Goal: Task Accomplishment & Management: Complete application form

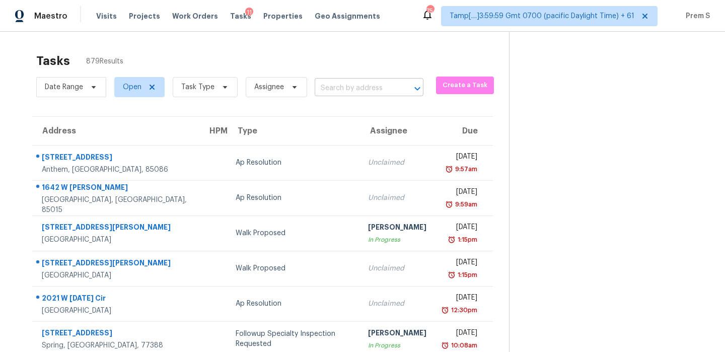
click at [331, 94] on input "text" at bounding box center [355, 89] width 81 height 16
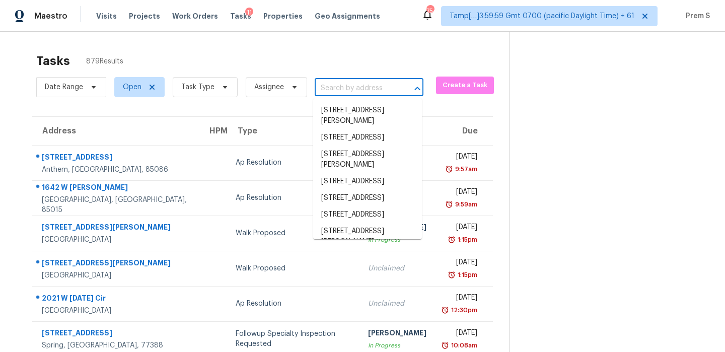
paste input "[STREET_ADDRESS]"
type input "[STREET_ADDRESS]"
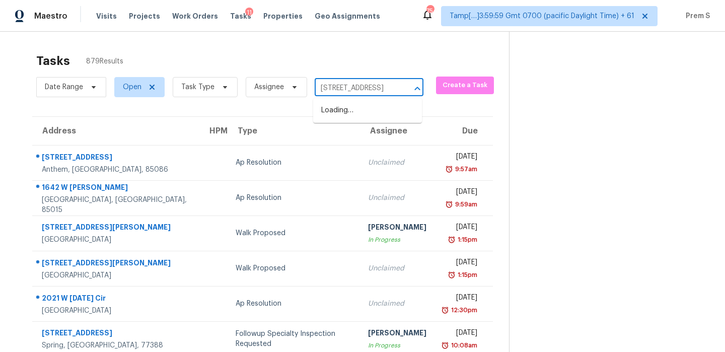
scroll to position [0, 82]
click at [344, 112] on li "[STREET_ADDRESS]" at bounding box center [367, 110] width 109 height 17
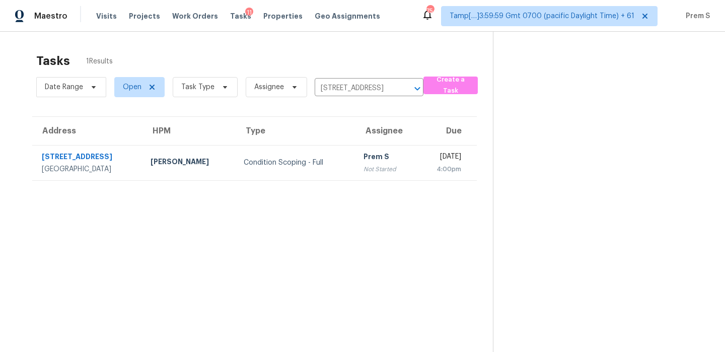
click at [330, 169] on td "Condition Scoping - Full" at bounding box center [296, 162] width 120 height 35
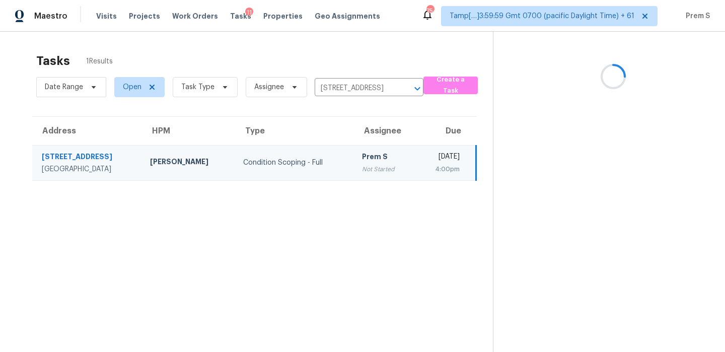
scroll to position [32, 0]
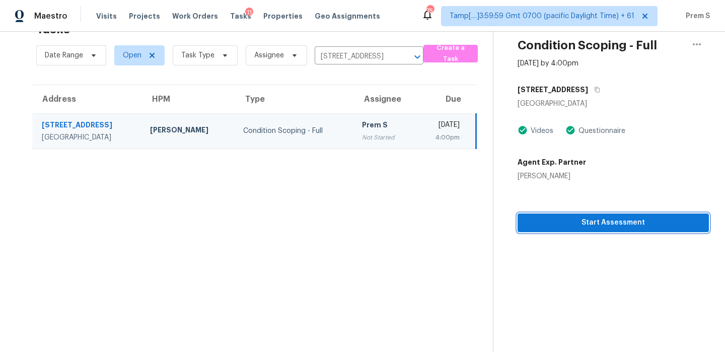
click at [618, 220] on span "Start Assessment" at bounding box center [613, 222] width 175 height 13
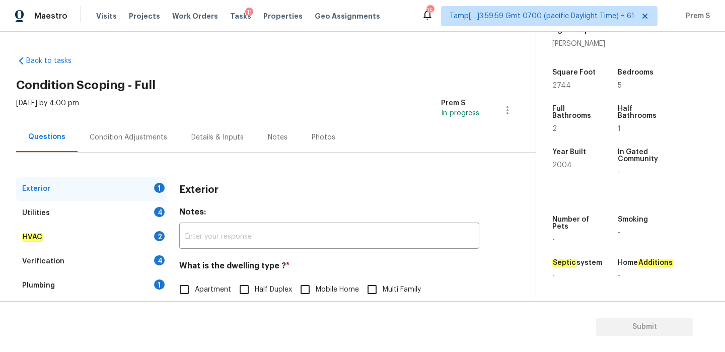
scroll to position [133, 0]
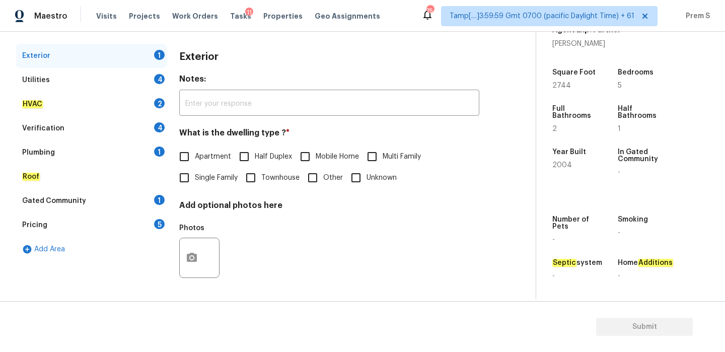
click at [201, 177] on span "Single Family" at bounding box center [216, 178] width 43 height 11
click at [195, 177] on input "Single Family" at bounding box center [184, 177] width 21 height 21
checkbox input "true"
click at [152, 84] on div "Utilities 4" at bounding box center [91, 80] width 151 height 24
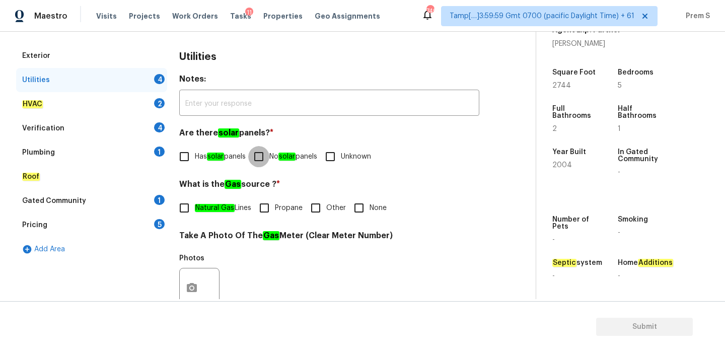
click at [269, 151] on input "No solar panels" at bounding box center [258, 156] width 21 height 21
checkbox input "true"
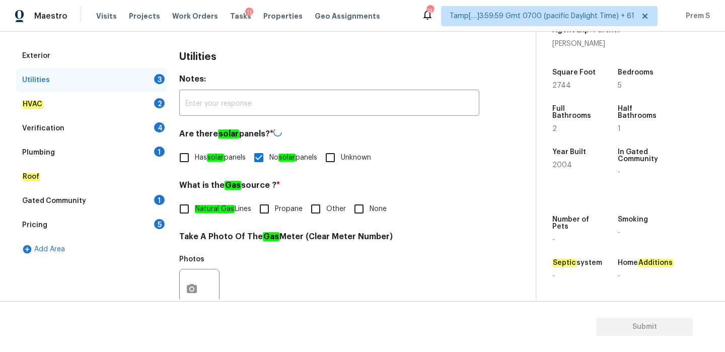
click at [308, 214] on input "Other" at bounding box center [315, 208] width 21 height 21
checkbox input "true"
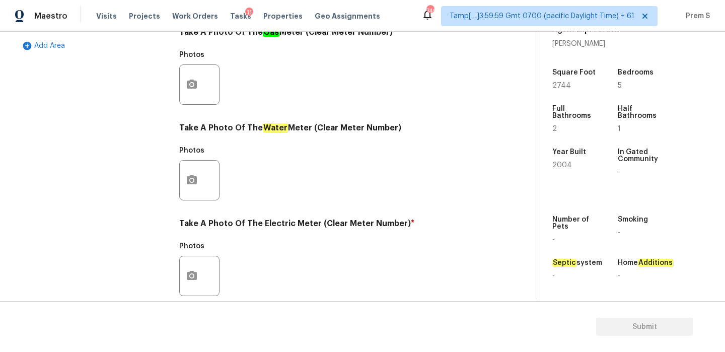
scroll to position [406, 0]
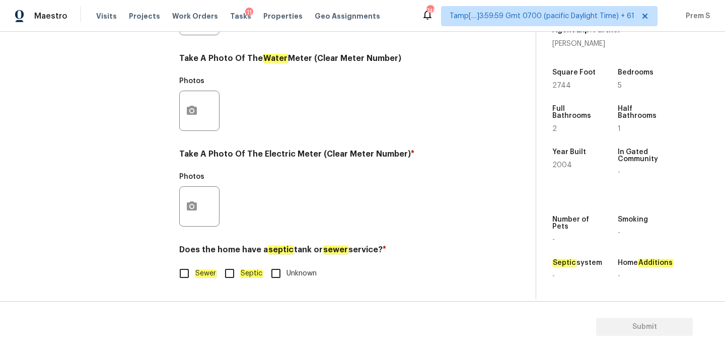
click at [195, 272] on em "Sewer" at bounding box center [206, 273] width 22 height 8
click at [195, 272] on input "Sewer" at bounding box center [184, 273] width 21 height 21
checkbox input "true"
click at [194, 206] on icon "button" at bounding box center [192, 205] width 10 height 9
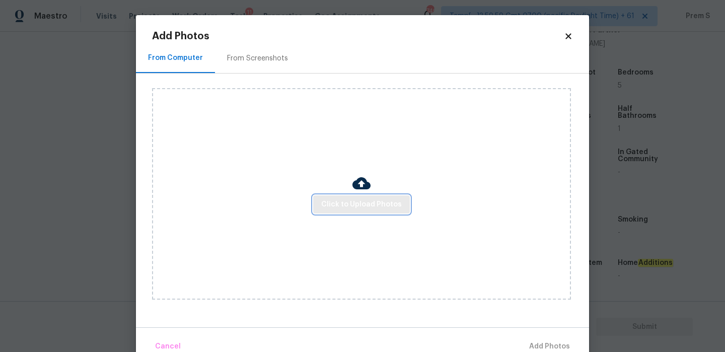
click at [366, 209] on span "Click to Upload Photos" at bounding box center [361, 204] width 81 height 13
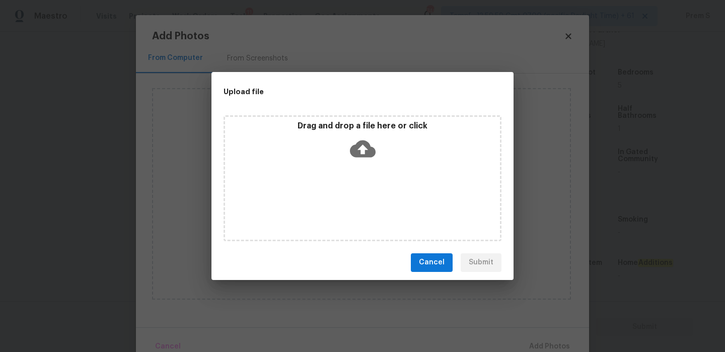
click at [361, 136] on icon at bounding box center [363, 149] width 26 height 26
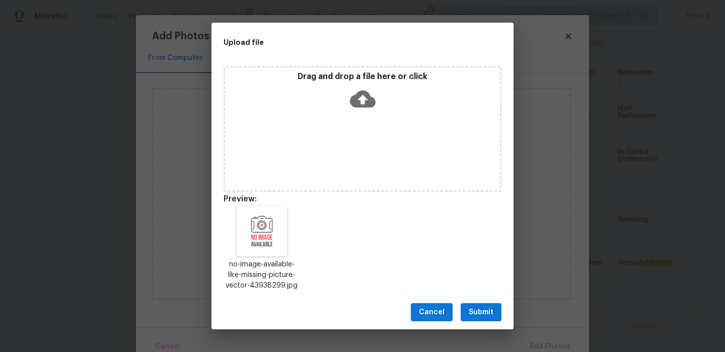
click at [476, 317] on span "Submit" at bounding box center [481, 312] width 25 height 13
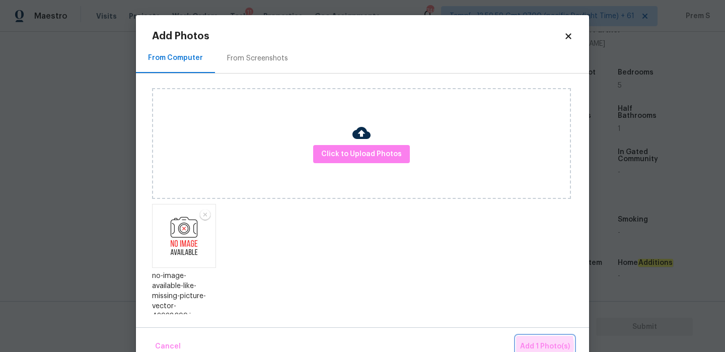
click at [530, 346] on span "Add 1 Photo(s)" at bounding box center [545, 346] width 50 height 13
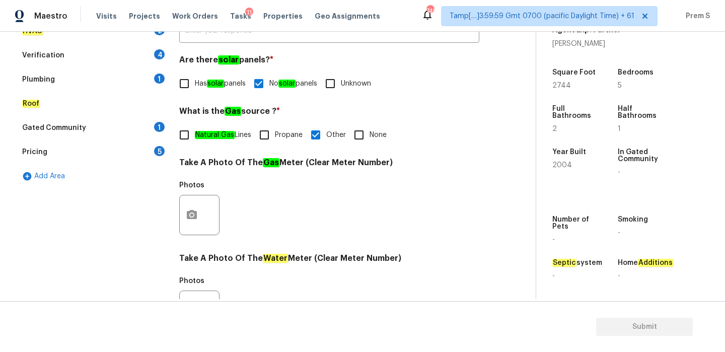
scroll to position [131, 0]
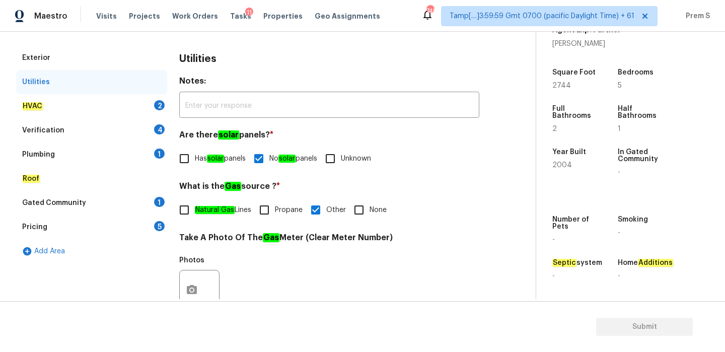
click at [157, 107] on div "2" at bounding box center [159, 105] width 11 height 10
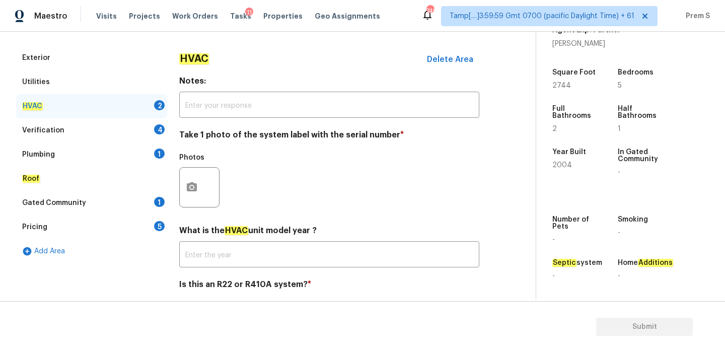
scroll to position [166, 0]
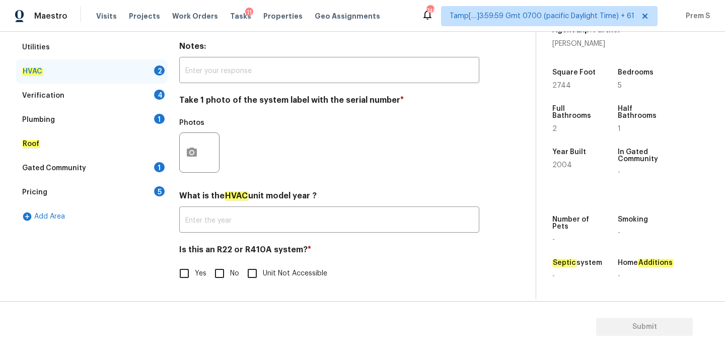
click at [227, 282] on input "No" at bounding box center [219, 273] width 21 height 21
checkbox input "true"
click at [192, 157] on icon "button" at bounding box center [192, 152] width 12 height 12
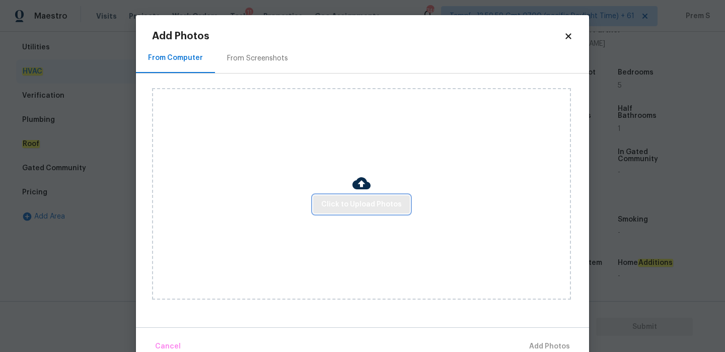
click at [350, 205] on span "Click to Upload Photos" at bounding box center [361, 204] width 81 height 13
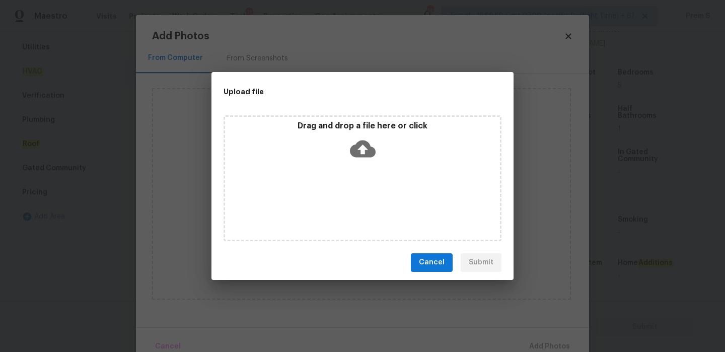
click at [360, 142] on icon at bounding box center [363, 148] width 26 height 17
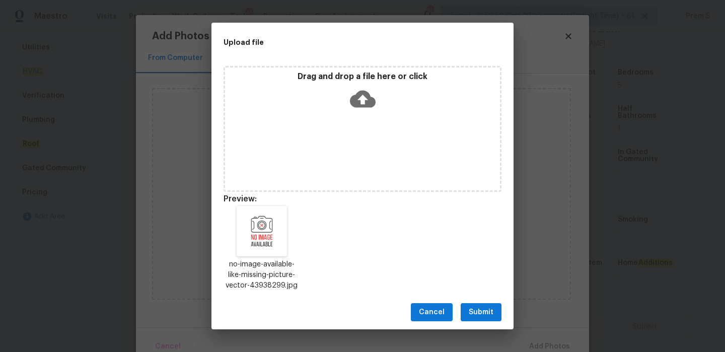
click at [479, 314] on span "Submit" at bounding box center [481, 312] width 25 height 13
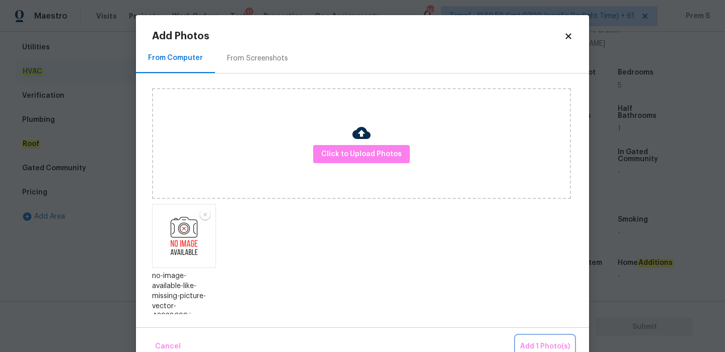
click at [531, 344] on span "Add 1 Photo(s)" at bounding box center [545, 346] width 50 height 13
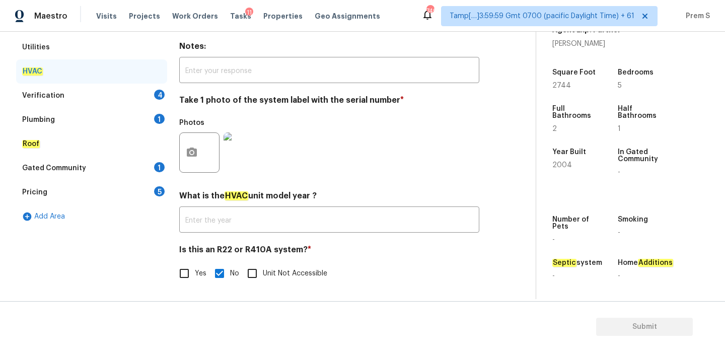
click at [150, 99] on div "Verification 4" at bounding box center [91, 96] width 151 height 24
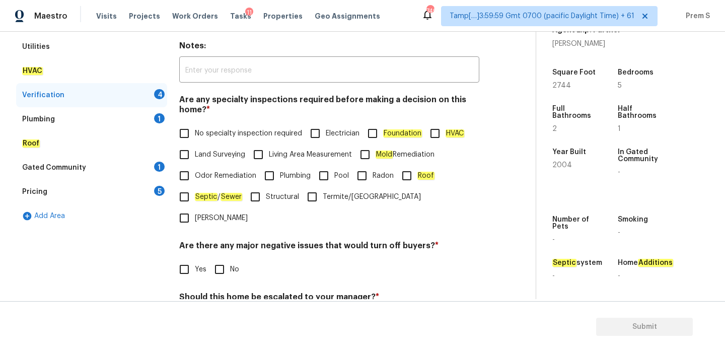
click at [189, 131] on input "No specialty inspection required" at bounding box center [184, 133] width 21 height 21
checkbox input "true"
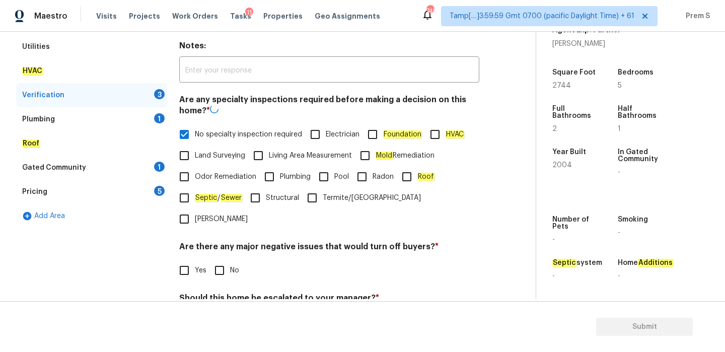
scroll to position [246, 0]
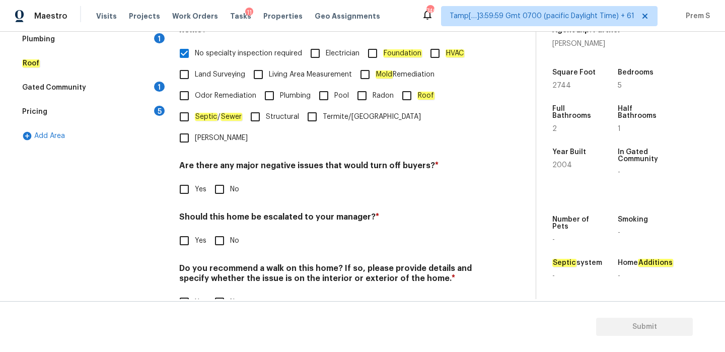
click at [226, 179] on input "No" at bounding box center [219, 189] width 21 height 21
checkbox input "true"
click at [221, 231] on input "No" at bounding box center [219, 241] width 21 height 21
checkbox input "true"
click at [232, 292] on label "No" at bounding box center [224, 302] width 30 height 21
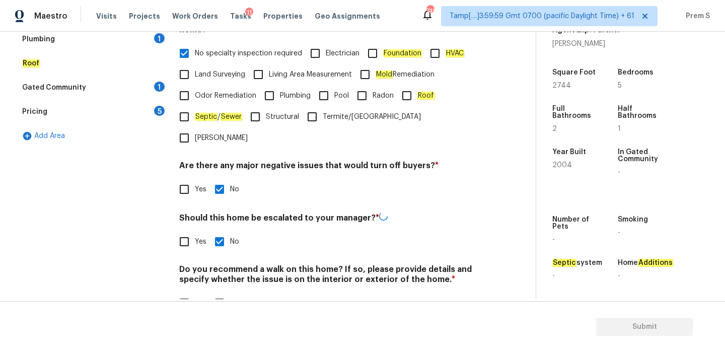
click at [230, 292] on input "No" at bounding box center [219, 302] width 21 height 21
checkbox input "true"
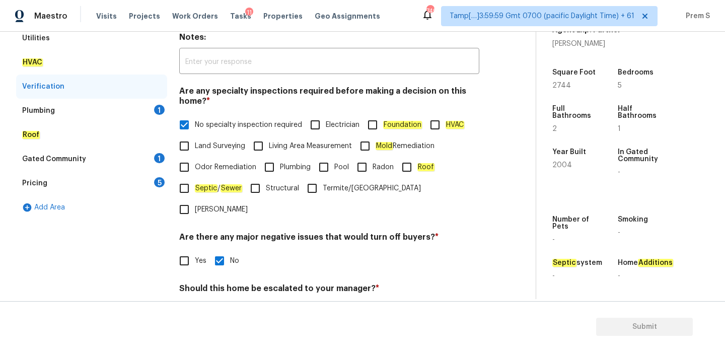
click at [160, 108] on div "1" at bounding box center [159, 110] width 11 height 10
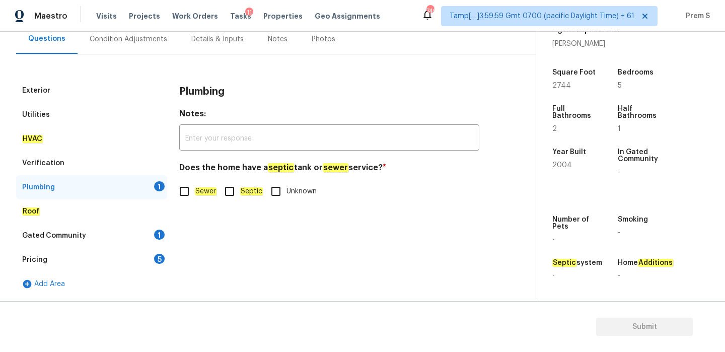
click at [189, 192] on input "Sewer" at bounding box center [184, 191] width 21 height 21
checkbox input "true"
click at [161, 223] on div "Roof" at bounding box center [91, 211] width 151 height 24
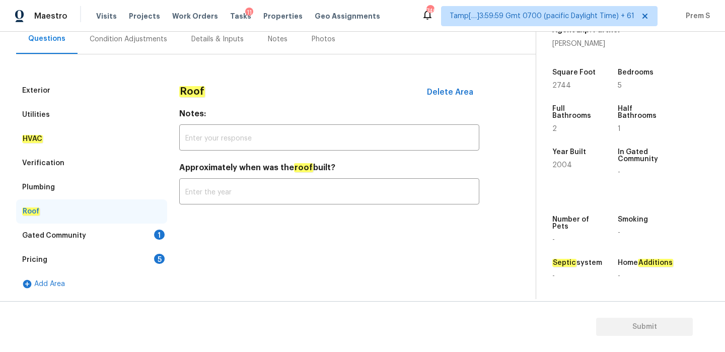
click at [164, 227] on div "Gated Community 1" at bounding box center [91, 236] width 151 height 24
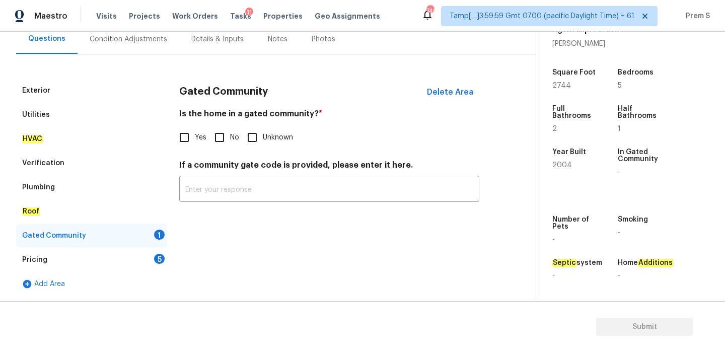
click at [225, 138] on input "No" at bounding box center [219, 137] width 21 height 21
checkbox input "true"
click at [155, 256] on div "5" at bounding box center [159, 259] width 11 height 10
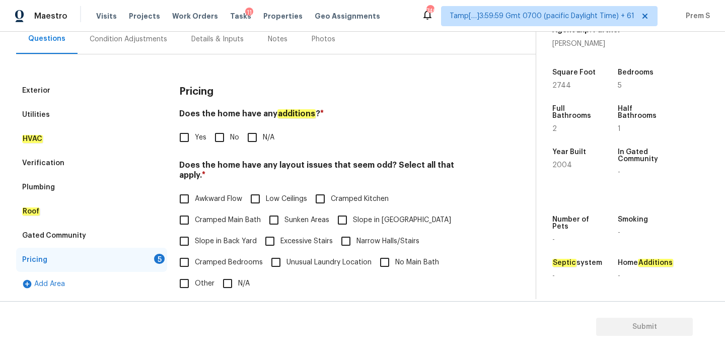
click at [220, 141] on input "No" at bounding box center [219, 137] width 21 height 21
checkbox input "true"
click at [223, 274] on input "N/A" at bounding box center [227, 284] width 21 height 21
checkbox input "true"
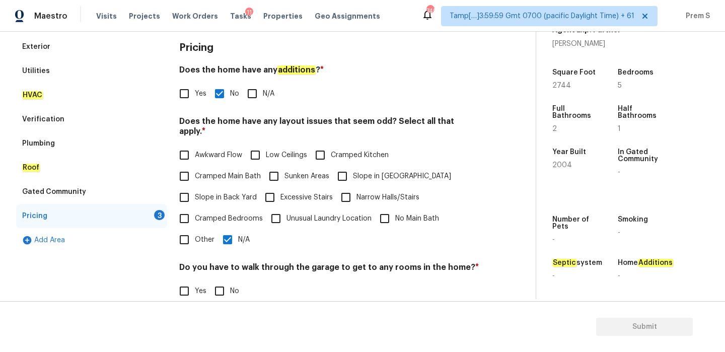
scroll to position [216, 0]
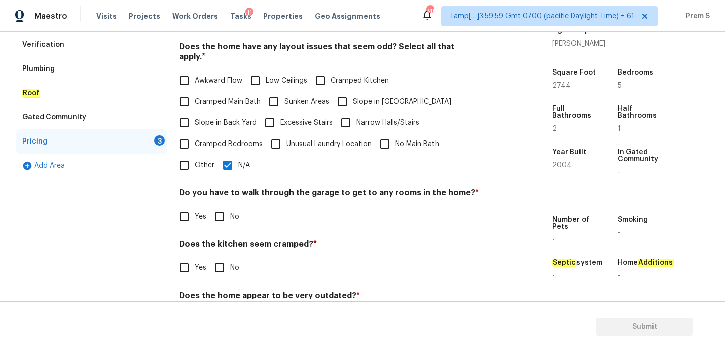
click at [219, 219] on div "Pricing Does the home have any additions ? * Yes No N/A Does the home have any …" at bounding box center [329, 151] width 300 height 382
click at [220, 214] on input "No" at bounding box center [219, 216] width 21 height 21
checkbox input "true"
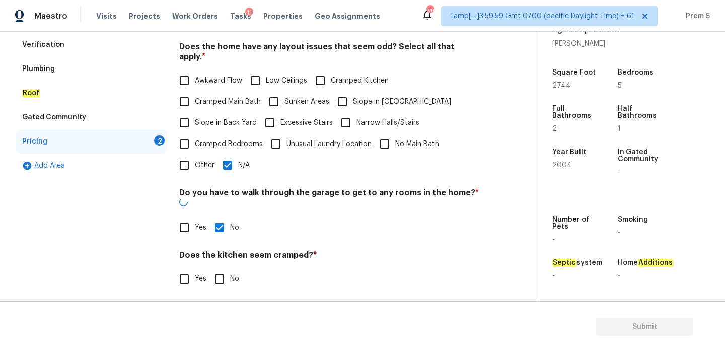
click at [224, 268] on input "No" at bounding box center [219, 278] width 21 height 21
checkbox input "true"
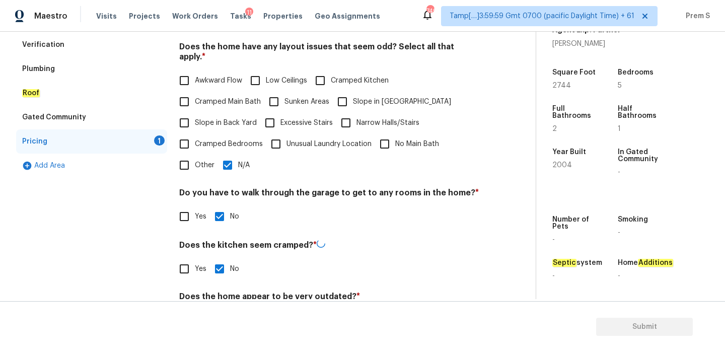
scroll to position [252, 0]
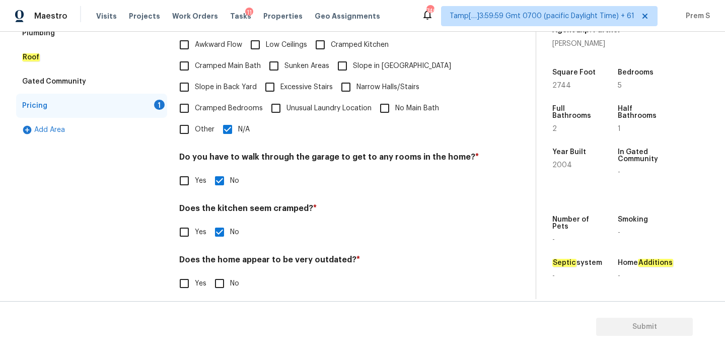
click at [228, 275] on input "No" at bounding box center [219, 283] width 21 height 21
checkbox input "true"
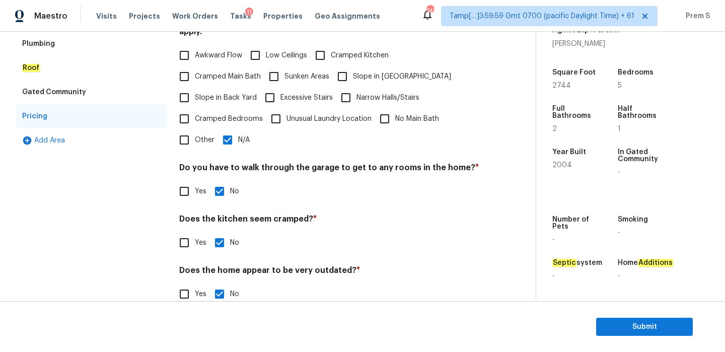
scroll to position [68, 0]
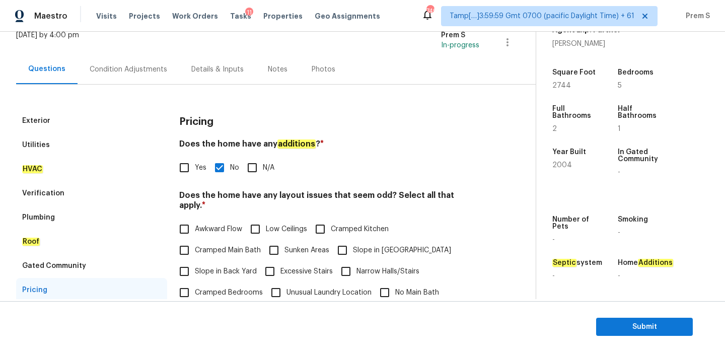
click at [158, 71] on div "Condition Adjustments" at bounding box center [129, 69] width 78 height 10
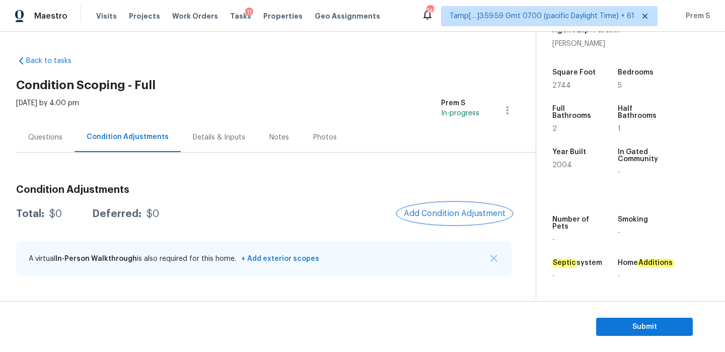
click at [477, 213] on span "Add Condition Adjustment" at bounding box center [455, 213] width 102 height 9
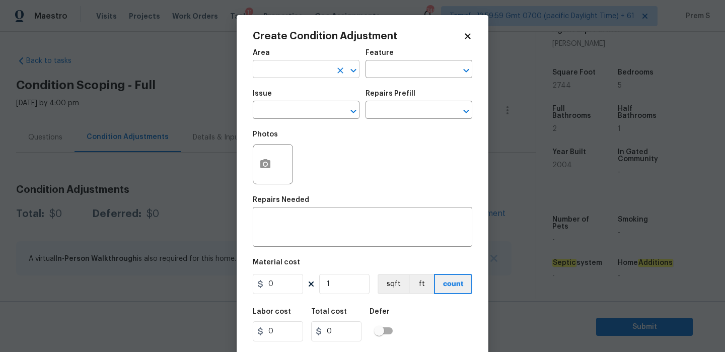
click at [320, 72] on input "text" at bounding box center [292, 70] width 79 height 16
type input "inter"
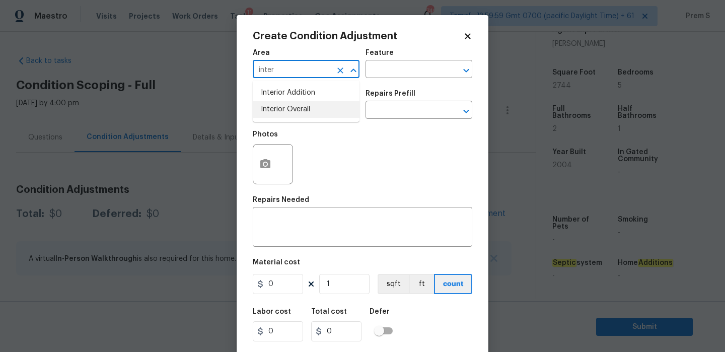
click at [313, 112] on li "Interior Overall" at bounding box center [306, 109] width 107 height 17
type input "Interior Overall"
click at [313, 112] on input "text" at bounding box center [292, 111] width 79 height 16
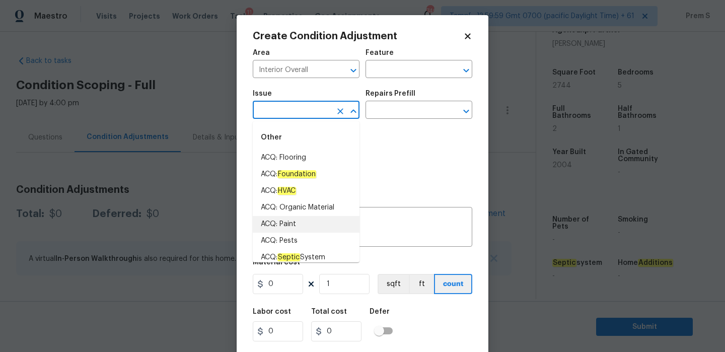
click at [312, 230] on li "ACQ: Paint" at bounding box center [306, 224] width 107 height 17
type input "ACQ: Paint"
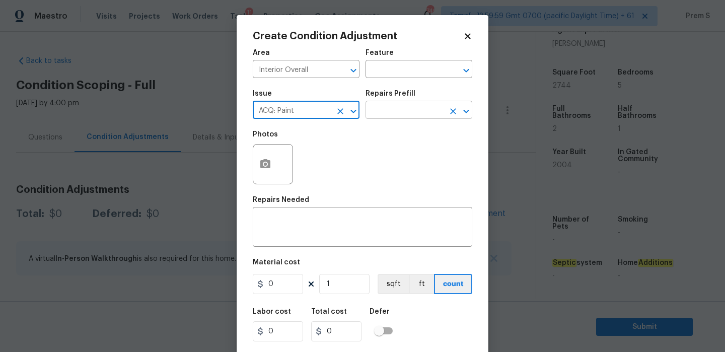
click at [406, 114] on input "text" at bounding box center [404, 111] width 79 height 16
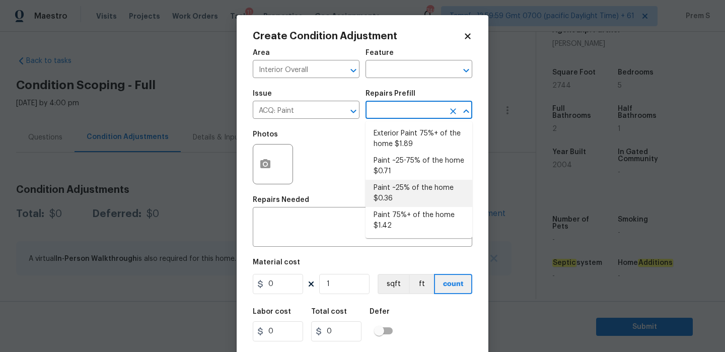
click at [413, 193] on li "Paint ~25% of the home $0.36" at bounding box center [418, 193] width 107 height 27
type input "Acquisition"
type textarea "Acquisition Scope: ~25% of the home needs interior paint"
type input "0.36"
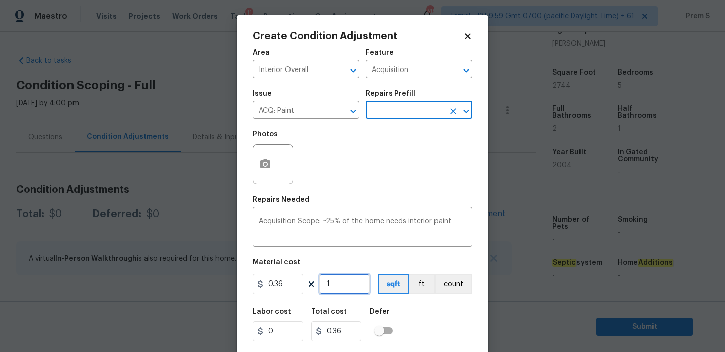
click at [342, 285] on input "1" at bounding box center [344, 284] width 50 height 20
type input "2"
type input "0.72"
type input "27"
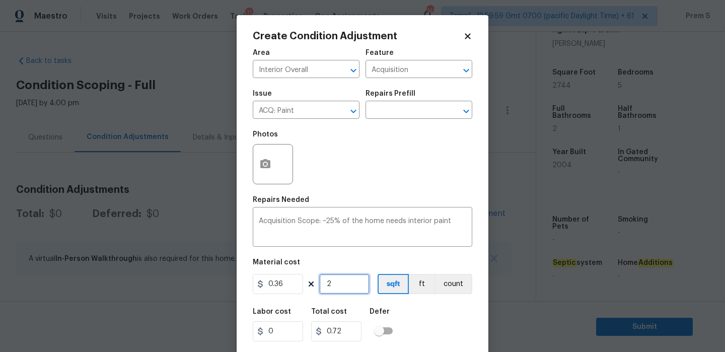
type input "9.72"
type input "274"
type input "98.64"
type input "2744"
type input "987.84"
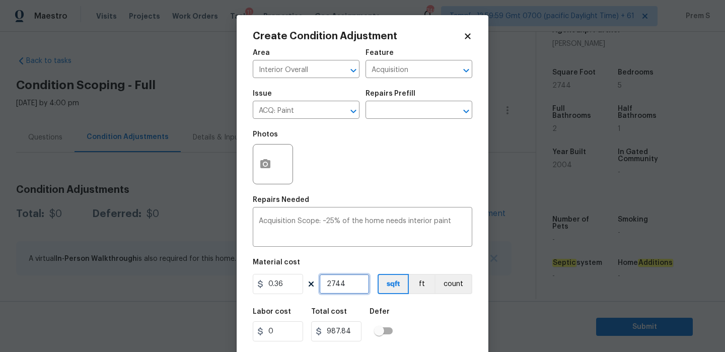
type input "2744"
click at [444, 314] on div "Labor cost 0 Total cost 987.84 Defer" at bounding box center [362, 324] width 219 height 45
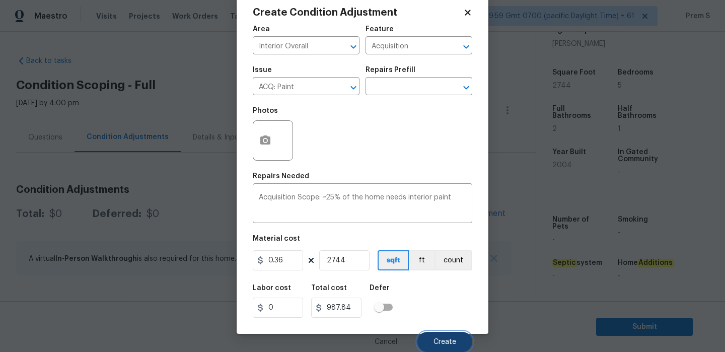
click at [450, 344] on span "Create" at bounding box center [444, 342] width 23 height 8
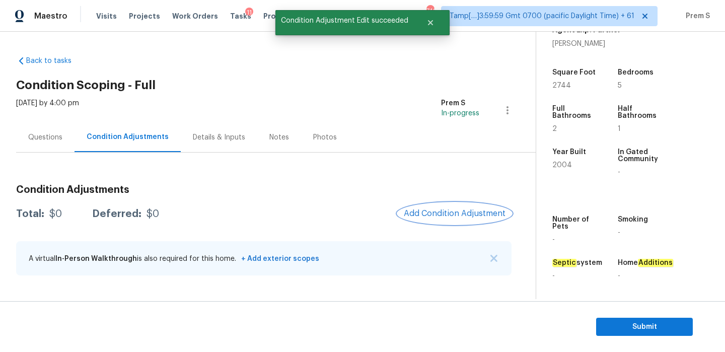
scroll to position [0, 0]
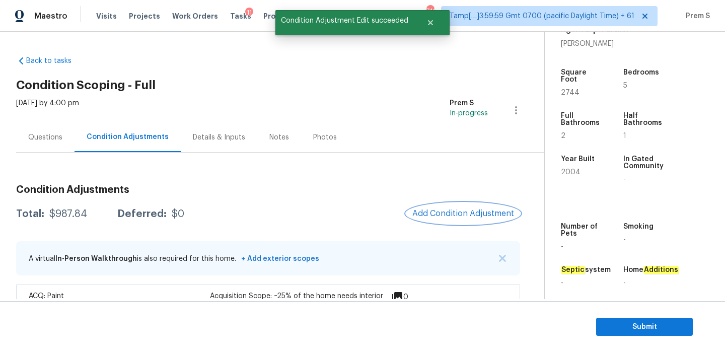
click at [454, 215] on span "Add Condition Adjustment" at bounding box center [463, 213] width 102 height 9
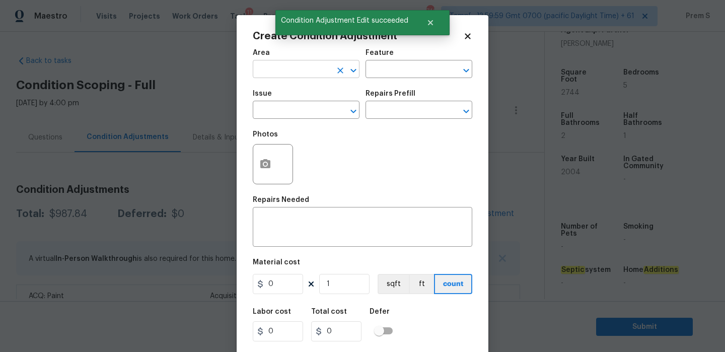
click at [297, 73] on input "text" at bounding box center [292, 70] width 79 height 16
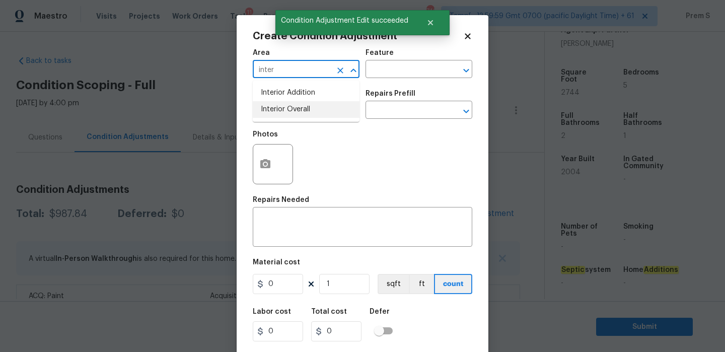
click at [314, 111] on li "Interior Overall" at bounding box center [306, 109] width 107 height 17
type input "Interior Overall"
click at [314, 111] on input "text" at bounding box center [292, 111] width 79 height 16
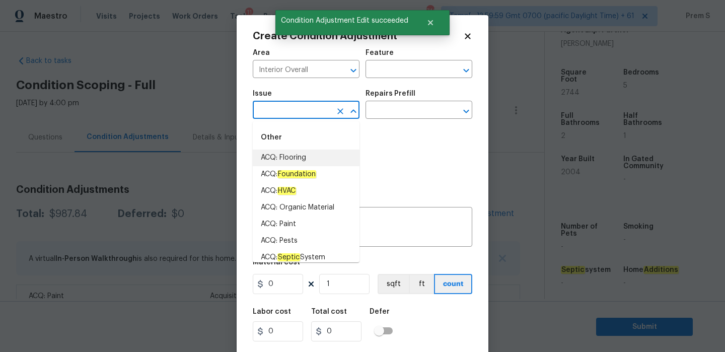
click at [313, 156] on li "ACQ: Flooring" at bounding box center [306, 158] width 107 height 17
type input "ACQ: Flooring"
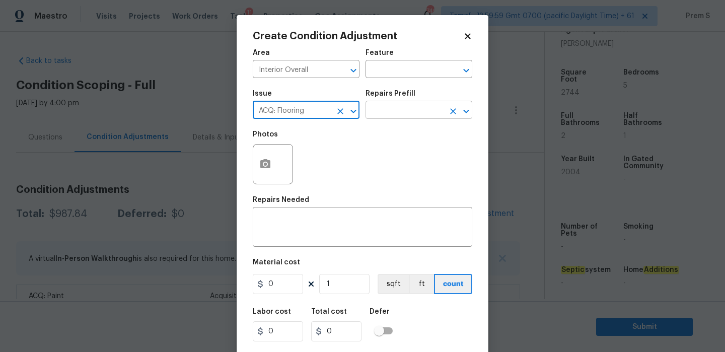
click at [406, 116] on input "text" at bounding box center [404, 111] width 79 height 16
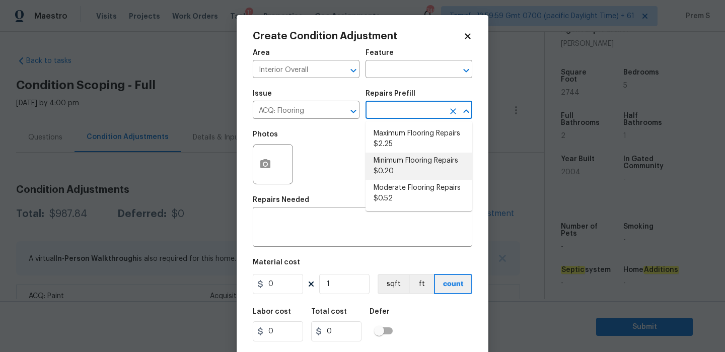
click at [418, 166] on li "Minimum Flooring Repairs $0.20" at bounding box center [418, 166] width 107 height 27
type input "Acquisition"
type textarea "Acquisition Scope: Minimum flooring repairs"
type input "0.2"
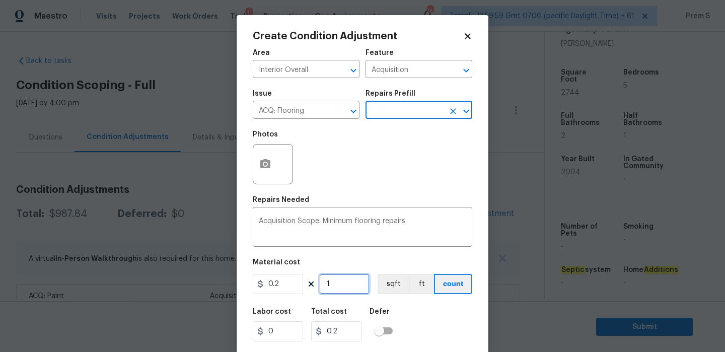
click at [333, 287] on input "1" at bounding box center [344, 284] width 50 height 20
type input "2"
type input "0.4"
type input "27"
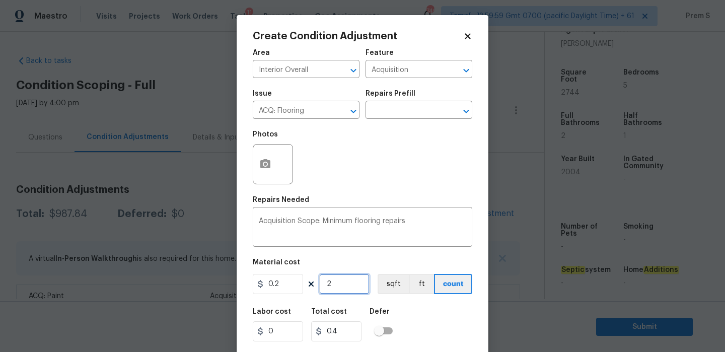
type input "5.4"
type input "274"
type input "54.8"
type input "2744"
type input "548.8"
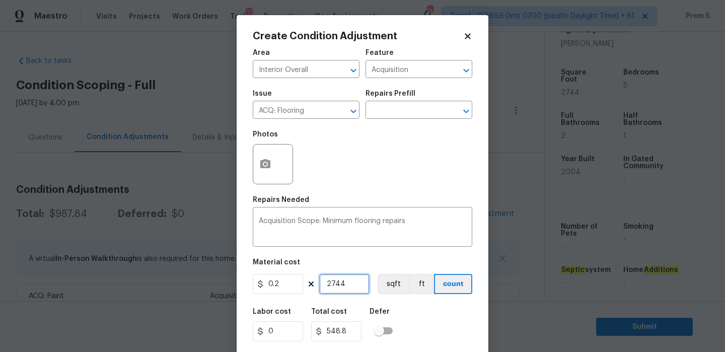
type input "2744"
click at [282, 286] on input "0.2" at bounding box center [278, 284] width 50 height 20
type input "400"
type input "1097600"
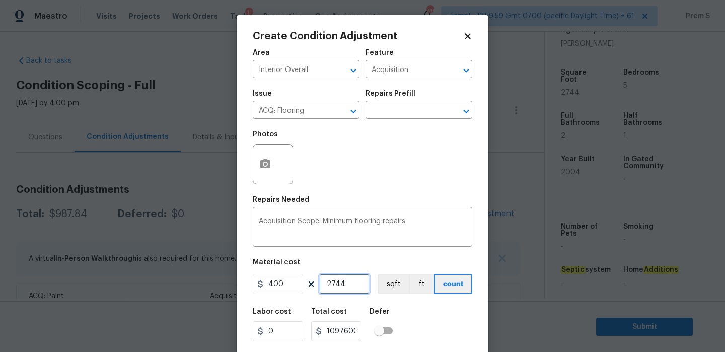
click at [342, 288] on input "2744" at bounding box center [344, 284] width 50 height 20
type input "1"
type input "400"
type input "1"
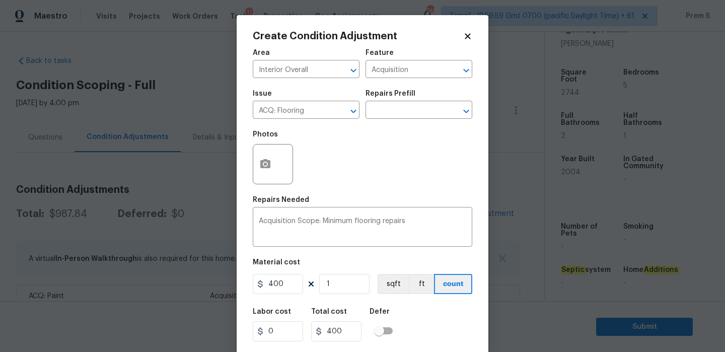
click at [431, 320] on div "Labor cost 0 Total cost 400 Defer" at bounding box center [362, 324] width 219 height 45
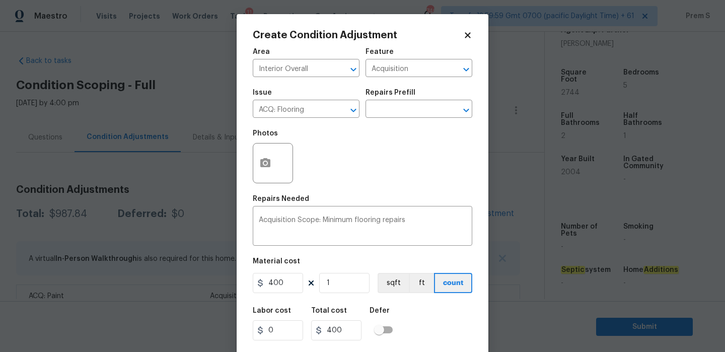
scroll to position [24, 0]
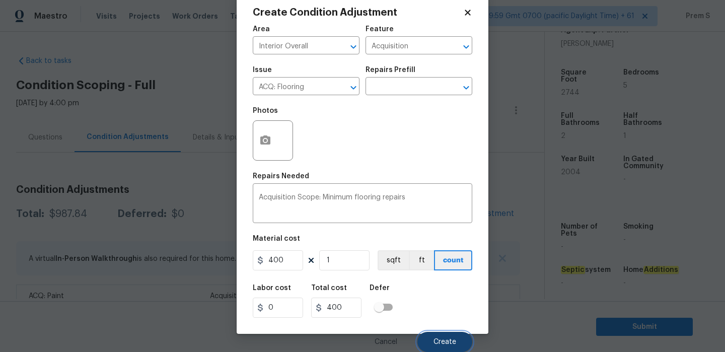
click at [450, 343] on span "Create" at bounding box center [444, 342] width 23 height 8
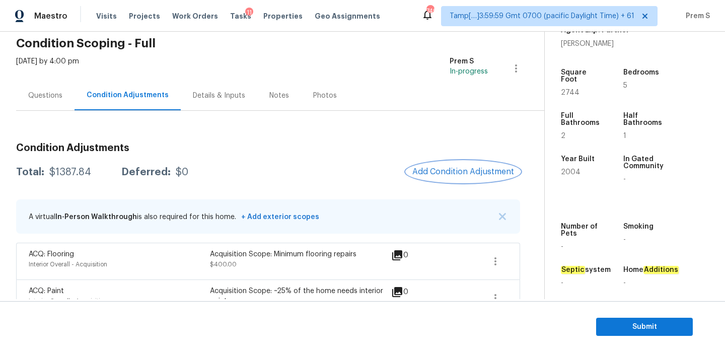
scroll to position [68, 0]
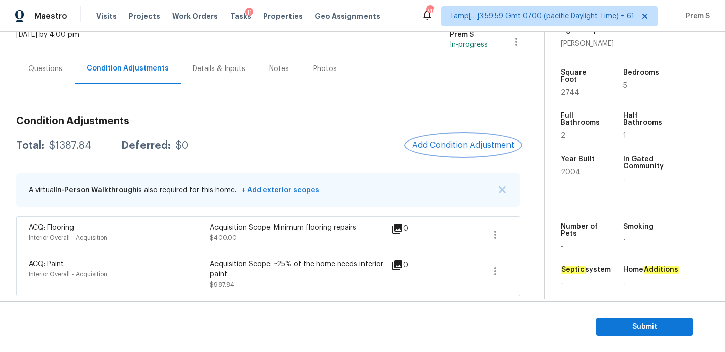
click at [458, 150] on button "Add Condition Adjustment" at bounding box center [463, 144] width 114 height 21
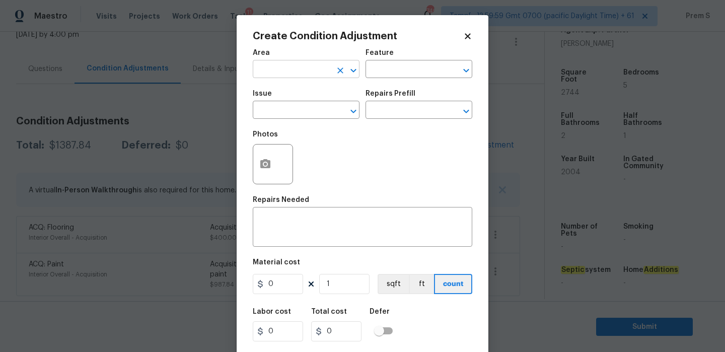
click at [299, 65] on input "text" at bounding box center [292, 70] width 79 height 16
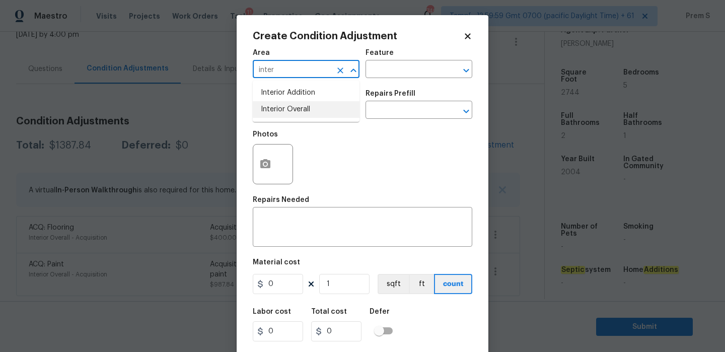
click at [283, 117] on li "Interior Overall" at bounding box center [306, 109] width 107 height 17
type input "Interior Overall"
click at [283, 117] on input "text" at bounding box center [292, 111] width 79 height 16
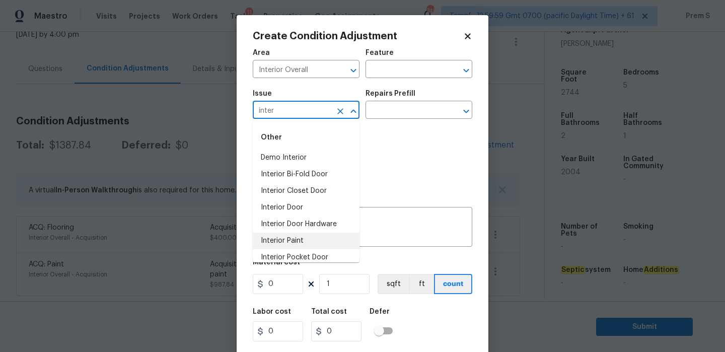
click at [282, 244] on li "Interior Paint" at bounding box center [306, 241] width 107 height 17
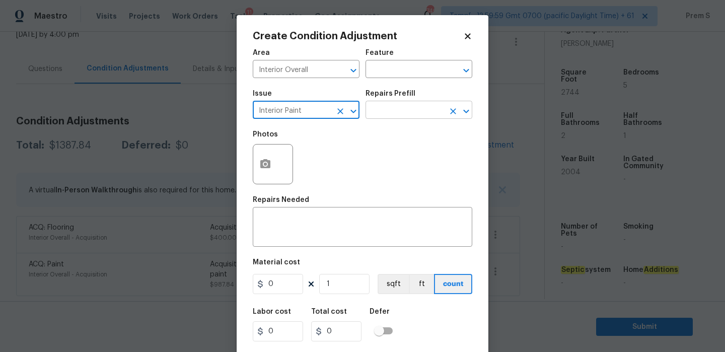
type input "Interior Paint"
click at [430, 114] on input "text" at bounding box center [404, 111] width 79 height 16
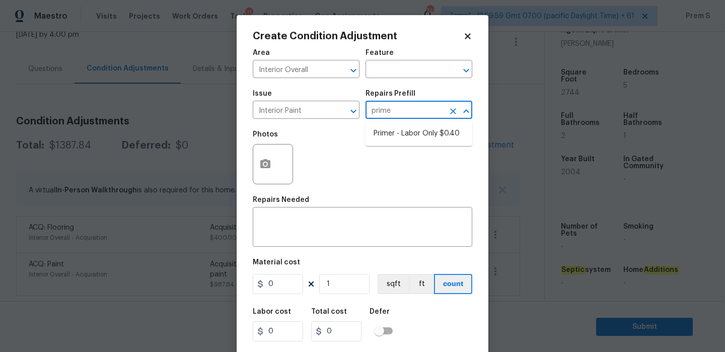
type input "primer"
click at [437, 143] on ul "Primer - Labor Only $0.40" at bounding box center [418, 133] width 107 height 25
click at [447, 128] on li "Primer - Labor Only $0.40" at bounding box center [418, 133] width 107 height 17
type input "Overall Paint"
type textarea "Interior primer - PRIMER PROVIDED BY OPENDOOR - All nails, screws, drywall anch…"
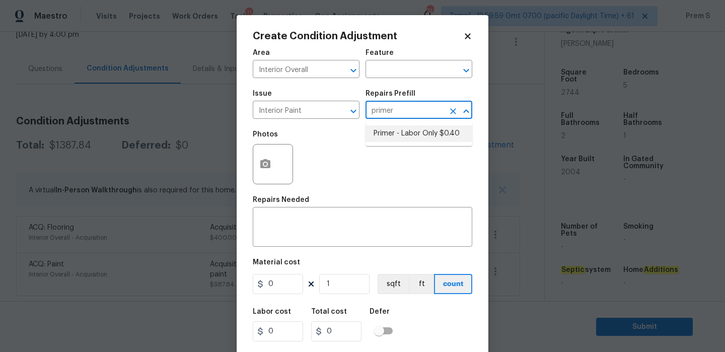
type input "0.4"
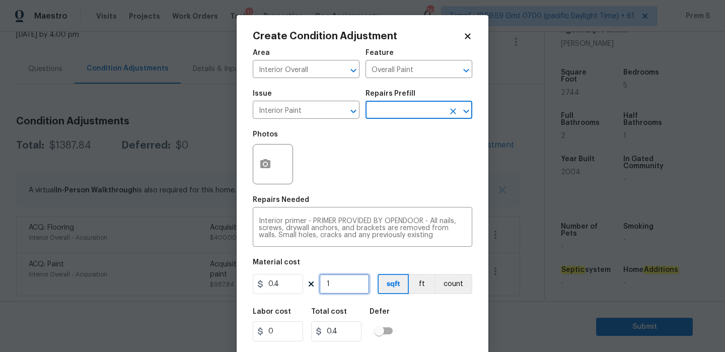
click at [330, 287] on input "1" at bounding box center [344, 284] width 50 height 20
type input "4"
type input "1.6"
type input "40"
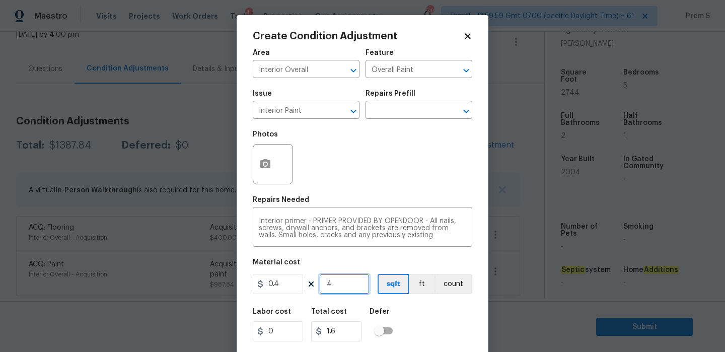
type input "16"
type input "400"
type input "160"
type input "400"
click at [423, 324] on div "Labor cost 0 Total cost 160 Defer" at bounding box center [362, 324] width 219 height 45
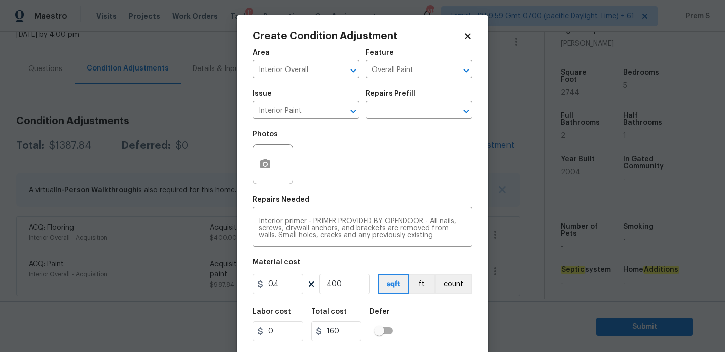
scroll to position [24, 0]
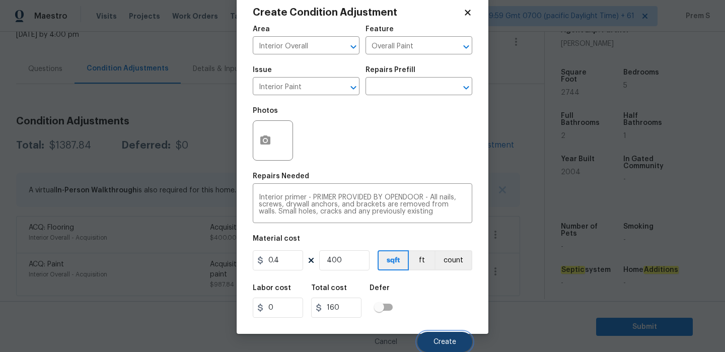
click at [438, 344] on span "Create" at bounding box center [444, 342] width 23 height 8
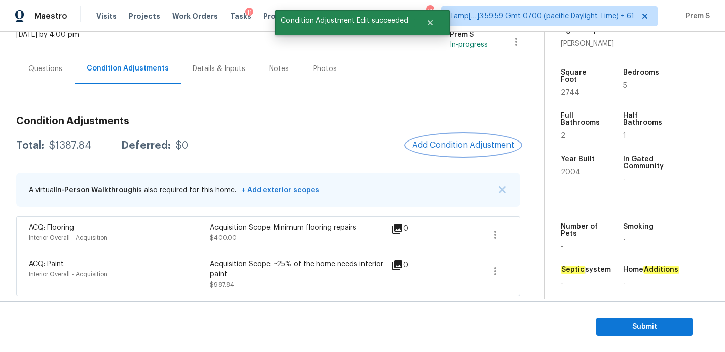
scroll to position [0, 0]
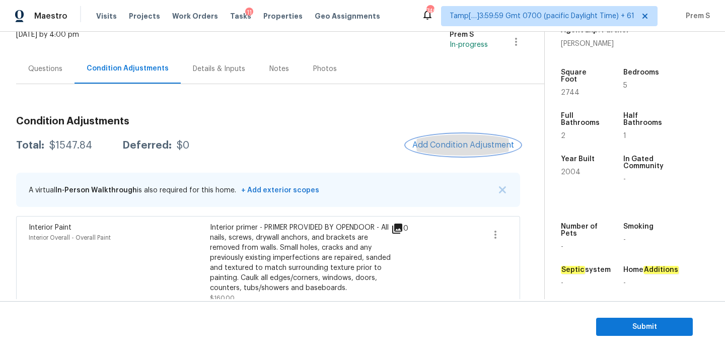
click at [472, 139] on button "Add Condition Adjustment" at bounding box center [463, 144] width 114 height 21
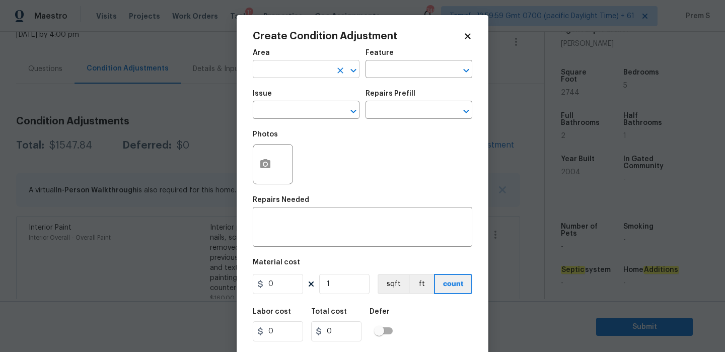
click at [327, 73] on input "text" at bounding box center [292, 70] width 79 height 16
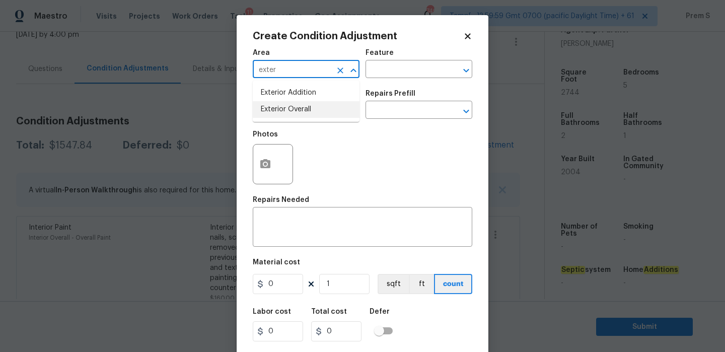
click at [327, 109] on li "Exterior Overall" at bounding box center [306, 109] width 107 height 17
type input "Exterior Overall"
click at [327, 109] on input "text" at bounding box center [292, 111] width 79 height 16
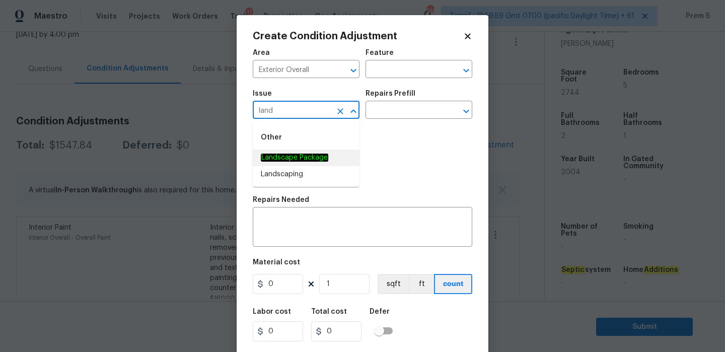
click at [322, 158] on em "Landscape Package" at bounding box center [294, 158] width 67 height 8
type input "Landscape Package"
click at [414, 110] on input "text" at bounding box center [404, 111] width 79 height 16
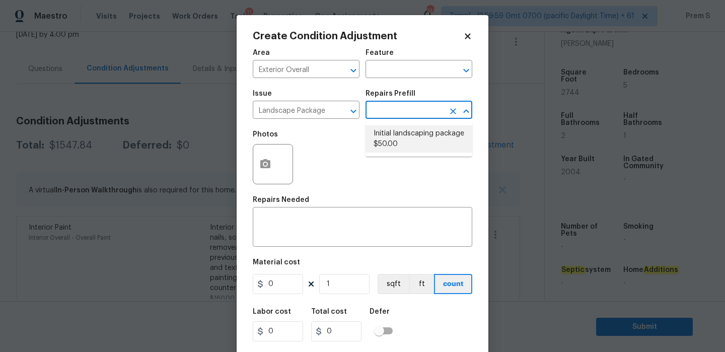
click at [404, 135] on li "Initial landscaping package $50.00" at bounding box center [418, 138] width 107 height 27
type input "Home Readiness Packages"
type textarea "Mowing of grass up to 6" in height. Mow, edge along driveways & sidewalks, trim…"
type input "50"
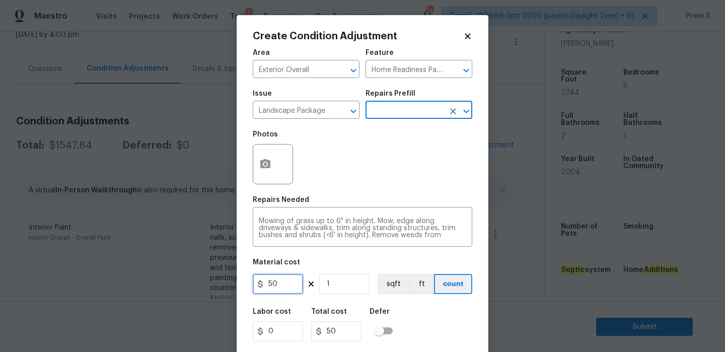
click at [276, 280] on input "50" at bounding box center [278, 284] width 50 height 20
type input "300"
click at [423, 332] on div "Labor cost 0 Total cost 300 Defer" at bounding box center [362, 324] width 219 height 45
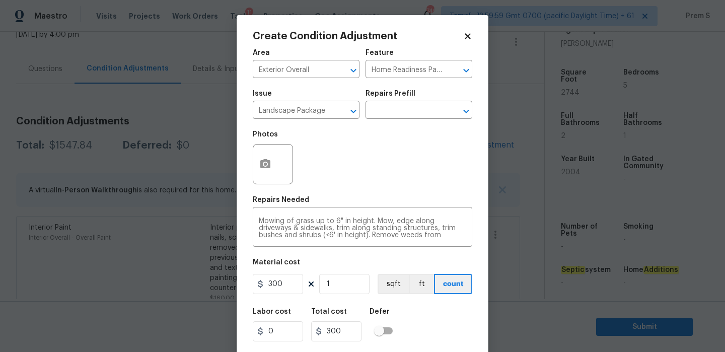
scroll to position [24, 0]
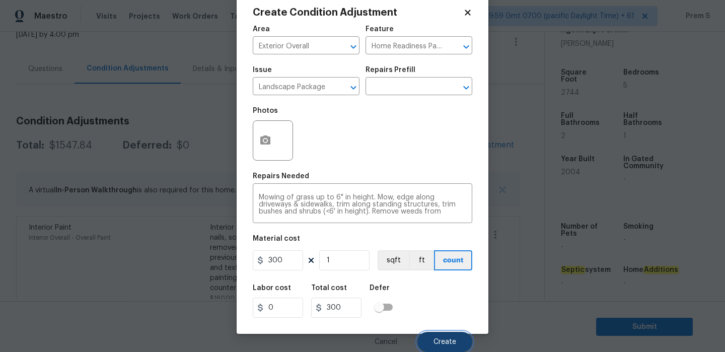
click at [444, 341] on span "Create" at bounding box center [444, 342] width 23 height 8
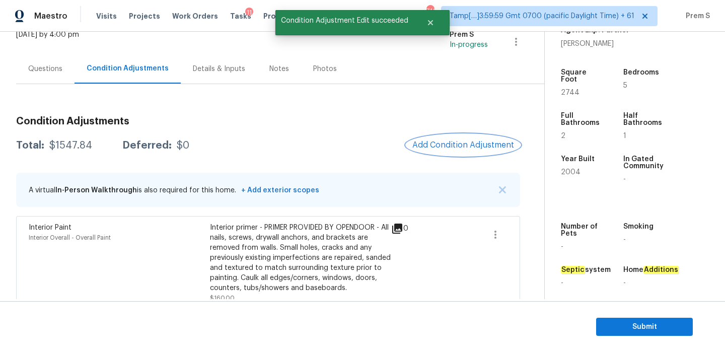
scroll to position [0, 0]
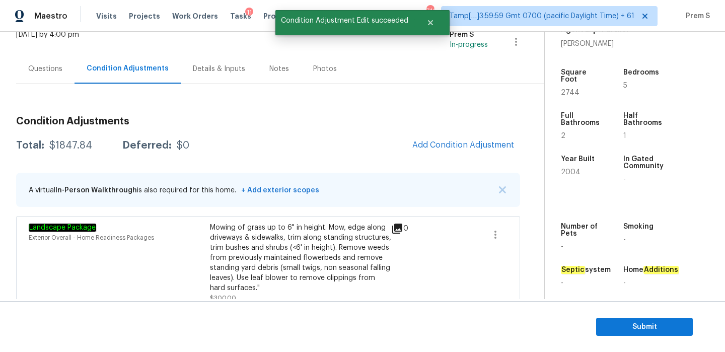
click at [455, 118] on h3 "Condition Adjustments" at bounding box center [268, 121] width 504 height 10
click at [438, 139] on button "Add Condition Adjustment" at bounding box center [463, 144] width 114 height 21
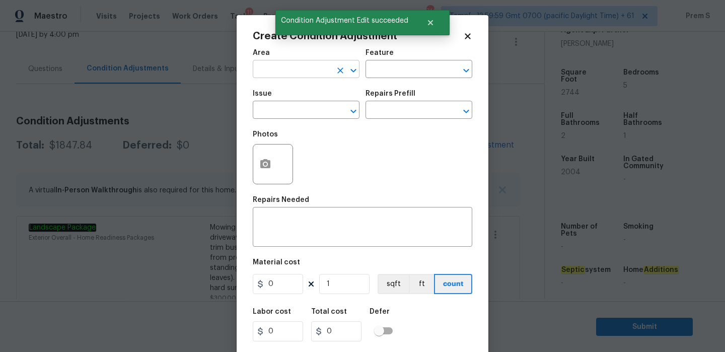
click at [318, 64] on input "text" at bounding box center [292, 70] width 79 height 16
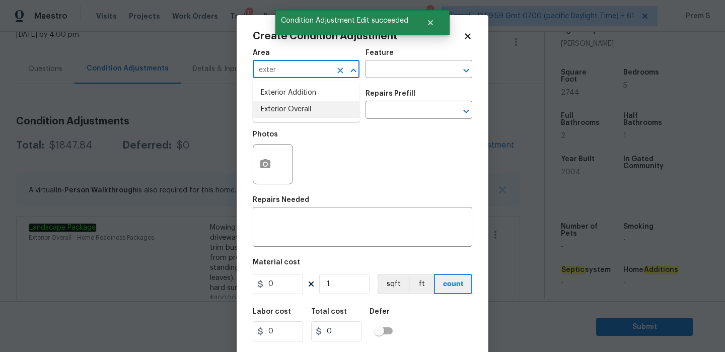
click at [308, 112] on li "Exterior Overall" at bounding box center [306, 109] width 107 height 17
type input "Exterior Overall"
click at [308, 112] on input "text" at bounding box center [292, 111] width 79 height 16
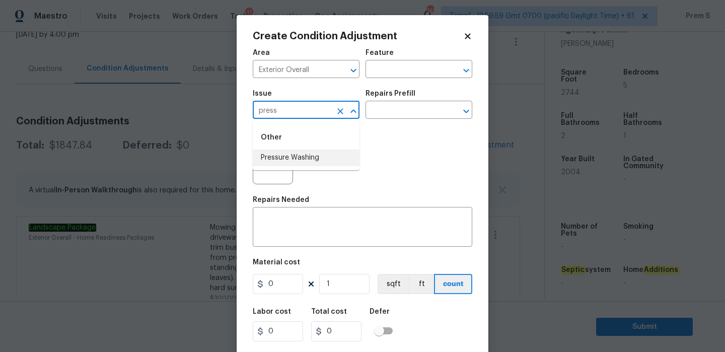
click at [300, 161] on li "Pressure Washing" at bounding box center [306, 158] width 107 height 17
type input "Pressure Washing"
click at [280, 229] on textarea at bounding box center [362, 227] width 207 height 21
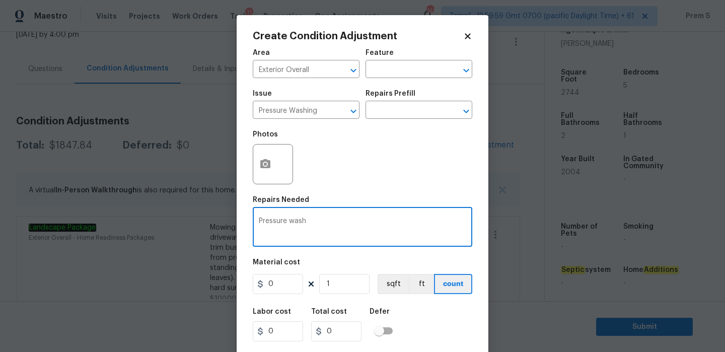
type textarea "Pressure wash"
click at [277, 285] on input "0" at bounding box center [278, 284] width 50 height 20
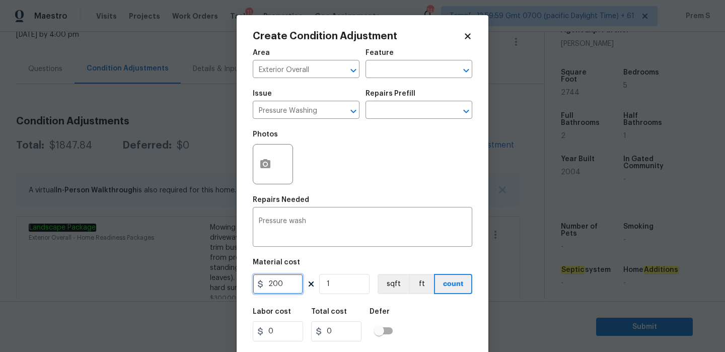
type input "200"
click at [437, 326] on div "Labor cost 0 Total cost 200 Defer" at bounding box center [362, 324] width 219 height 45
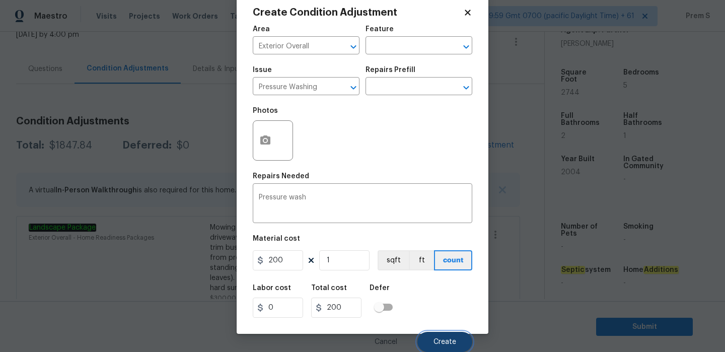
click at [445, 339] on span "Create" at bounding box center [444, 342] width 23 height 8
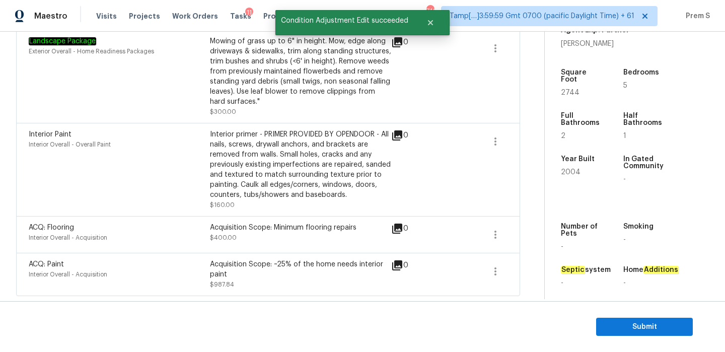
scroll to position [148, 0]
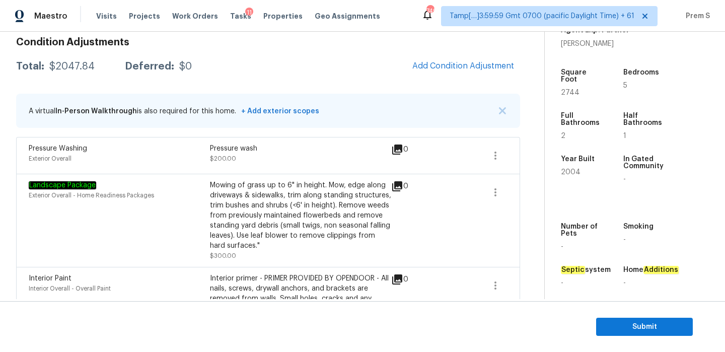
click at [489, 47] on div "Condition Adjustments Total: $2047.84 Deferred: $0 Add Condition Adjustment A v…" at bounding box center [268, 234] width 504 height 411
click at [470, 58] on button "Add Condition Adjustment" at bounding box center [463, 65] width 114 height 21
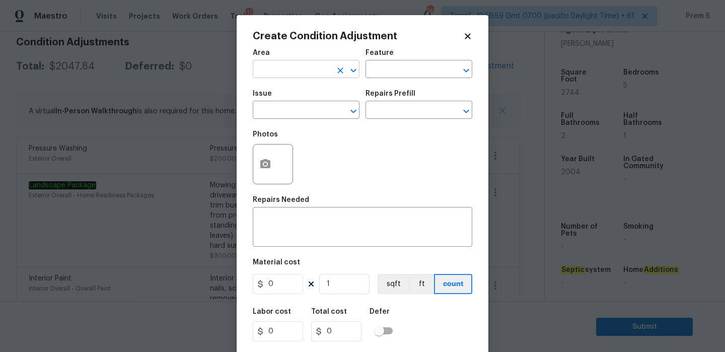
click at [318, 68] on input "text" at bounding box center [292, 70] width 79 height 16
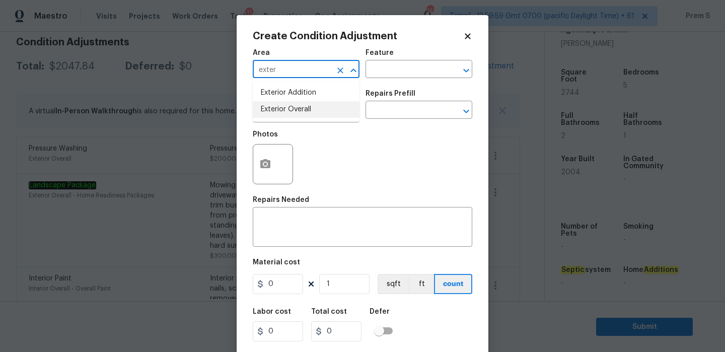
click at [313, 106] on li "Exterior Overall" at bounding box center [306, 109] width 107 height 17
type input "Exterior Overall"
click at [313, 106] on input "text" at bounding box center [292, 111] width 79 height 16
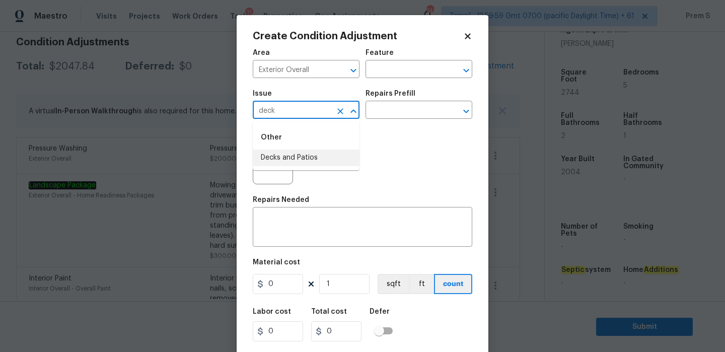
click at [315, 159] on li "Decks and Patios" at bounding box center [306, 158] width 107 height 17
type input "Decks and Patios"
click at [295, 223] on textarea at bounding box center [362, 227] width 207 height 21
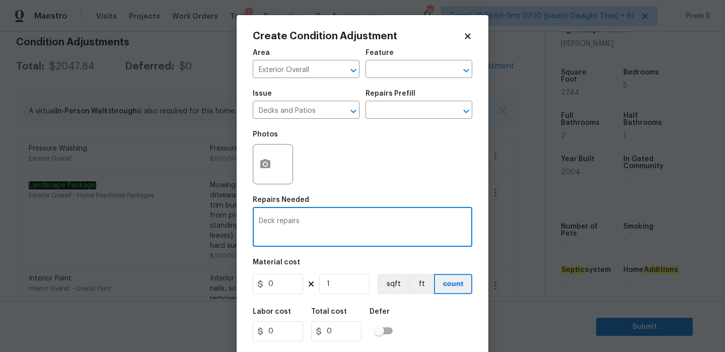
type textarea "Deck repairs"
click at [278, 283] on input "0" at bounding box center [278, 284] width 50 height 20
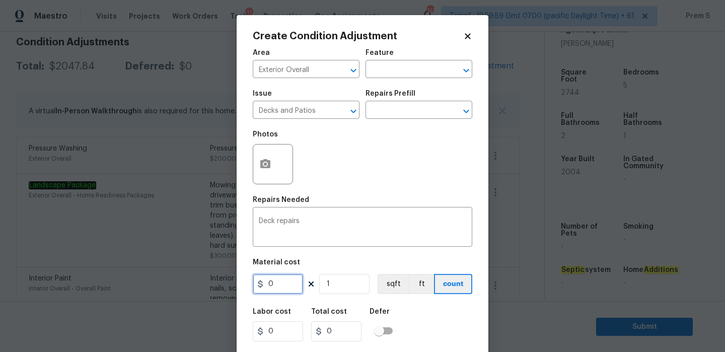
click at [278, 283] on input "0" at bounding box center [278, 284] width 50 height 20
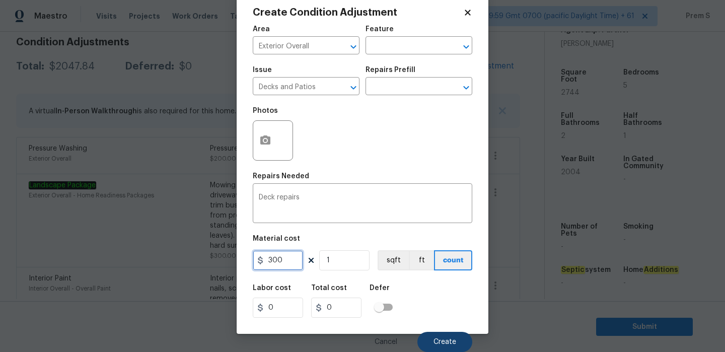
type input "300"
click at [446, 340] on span "Create" at bounding box center [444, 342] width 23 height 8
type input "300"
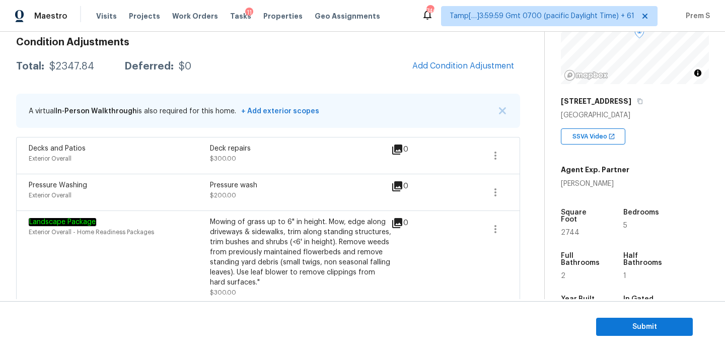
scroll to position [184, 0]
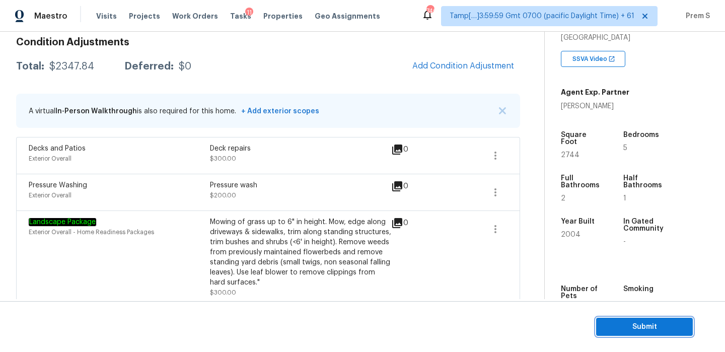
click at [651, 328] on span "Submit" at bounding box center [644, 327] width 81 height 13
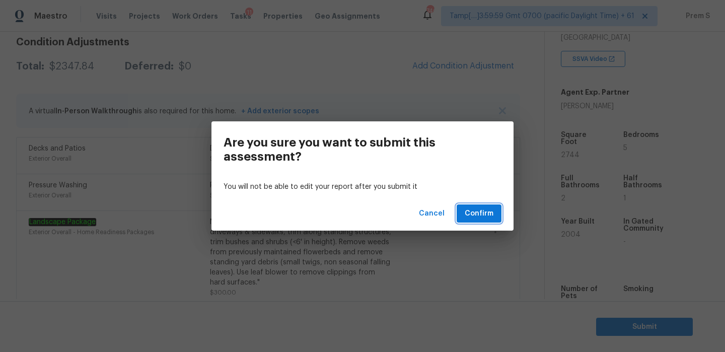
click at [495, 219] on button "Confirm" at bounding box center [479, 213] width 45 height 19
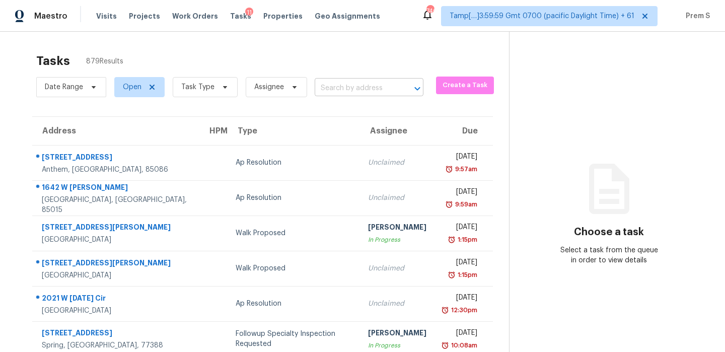
click at [375, 91] on input "text" at bounding box center [355, 89] width 81 height 16
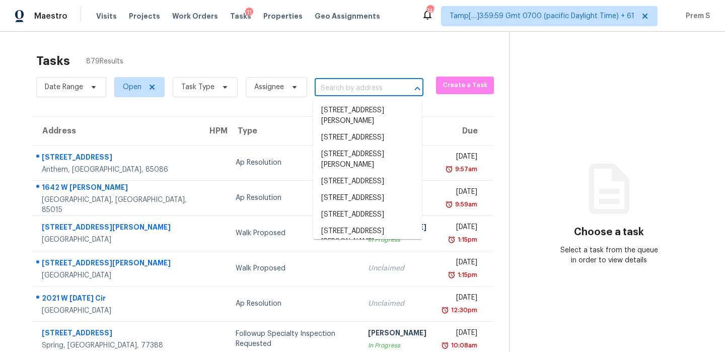
paste input "[STREET_ADDRESS][PERSON_NAME]"
type input "[STREET_ADDRESS][PERSON_NAME]"
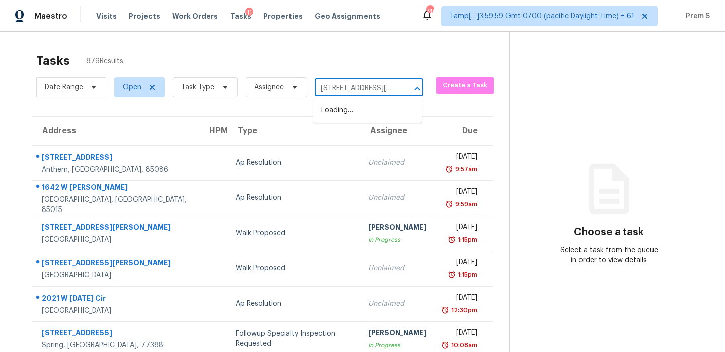
scroll to position [0, 35]
click at [363, 111] on li "[STREET_ADDRESS][PERSON_NAME]" at bounding box center [367, 115] width 109 height 27
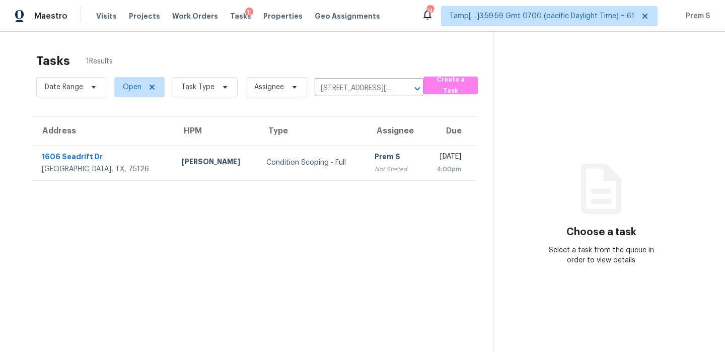
click at [370, 170] on td "Prem S Not Started" at bounding box center [393, 162] width 55 height 35
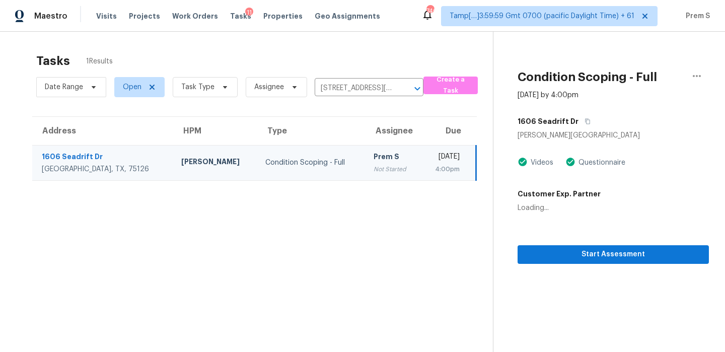
scroll to position [32, 0]
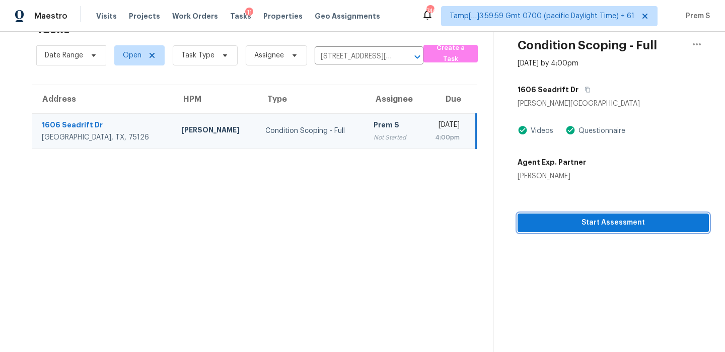
click at [583, 227] on span "Start Assessment" at bounding box center [613, 222] width 175 height 13
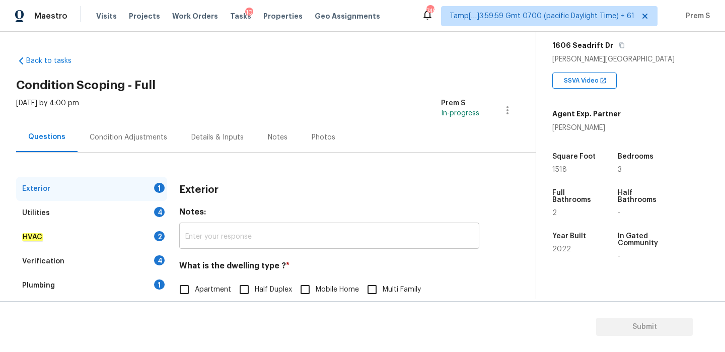
scroll to position [133, 0]
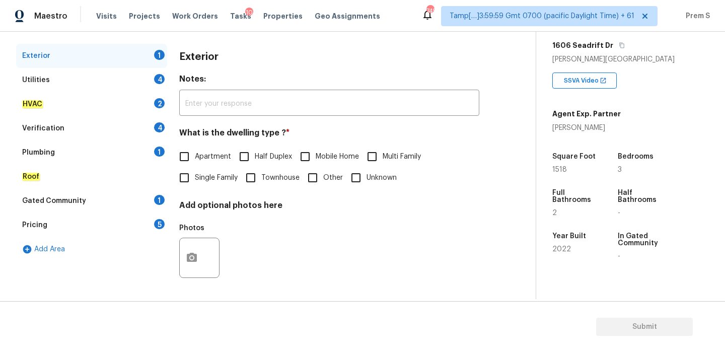
click at [197, 182] on span "Single Family" at bounding box center [216, 178] width 43 height 11
click at [195, 182] on input "Single Family" at bounding box center [184, 177] width 21 height 21
checkbox input "true"
click at [163, 83] on div "Utilities 4" at bounding box center [91, 80] width 151 height 24
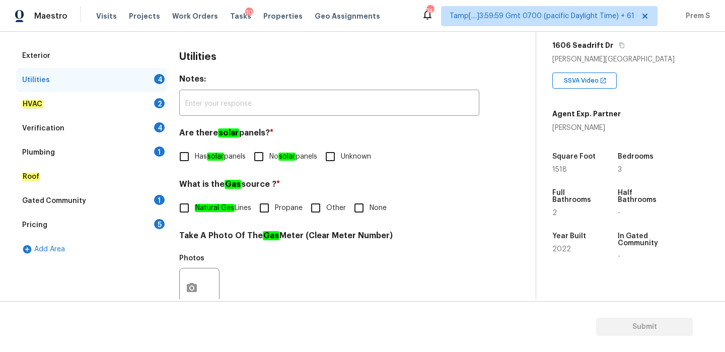
click at [262, 157] on input "No solar panels" at bounding box center [258, 156] width 21 height 21
checkbox input "true"
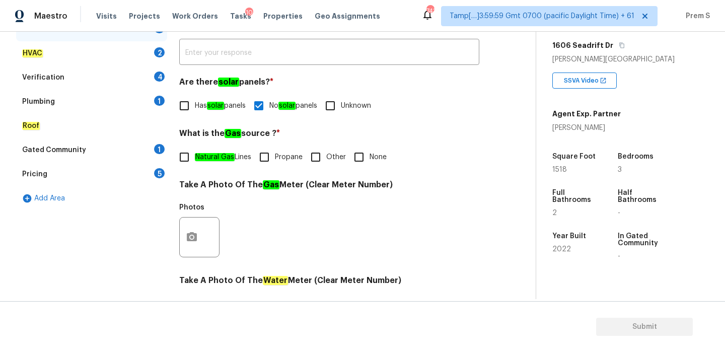
click at [313, 161] on input "Other" at bounding box center [315, 156] width 21 height 21
checkbox input "true"
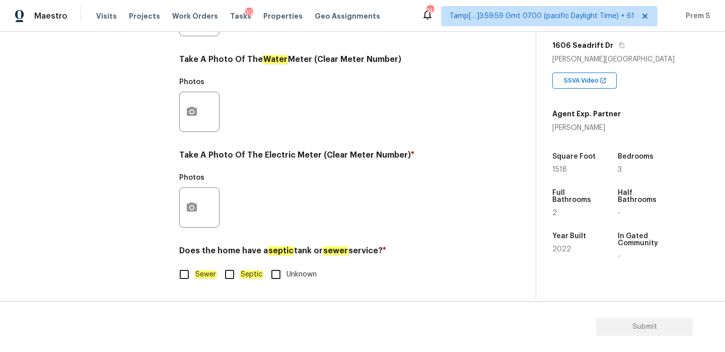
click at [189, 280] on input "Sewer" at bounding box center [184, 274] width 21 height 21
checkbox input "true"
click at [196, 198] on button "button" at bounding box center [192, 207] width 24 height 39
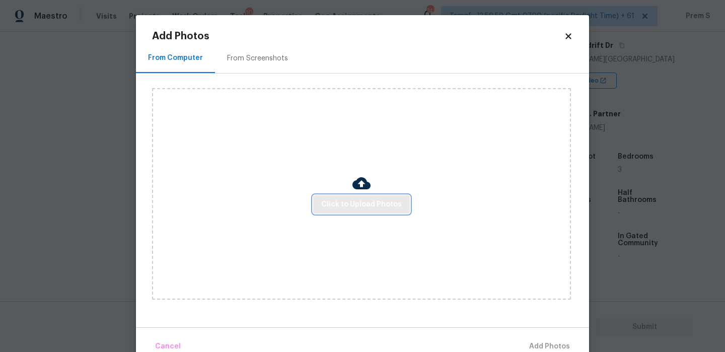
click at [346, 199] on span "Click to Upload Photos" at bounding box center [361, 204] width 81 height 13
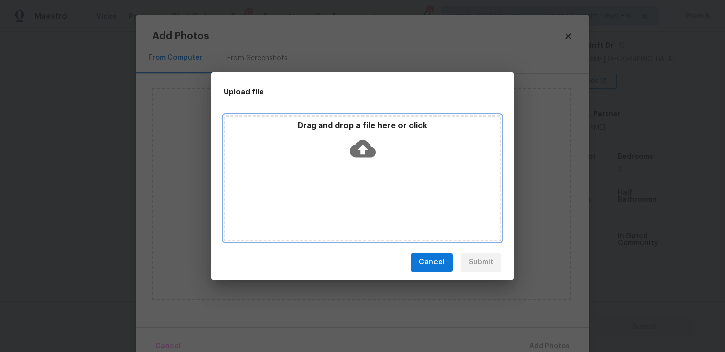
click at [362, 148] on icon at bounding box center [363, 149] width 26 height 26
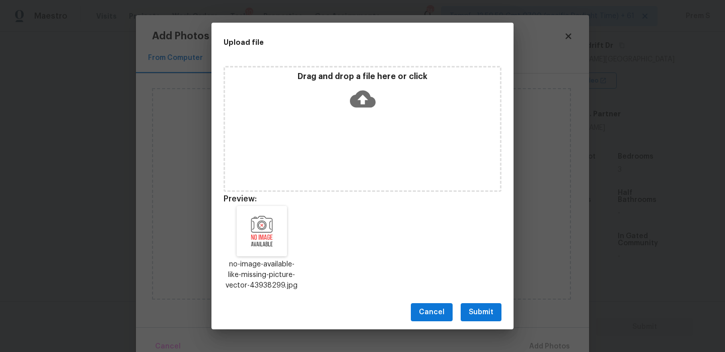
click at [481, 311] on span "Submit" at bounding box center [481, 312] width 25 height 13
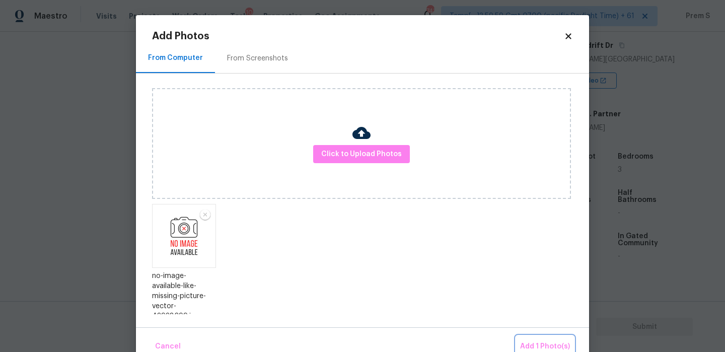
click at [538, 341] on span "Add 1 Photo(s)" at bounding box center [545, 346] width 50 height 13
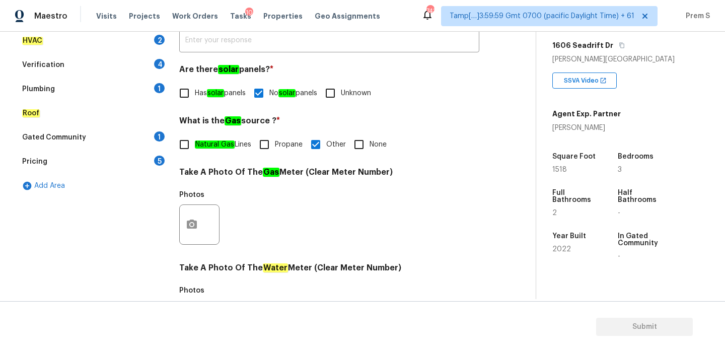
scroll to position [122, 0]
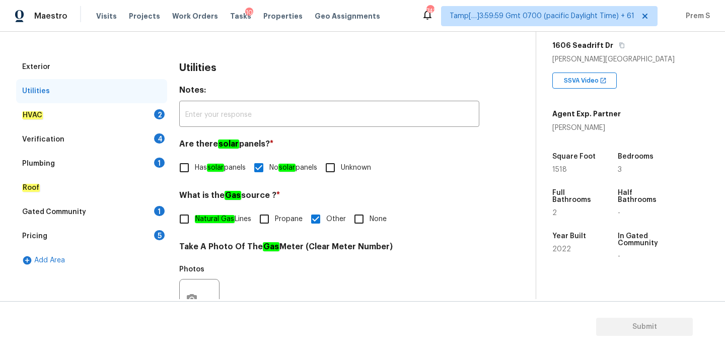
click at [149, 111] on div "HVAC 2" at bounding box center [91, 115] width 151 height 24
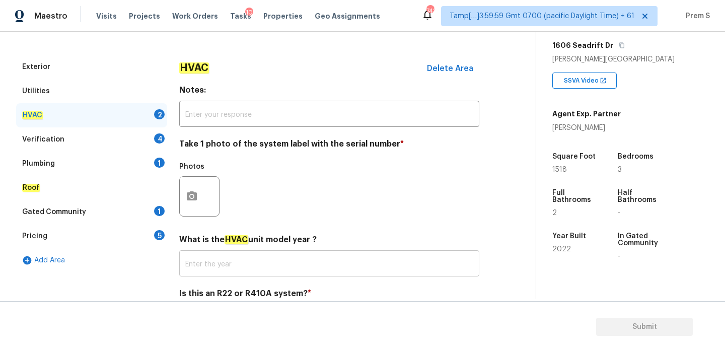
scroll to position [166, 0]
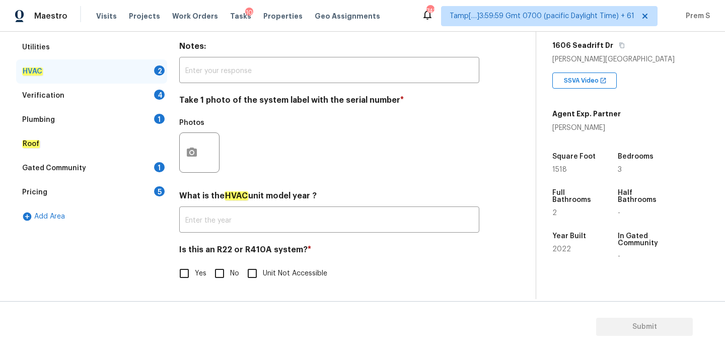
click at [219, 272] on input "No" at bounding box center [219, 273] width 21 height 21
checkbox input "true"
click at [191, 146] on icon "button" at bounding box center [192, 152] width 12 height 12
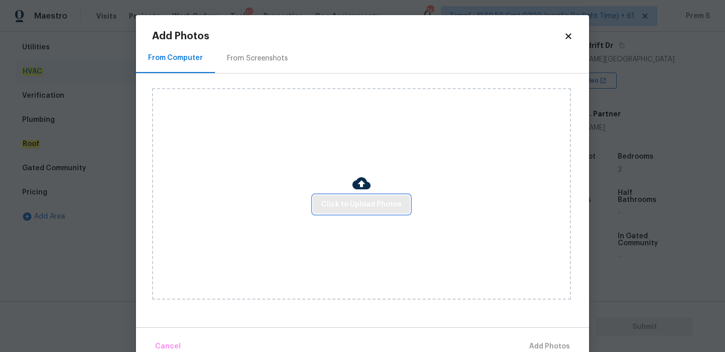
click at [363, 205] on span "Click to Upload Photos" at bounding box center [361, 204] width 81 height 13
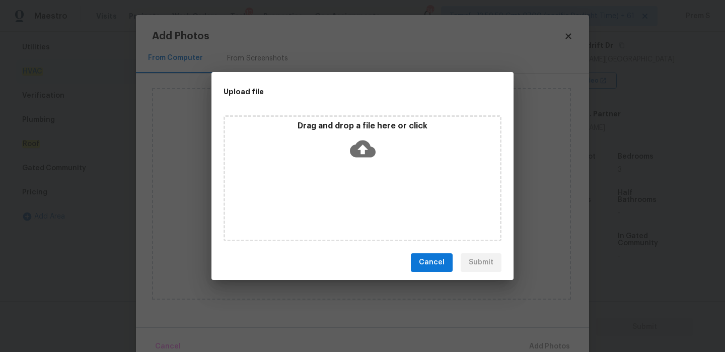
click at [356, 138] on icon at bounding box center [363, 149] width 26 height 26
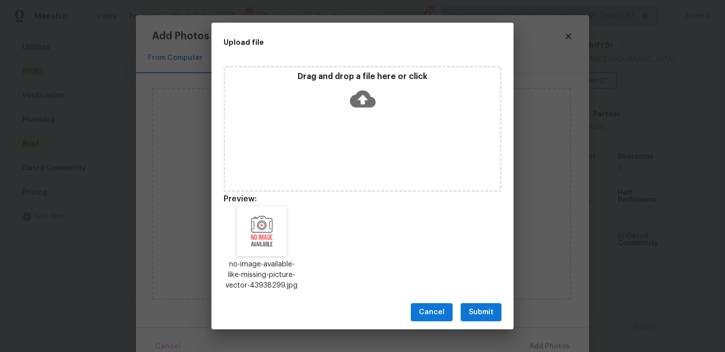
click at [475, 310] on span "Submit" at bounding box center [481, 312] width 25 height 13
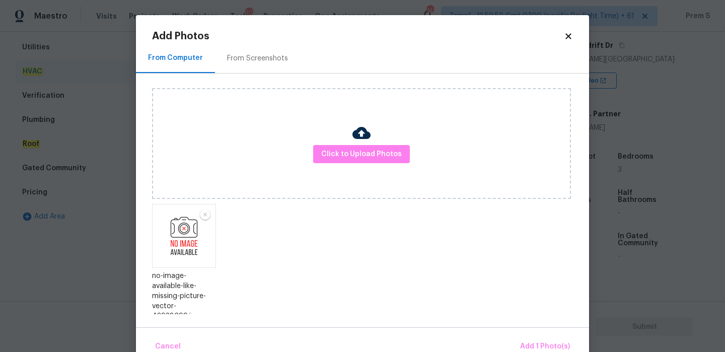
click at [530, 335] on div "Cancel Add 1 Photo(s)" at bounding box center [362, 342] width 453 height 30
click at [533, 345] on span "Add 1 Photo(s)" at bounding box center [545, 346] width 50 height 13
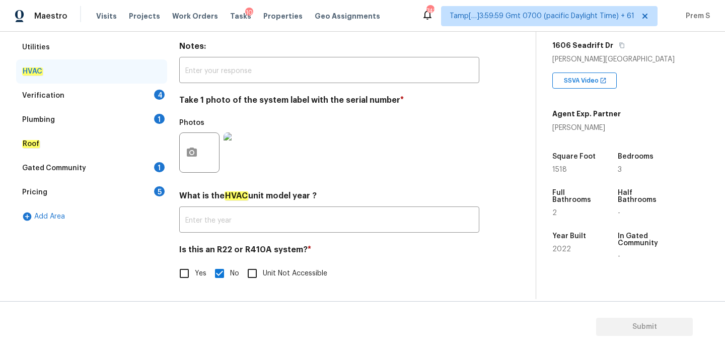
click at [162, 98] on div "Verification 4" at bounding box center [91, 96] width 151 height 24
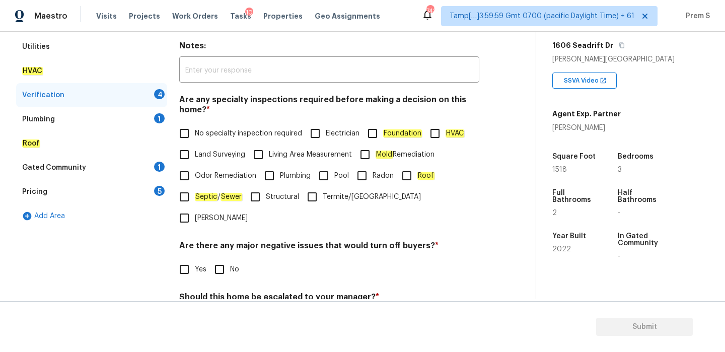
click at [192, 126] on input "No specialty inspection required" at bounding box center [184, 133] width 21 height 21
checkbox input "true"
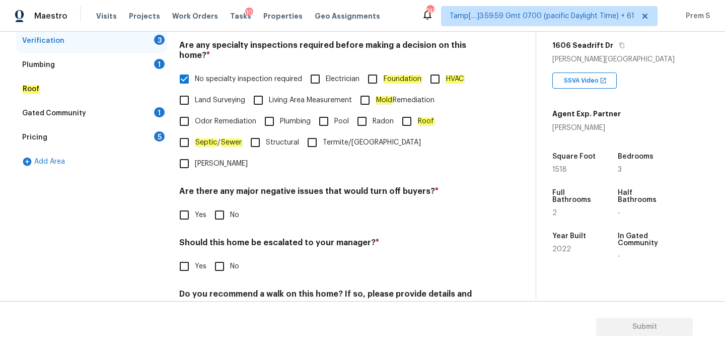
scroll to position [254, 0]
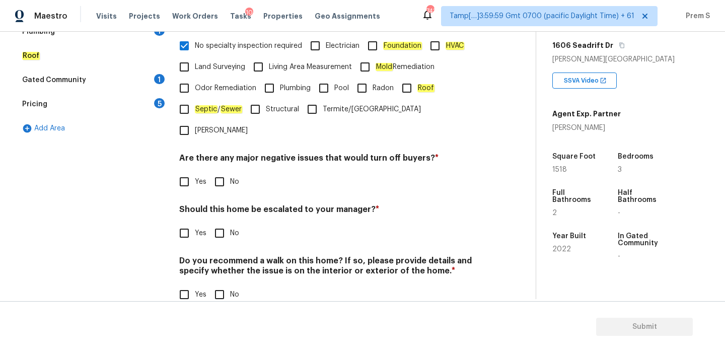
click at [219, 171] on input "No" at bounding box center [219, 181] width 21 height 21
checkbox input "true"
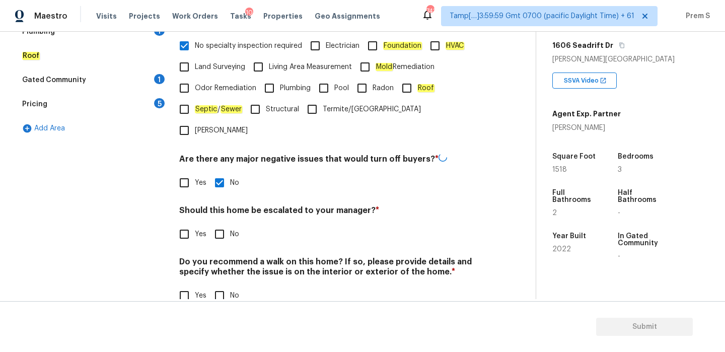
click at [226, 224] on input "No" at bounding box center [219, 234] width 21 height 21
checkbox input "true"
click at [226, 285] on input "No" at bounding box center [219, 295] width 21 height 21
checkbox input "true"
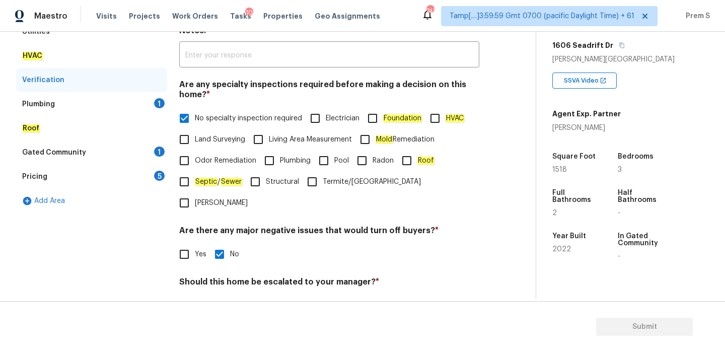
click at [156, 107] on div "Plumbing 1" at bounding box center [91, 104] width 151 height 24
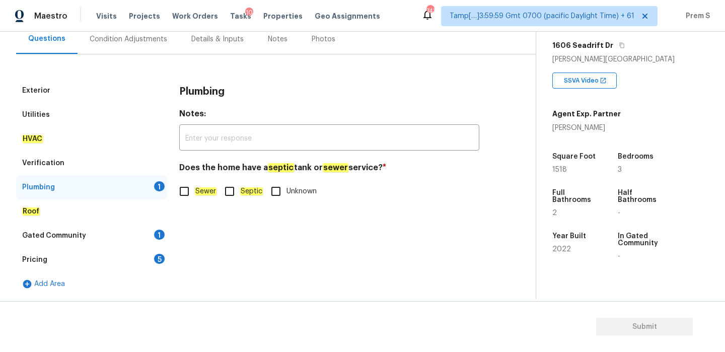
click at [190, 198] on input "Sewer" at bounding box center [184, 191] width 21 height 21
checkbox input "true"
click at [151, 234] on div "Gated Community 1" at bounding box center [91, 236] width 151 height 24
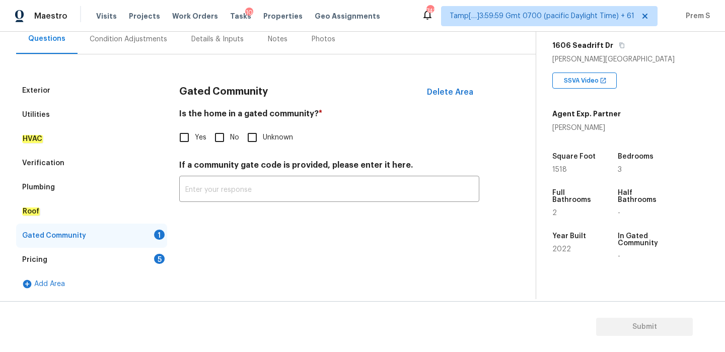
click at [219, 141] on input "No" at bounding box center [219, 137] width 21 height 21
checkbox input "true"
click at [153, 259] on div "Pricing 5" at bounding box center [91, 260] width 151 height 24
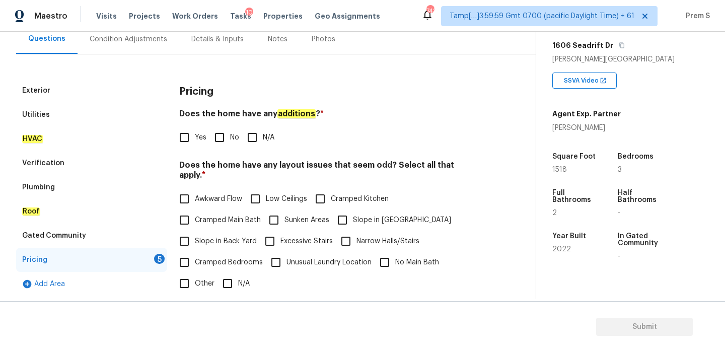
click at [214, 147] on input "No" at bounding box center [219, 137] width 21 height 21
checkbox input "true"
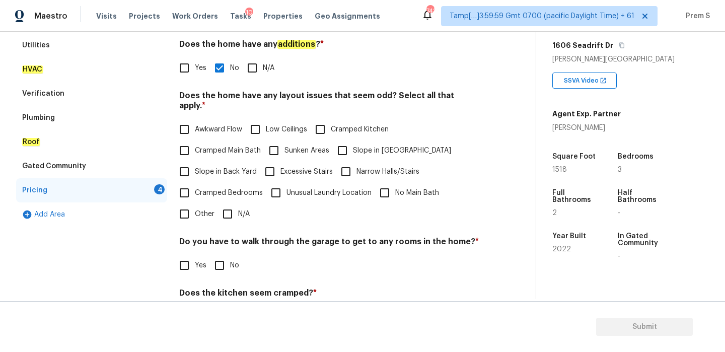
click at [234, 208] on input "N/A" at bounding box center [227, 213] width 21 height 21
checkbox input "true"
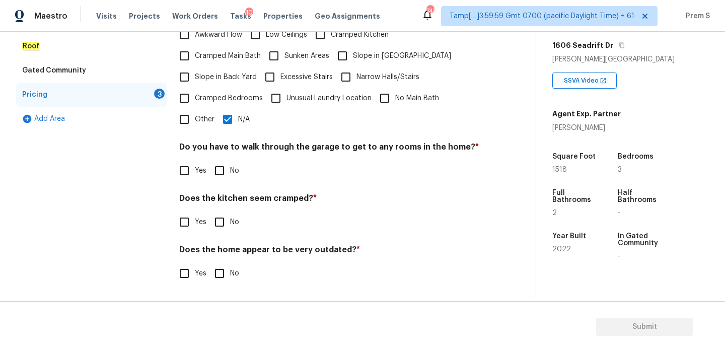
scroll to position [252, 0]
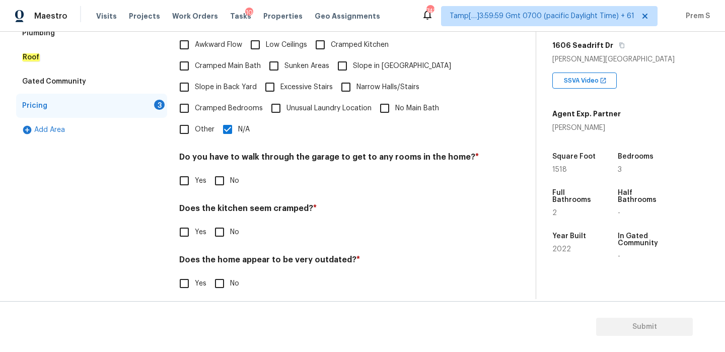
click at [220, 170] on input "No" at bounding box center [219, 180] width 21 height 21
checkbox input "true"
click at [220, 222] on input "No" at bounding box center [219, 232] width 21 height 21
checkbox input "true"
click at [223, 274] on input "No" at bounding box center [219, 284] width 21 height 21
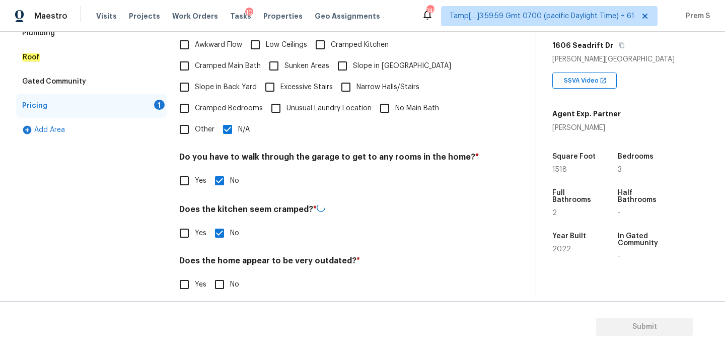
checkbox input "true"
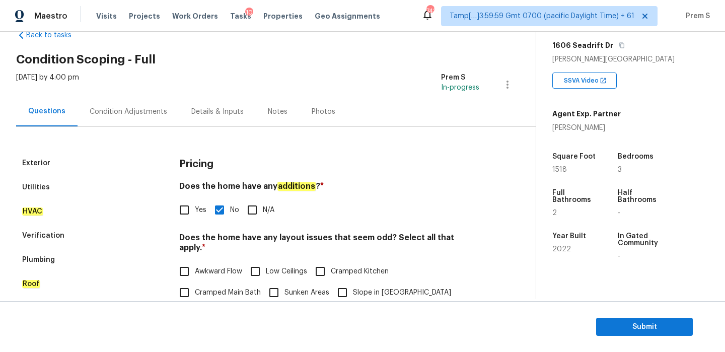
scroll to position [25, 0]
click at [151, 112] on div "Condition Adjustments" at bounding box center [129, 112] width 78 height 10
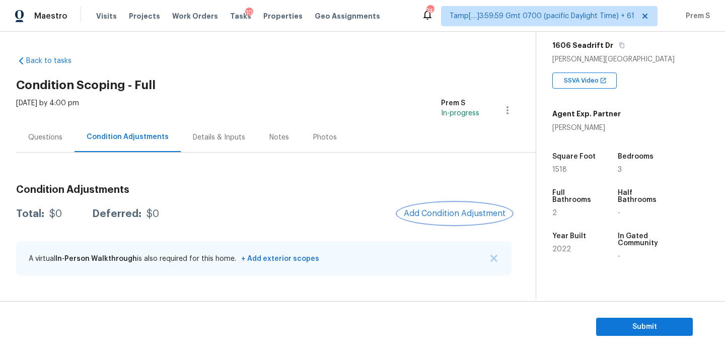
click at [448, 213] on span "Add Condition Adjustment" at bounding box center [455, 213] width 102 height 9
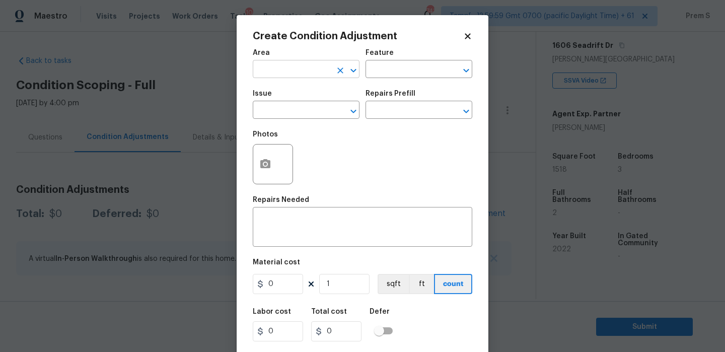
click at [328, 72] on input "text" at bounding box center [292, 70] width 79 height 16
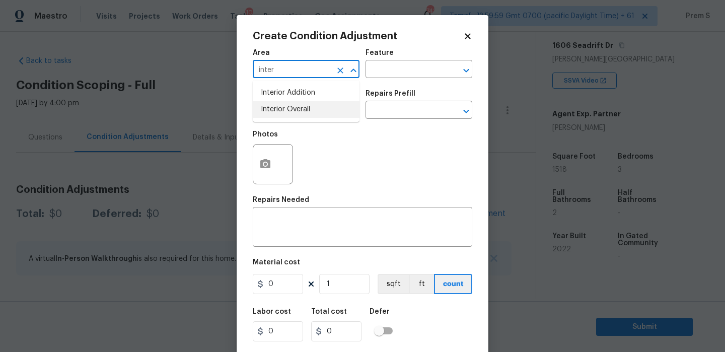
click at [316, 109] on li "Interior Overall" at bounding box center [306, 109] width 107 height 17
type input "Interior Overall"
click at [316, 109] on input "text" at bounding box center [292, 111] width 79 height 16
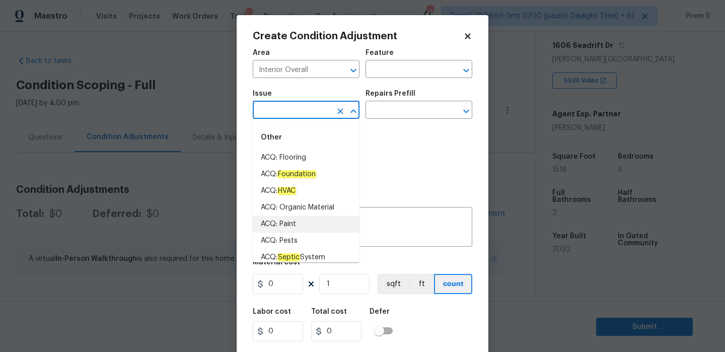
click at [297, 228] on li "ACQ: Paint" at bounding box center [306, 224] width 107 height 17
type input "ACQ: Paint"
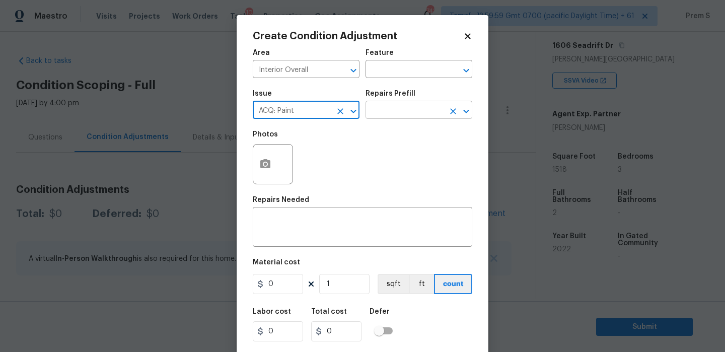
click at [397, 113] on input "text" at bounding box center [404, 111] width 79 height 16
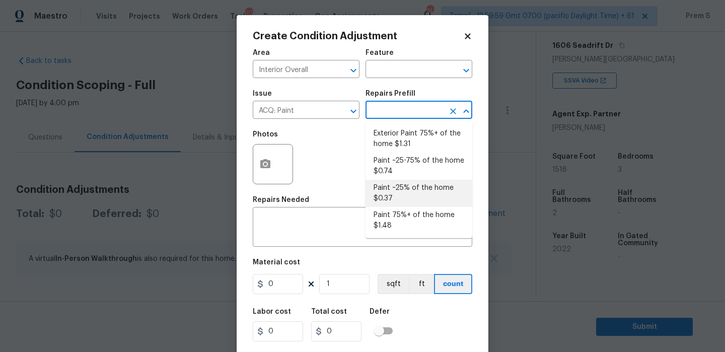
click at [404, 195] on li "Paint ~25% of the home $0.37" at bounding box center [418, 193] width 107 height 27
type input "Acquisition"
type textarea "Acquisition Scope: ~25% of the home needs interior paint"
type input "0.37"
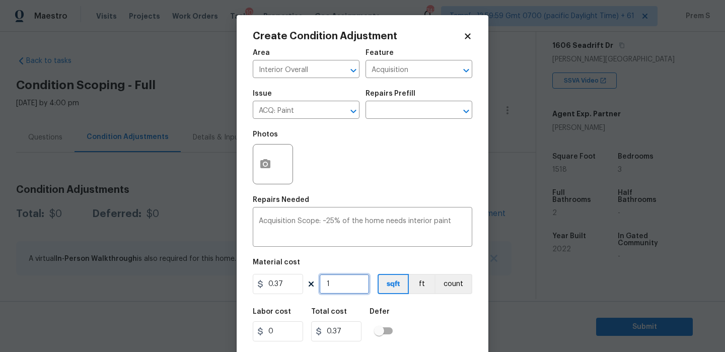
click at [344, 281] on input "1" at bounding box center [344, 284] width 50 height 20
type input "15"
type input "5.55"
type input "151"
type input "55.87"
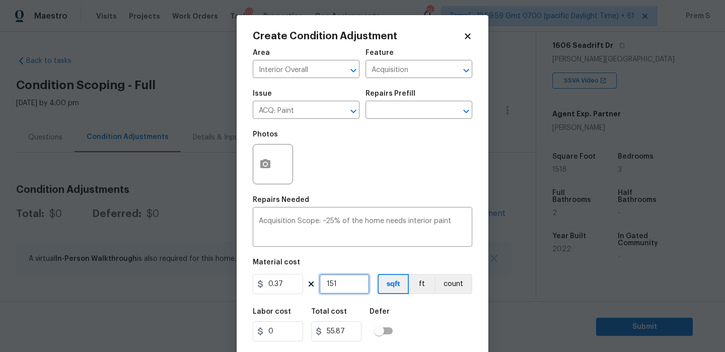
type input "1518"
type input "561.66"
type input "1518"
click at [434, 316] on div "Labor cost 0 Total cost 561.66 Defer" at bounding box center [362, 324] width 219 height 45
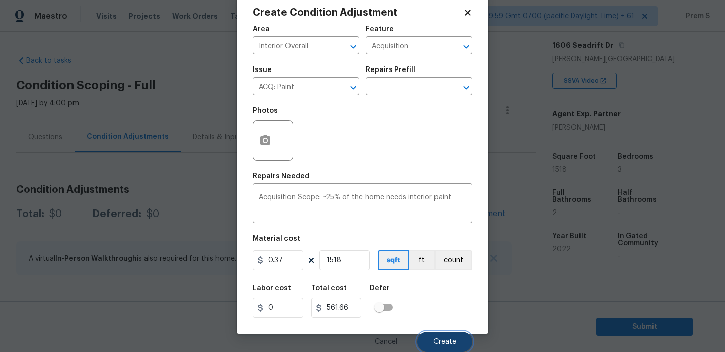
click at [446, 336] on button "Create" at bounding box center [444, 342] width 55 height 20
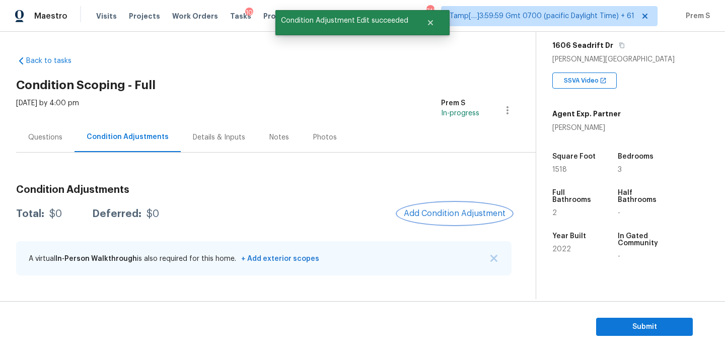
scroll to position [0, 0]
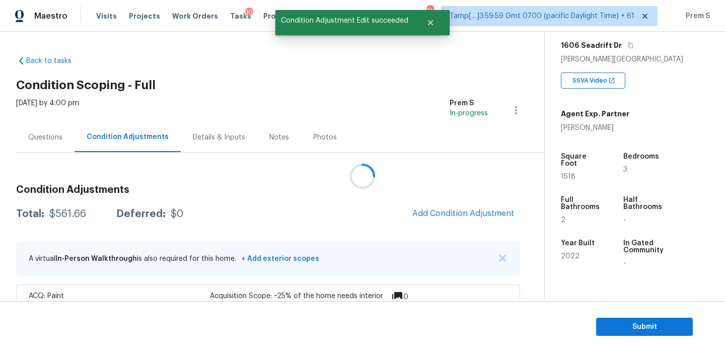
click at [463, 201] on div at bounding box center [362, 176] width 725 height 352
click at [453, 207] on button "Add Condition Adjustment" at bounding box center [463, 213] width 114 height 21
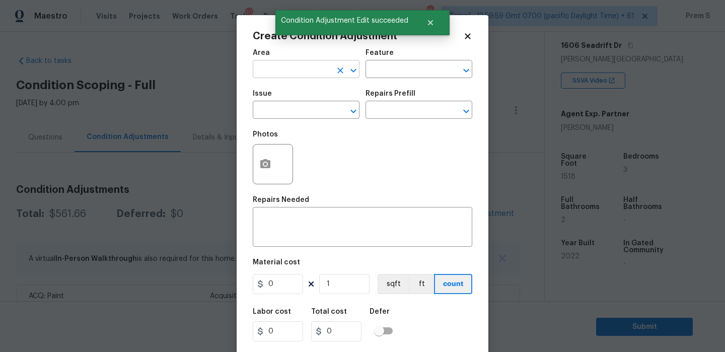
click at [325, 75] on input "text" at bounding box center [292, 70] width 79 height 16
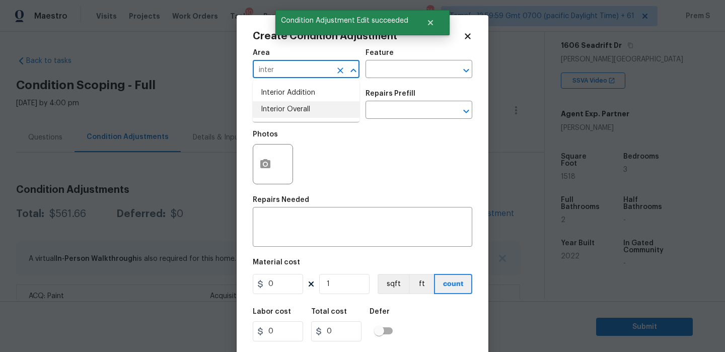
click at [318, 108] on li "Interior Overall" at bounding box center [306, 109] width 107 height 17
type input "Interior Overall"
click at [318, 108] on input "text" at bounding box center [292, 111] width 79 height 16
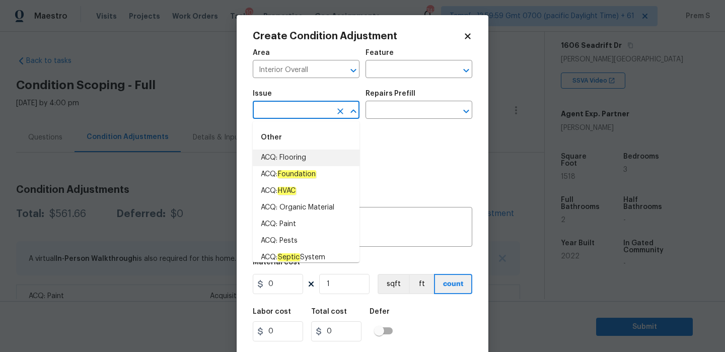
click at [340, 159] on li "ACQ: Flooring" at bounding box center [306, 158] width 107 height 17
type input "ACQ: Flooring"
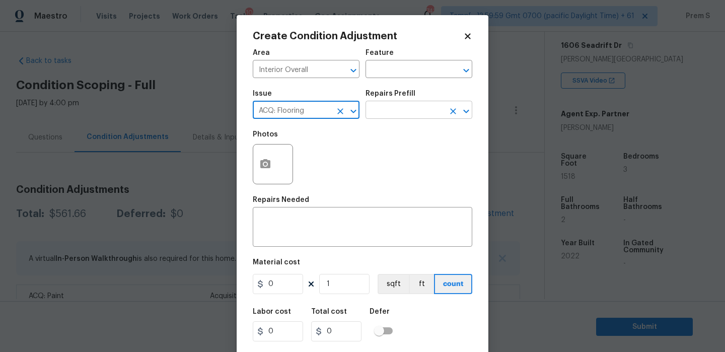
click at [417, 109] on input "text" at bounding box center [404, 111] width 79 height 16
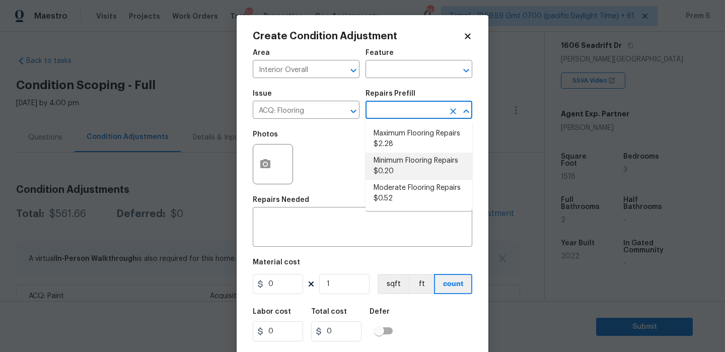
click at [413, 166] on li "Minimum Flooring Repairs $0.20" at bounding box center [418, 166] width 107 height 27
type input "Acquisition"
type textarea "Acquisition Scope: Minimum flooring repairs"
type input "0.2"
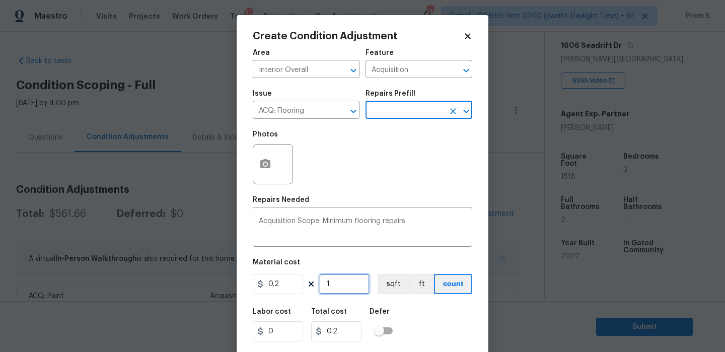
click at [346, 287] on input "1" at bounding box center [344, 284] width 50 height 20
type input "15"
type input "3"
type input "151"
type input "30.2"
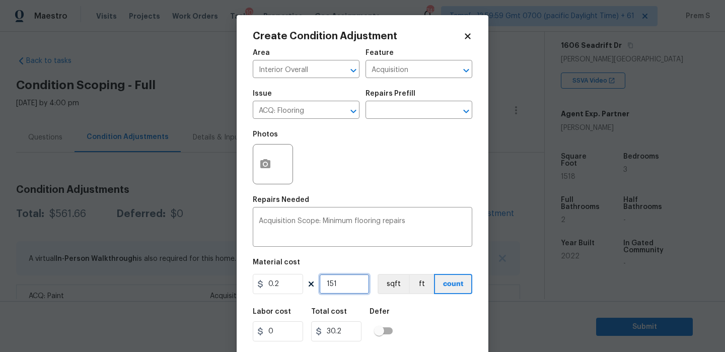
type input "1518"
type input "303.6"
type input "1518"
click at [444, 323] on div "Labor cost 0 Total cost 303.6 Defer" at bounding box center [362, 324] width 219 height 45
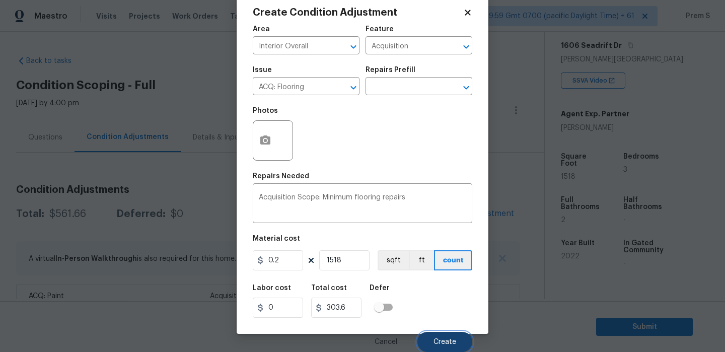
click at [439, 349] on button "Create" at bounding box center [444, 342] width 55 height 20
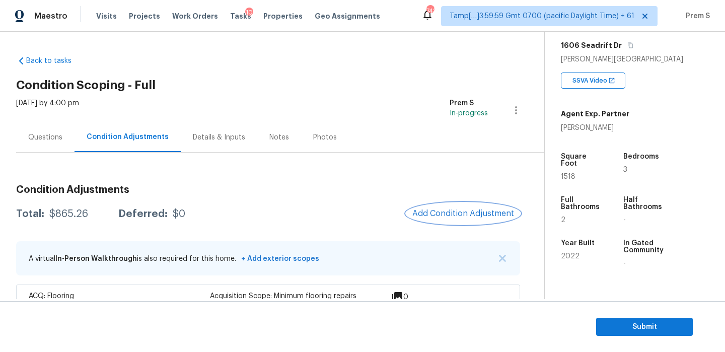
scroll to position [68, 0]
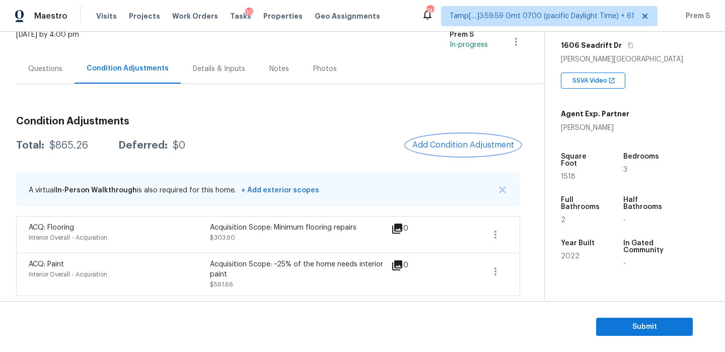
click at [440, 149] on span "Add Condition Adjustment" at bounding box center [463, 144] width 102 height 9
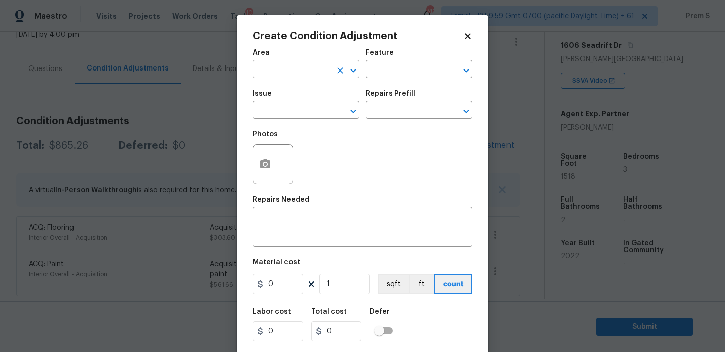
click at [311, 76] on input "text" at bounding box center [292, 70] width 79 height 16
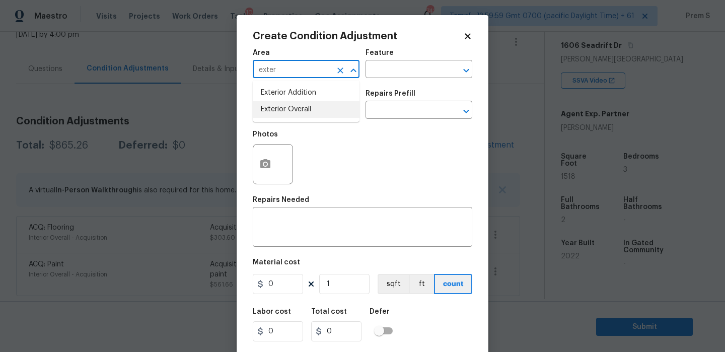
click at [314, 111] on li "Exterior Overall" at bounding box center [306, 109] width 107 height 17
type input "Exterior Overall"
click at [314, 111] on input "text" at bounding box center [292, 111] width 79 height 16
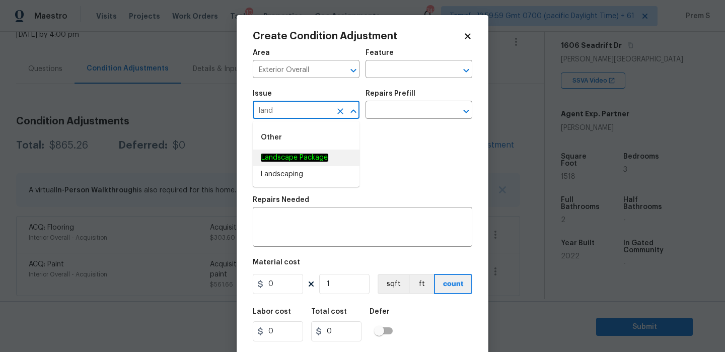
click at [313, 165] on li "Landscape Package" at bounding box center [306, 158] width 107 height 17
type input "Landscape Package"
click at [413, 117] on input "text" at bounding box center [404, 111] width 79 height 16
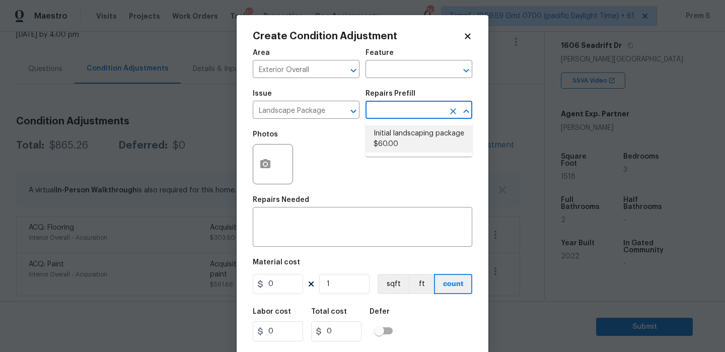
click at [396, 139] on li "Initial landscaping package $60.00" at bounding box center [418, 138] width 107 height 27
type input "Home Readiness Packages"
type textarea "Mowing of grass up to 6" in height. Mow, edge along driveways & sidewalks, trim…"
type input "60"
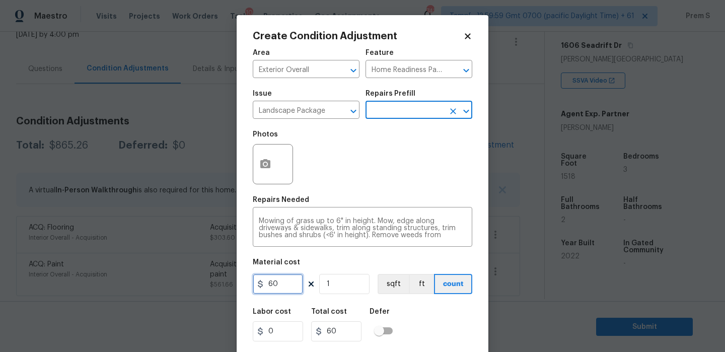
click at [274, 283] on input "60" at bounding box center [278, 284] width 50 height 20
type input "300"
click at [448, 311] on div "Labor cost 0 Total cost 300 Defer" at bounding box center [362, 324] width 219 height 45
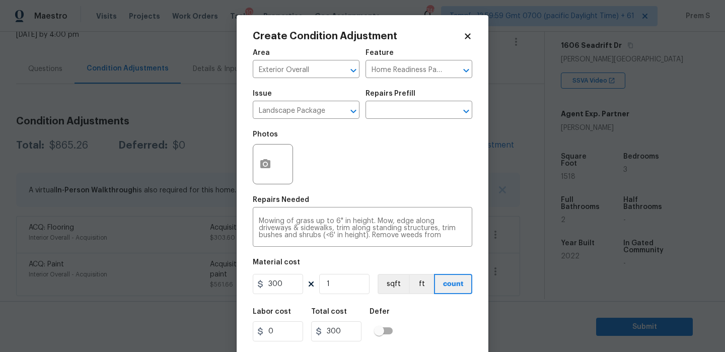
scroll to position [24, 0]
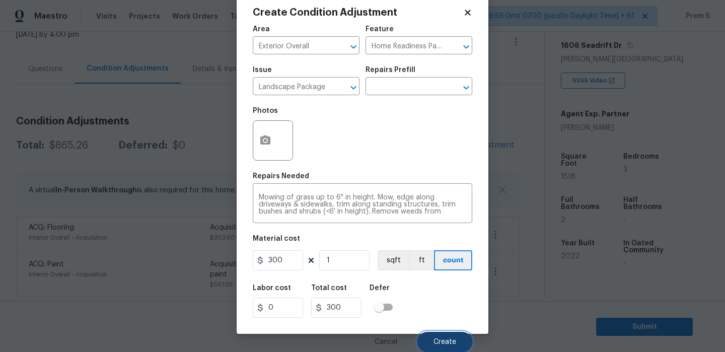
click at [450, 340] on span "Create" at bounding box center [444, 342] width 23 height 8
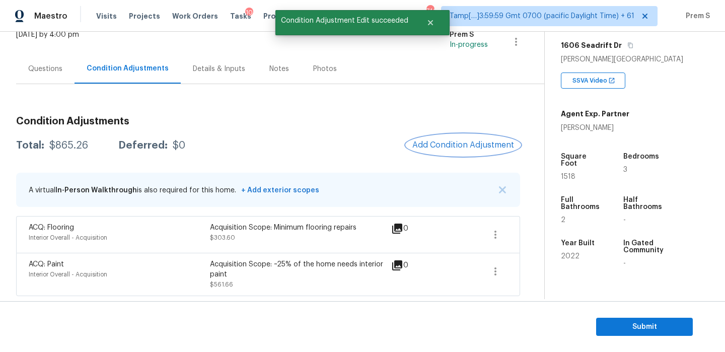
scroll to position [0, 0]
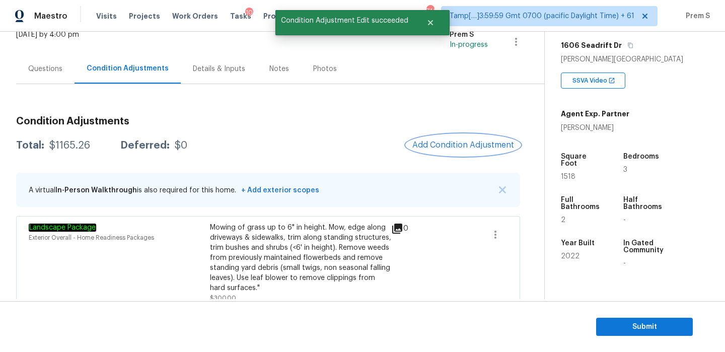
click at [463, 146] on span "Add Condition Adjustment" at bounding box center [463, 144] width 102 height 9
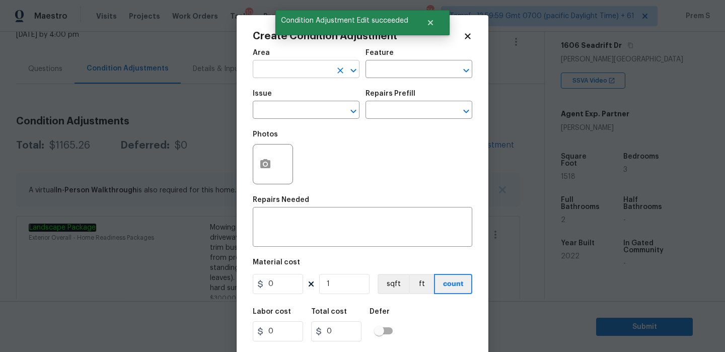
click at [320, 71] on input "text" at bounding box center [292, 70] width 79 height 16
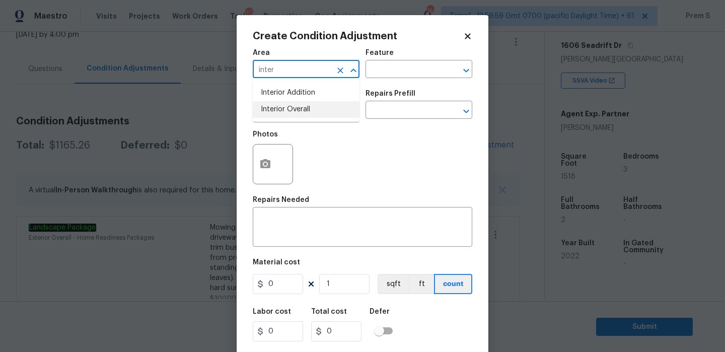
click at [309, 112] on li "Interior Overall" at bounding box center [306, 109] width 107 height 17
type input "Interior Overall"
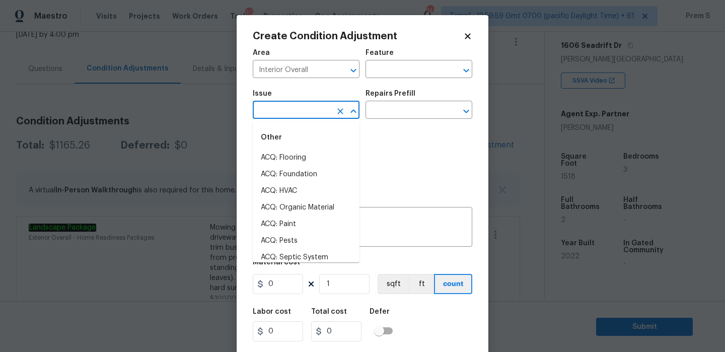
click at [309, 112] on input "text" at bounding box center [292, 111] width 79 height 16
click at [335, 68] on icon "Clear" at bounding box center [340, 70] width 10 height 10
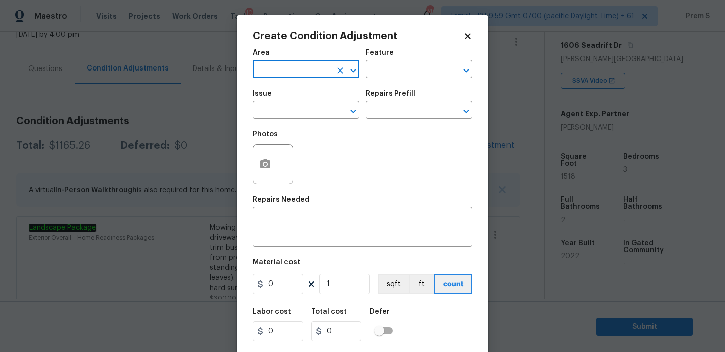
click at [314, 69] on input "text" at bounding box center [292, 70] width 79 height 16
click at [309, 110] on li "Exterior Overall" at bounding box center [306, 109] width 107 height 17
type input "Exterior Overall"
click at [309, 110] on input "text" at bounding box center [292, 111] width 79 height 16
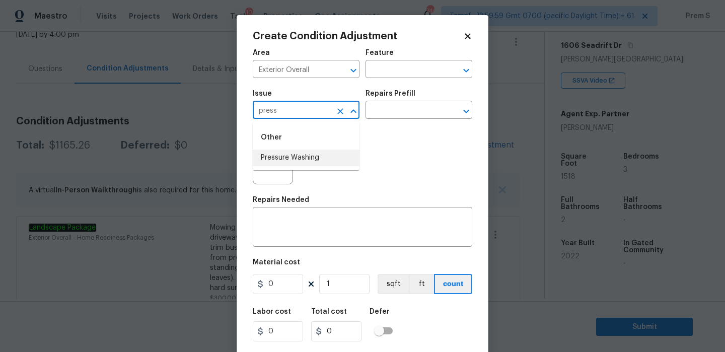
click at [306, 160] on li "Pressure Washing" at bounding box center [306, 158] width 107 height 17
type input "Pressure Washing"
click at [293, 228] on textarea at bounding box center [362, 227] width 207 height 21
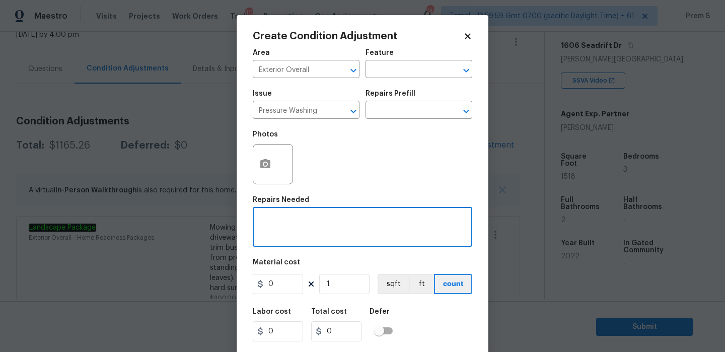
type textarea "r"
type textarea "Pressure wash"
click at [277, 291] on input "0" at bounding box center [278, 284] width 50 height 20
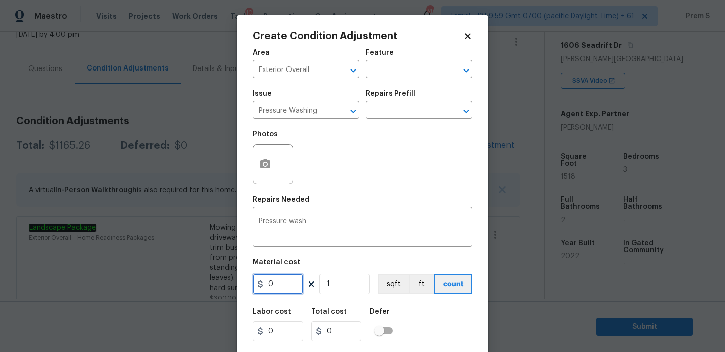
click at [277, 291] on input "0" at bounding box center [278, 284] width 50 height 20
type input "200"
click at [437, 322] on div "Labor cost 0 Total cost 0 Defer" at bounding box center [362, 324] width 219 height 45
type input "200"
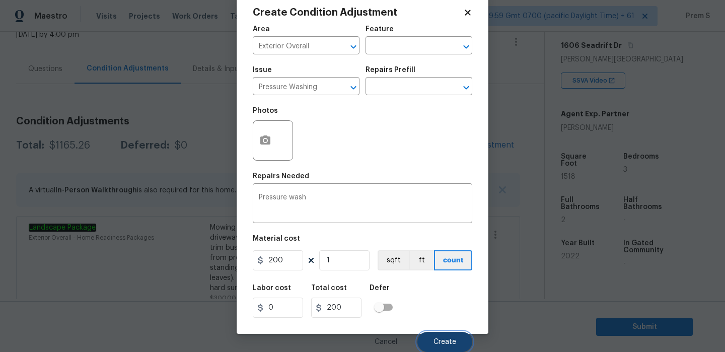
click at [446, 344] on span "Create" at bounding box center [444, 342] width 23 height 8
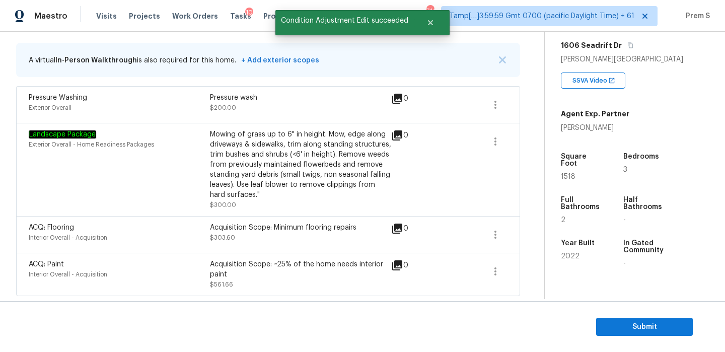
scroll to position [150, 0]
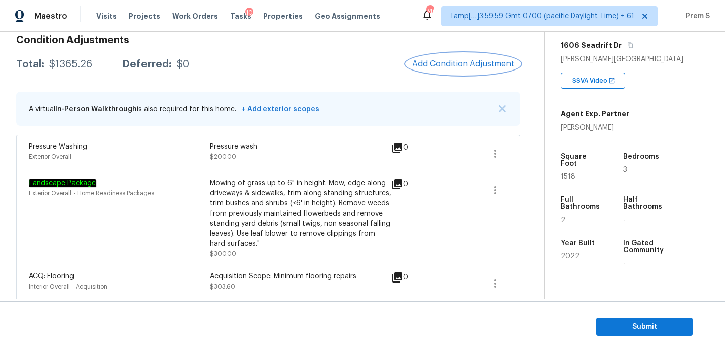
click at [448, 62] on span "Add Condition Adjustment" at bounding box center [463, 63] width 102 height 9
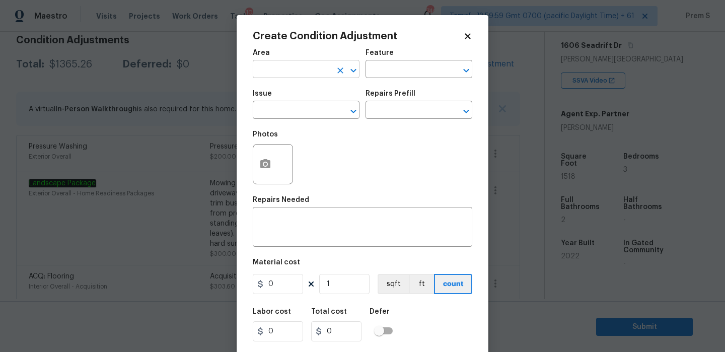
click at [307, 72] on input "text" at bounding box center [292, 70] width 79 height 16
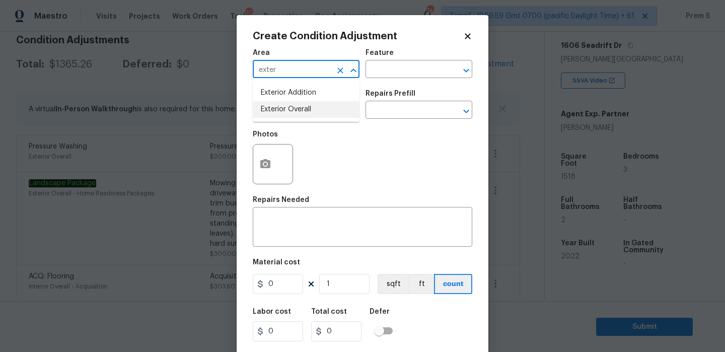
click at [308, 109] on li "Exterior Overall" at bounding box center [306, 109] width 107 height 17
type input "Exterior Overall"
click at [305, 236] on textarea at bounding box center [362, 227] width 207 height 21
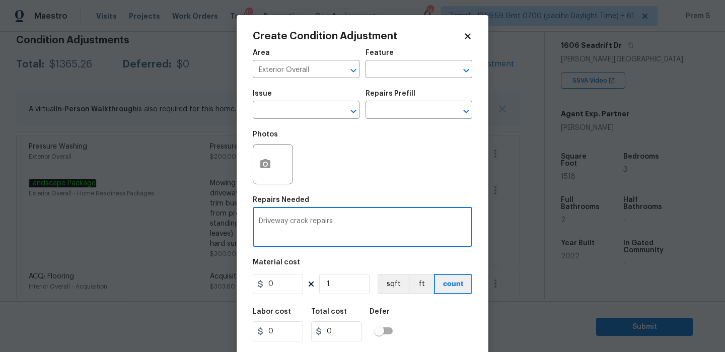
type textarea "Driveway crack repairs"
click at [276, 282] on input "0" at bounding box center [278, 284] width 50 height 20
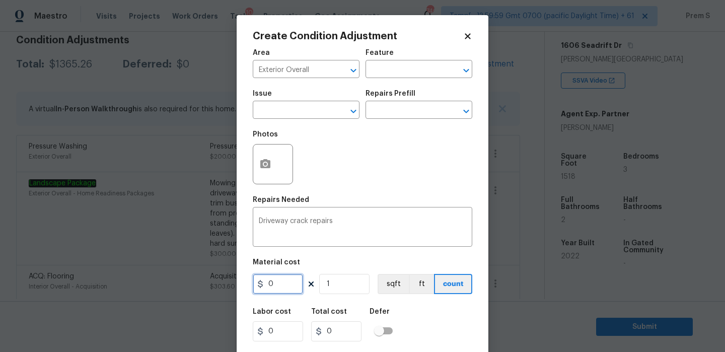
click at [276, 282] on input "0" at bounding box center [278, 284] width 50 height 20
type input "300"
click at [456, 320] on div "Labor cost 0 Total cost 300 Defer" at bounding box center [362, 324] width 219 height 45
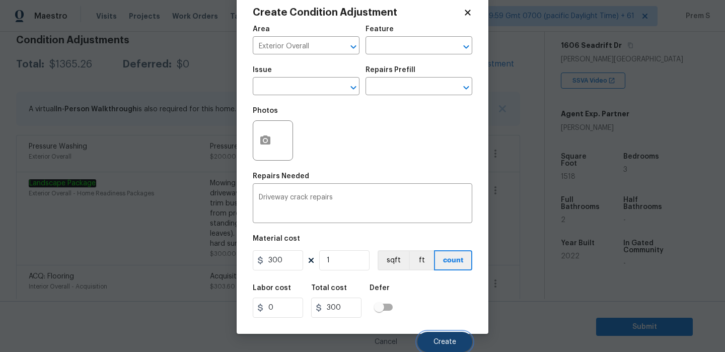
click at [447, 336] on button "Create" at bounding box center [444, 342] width 55 height 20
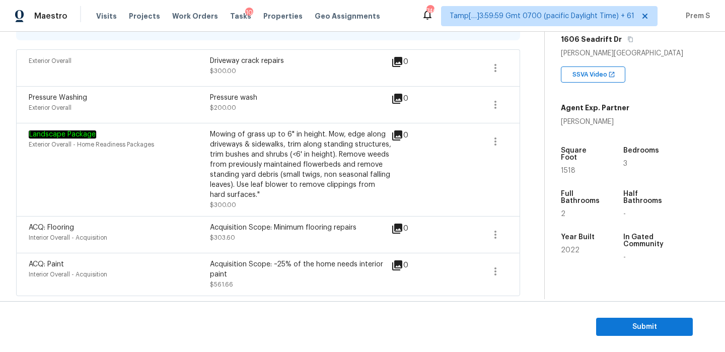
scroll to position [197, 0]
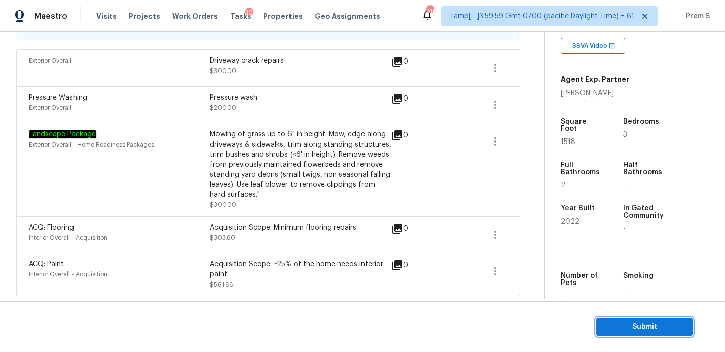
click at [638, 326] on span "Submit" at bounding box center [644, 327] width 81 height 13
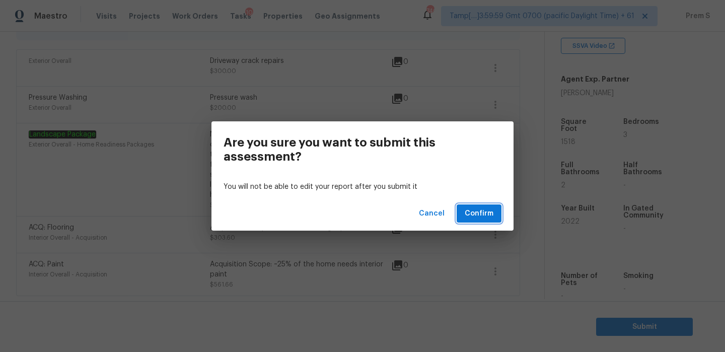
click at [476, 219] on span "Confirm" at bounding box center [479, 213] width 29 height 13
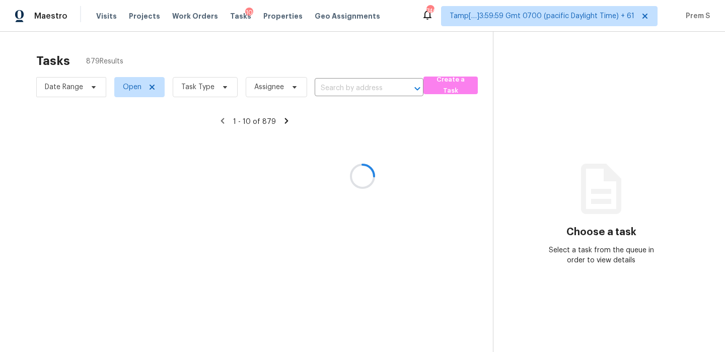
click at [332, 92] on div at bounding box center [362, 176] width 725 height 352
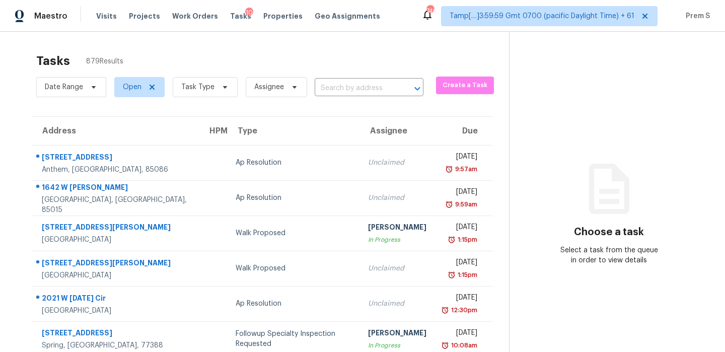
click at [332, 92] on input "text" at bounding box center [355, 89] width 81 height 16
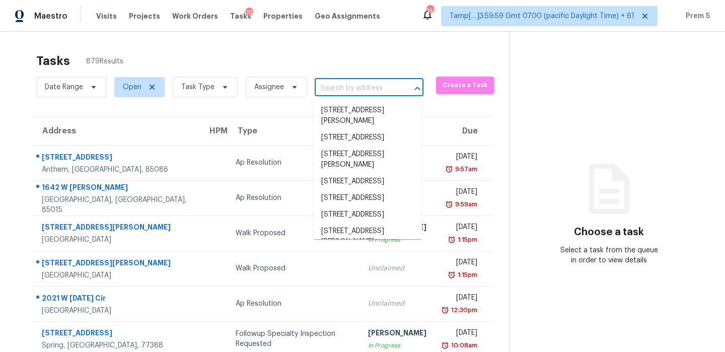
paste input "[STREET_ADDRESS][PERSON_NAME]"
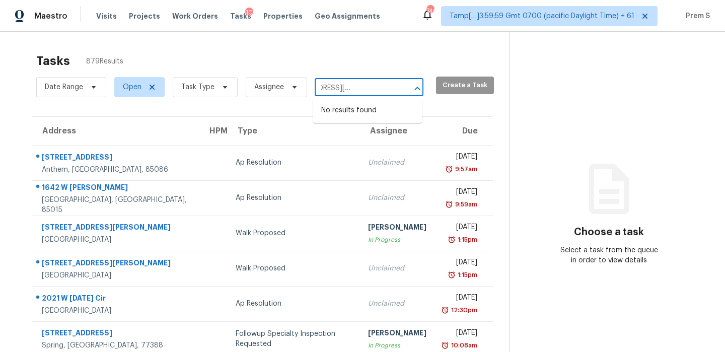
drag, startPoint x: 336, startPoint y: 86, endPoint x: 431, endPoint y: 85, distance: 95.2
click at [431, 86] on div "Date Range Open Task Type Assignee [STREET_ADDRESS][PERSON_NAME] ​ Create a Task" at bounding box center [272, 87] width 473 height 26
type input "[STREET_ADDRESS][PERSON_NAME]"
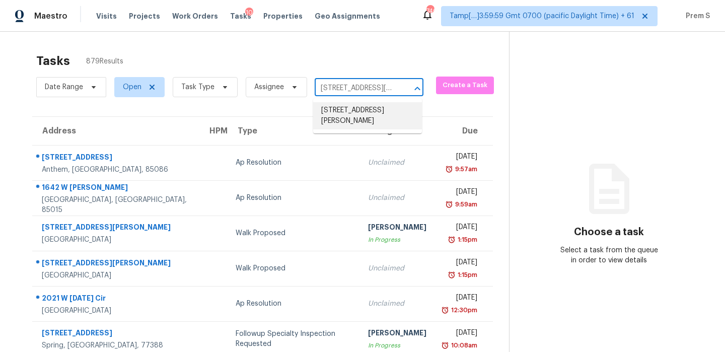
click at [383, 116] on li "[STREET_ADDRESS][PERSON_NAME]" at bounding box center [367, 115] width 109 height 27
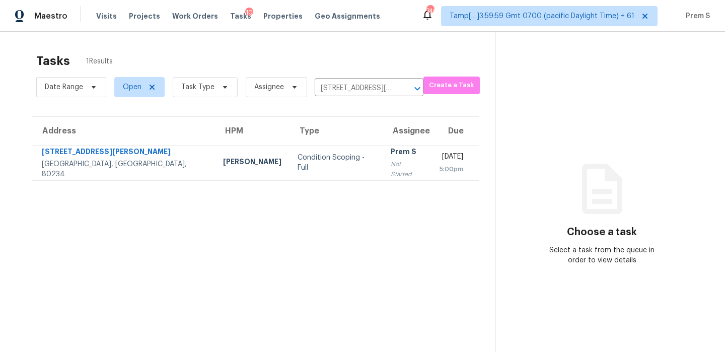
click at [431, 172] on td "[DATE] 5:00pm" at bounding box center [454, 162] width 47 height 35
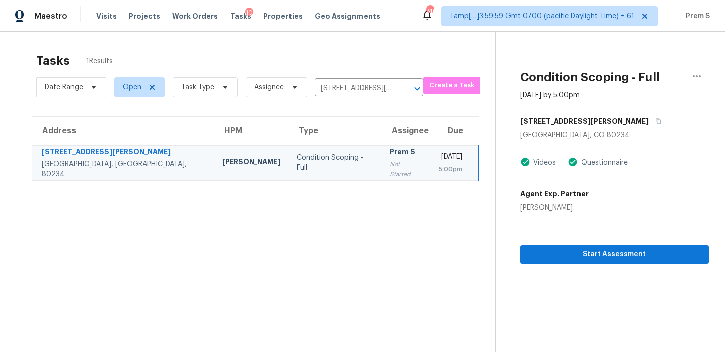
scroll to position [32, 0]
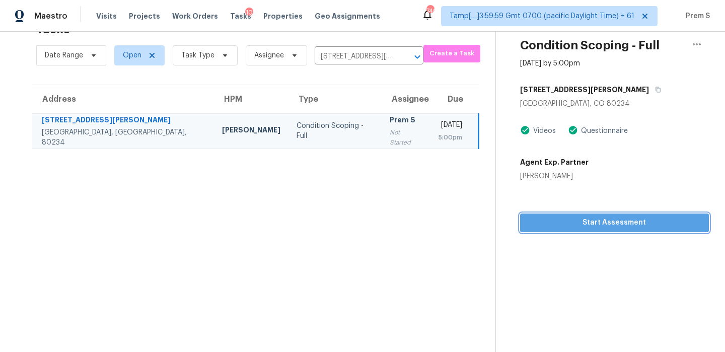
click at [636, 219] on span "Start Assessment" at bounding box center [614, 222] width 173 height 13
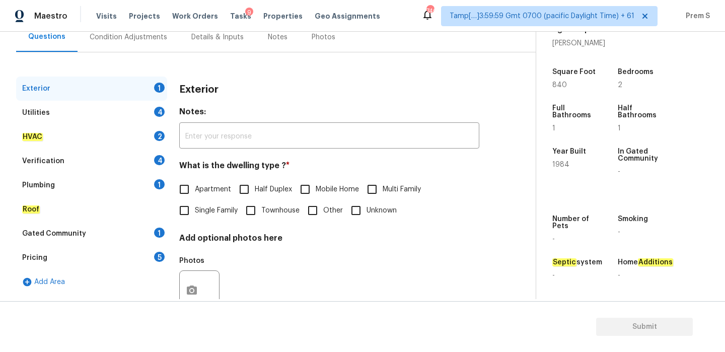
scroll to position [133, 0]
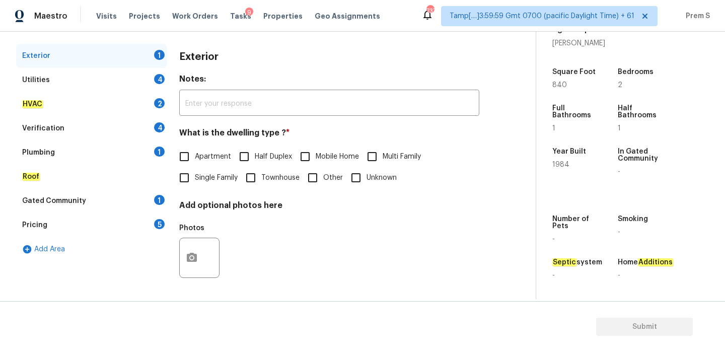
click at [208, 155] on span "Apartment" at bounding box center [213, 157] width 36 height 11
click at [195, 155] on input "Apartment" at bounding box center [184, 156] width 21 height 21
checkbox input "true"
click at [161, 75] on div "4" at bounding box center [159, 79] width 11 height 10
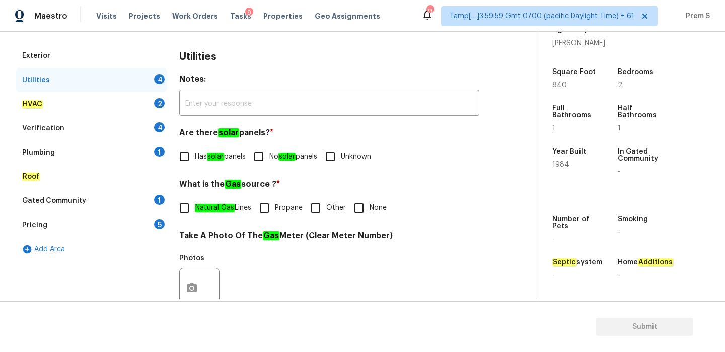
click at [276, 155] on span "No solar panels" at bounding box center [293, 157] width 48 height 11
click at [269, 155] on input "No solar panels" at bounding box center [258, 156] width 21 height 21
checkbox input "true"
click at [318, 210] on input "Other" at bounding box center [315, 207] width 21 height 21
checkbox input "true"
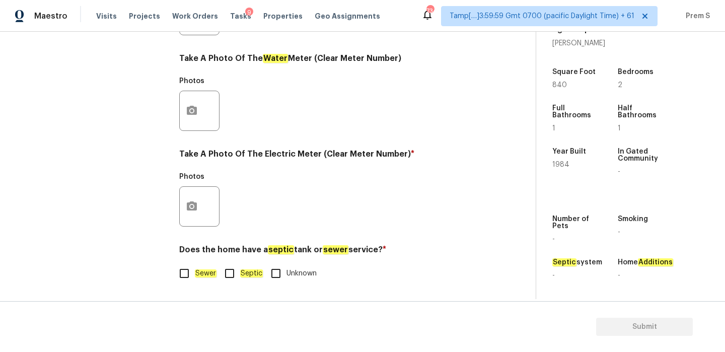
scroll to position [406, 0]
click at [203, 279] on label "Sewer" at bounding box center [195, 273] width 43 height 21
click at [195, 279] on input "Sewer" at bounding box center [184, 273] width 21 height 21
checkbox input "true"
click at [193, 207] on icon "button" at bounding box center [192, 206] width 12 height 12
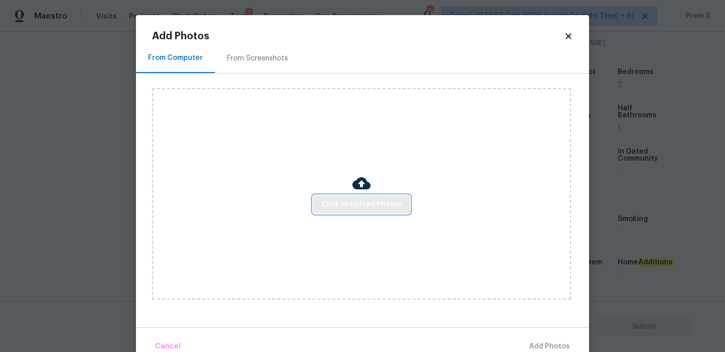
click at [357, 201] on span "Click to Upload Photos" at bounding box center [361, 204] width 81 height 13
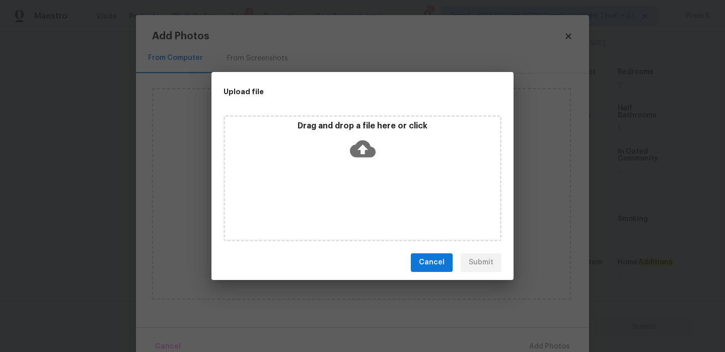
click at [363, 148] on icon at bounding box center [363, 149] width 26 height 26
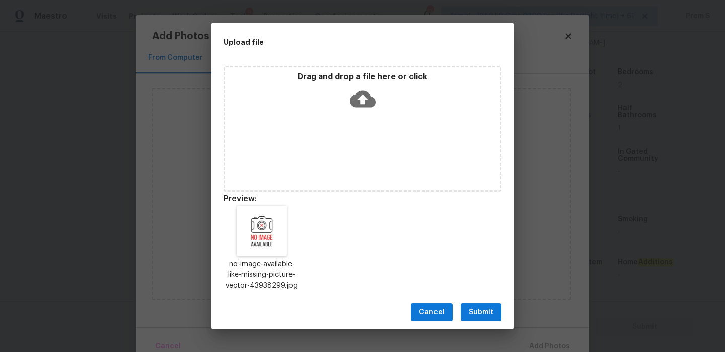
click at [495, 312] on button "Submit" at bounding box center [481, 312] width 41 height 19
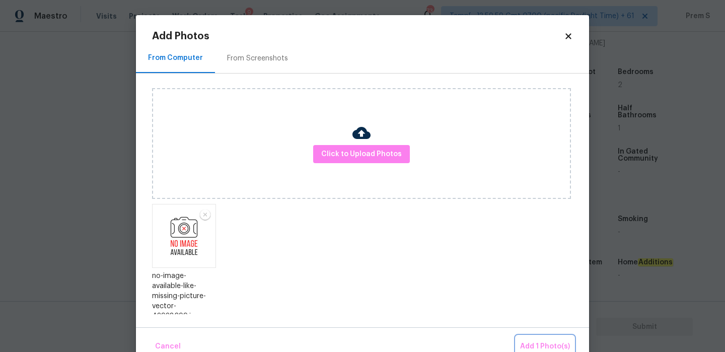
click at [566, 341] on span "Add 1 Photo(s)" at bounding box center [545, 346] width 50 height 13
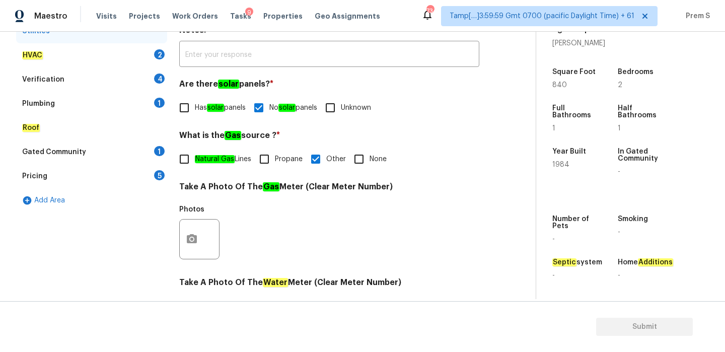
scroll to position [116, 0]
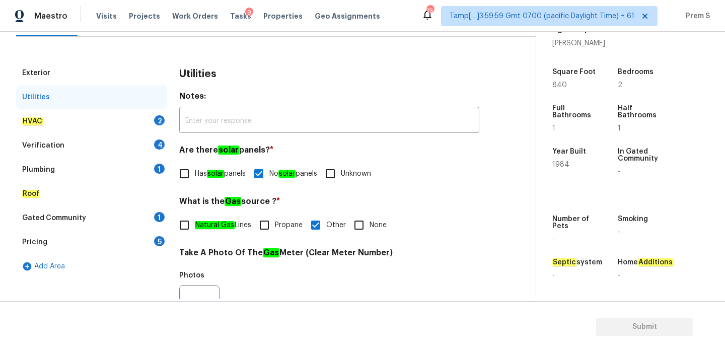
click at [152, 124] on div "HVAC 2" at bounding box center [91, 121] width 151 height 24
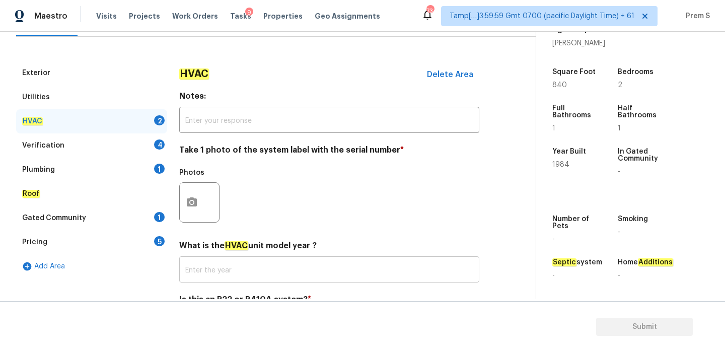
scroll to position [166, 0]
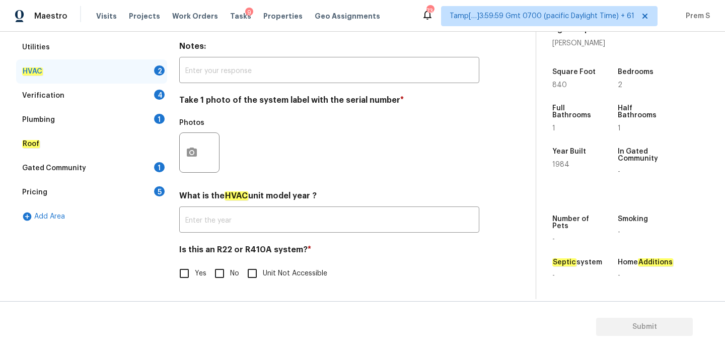
click at [218, 273] on input "No" at bounding box center [219, 273] width 21 height 21
checkbox input "true"
click at [197, 158] on icon "button" at bounding box center [192, 152] width 12 height 12
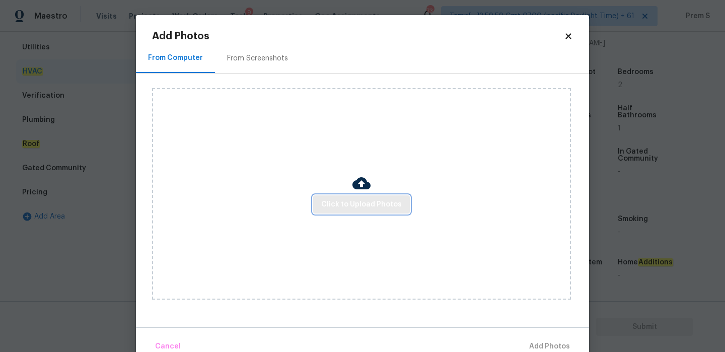
click at [331, 204] on span "Click to Upload Photos" at bounding box center [361, 204] width 81 height 13
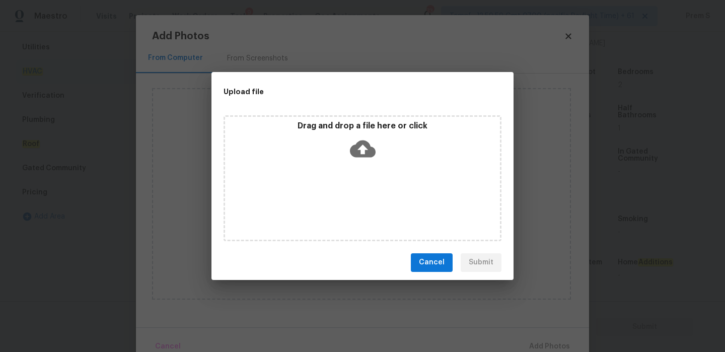
click at [363, 149] on icon at bounding box center [363, 149] width 26 height 26
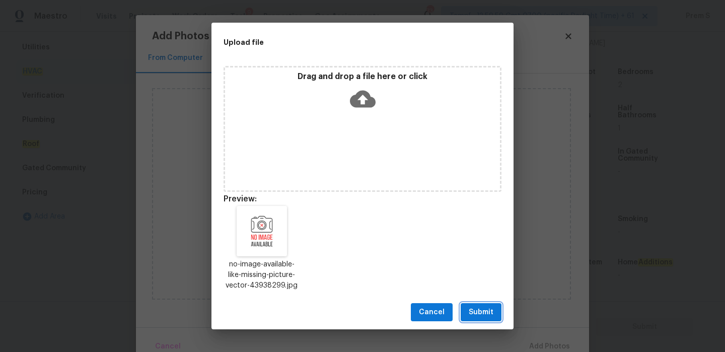
click at [495, 314] on button "Submit" at bounding box center [481, 312] width 41 height 19
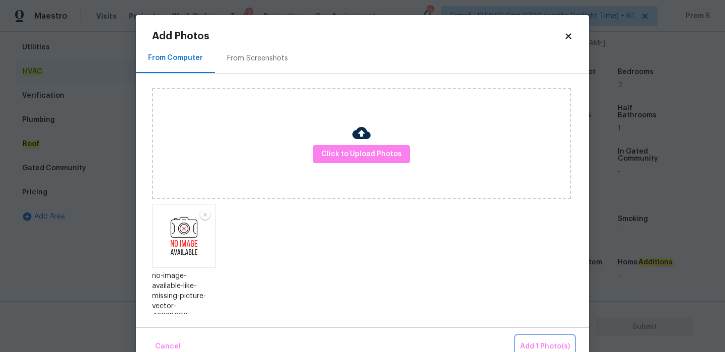
click at [536, 345] on span "Add 1 Photo(s)" at bounding box center [545, 346] width 50 height 13
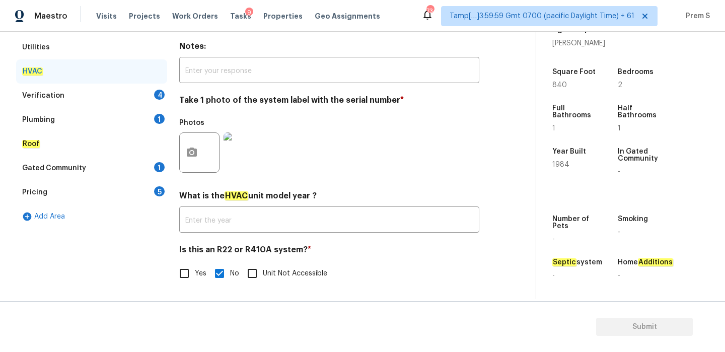
click at [160, 96] on div "4" at bounding box center [159, 95] width 11 height 10
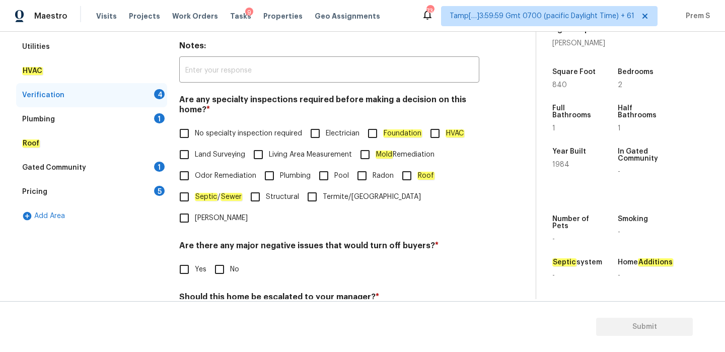
click at [207, 138] on span "No specialty inspection required" at bounding box center [248, 133] width 107 height 11
click at [195, 138] on input "No specialty inspection required" at bounding box center [184, 133] width 21 height 21
checkbox input "true"
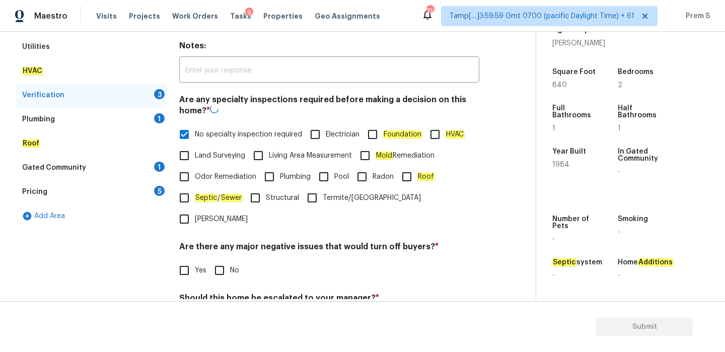
scroll to position [254, 0]
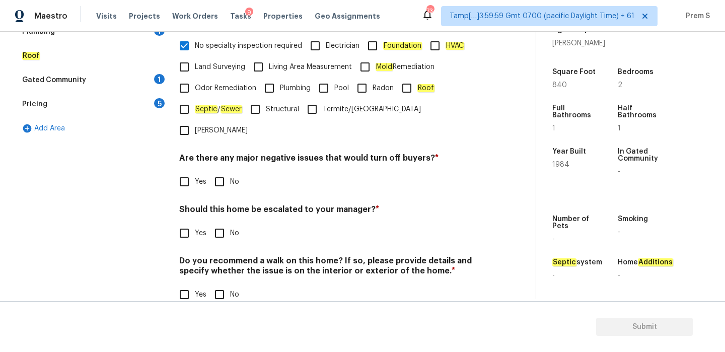
click at [222, 171] on input "No" at bounding box center [219, 181] width 21 height 21
checkbox input "true"
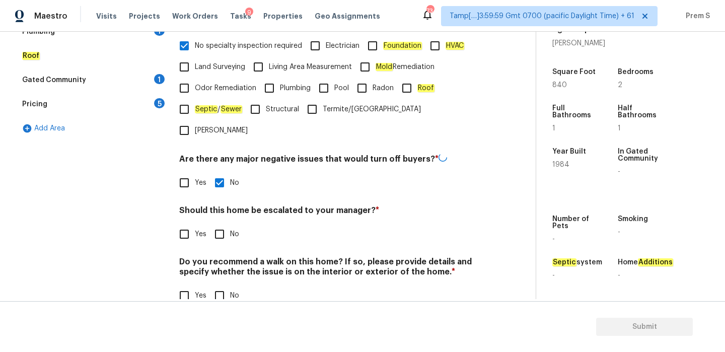
click at [225, 224] on input "No" at bounding box center [219, 234] width 21 height 21
checkbox input "true"
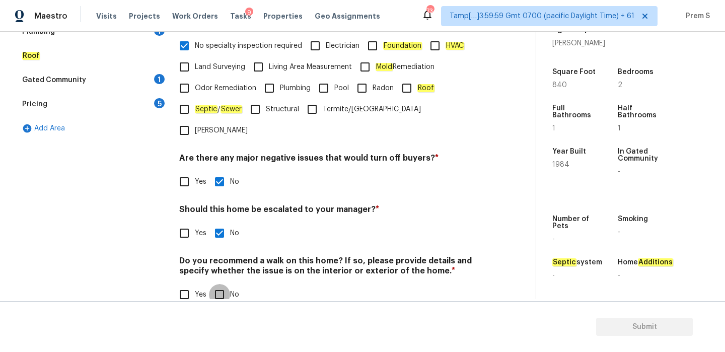
click at [222, 284] on input "No" at bounding box center [219, 294] width 21 height 21
checkbox input "true"
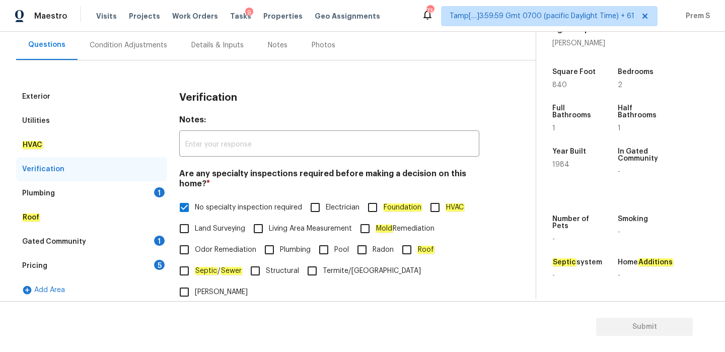
click at [153, 203] on div "Plumbing 1" at bounding box center [91, 193] width 151 height 24
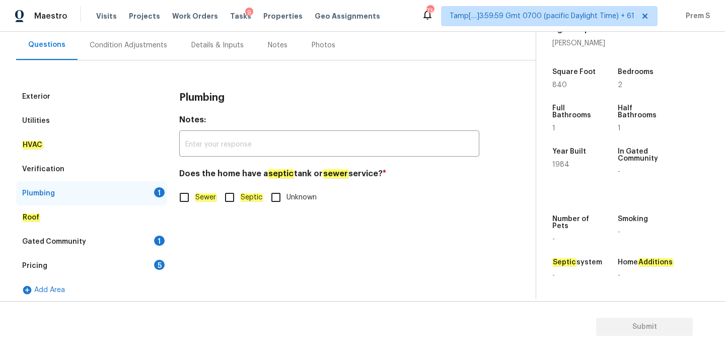
click at [196, 205] on label "Sewer" at bounding box center [195, 197] width 43 height 21
click at [195, 205] on input "Sewer" at bounding box center [184, 197] width 21 height 21
checkbox input "true"
click at [154, 244] on div "Gated Community 1" at bounding box center [91, 242] width 151 height 24
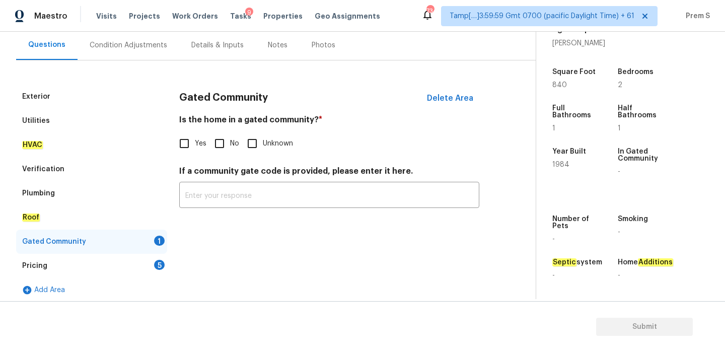
click at [220, 146] on input "No" at bounding box center [219, 143] width 21 height 21
checkbox input "true"
click at [153, 262] on div "Pricing 5" at bounding box center [91, 266] width 151 height 24
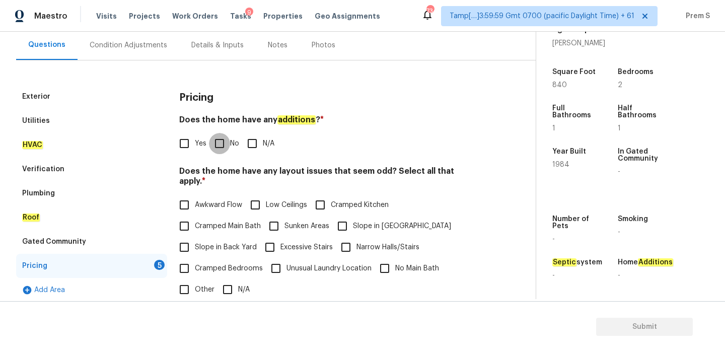
click at [223, 152] on input "No" at bounding box center [219, 143] width 21 height 21
checkbox input "true"
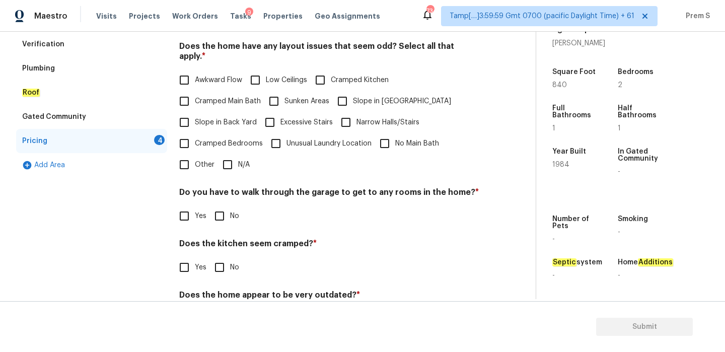
click at [235, 154] on input "N/A" at bounding box center [227, 164] width 21 height 21
checkbox input "true"
click at [219, 206] on input "No" at bounding box center [219, 216] width 21 height 21
checkbox input "true"
click at [222, 264] on input "No" at bounding box center [219, 267] width 21 height 21
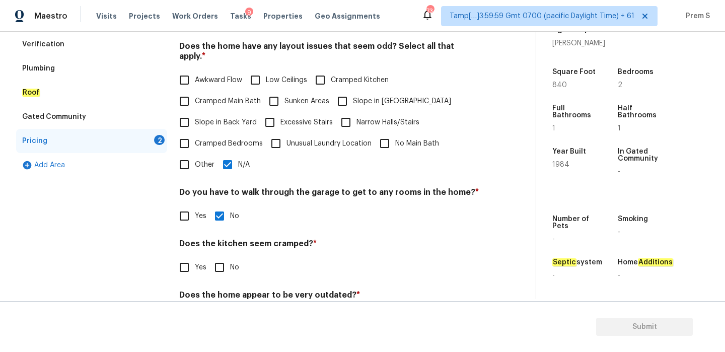
checkbox input "true"
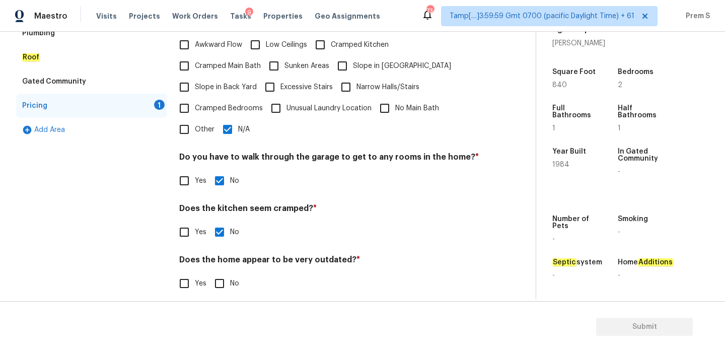
click at [223, 277] on input "No" at bounding box center [219, 283] width 21 height 21
checkbox input "true"
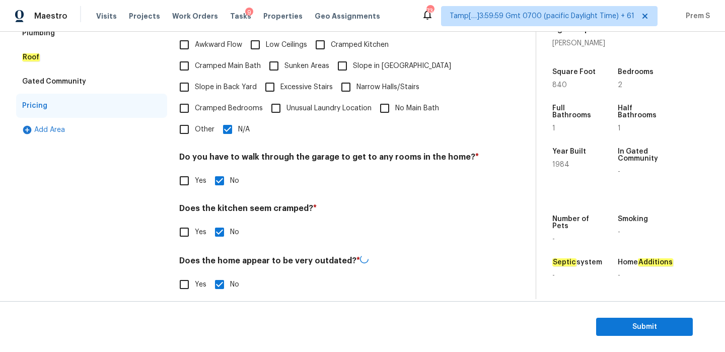
scroll to position [82, 0]
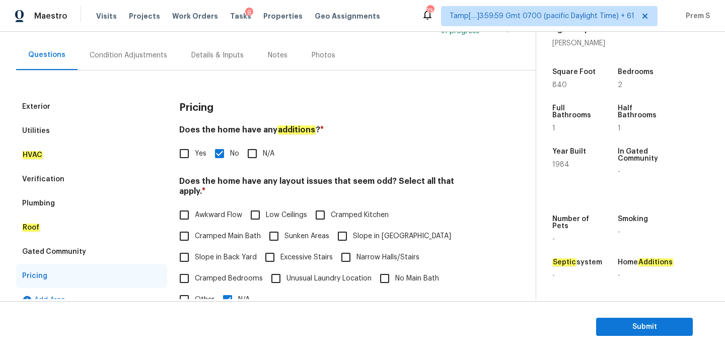
click at [156, 64] on div "Condition Adjustments" at bounding box center [129, 55] width 102 height 30
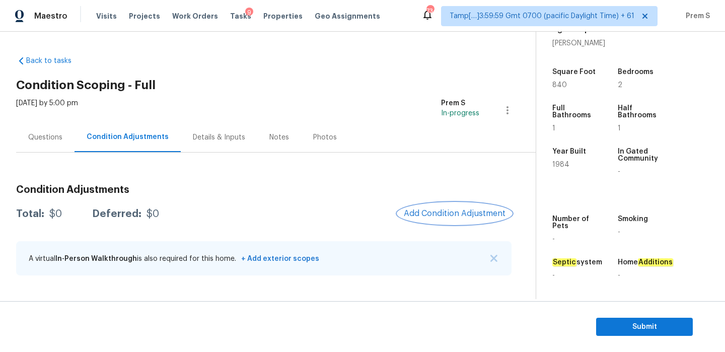
click at [431, 219] on button "Add Condition Adjustment" at bounding box center [455, 213] width 114 height 21
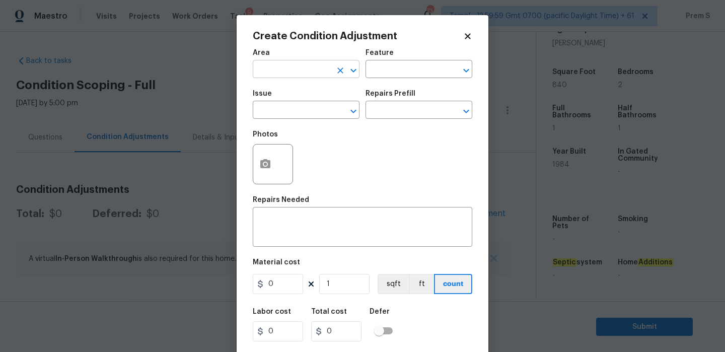
click at [266, 70] on input "text" at bounding box center [292, 70] width 79 height 16
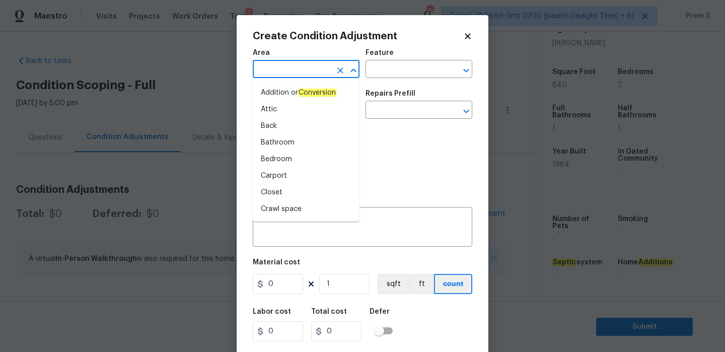
type input "i"
type input "nt"
click at [293, 188] on li "Interior Overall" at bounding box center [306, 192] width 107 height 17
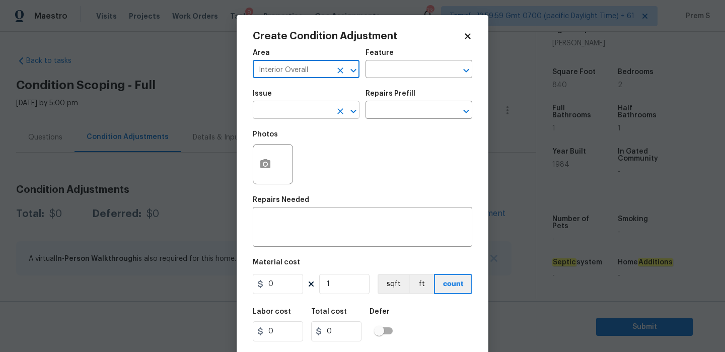
type input "Interior Overall"
click at [298, 114] on input "text" at bounding box center [292, 111] width 79 height 16
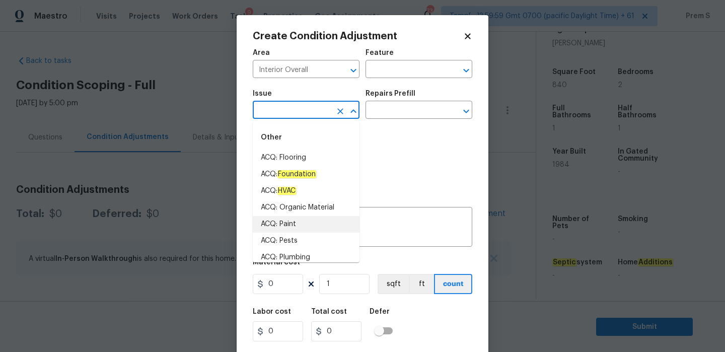
click at [300, 227] on li "ACQ: Paint" at bounding box center [306, 224] width 107 height 17
type input "ACQ: Paint"
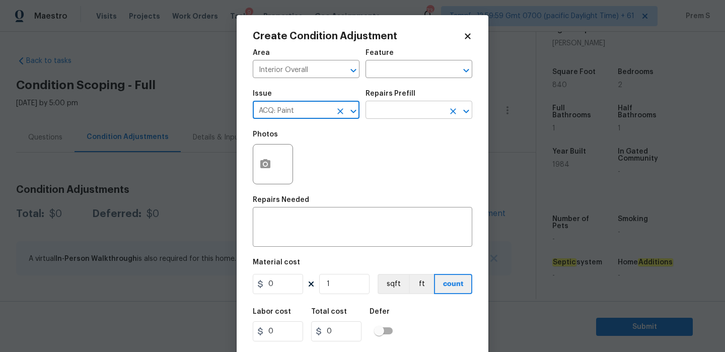
click at [430, 106] on input "text" at bounding box center [404, 111] width 79 height 16
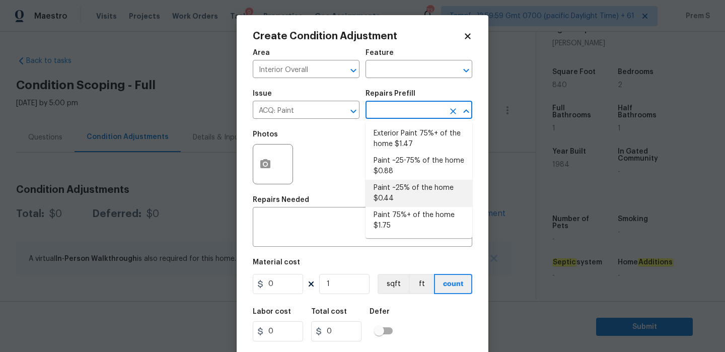
click at [409, 193] on li "Paint ~25% of the home $0.44" at bounding box center [418, 193] width 107 height 27
type input "Acquisition"
type textarea "Acquisition Scope: ~25% of the home needs interior paint"
type input "0.44"
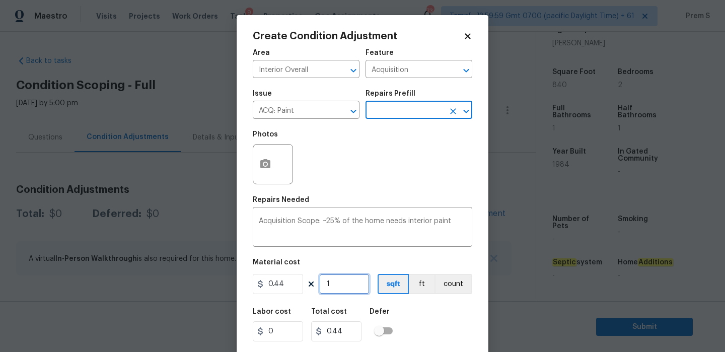
click at [346, 290] on input "1" at bounding box center [344, 284] width 50 height 20
type input "8"
type input "3.52"
type input "84"
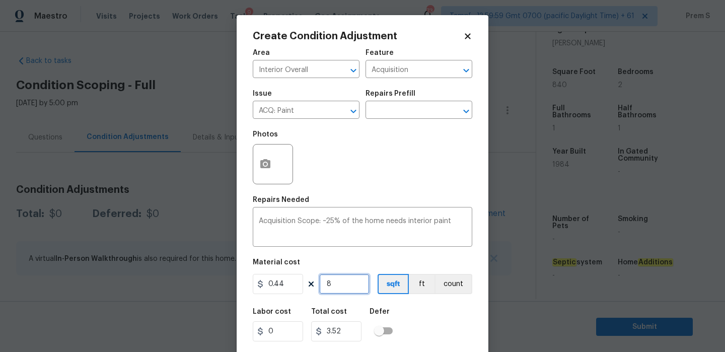
type input "36.96"
type input "840"
type input "369.6"
type input "840"
click at [445, 330] on div "Labor cost 0 Total cost 369.6 Defer" at bounding box center [362, 324] width 219 height 45
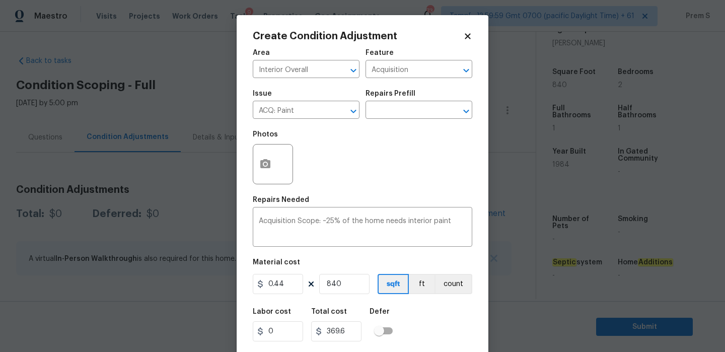
scroll to position [24, 0]
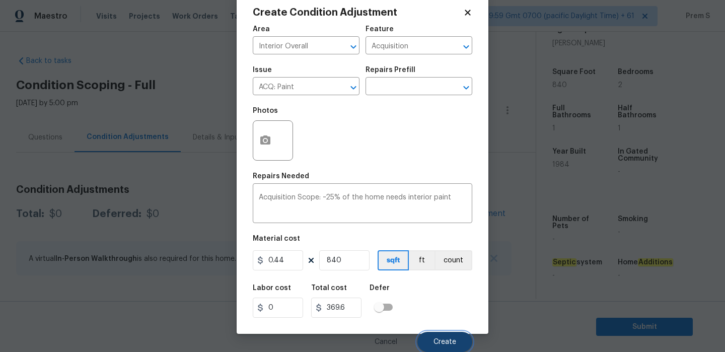
click at [448, 340] on span "Create" at bounding box center [444, 342] width 23 height 8
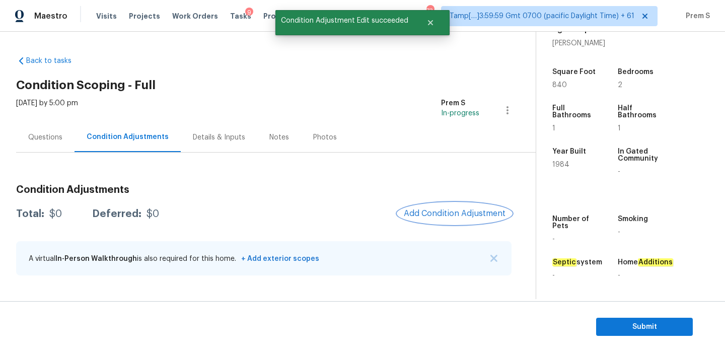
scroll to position [0, 0]
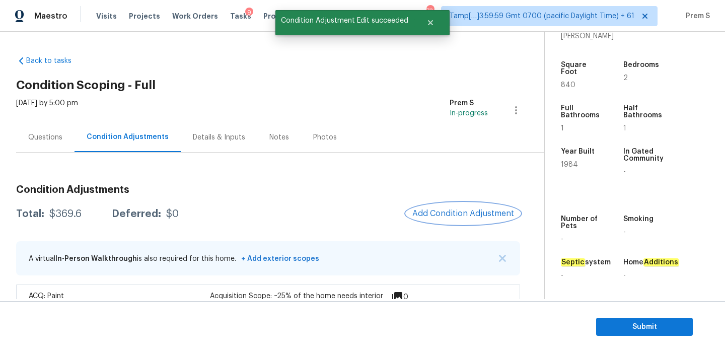
click at [451, 210] on span "Add Condition Adjustment" at bounding box center [463, 213] width 102 height 9
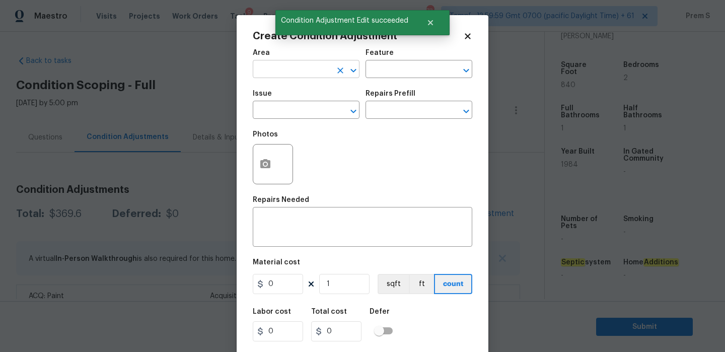
click at [315, 75] on input "text" at bounding box center [292, 70] width 79 height 16
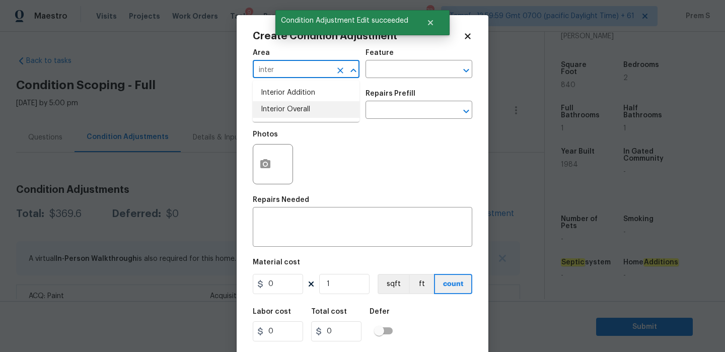
click at [335, 107] on li "Interior Overall" at bounding box center [306, 109] width 107 height 17
click at [335, 107] on icon "Clear" at bounding box center [340, 111] width 10 height 10
type input "Interior Overall"
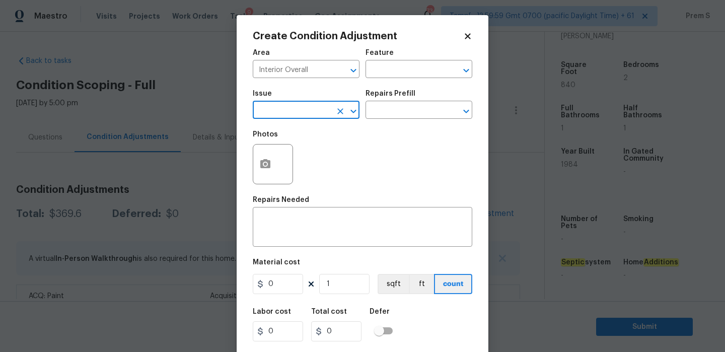
click at [310, 114] on input "text" at bounding box center [292, 111] width 79 height 16
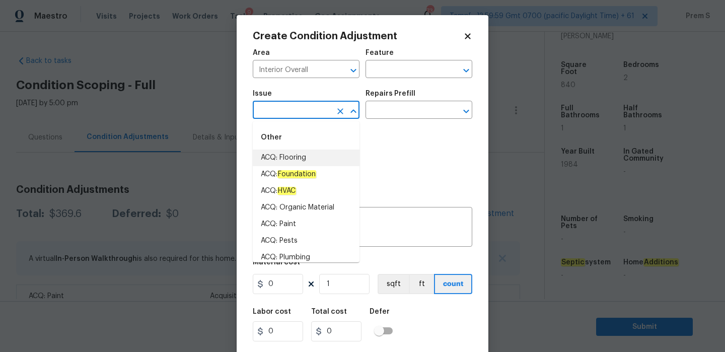
click at [301, 157] on li "ACQ: Flooring" at bounding box center [306, 158] width 107 height 17
type input "ACQ: Flooring"
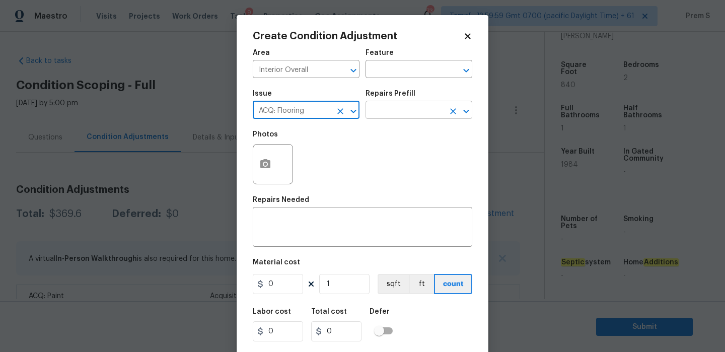
click at [407, 112] on input "text" at bounding box center [404, 111] width 79 height 16
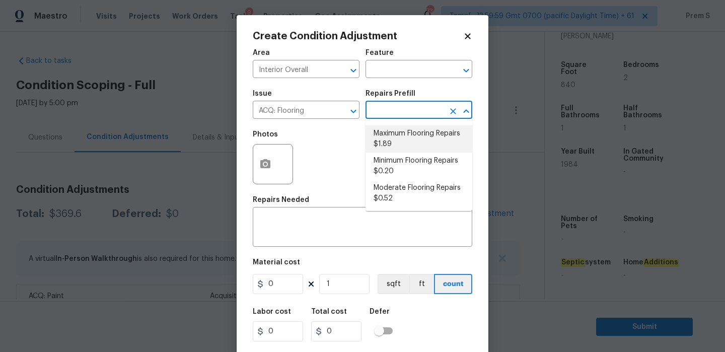
click at [411, 143] on li "Maximum Flooring Repairs $1.89" at bounding box center [418, 138] width 107 height 27
type input "Acquisition"
type textarea "Acquisition Scope: Maximum flooring repairs"
type input "1.89"
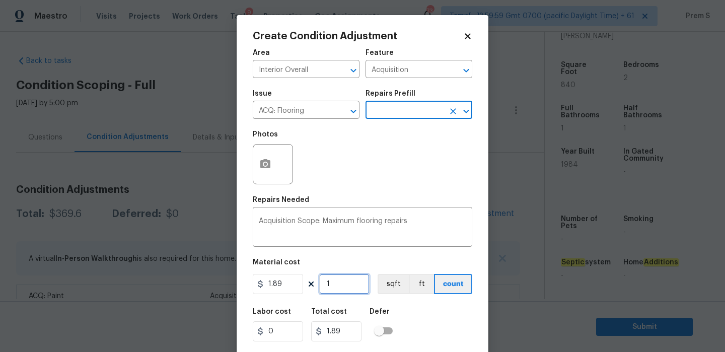
click at [343, 280] on input "1" at bounding box center [344, 284] width 50 height 20
type input "18"
type input "34.02"
type input "184"
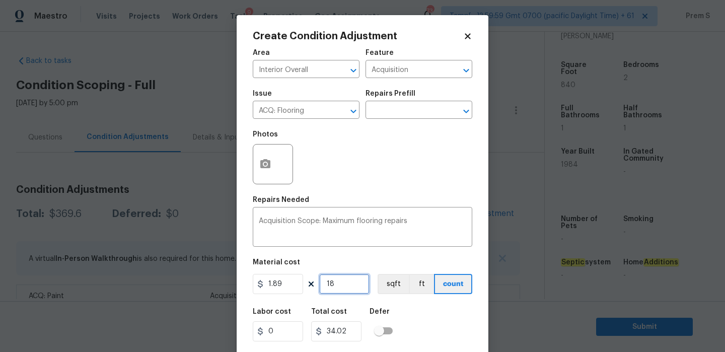
type input "347.76"
type input "1840"
type input "3477.6"
click at [444, 338] on div "Labor cost 0 Total cost 1587.6 Defer" at bounding box center [362, 324] width 219 height 45
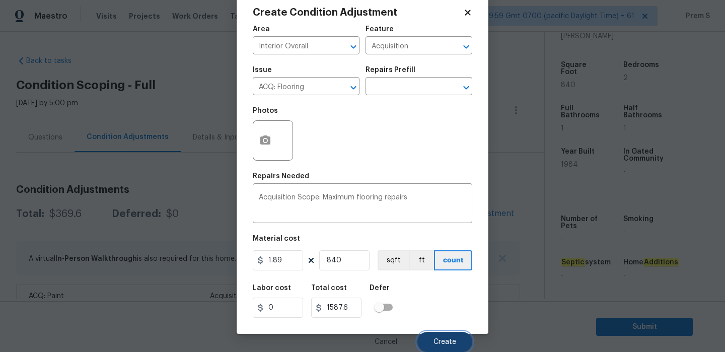
click at [448, 342] on span "Create" at bounding box center [444, 342] width 23 height 8
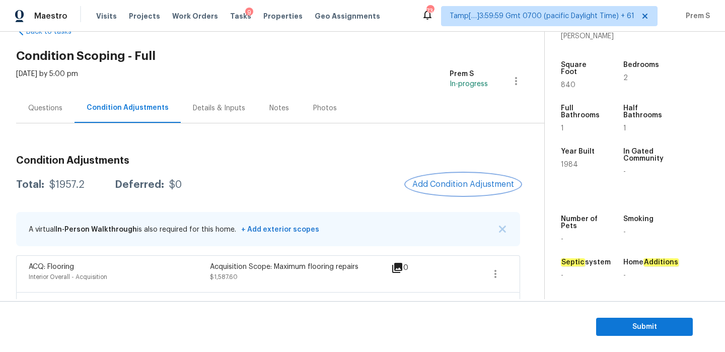
scroll to position [68, 0]
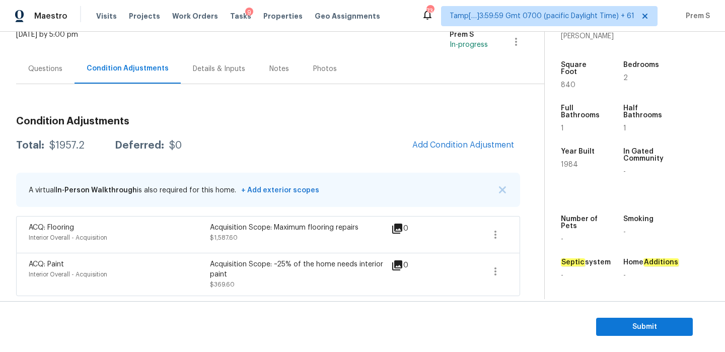
click at [457, 157] on div "Condition Adjustments Total: $1957.2 Deferred: $0 Add Condition Adjustment A vi…" at bounding box center [268, 202] width 504 height 188
click at [466, 146] on span "Add Condition Adjustment" at bounding box center [463, 144] width 102 height 9
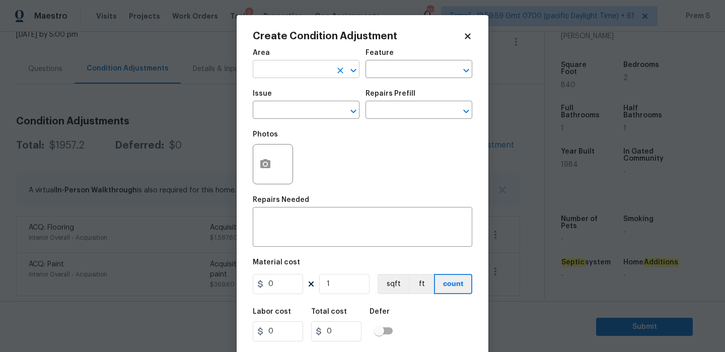
click at [292, 75] on input "text" at bounding box center [292, 70] width 79 height 16
click at [282, 98] on li "HVAC" at bounding box center [306, 93] width 107 height 17
click at [275, 117] on input "text" at bounding box center [292, 111] width 79 height 16
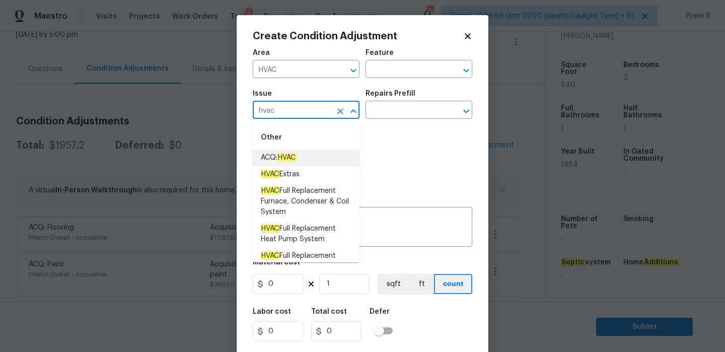
click at [276, 154] on span "ACQ: HVAC" at bounding box center [278, 158] width 35 height 11
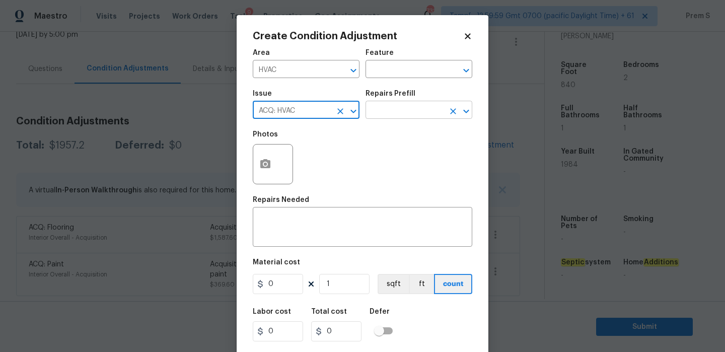
click at [392, 115] on input "text" at bounding box center [404, 111] width 79 height 16
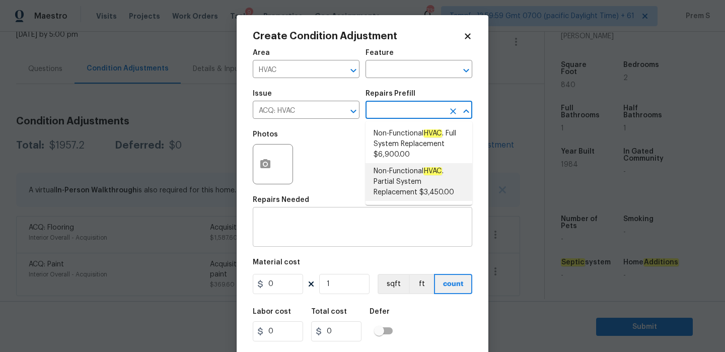
click at [332, 216] on div "x ​" at bounding box center [362, 227] width 219 height 37
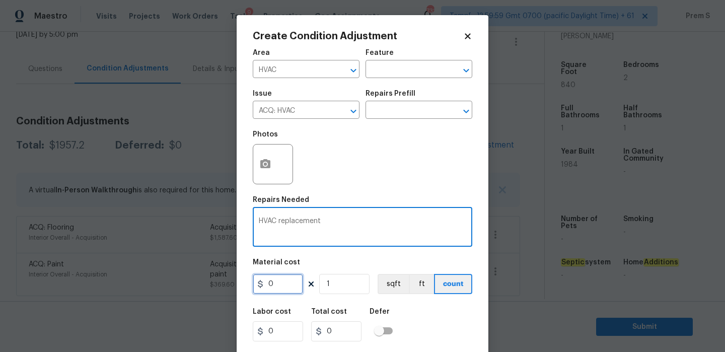
click at [281, 279] on input "0" at bounding box center [278, 284] width 50 height 20
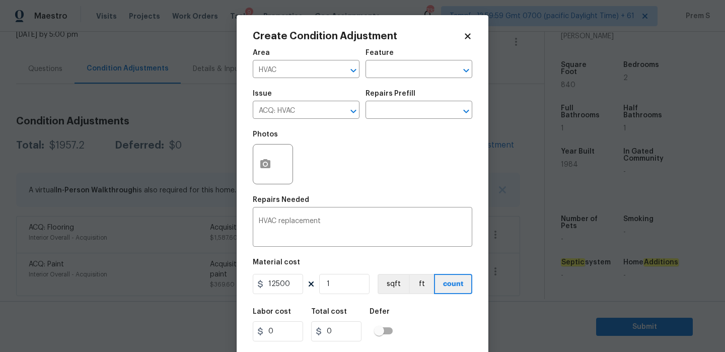
click at [462, 321] on div "Labor cost 0 Total cost 0 Defer" at bounding box center [362, 324] width 219 height 45
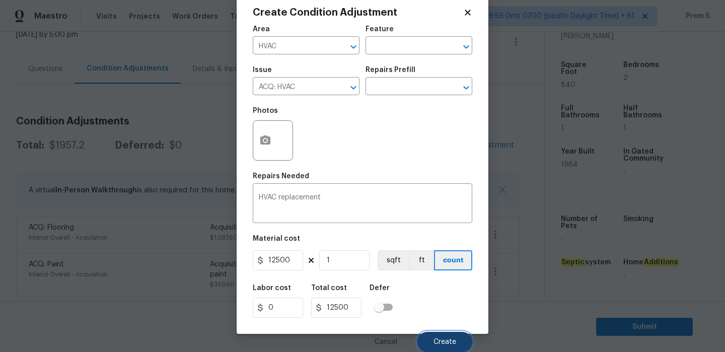
click at [455, 342] on span "Create" at bounding box center [444, 342] width 23 height 8
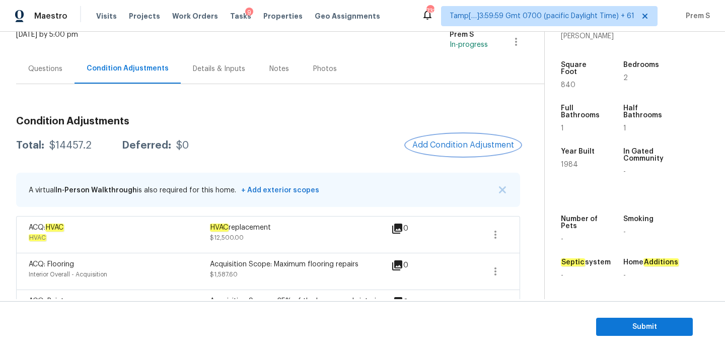
scroll to position [105, 0]
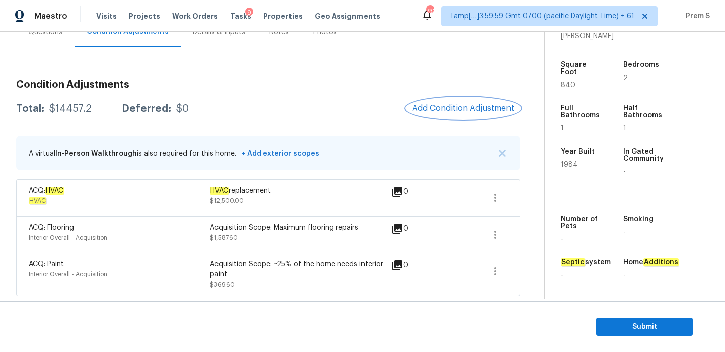
click at [486, 108] on span "Add Condition Adjustment" at bounding box center [463, 108] width 102 height 9
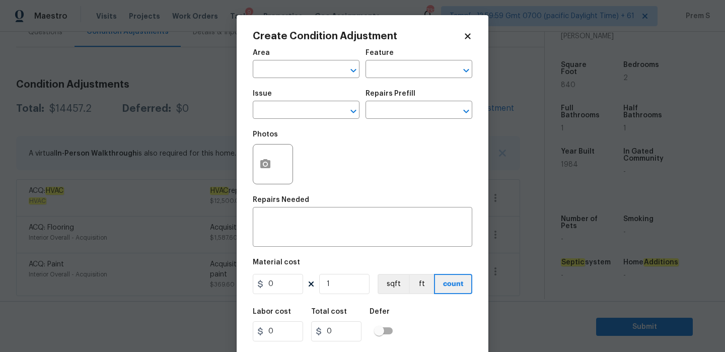
click at [536, 65] on body "Maestro Visits Projects Work Orders Tasks 9 Properties Geo Assignments 732 Tamp…" at bounding box center [362, 176] width 725 height 352
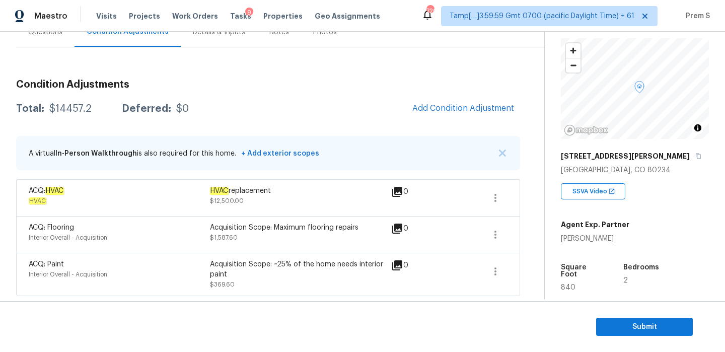
scroll to position [51, 0]
click at [622, 331] on span "Submit" at bounding box center [644, 327] width 81 height 13
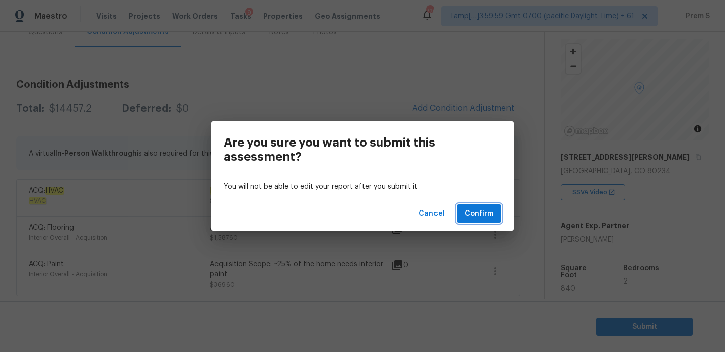
click at [469, 209] on span "Confirm" at bounding box center [479, 213] width 29 height 13
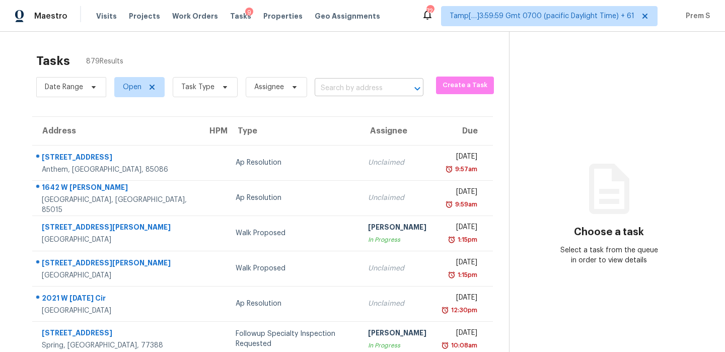
click at [386, 89] on input "text" at bounding box center [355, 89] width 81 height 16
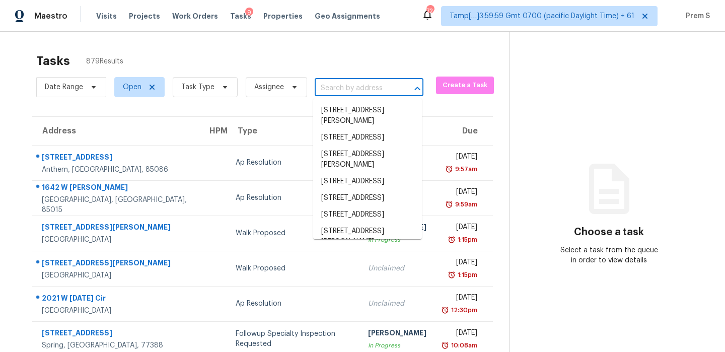
paste input "[STREET_ADDRESS]"
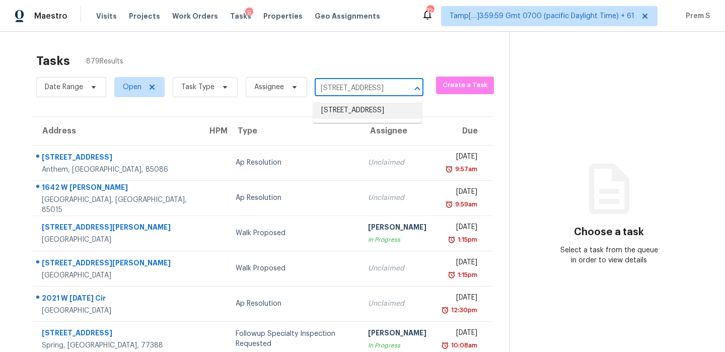
click at [380, 110] on li "[STREET_ADDRESS]" at bounding box center [367, 110] width 109 height 17
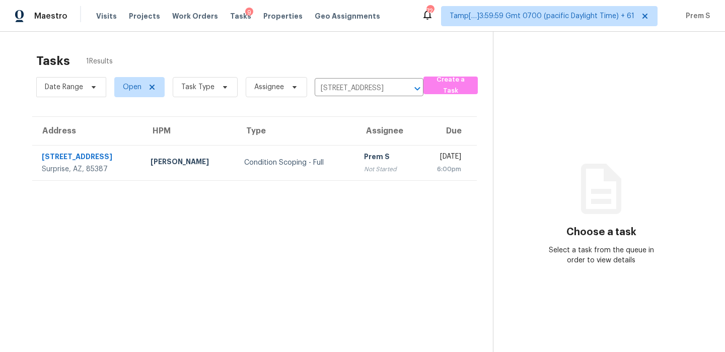
click at [417, 164] on td "[DATE] 6:00pm" at bounding box center [447, 162] width 60 height 35
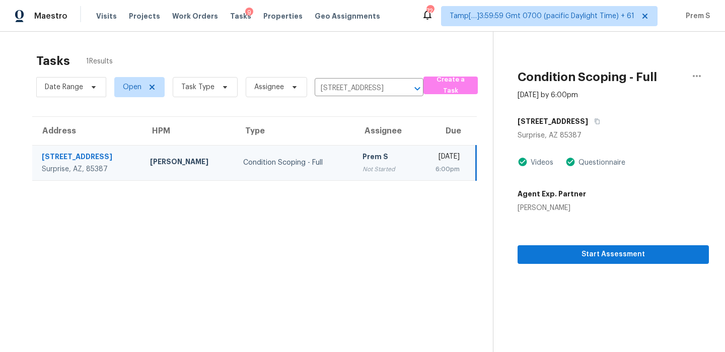
scroll to position [32, 0]
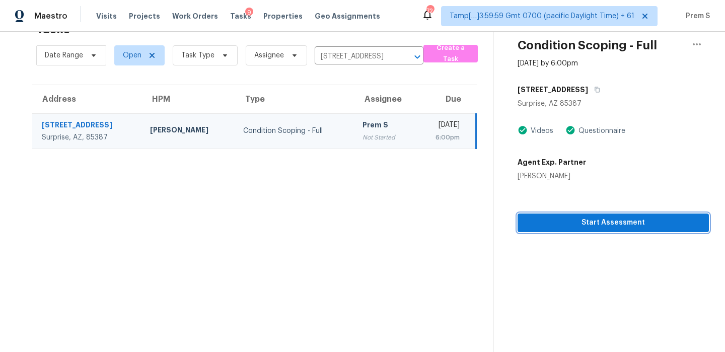
click at [603, 227] on span "Start Assessment" at bounding box center [613, 222] width 175 height 13
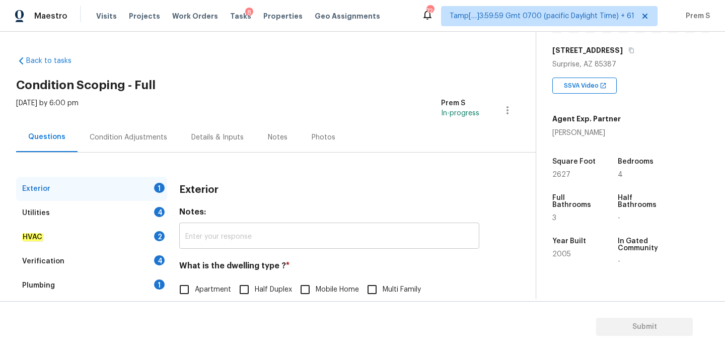
scroll to position [133, 0]
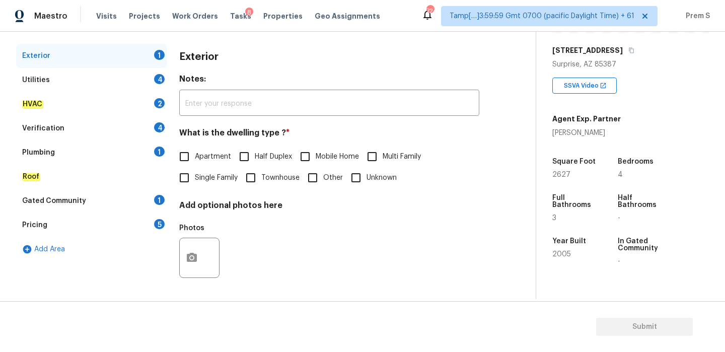
click at [207, 182] on span "Single Family" at bounding box center [216, 178] width 43 height 11
click at [195, 182] on input "Single Family" at bounding box center [184, 177] width 21 height 21
click at [160, 81] on div "4" at bounding box center [159, 79] width 11 height 10
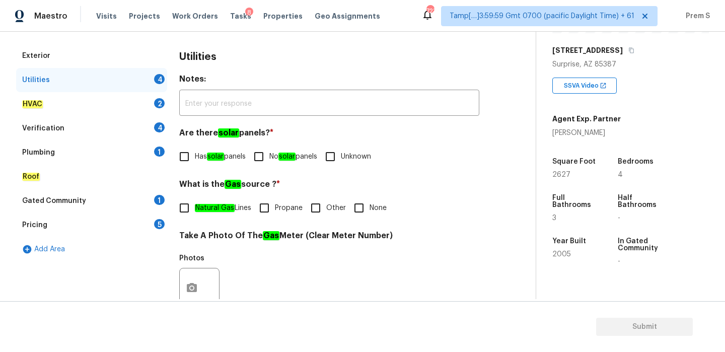
click at [206, 156] on span "Has solar panels" at bounding box center [220, 157] width 51 height 11
click at [195, 156] on input "Has solar panels" at bounding box center [184, 156] width 21 height 21
click at [345, 203] on span "Other" at bounding box center [336, 208] width 20 height 11
click at [326, 202] on input "Other" at bounding box center [315, 207] width 21 height 21
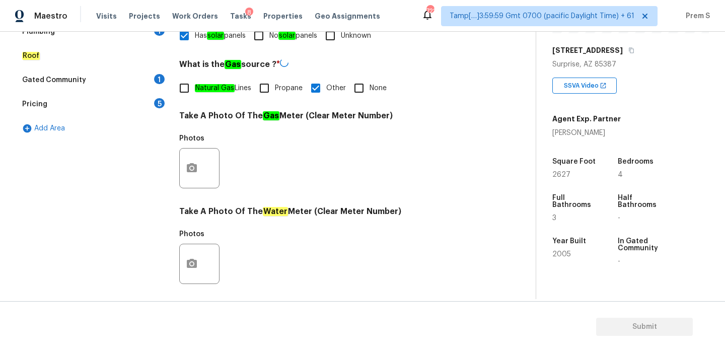
scroll to position [406, 0]
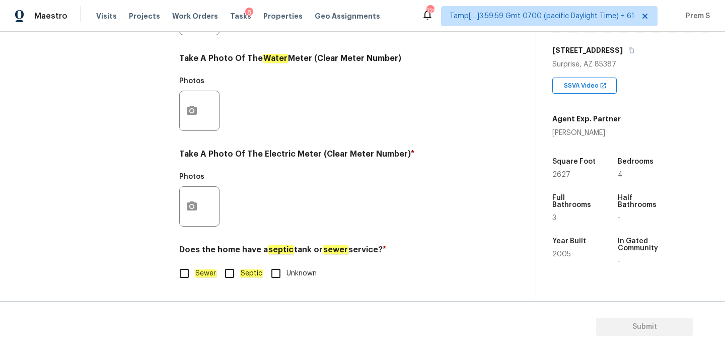
click at [201, 279] on label "Sewer" at bounding box center [195, 273] width 43 height 21
click at [195, 279] on input "Sewer" at bounding box center [184, 273] width 21 height 21
click at [239, 274] on input "Septic" at bounding box center [229, 274] width 21 height 21
click at [192, 206] on circle "button" at bounding box center [191, 206] width 3 height 3
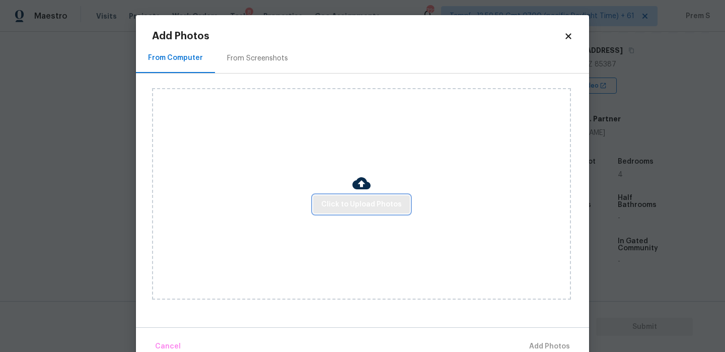
click at [352, 211] on button "Click to Upload Photos" at bounding box center [361, 204] width 97 height 19
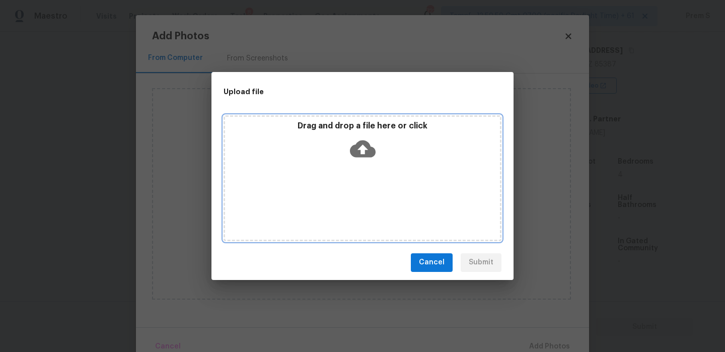
click at [357, 155] on icon at bounding box center [363, 148] width 26 height 17
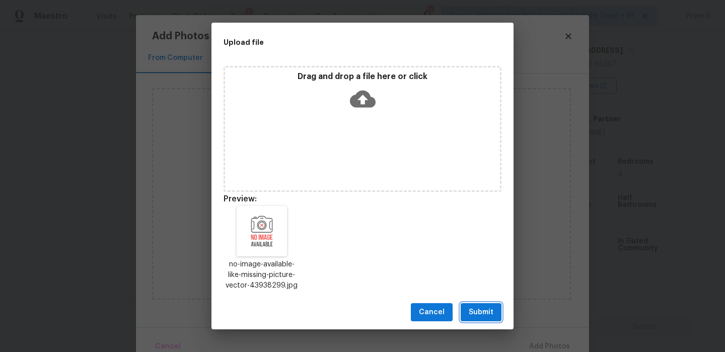
click at [488, 312] on span "Submit" at bounding box center [481, 312] width 25 height 13
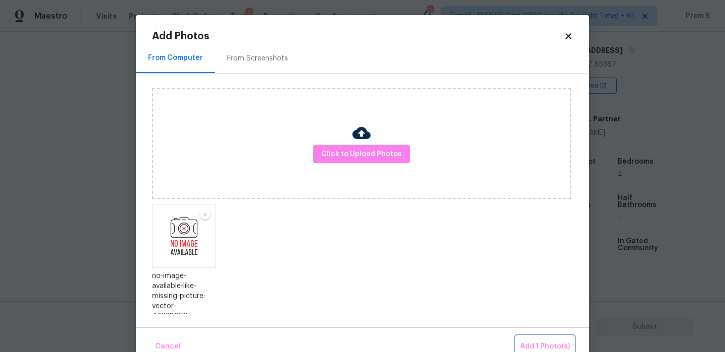
click at [561, 344] on span "Add 1 Photo(s)" at bounding box center [545, 346] width 50 height 13
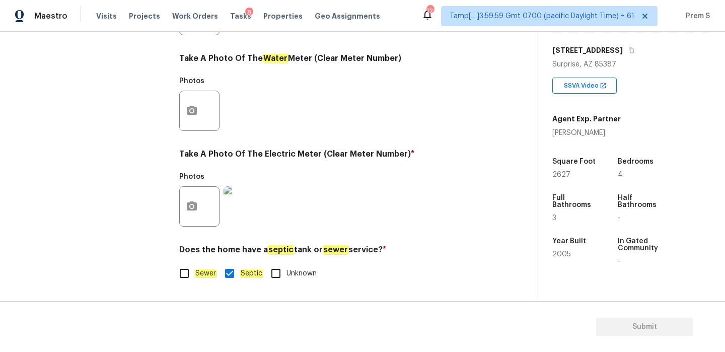
click at [287, 311] on section "Submit" at bounding box center [362, 326] width 725 height 51
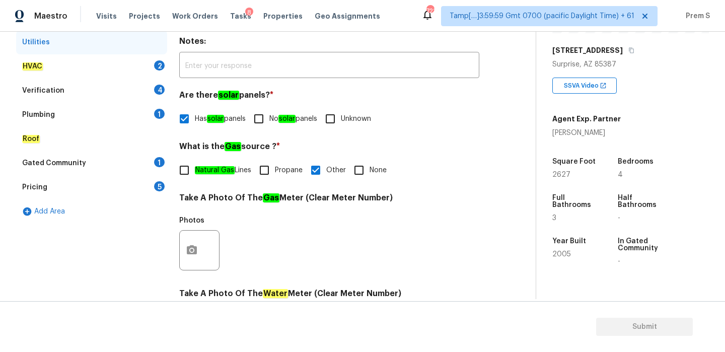
scroll to position [70, 0]
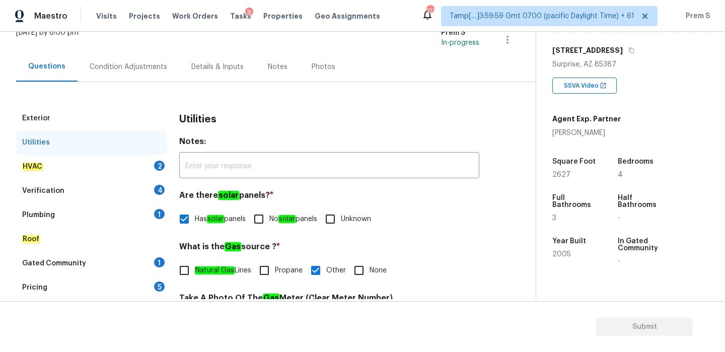
click at [154, 167] on div "2" at bounding box center [159, 166] width 11 height 10
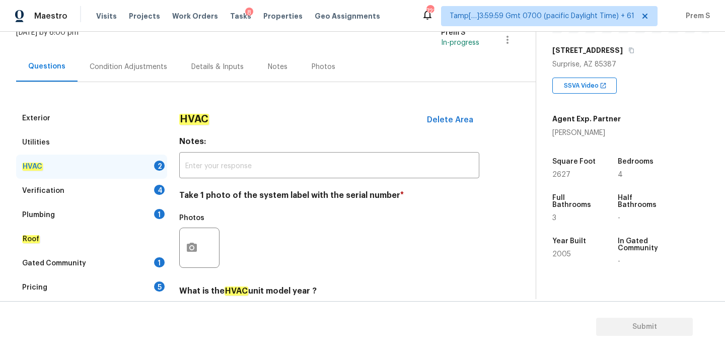
scroll to position [154, 0]
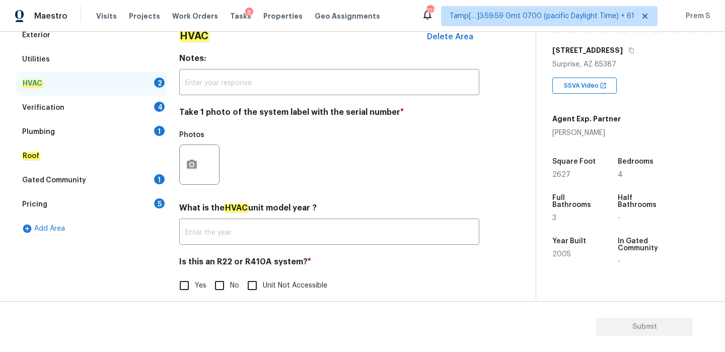
click at [224, 280] on input "No" at bounding box center [219, 285] width 21 height 21
click at [194, 167] on icon "button" at bounding box center [192, 164] width 10 height 9
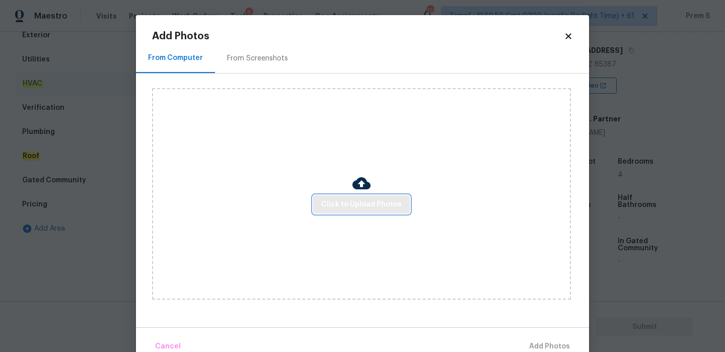
click at [349, 207] on span "Click to Upload Photos" at bounding box center [361, 204] width 81 height 13
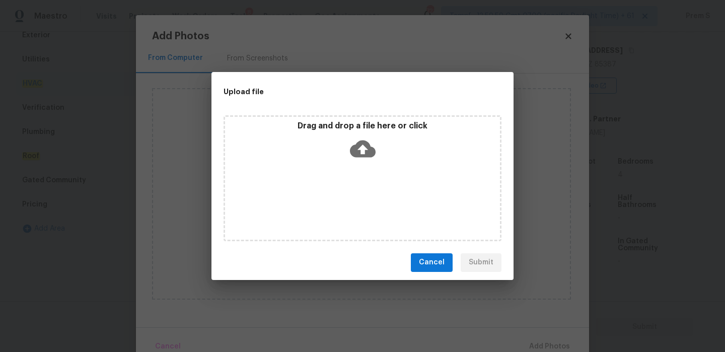
click at [364, 150] on icon at bounding box center [363, 149] width 26 height 26
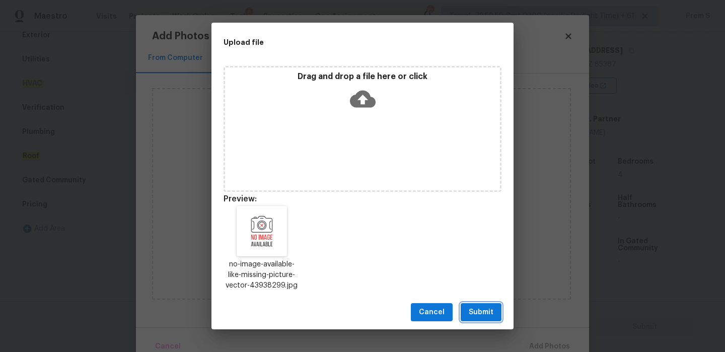
click at [467, 313] on button "Submit" at bounding box center [481, 312] width 41 height 19
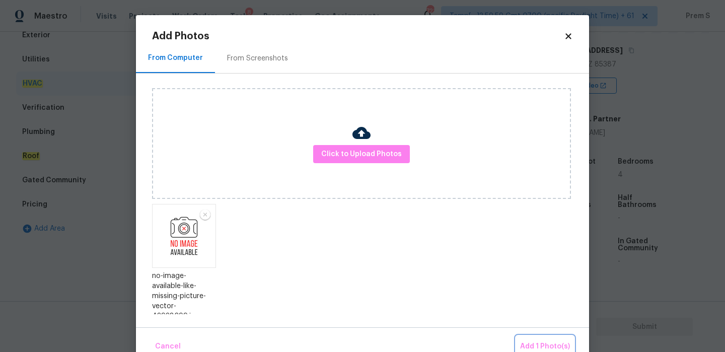
click at [530, 340] on span "Add 1 Photo(s)" at bounding box center [545, 346] width 50 height 13
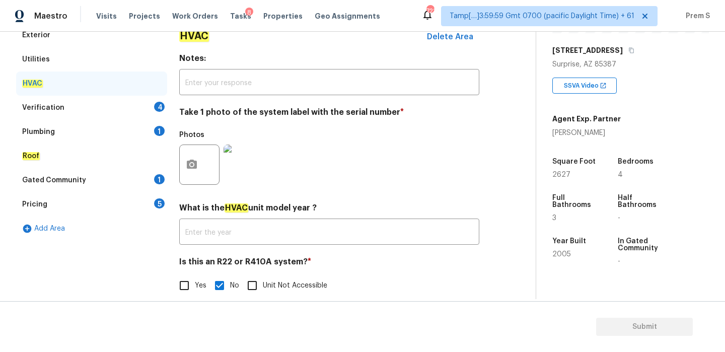
click at [156, 112] on div "Verification 4" at bounding box center [91, 108] width 151 height 24
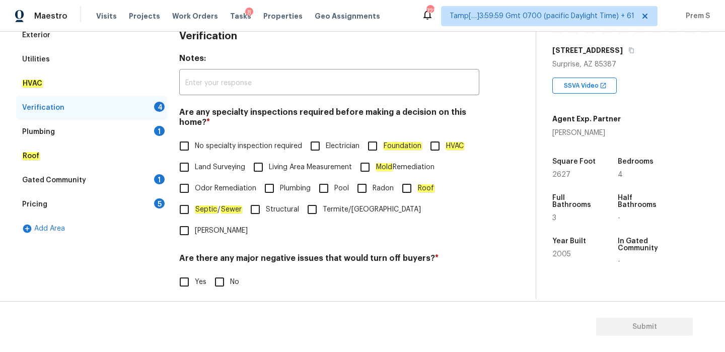
click at [188, 139] on input "No specialty inspection required" at bounding box center [184, 145] width 21 height 21
click at [227, 271] on input "No" at bounding box center [219, 281] width 21 height 21
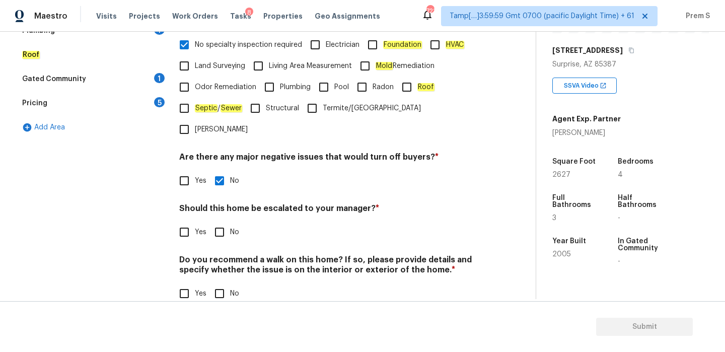
scroll to position [254, 0]
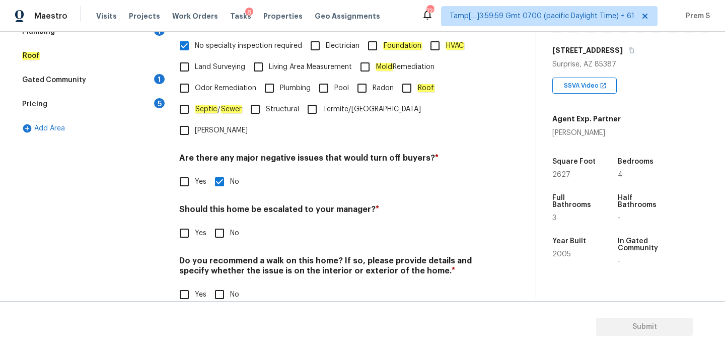
click at [213, 223] on input "No" at bounding box center [219, 233] width 21 height 21
click at [233, 289] on span "No" at bounding box center [234, 294] width 9 height 11
click at [230, 284] on input "No" at bounding box center [219, 294] width 21 height 21
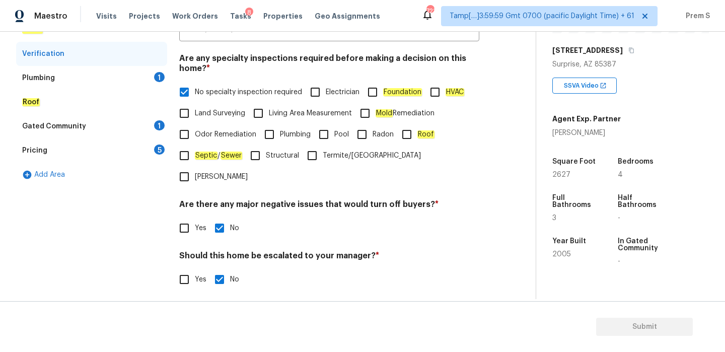
scroll to position [75, 0]
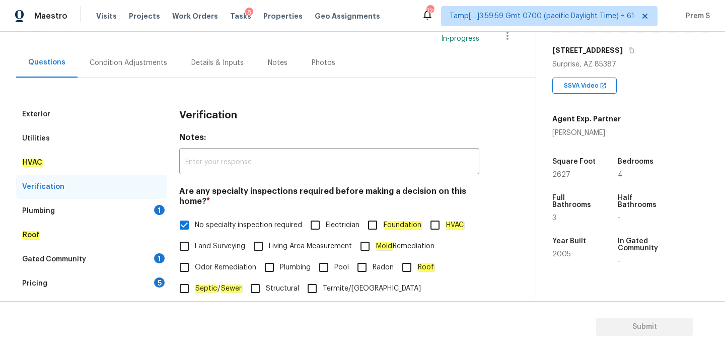
click at [156, 210] on div "1" at bounding box center [159, 210] width 11 height 10
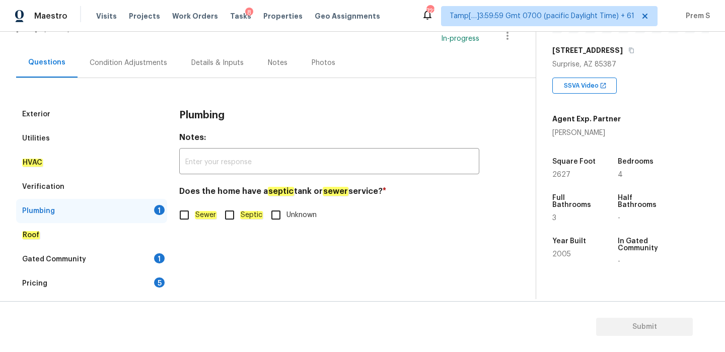
click at [198, 218] on em "Sewer" at bounding box center [206, 215] width 22 height 8
click at [195, 218] on input "Sewer" at bounding box center [184, 214] width 21 height 21
click at [243, 216] on em "Septic" at bounding box center [251, 216] width 23 height 8
click at [240, 216] on input "Septic" at bounding box center [229, 215] width 21 height 21
click at [156, 259] on div "1" at bounding box center [159, 258] width 11 height 10
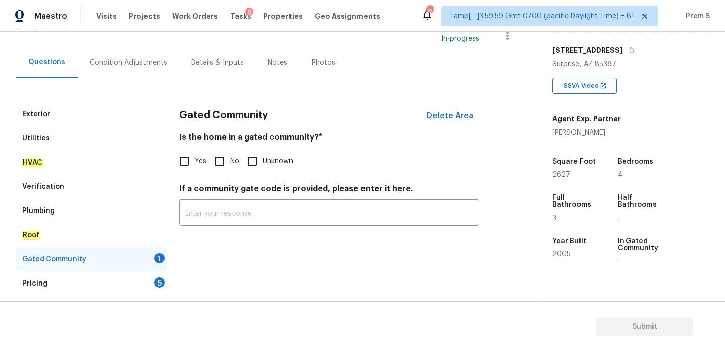
click at [215, 153] on input "No" at bounding box center [219, 161] width 21 height 21
click at [155, 287] on div "Pricing 5" at bounding box center [91, 283] width 151 height 24
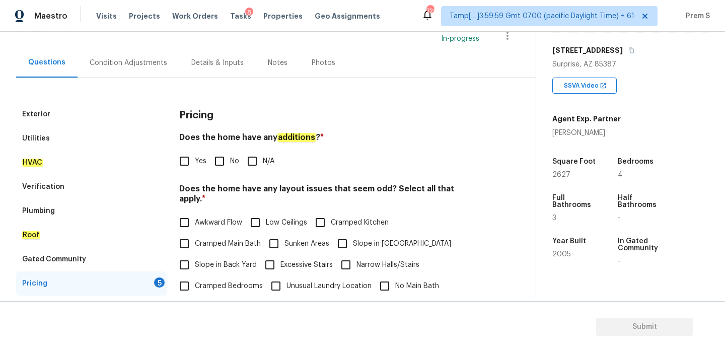
click at [221, 168] on input "No" at bounding box center [219, 161] width 21 height 21
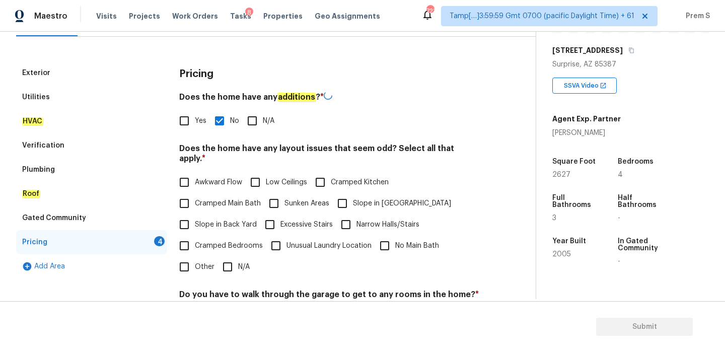
scroll to position [205, 0]
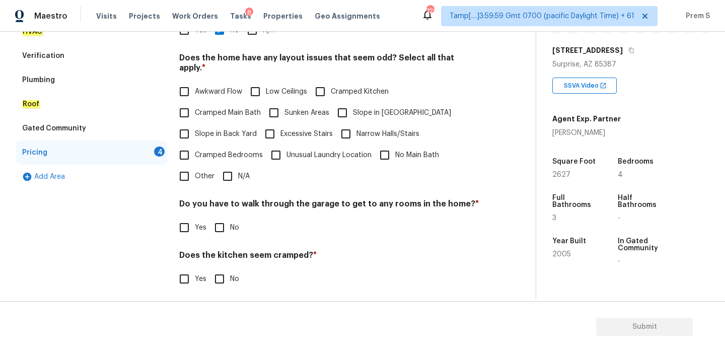
click at [227, 152] on label "Cramped Bedrooms" at bounding box center [218, 154] width 89 height 21
click at [195, 152] on input "Cramped Bedrooms" at bounding box center [184, 154] width 21 height 21
click at [217, 144] on label "Cramped Bedrooms" at bounding box center [218, 154] width 89 height 21
click at [195, 144] on input "Cramped Bedrooms" at bounding box center [184, 154] width 21 height 21
click at [229, 176] on div "Pricing Does the home have any additions ? * Yes No N/A Does the home have any …" at bounding box center [329, 162] width 300 height 382
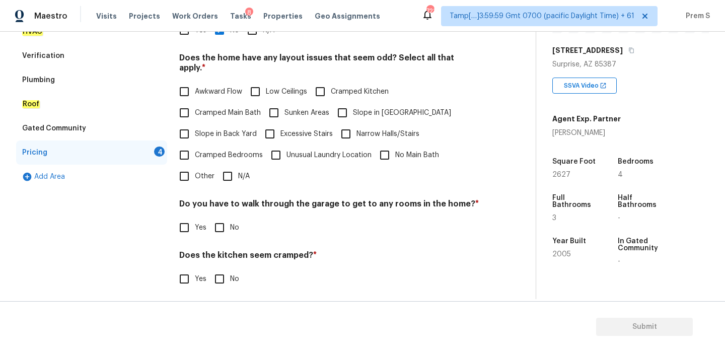
click at [231, 166] on input "N/A" at bounding box center [227, 176] width 21 height 21
click at [228, 232] on div "Pricing Does the home have any additions ? * Yes No N/A Does the home have any …" at bounding box center [329, 162] width 300 height 382
click at [232, 223] on span "No" at bounding box center [234, 228] width 9 height 11
click at [230, 219] on input "No" at bounding box center [219, 227] width 21 height 21
click at [215, 268] on input "No" at bounding box center [219, 278] width 21 height 21
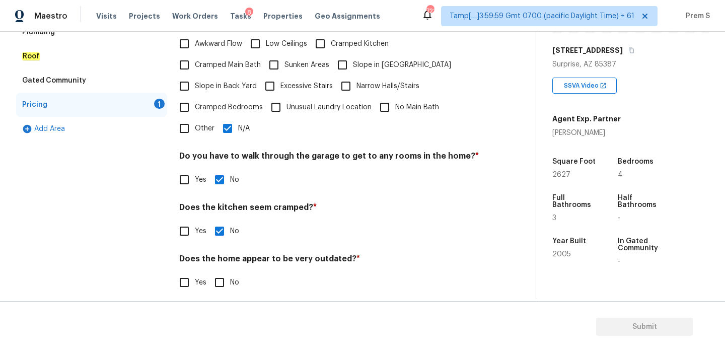
scroll to position [252, 0]
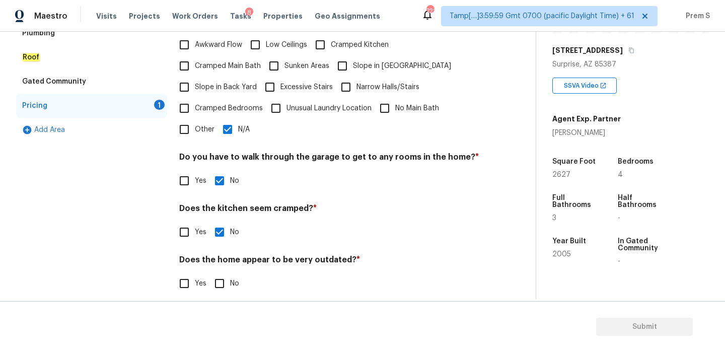
click at [216, 273] on input "No" at bounding box center [219, 283] width 21 height 21
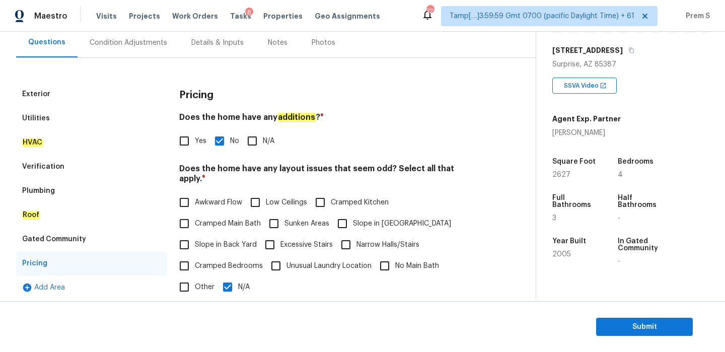
scroll to position [66, 0]
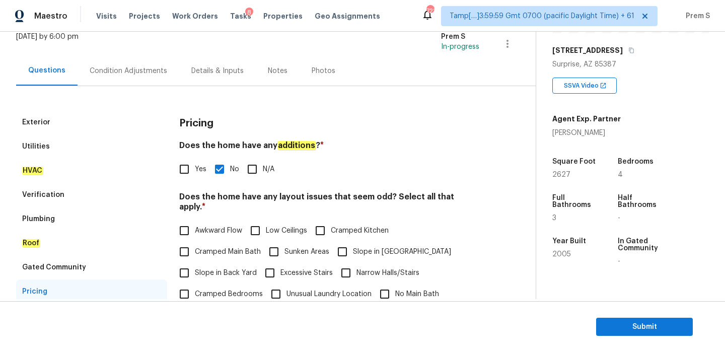
click at [152, 70] on div "Condition Adjustments" at bounding box center [129, 71] width 78 height 10
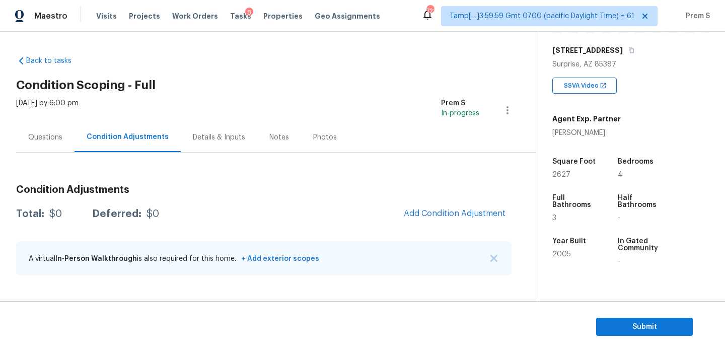
click at [42, 134] on div "Questions" at bounding box center [45, 137] width 34 height 10
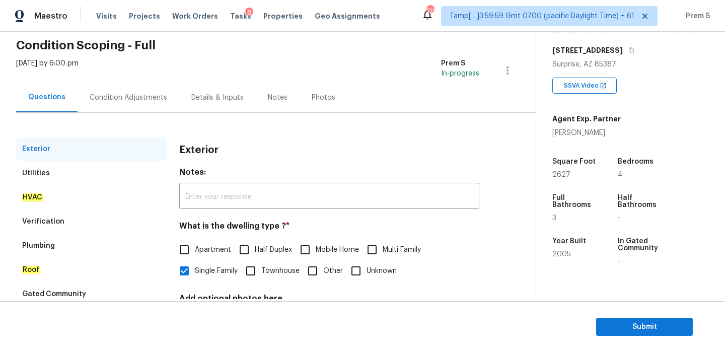
scroll to position [133, 0]
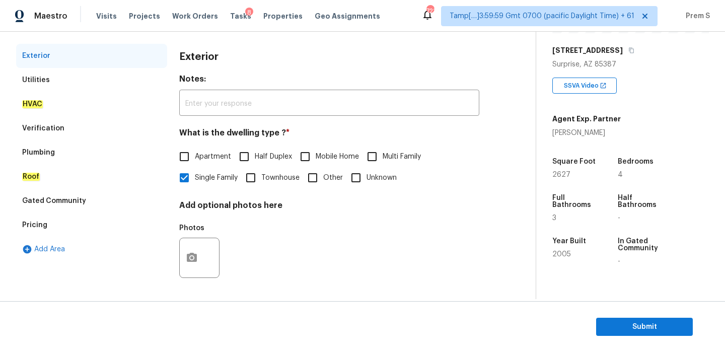
click at [77, 224] on div "Pricing" at bounding box center [91, 225] width 151 height 24
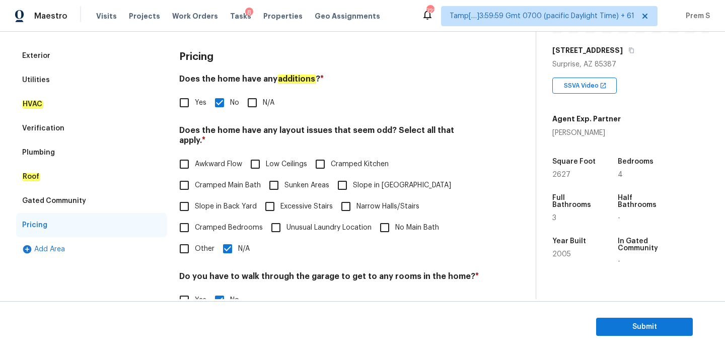
scroll to position [155, 0]
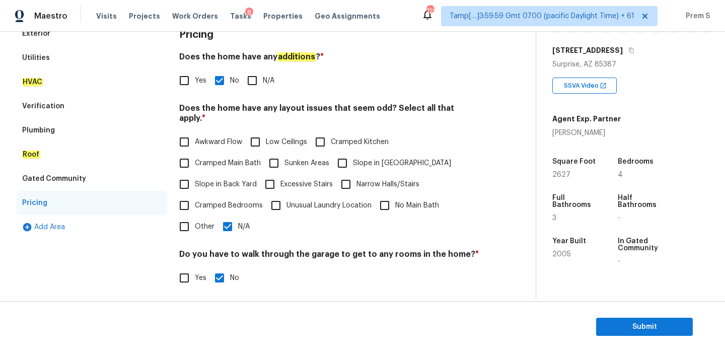
click at [99, 106] on div "Verification" at bounding box center [91, 106] width 151 height 24
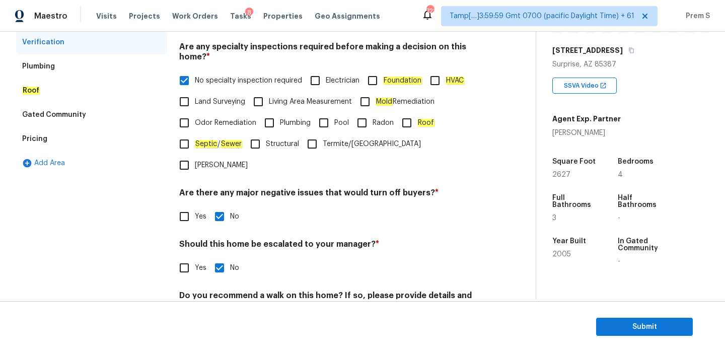
scroll to position [254, 0]
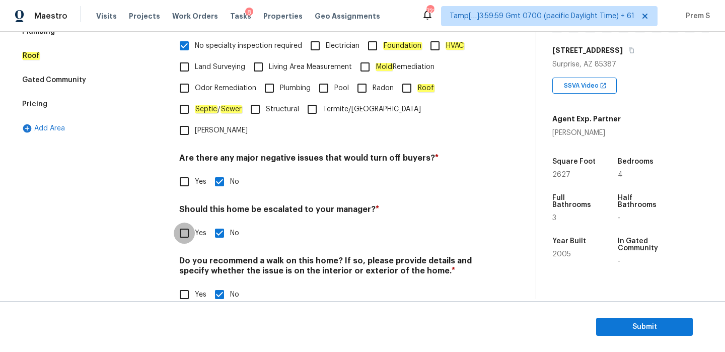
click at [193, 223] on input "Yes" at bounding box center [184, 233] width 21 height 21
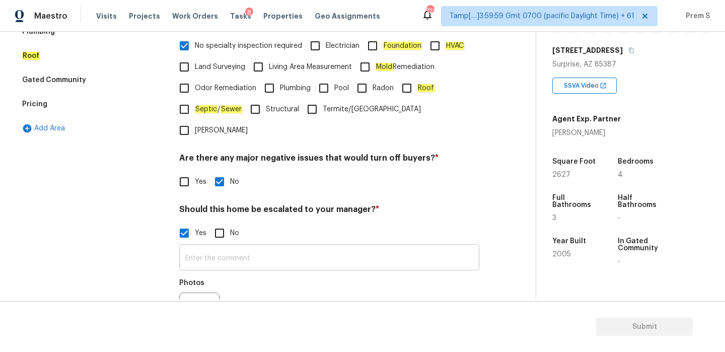
click at [311, 247] on input "text" at bounding box center [329, 259] width 300 height 24
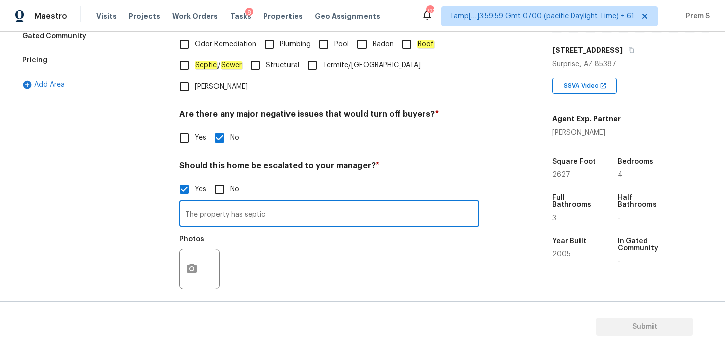
scroll to position [349, 0]
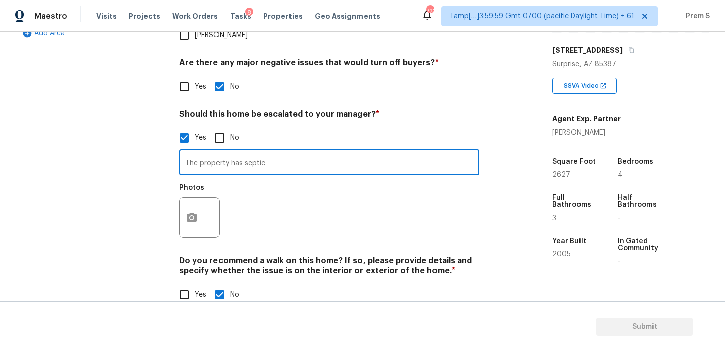
click at [206, 205] on div at bounding box center [199, 217] width 40 height 40
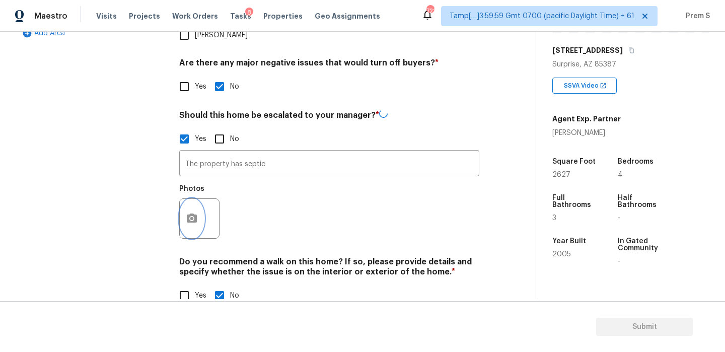
click at [200, 199] on button "button" at bounding box center [192, 218] width 24 height 39
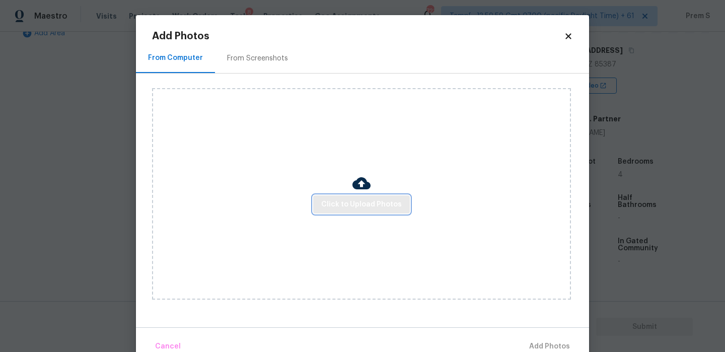
click at [358, 209] on span "Click to Upload Photos" at bounding box center [361, 204] width 81 height 13
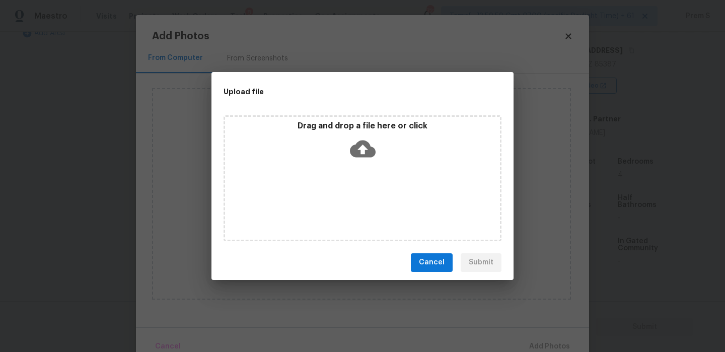
click at [355, 149] on icon at bounding box center [363, 148] width 26 height 17
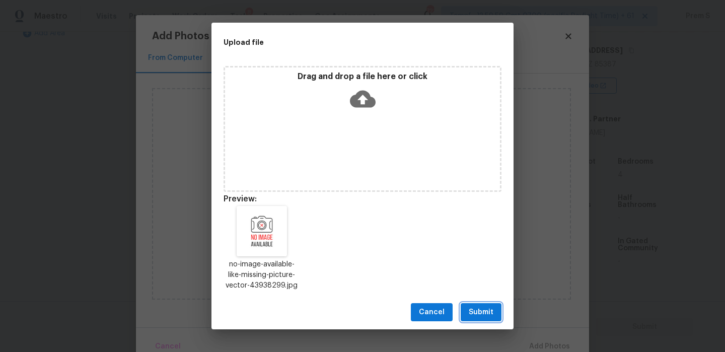
click at [486, 311] on span "Submit" at bounding box center [481, 312] width 25 height 13
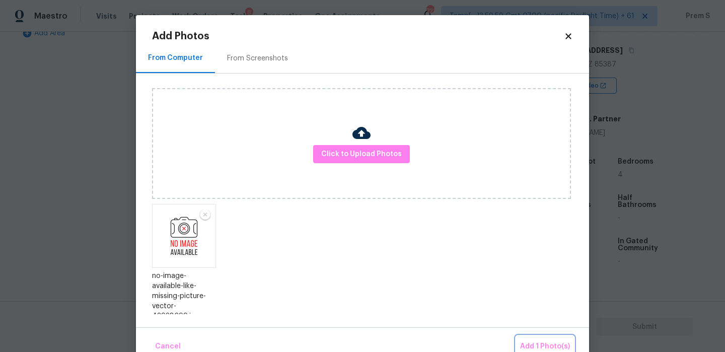
click at [533, 345] on span "Add 1 Photo(s)" at bounding box center [545, 346] width 50 height 13
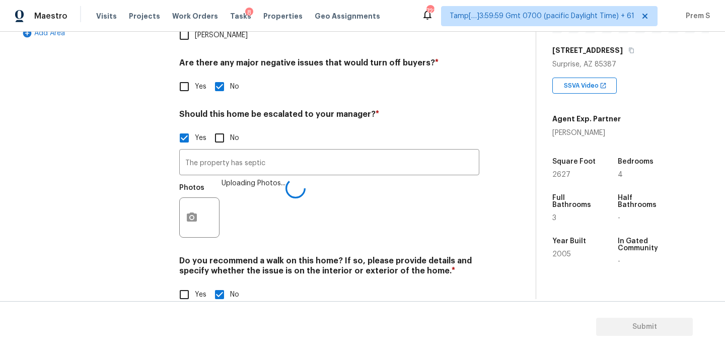
click at [533, 345] on section "Submit" at bounding box center [362, 326] width 725 height 51
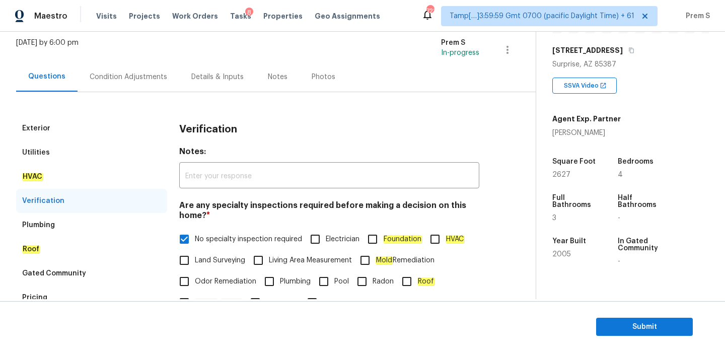
scroll to position [41, 0]
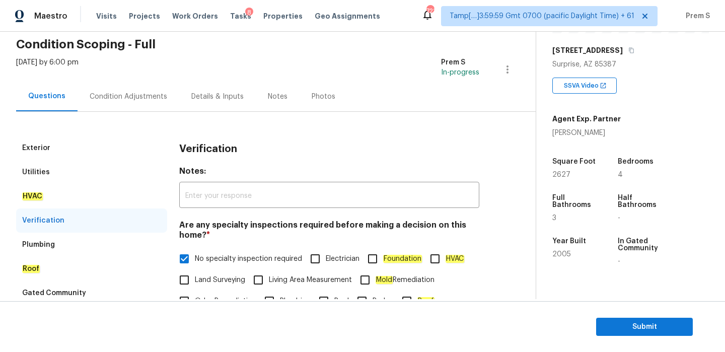
click at [136, 106] on div "Condition Adjustments" at bounding box center [129, 97] width 102 height 30
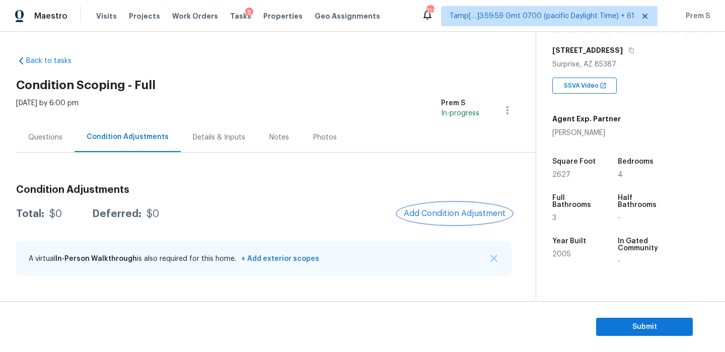
click at [461, 210] on span "Add Condition Adjustment" at bounding box center [455, 213] width 102 height 9
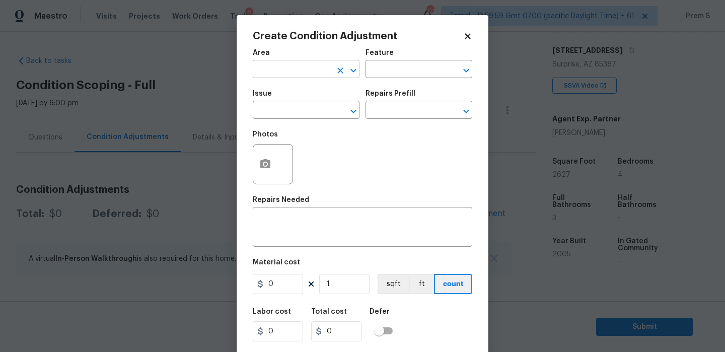
click at [284, 74] on input "text" at bounding box center [292, 70] width 79 height 16
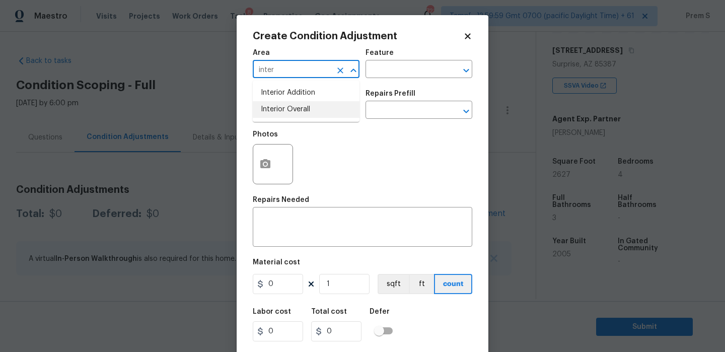
click at [287, 107] on li "Interior Overall" at bounding box center [306, 109] width 107 height 17
click at [287, 107] on input "text" at bounding box center [292, 111] width 79 height 16
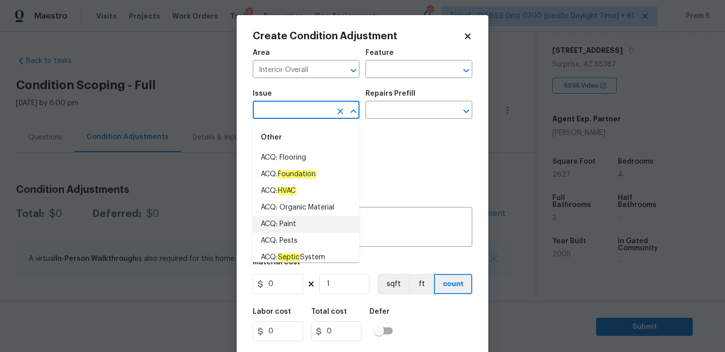
click at [319, 225] on li "ACQ: Paint" at bounding box center [306, 224] width 107 height 17
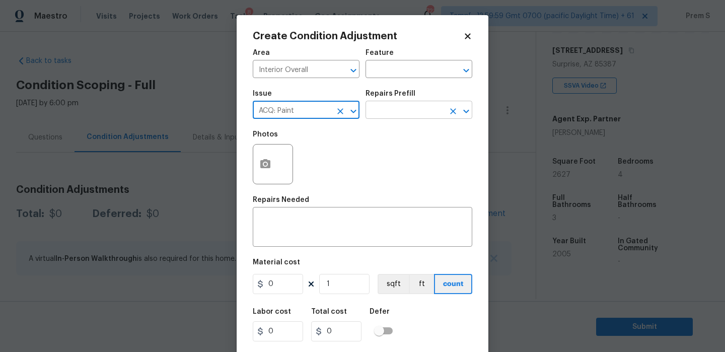
click at [405, 111] on input "text" at bounding box center [404, 111] width 79 height 16
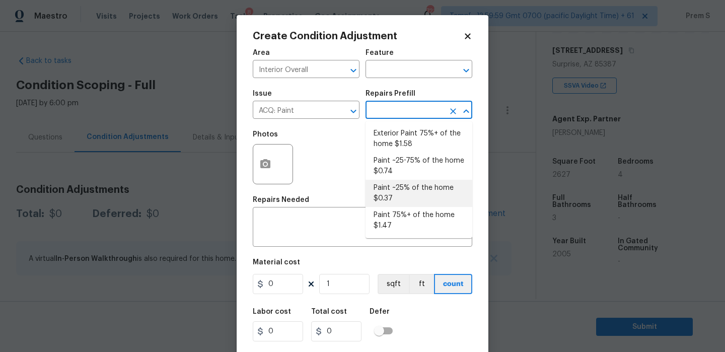
click at [409, 188] on li "Paint ~25% of the home $0.37" at bounding box center [418, 193] width 107 height 27
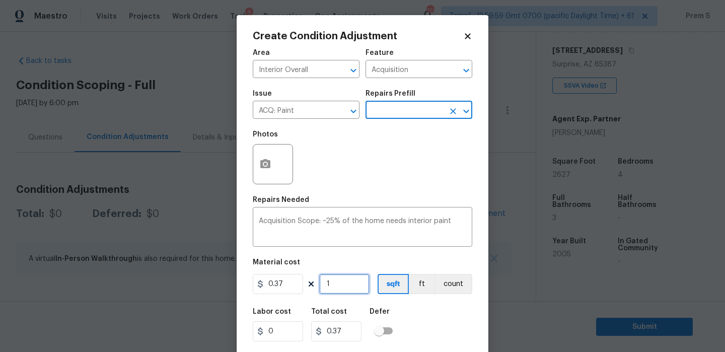
click at [335, 285] on input "1" at bounding box center [344, 284] width 50 height 20
click at [424, 324] on div "Labor cost 0 Total cost 971.99 Defer" at bounding box center [362, 324] width 219 height 45
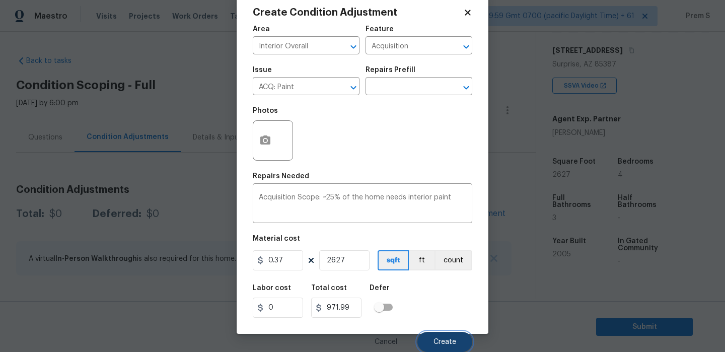
click at [443, 335] on button "Create" at bounding box center [444, 342] width 55 height 20
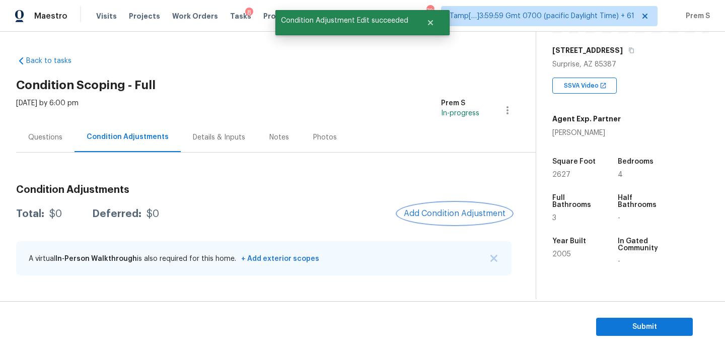
scroll to position [0, 0]
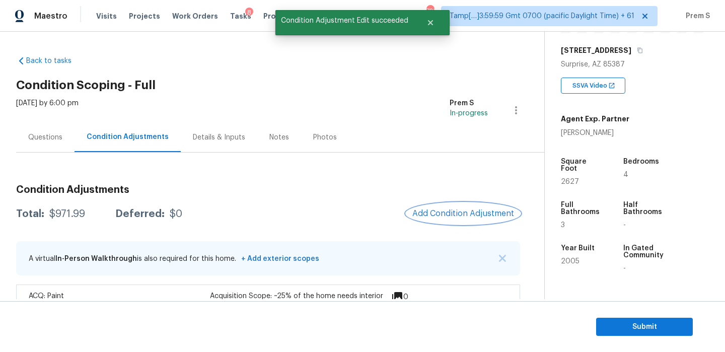
click at [445, 215] on span "Add Condition Adjustment" at bounding box center [463, 213] width 102 height 9
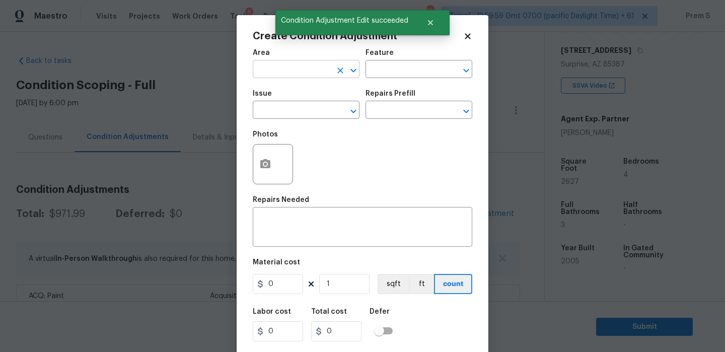
click at [327, 73] on input "text" at bounding box center [292, 70] width 79 height 16
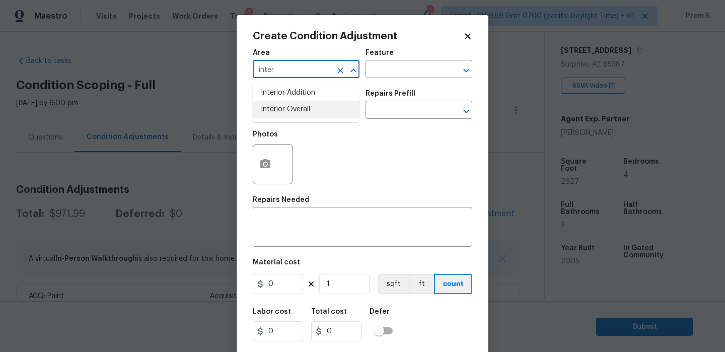
click at [334, 103] on li "Interior Overall" at bounding box center [306, 109] width 107 height 17
click at [319, 113] on input "text" at bounding box center [292, 111] width 79 height 16
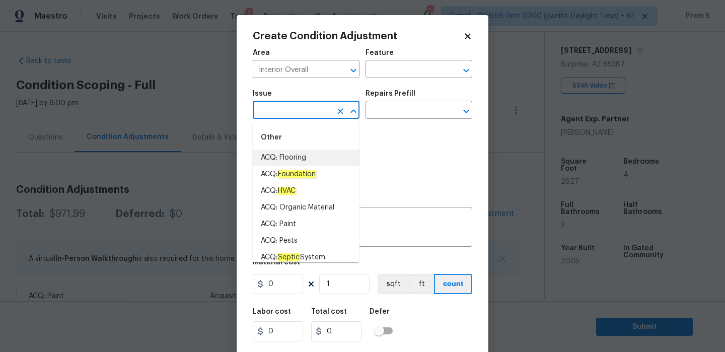
click at [323, 155] on li "ACQ: Flooring" at bounding box center [306, 158] width 107 height 17
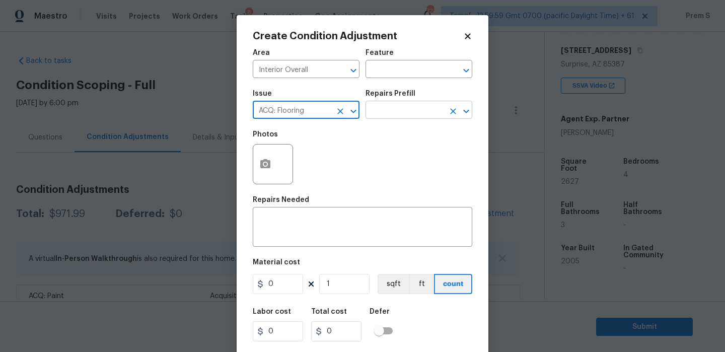
click at [416, 104] on input "text" at bounding box center [404, 111] width 79 height 16
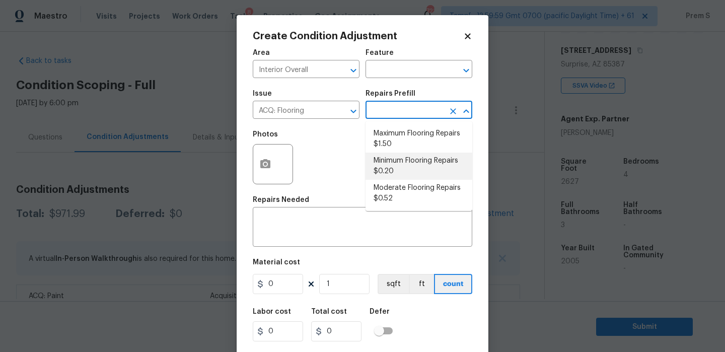
click at [398, 170] on li "Minimum Flooring Repairs $0.20" at bounding box center [418, 166] width 107 height 27
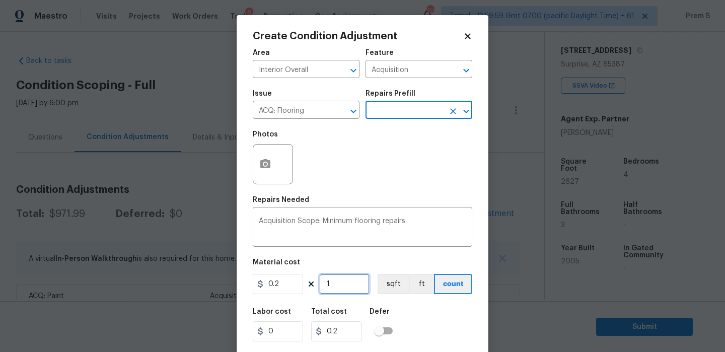
click at [342, 288] on input "1" at bounding box center [344, 284] width 50 height 20
click at [327, 280] on input "627" at bounding box center [344, 284] width 50 height 20
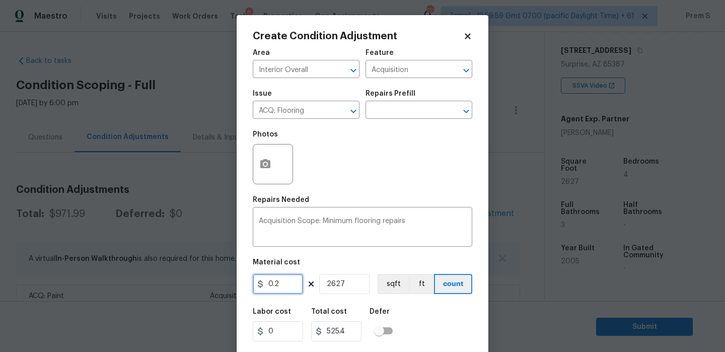
click at [287, 285] on input "0.2" at bounding box center [278, 284] width 50 height 20
click at [332, 285] on input "2627" at bounding box center [344, 284] width 50 height 20
click at [416, 330] on div "Labor cost 0 Total cost 400 Defer" at bounding box center [362, 324] width 219 height 45
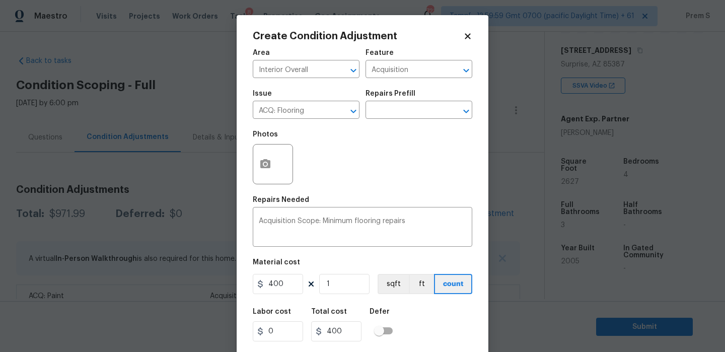
scroll to position [24, 0]
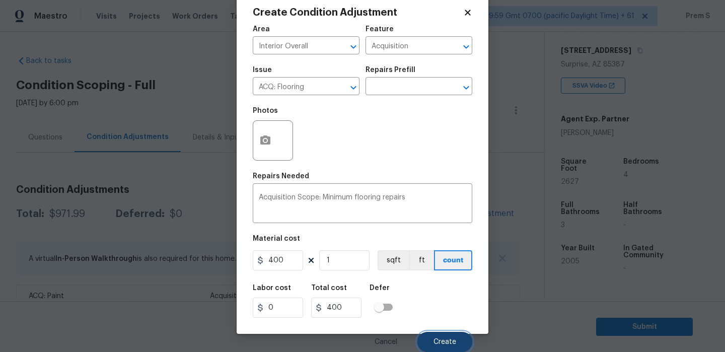
click at [438, 336] on button "Create" at bounding box center [444, 342] width 55 height 20
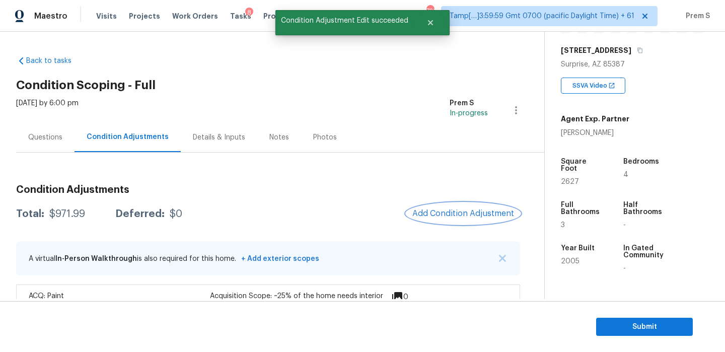
scroll to position [0, 0]
click at [446, 210] on span "Add Condition Adjustment" at bounding box center [463, 213] width 102 height 9
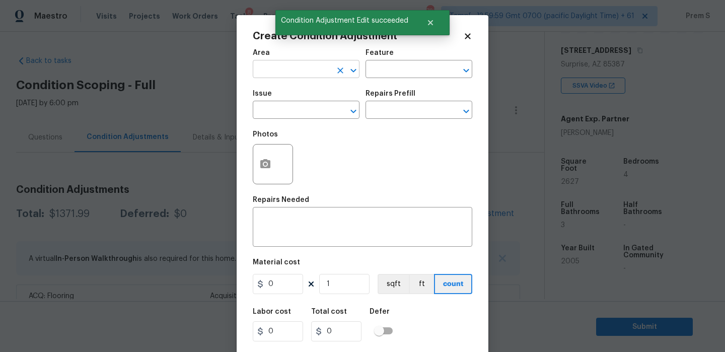
click at [312, 75] on input "text" at bounding box center [292, 70] width 79 height 16
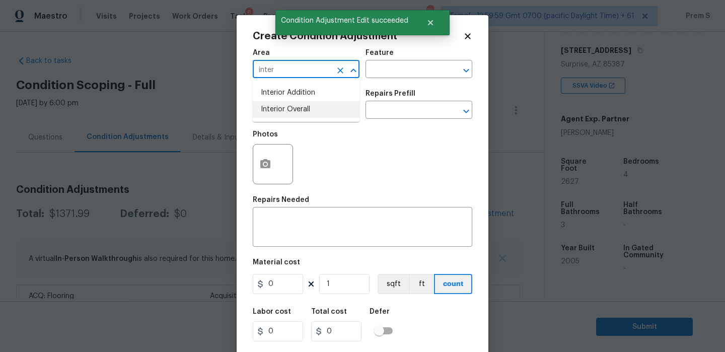
click at [302, 110] on li "Interior Overall" at bounding box center [306, 109] width 107 height 17
click at [302, 110] on input "text" at bounding box center [292, 111] width 79 height 16
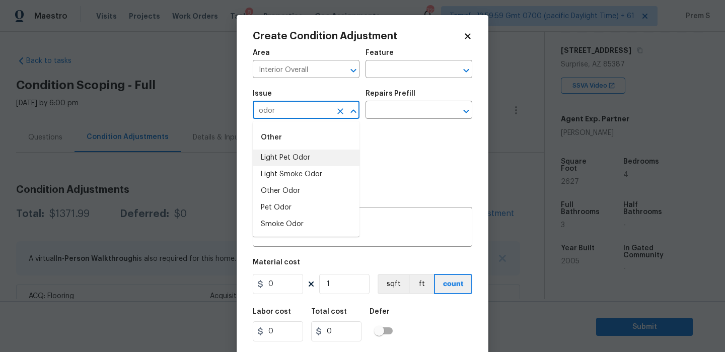
click at [295, 158] on li "Light Pet Odor" at bounding box center [306, 158] width 107 height 17
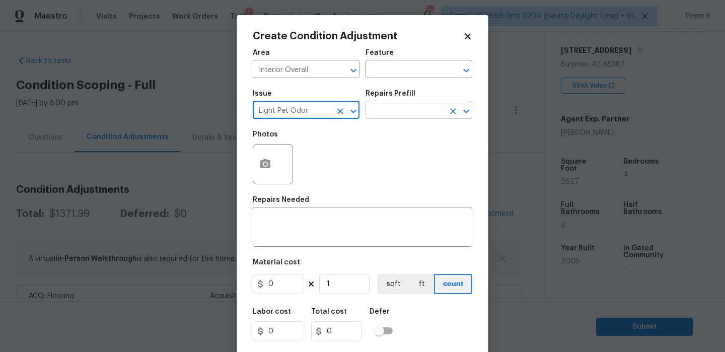
click at [396, 103] on input "text" at bounding box center [404, 111] width 79 height 16
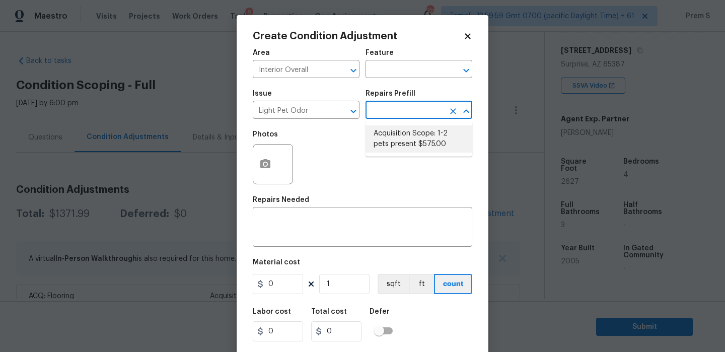
click at [408, 135] on li "Acquisition Scope: 1-2 pets present $575.00" at bounding box center [418, 138] width 107 height 27
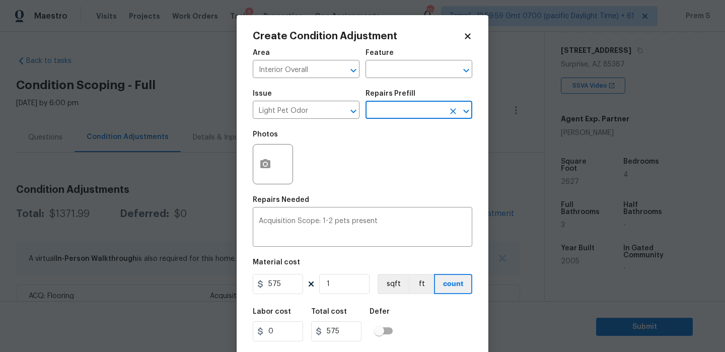
scroll to position [24, 0]
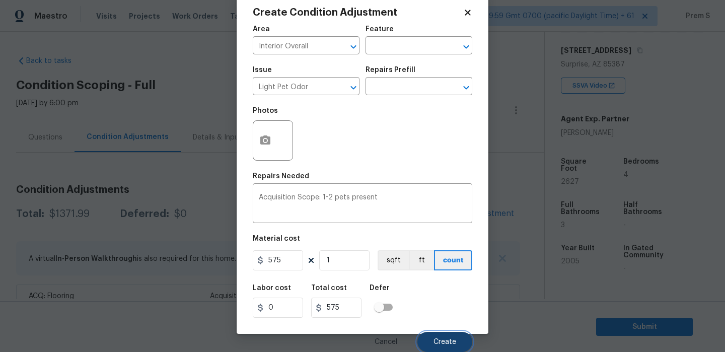
click at [445, 346] on button "Create" at bounding box center [444, 342] width 55 height 20
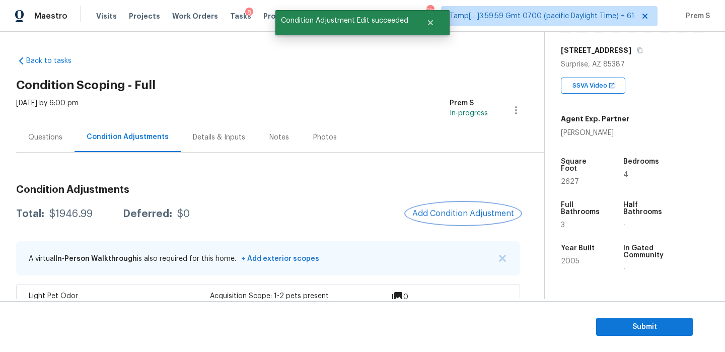
scroll to position [105, 0]
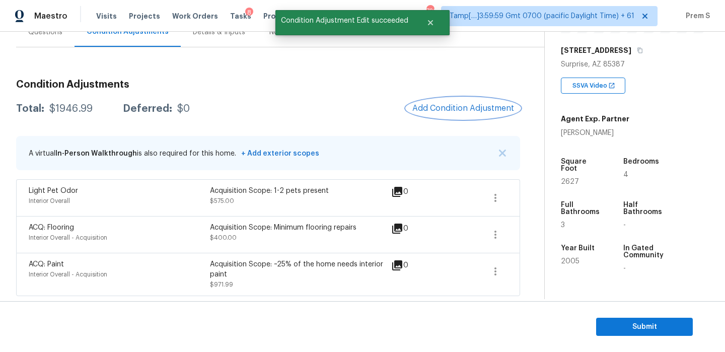
click at [459, 109] on span "Add Condition Adjustment" at bounding box center [463, 108] width 102 height 9
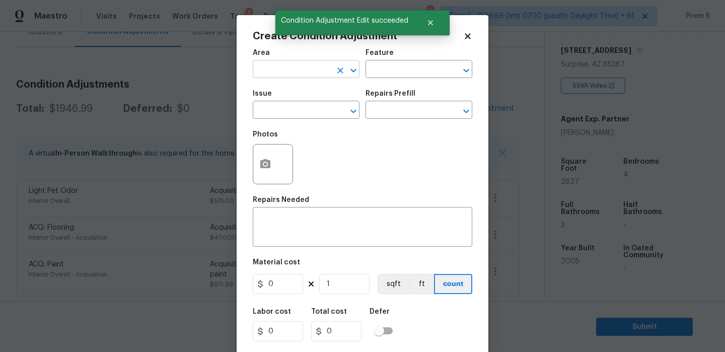
click at [313, 63] on input "text" at bounding box center [292, 70] width 79 height 16
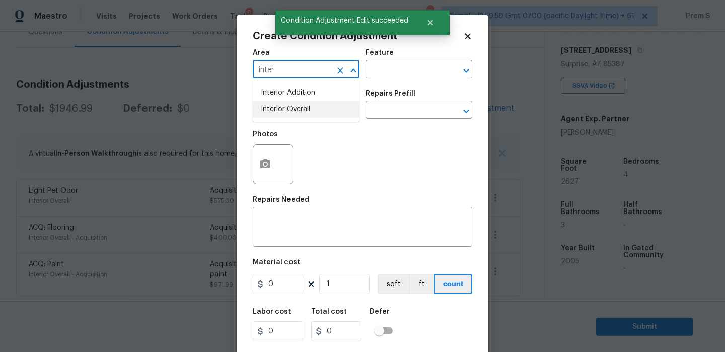
click at [309, 111] on li "Interior Overall" at bounding box center [306, 109] width 107 height 17
click at [309, 111] on input "text" at bounding box center [292, 111] width 79 height 16
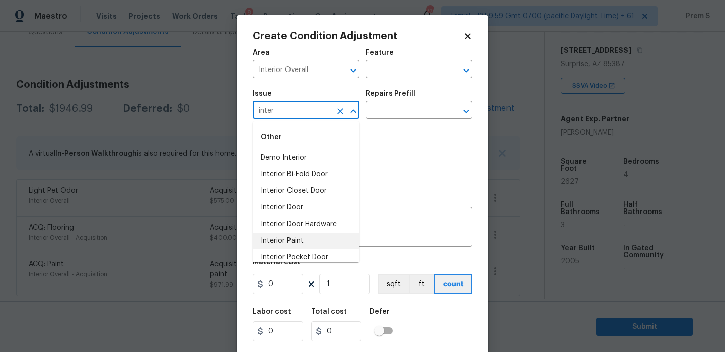
click at [292, 237] on li "Interior Paint" at bounding box center [306, 241] width 107 height 17
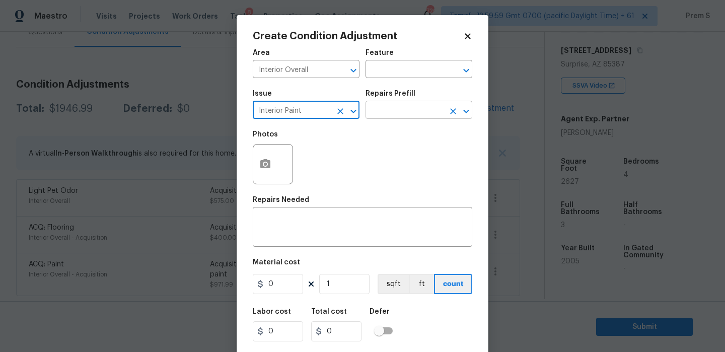
click at [387, 116] on input "text" at bounding box center [404, 111] width 79 height 16
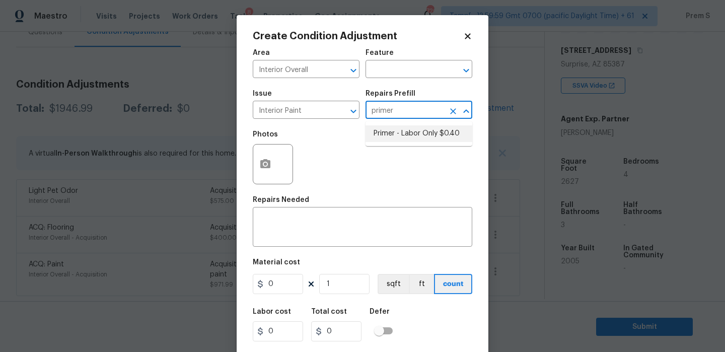
click at [392, 139] on li "Primer - Labor Only $0.40" at bounding box center [418, 133] width 107 height 17
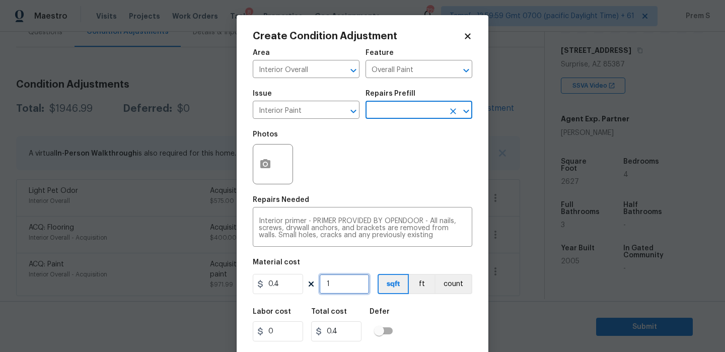
click at [335, 285] on input "1" at bounding box center [344, 284] width 50 height 20
click at [438, 333] on div "Labor cost 0 Total cost 320 Defer" at bounding box center [362, 324] width 219 height 45
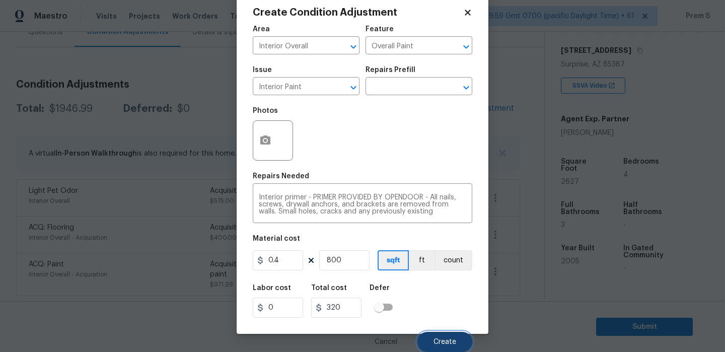
click at [456, 341] on span "Create" at bounding box center [444, 342] width 23 height 8
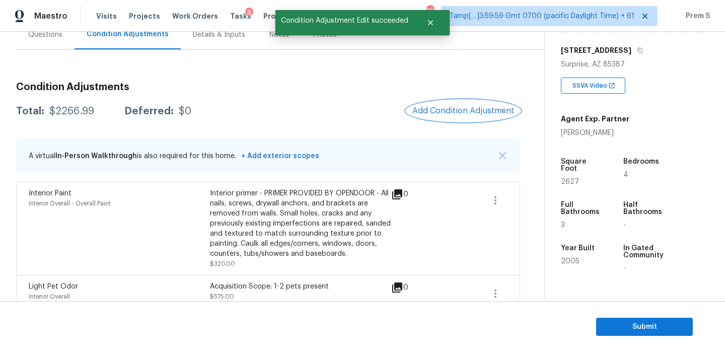
scroll to position [101, 0]
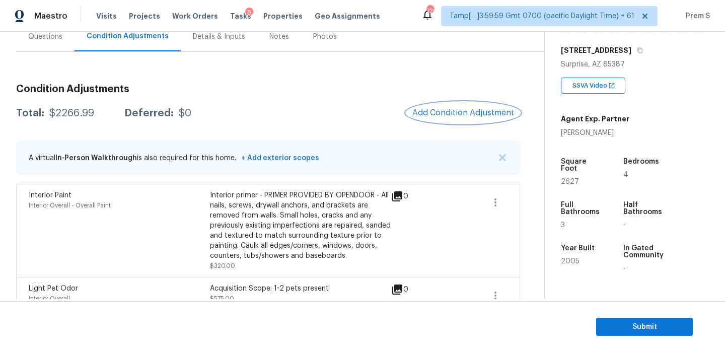
click at [471, 114] on span "Add Condition Adjustment" at bounding box center [463, 112] width 102 height 9
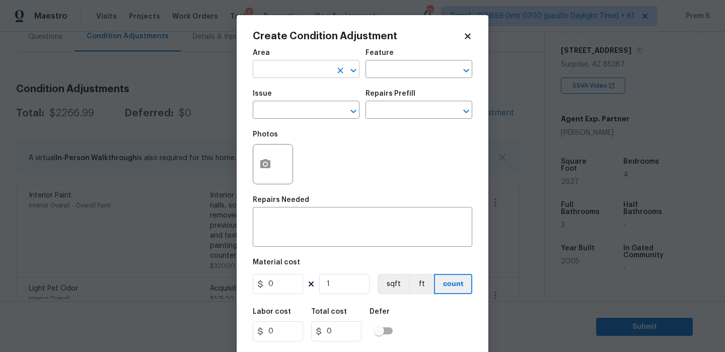
click at [306, 75] on input "text" at bounding box center [292, 70] width 79 height 16
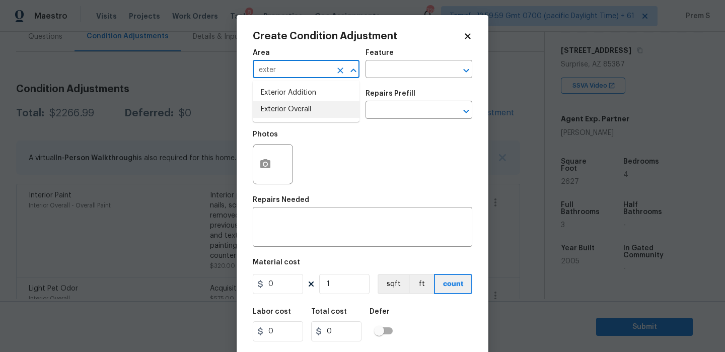
click at [304, 117] on li "Exterior Overall" at bounding box center [306, 109] width 107 height 17
click at [304, 117] on input "text" at bounding box center [292, 111] width 79 height 16
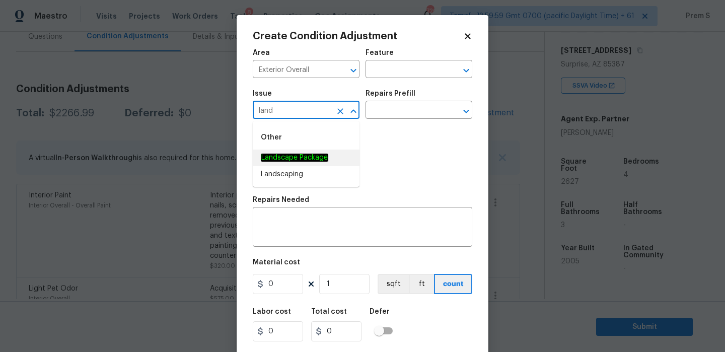
click at [312, 163] on li "Landscape Package" at bounding box center [306, 158] width 107 height 17
click at [402, 112] on input "text" at bounding box center [404, 111] width 79 height 16
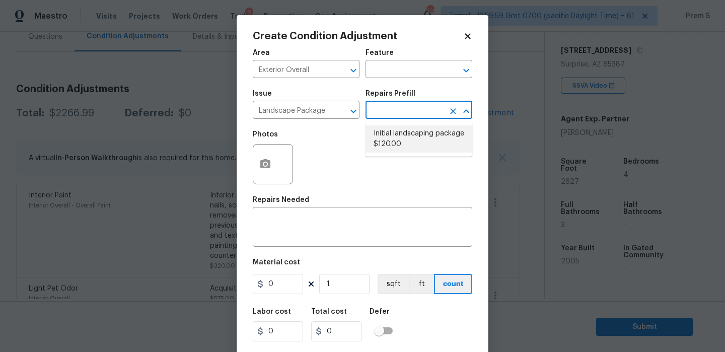
click at [399, 142] on li "Initial landscaping package $120.00" at bounding box center [418, 138] width 107 height 27
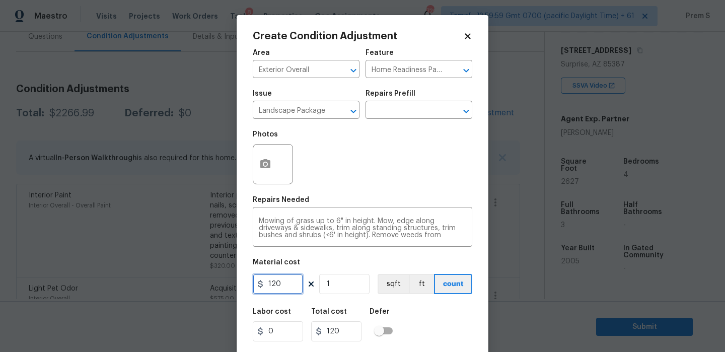
click at [281, 288] on input "120" at bounding box center [278, 284] width 50 height 20
click at [460, 330] on div "Labor cost 0 Total cost 300 Defer" at bounding box center [362, 324] width 219 height 45
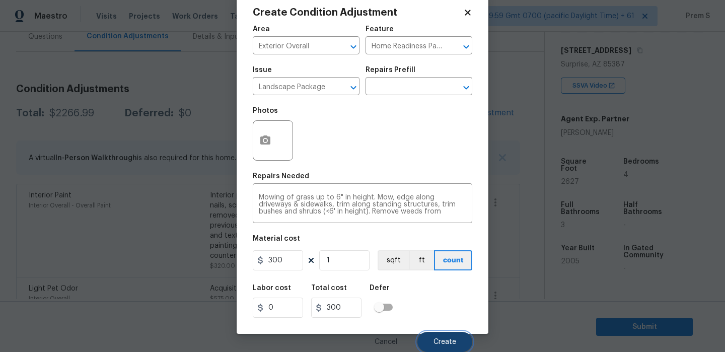
click at [456, 343] on button "Create" at bounding box center [444, 342] width 55 height 20
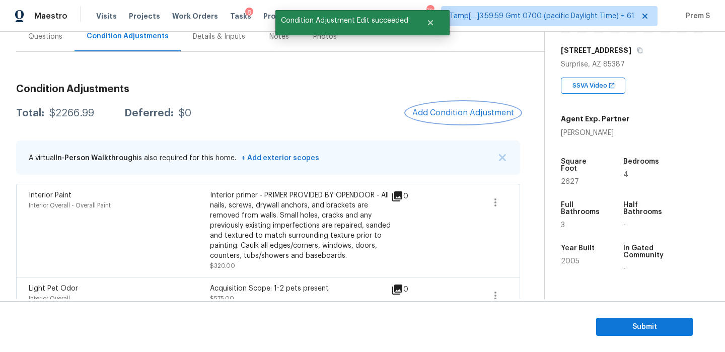
scroll to position [0, 0]
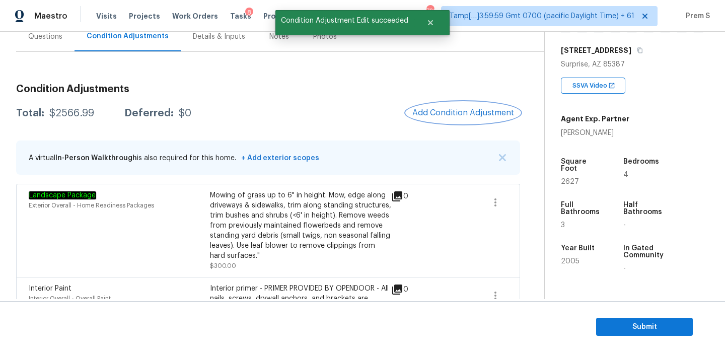
click at [462, 116] on span "Add Condition Adjustment" at bounding box center [463, 112] width 102 height 9
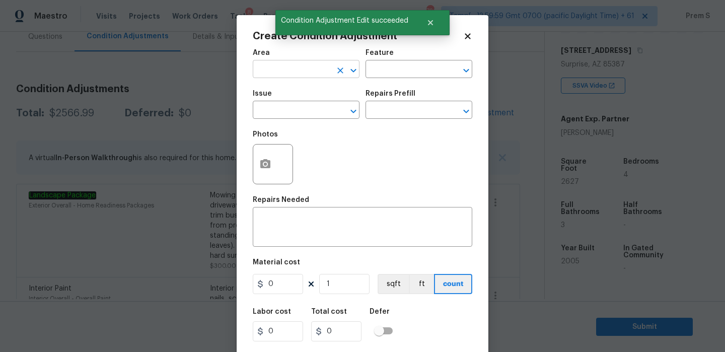
click at [319, 67] on input "text" at bounding box center [292, 70] width 79 height 16
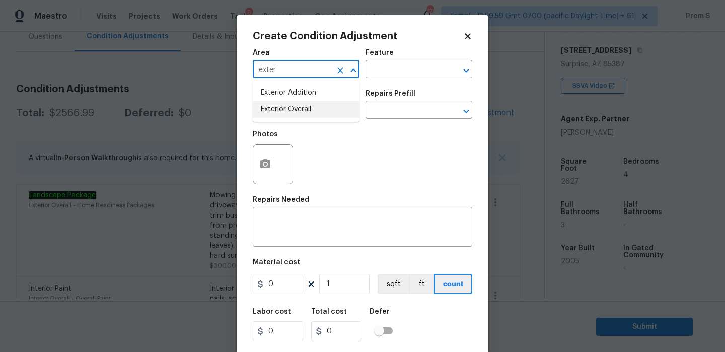
click at [304, 113] on li "Exterior Overall" at bounding box center [306, 109] width 107 height 17
click at [304, 113] on input "text" at bounding box center [292, 111] width 79 height 16
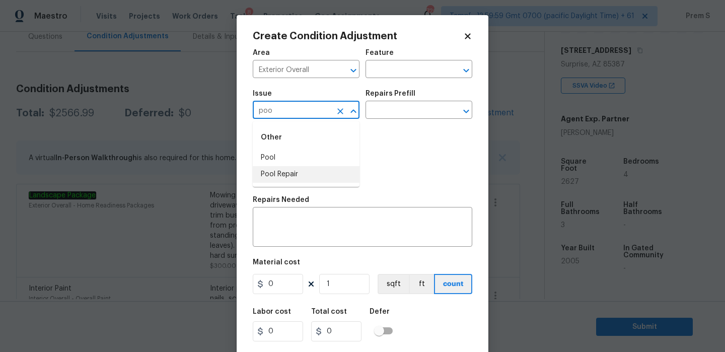
click at [316, 178] on li "Pool Repair" at bounding box center [306, 174] width 107 height 17
click at [412, 113] on input "text" at bounding box center [404, 111] width 79 height 16
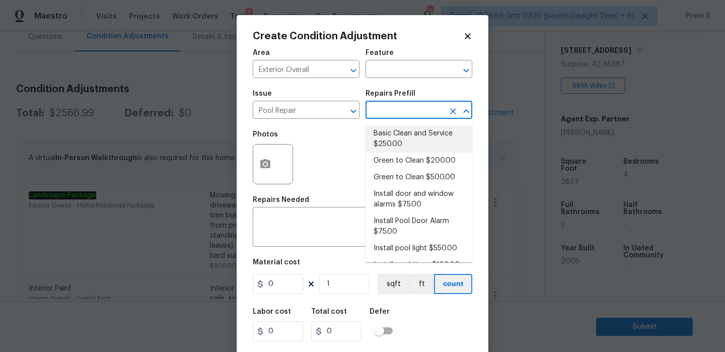
click at [414, 141] on li "Basic Clean and Service $250.00" at bounding box center [418, 138] width 107 height 27
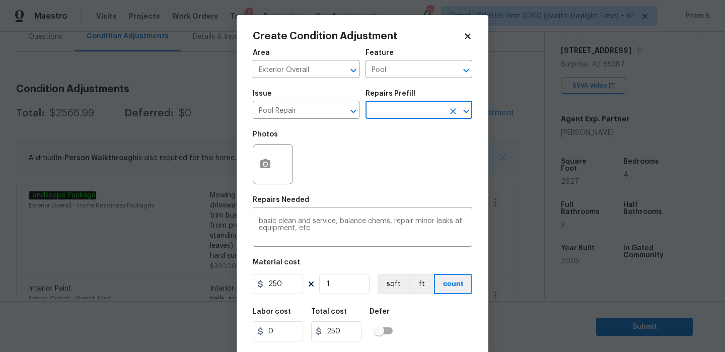
scroll to position [24, 0]
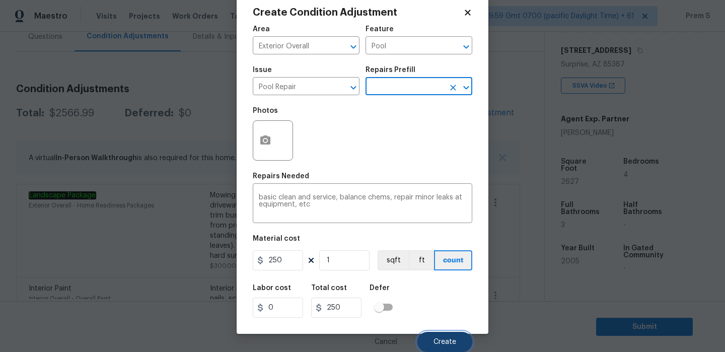
click at [445, 333] on button "Create" at bounding box center [444, 342] width 55 height 20
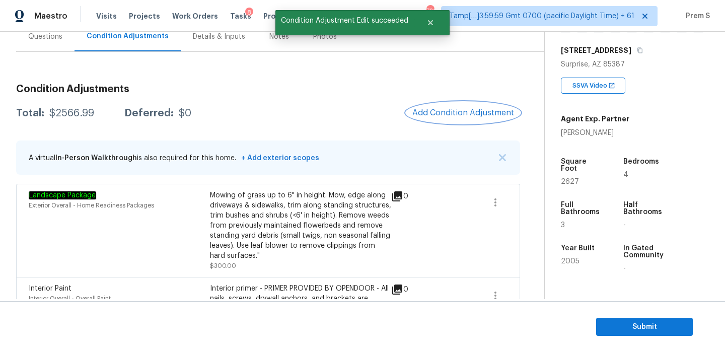
scroll to position [0, 0]
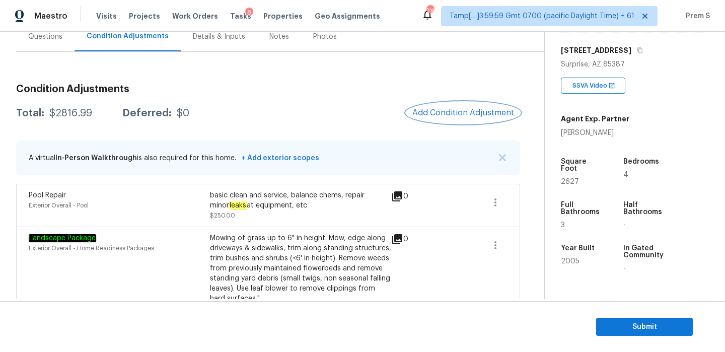
click at [444, 112] on span "Add Condition Adjustment" at bounding box center [463, 112] width 102 height 9
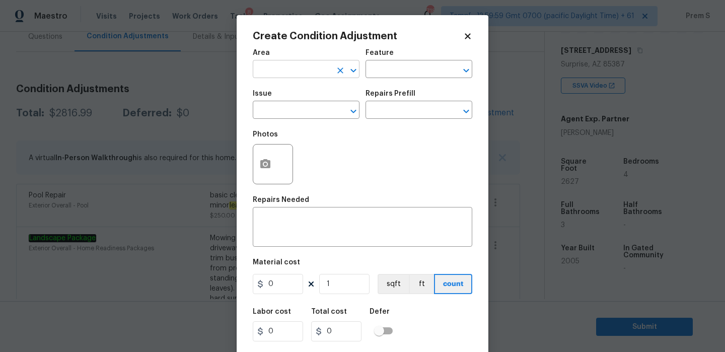
click at [277, 68] on input "text" at bounding box center [292, 70] width 79 height 16
click at [289, 95] on li "HVAC" at bounding box center [306, 93] width 107 height 17
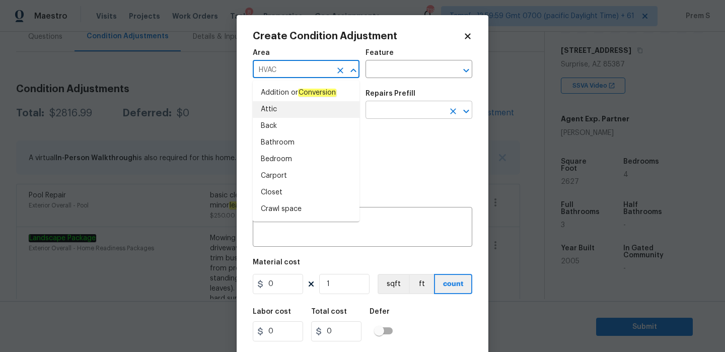
click at [378, 110] on input "text" at bounding box center [404, 111] width 79 height 16
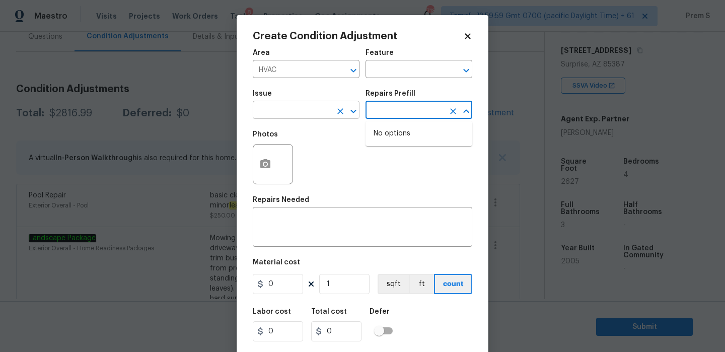
click at [331, 112] on input "text" at bounding box center [292, 111] width 79 height 16
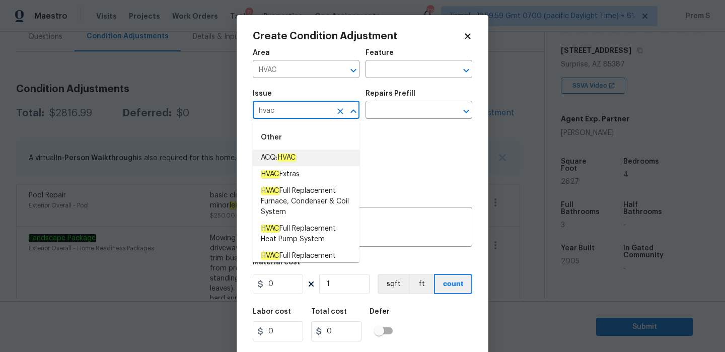
click at [313, 161] on li "ACQ: HVAC" at bounding box center [306, 158] width 107 height 17
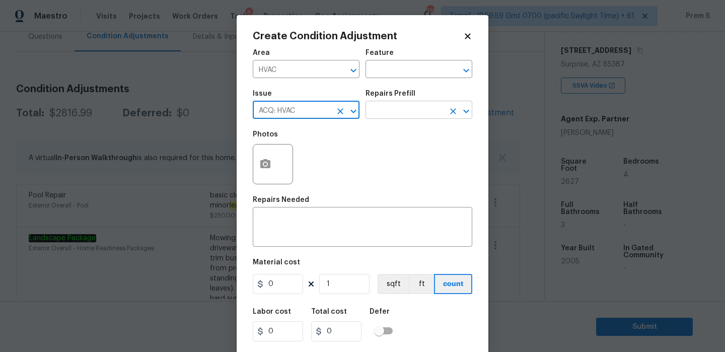
click at [400, 106] on input "text" at bounding box center [404, 111] width 79 height 16
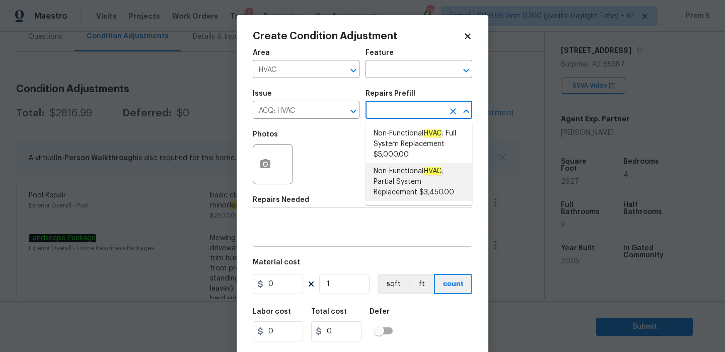
click at [352, 233] on textarea at bounding box center [362, 227] width 207 height 21
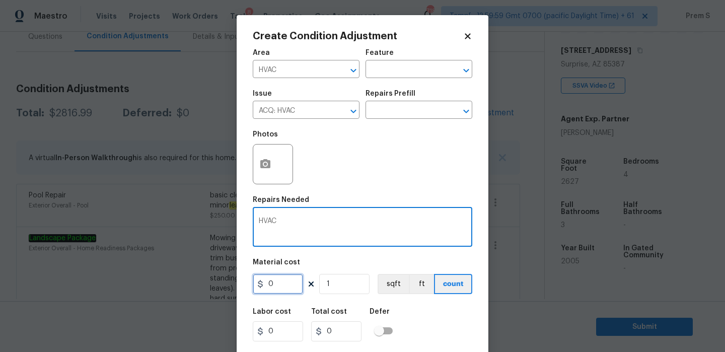
click at [276, 282] on input "0" at bounding box center [278, 284] width 50 height 20
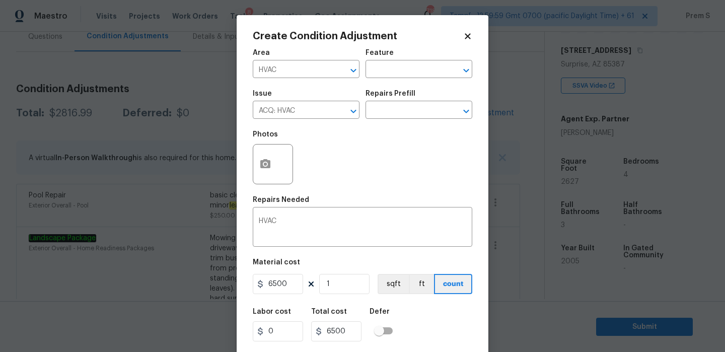
click at [420, 322] on div "Labor cost 0 Total cost 6500 Defer" at bounding box center [362, 324] width 219 height 45
click at [325, 223] on textarea "HVAC" at bounding box center [362, 227] width 207 height 21
click at [436, 334] on div "Labor cost 0 Total cost 6500 Defer" at bounding box center [362, 324] width 219 height 45
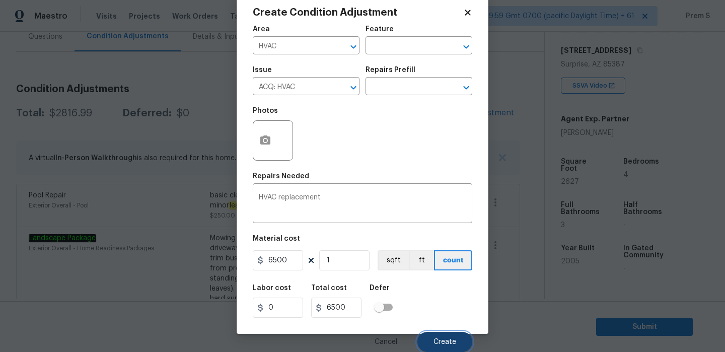
click at [448, 338] on span "Create" at bounding box center [444, 342] width 23 height 8
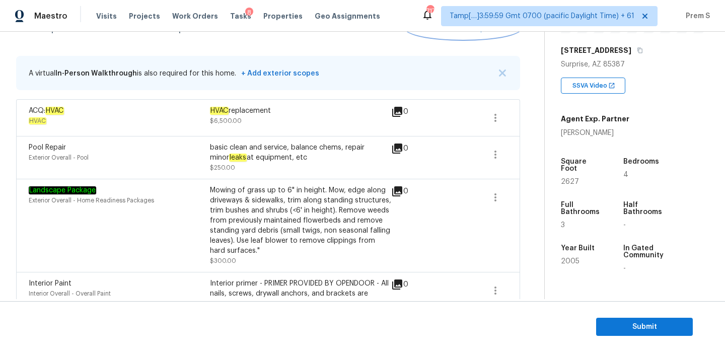
scroll to position [183, 0]
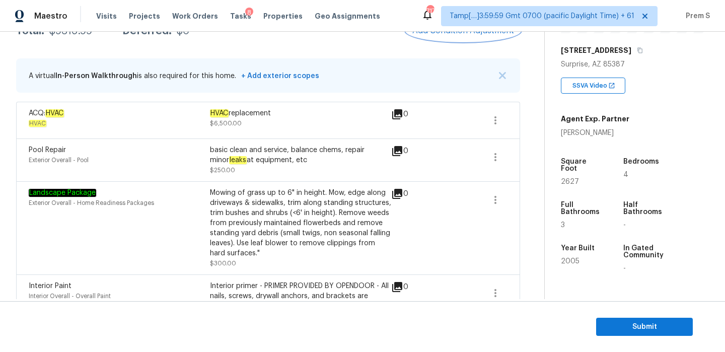
click at [475, 35] on span "Add Condition Adjustment" at bounding box center [463, 30] width 102 height 9
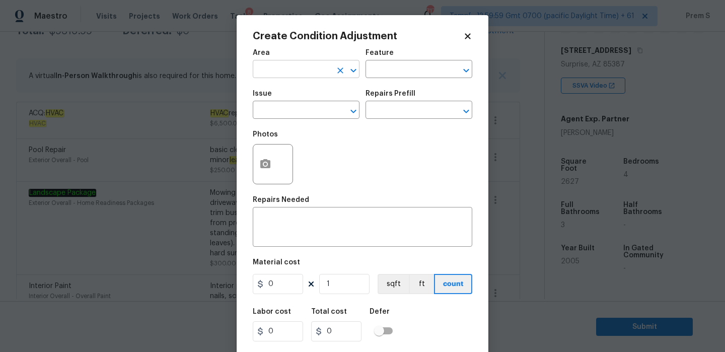
click at [322, 71] on input "text" at bounding box center [292, 70] width 79 height 16
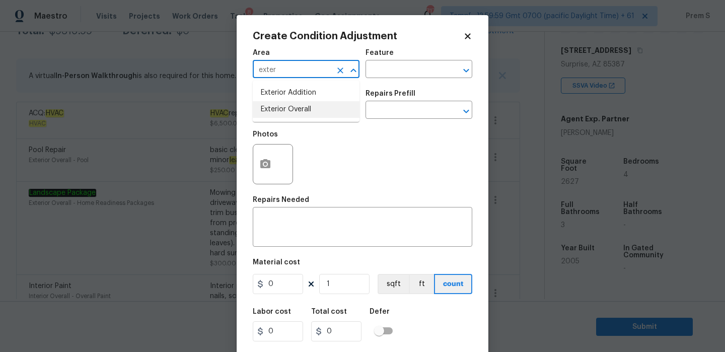
click at [316, 110] on li "Exterior Overall" at bounding box center [306, 109] width 107 height 17
click at [316, 110] on input "text" at bounding box center [292, 111] width 79 height 16
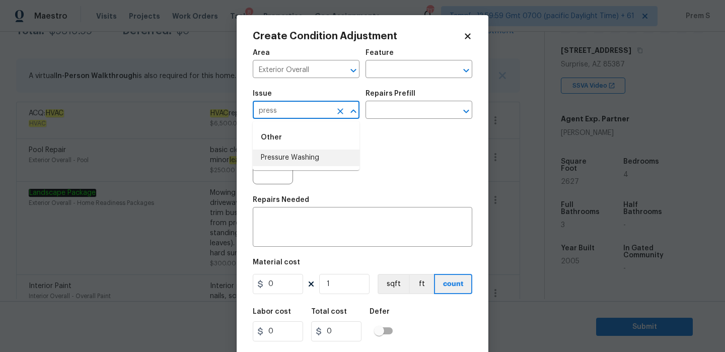
click at [310, 158] on li "Pressure Washing" at bounding box center [306, 158] width 107 height 17
click at [394, 104] on input "text" at bounding box center [404, 111] width 79 height 16
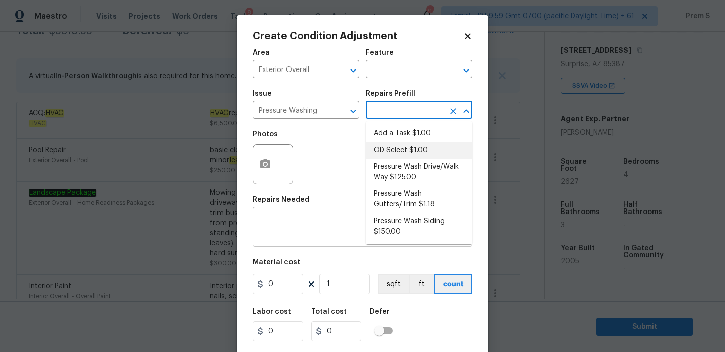
click at [329, 233] on textarea at bounding box center [362, 227] width 207 height 21
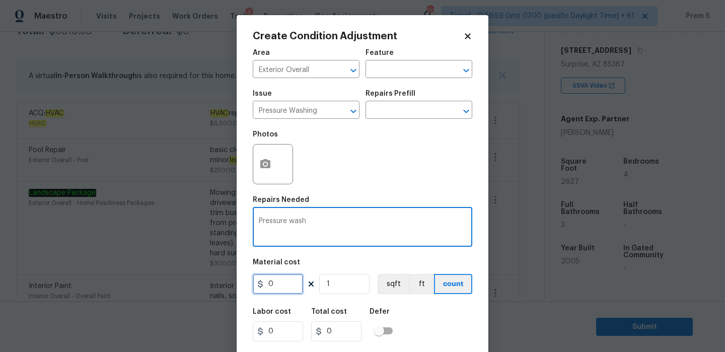
click at [288, 288] on input "0" at bounding box center [278, 284] width 50 height 20
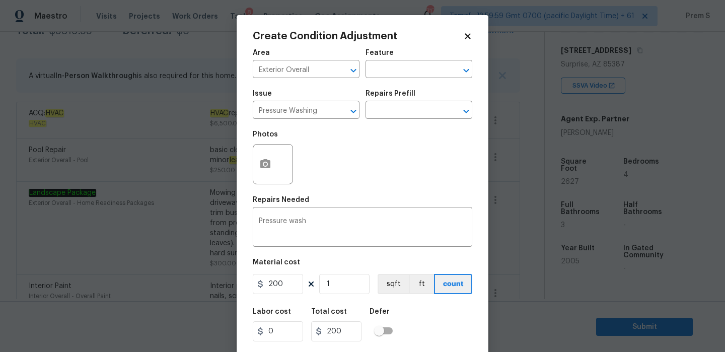
click at [451, 319] on div "Labor cost 0 Total cost 200 Defer" at bounding box center [362, 324] width 219 height 45
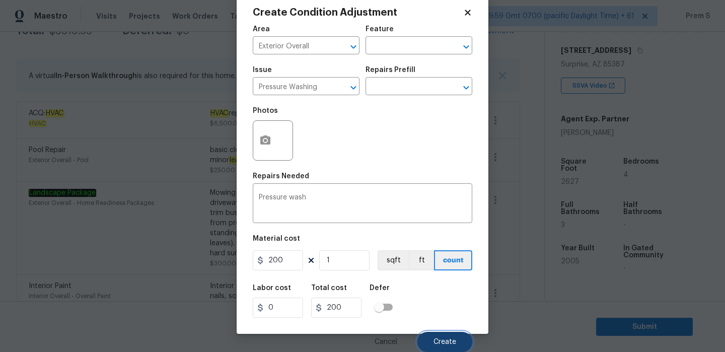
click at [455, 336] on button "Create" at bounding box center [444, 342] width 55 height 20
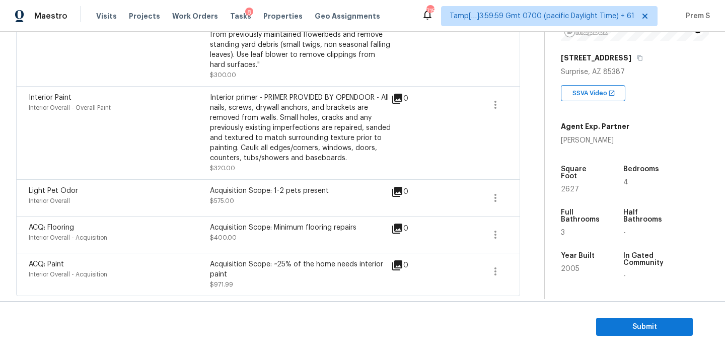
scroll to position [179, 0]
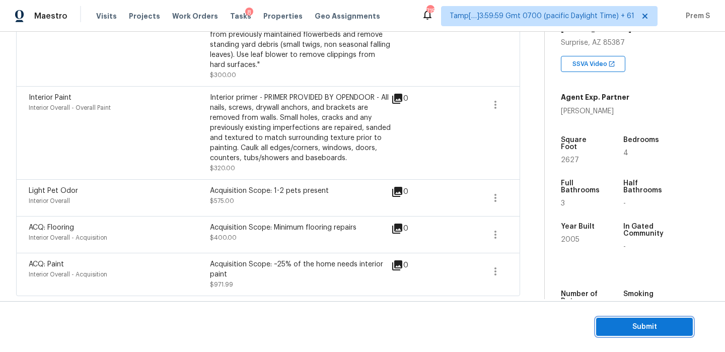
click at [629, 322] on span "Submit" at bounding box center [644, 327] width 81 height 13
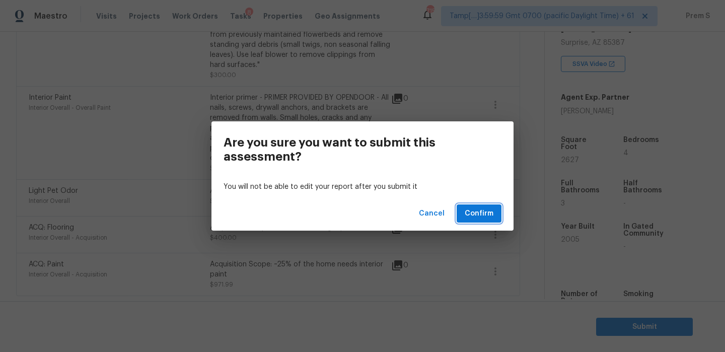
click at [486, 217] on span "Confirm" at bounding box center [479, 213] width 29 height 13
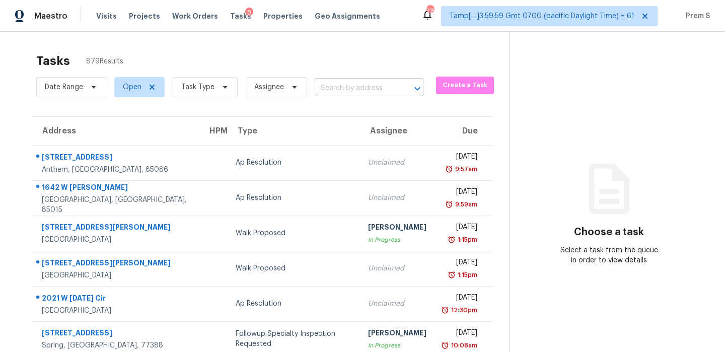
click at [379, 89] on input "text" at bounding box center [355, 89] width 81 height 16
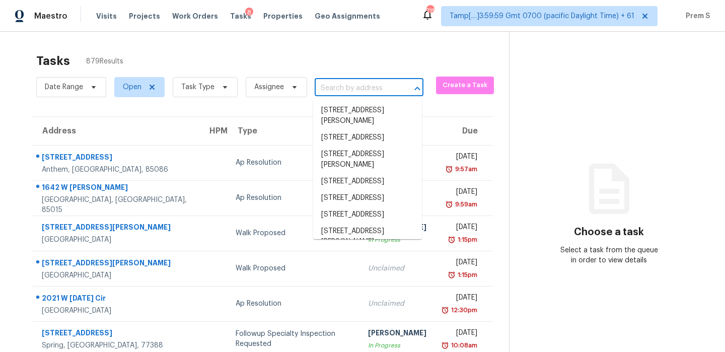
paste input "[STREET_ADDRESS][PERSON_NAME]"
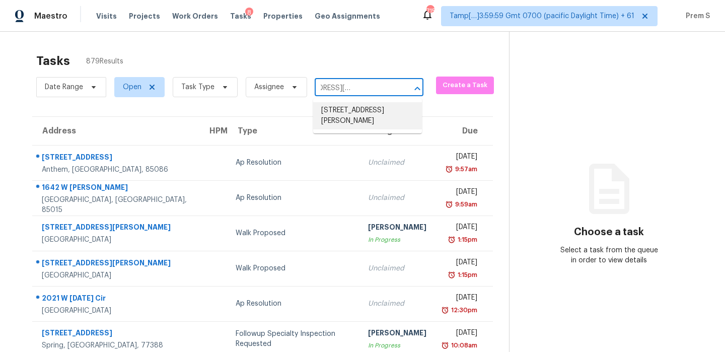
click at [372, 114] on li "[STREET_ADDRESS][PERSON_NAME]" at bounding box center [367, 115] width 109 height 27
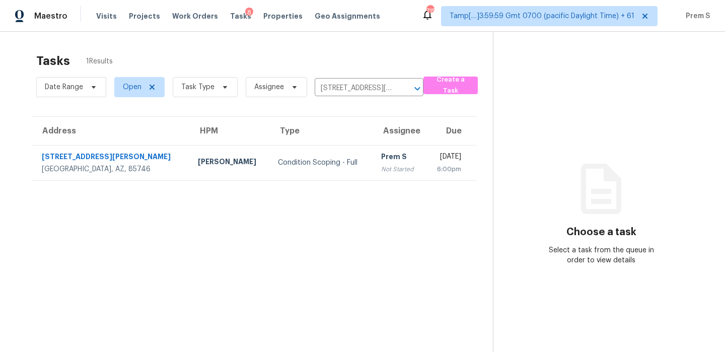
click at [373, 164] on td "Prem S Not Started" at bounding box center [399, 162] width 52 height 35
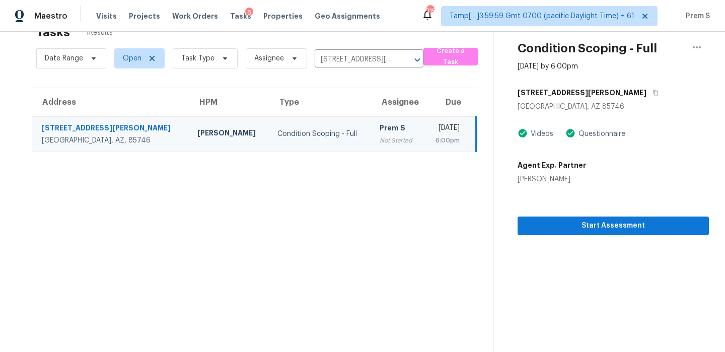
scroll to position [32, 0]
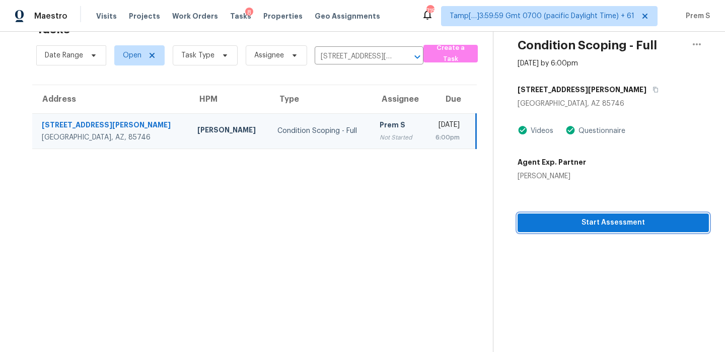
click at [609, 224] on span "Start Assessment" at bounding box center [613, 222] width 175 height 13
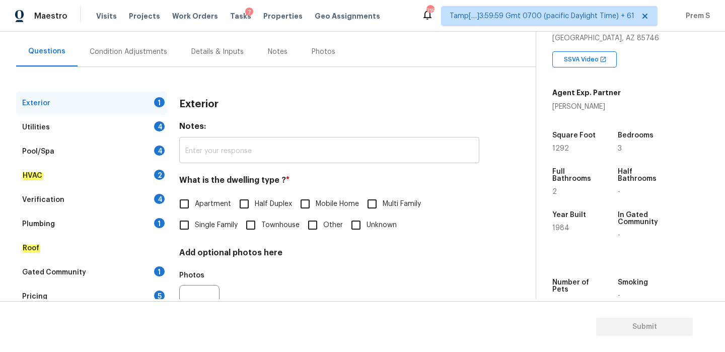
scroll to position [105, 0]
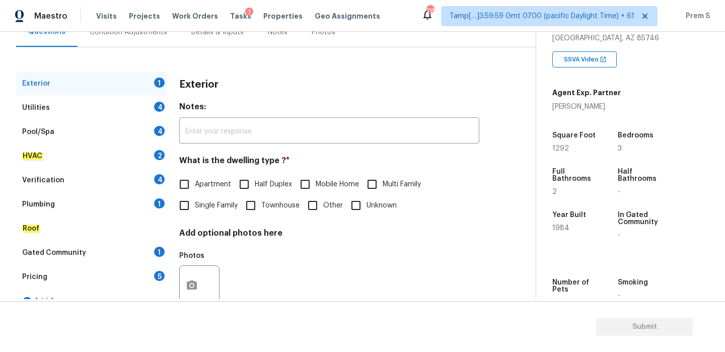
click at [227, 201] on span "Single Family" at bounding box center [216, 205] width 43 height 11
click at [195, 201] on input "Single Family" at bounding box center [184, 205] width 21 height 21
click at [161, 109] on div "4" at bounding box center [159, 107] width 11 height 10
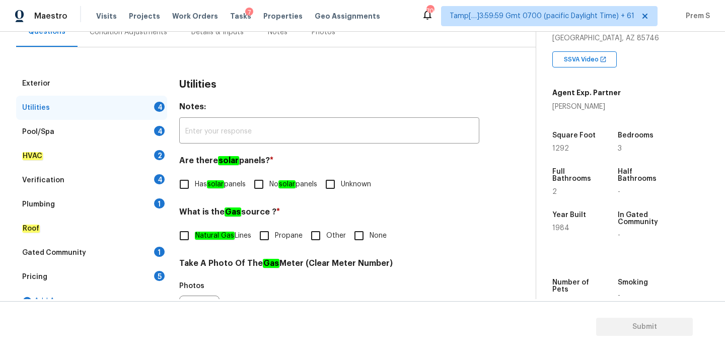
click at [274, 181] on span "No solar panels" at bounding box center [293, 184] width 48 height 11
click at [269, 181] on input "No solar panels" at bounding box center [258, 184] width 21 height 21
click at [318, 235] on input "Other" at bounding box center [315, 235] width 21 height 21
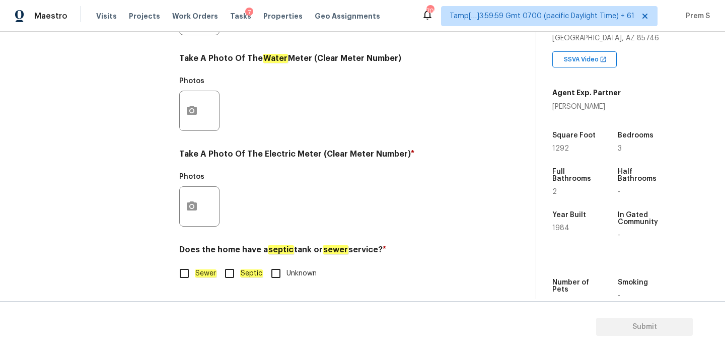
scroll to position [406, 0]
click at [199, 272] on em "Sewer" at bounding box center [206, 273] width 22 height 8
click at [195, 272] on input "Sewer" at bounding box center [184, 273] width 21 height 21
click at [201, 198] on button "button" at bounding box center [192, 206] width 24 height 39
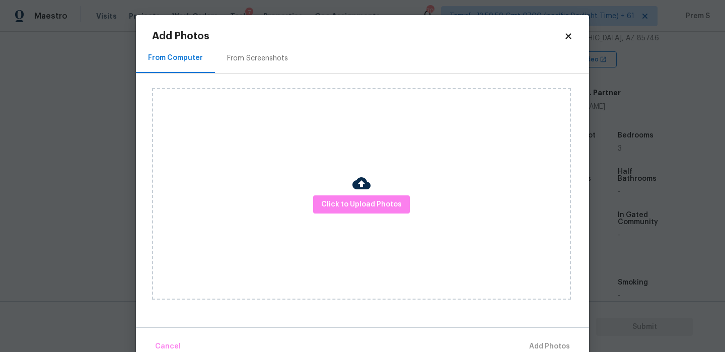
click at [341, 218] on div "Click to Upload Photos" at bounding box center [361, 193] width 419 height 211
click at [347, 198] on span "Click to Upload Photos" at bounding box center [361, 204] width 81 height 13
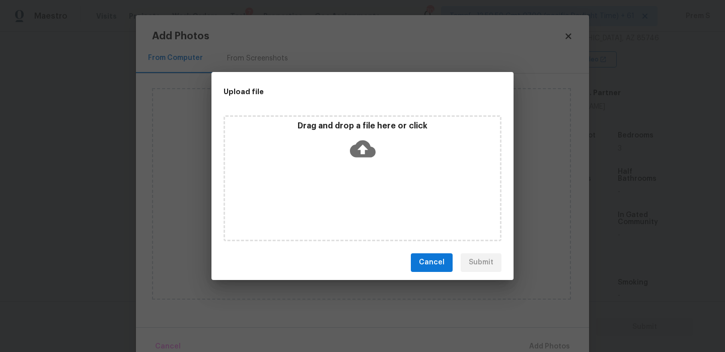
click at [365, 157] on icon at bounding box center [363, 149] width 26 height 26
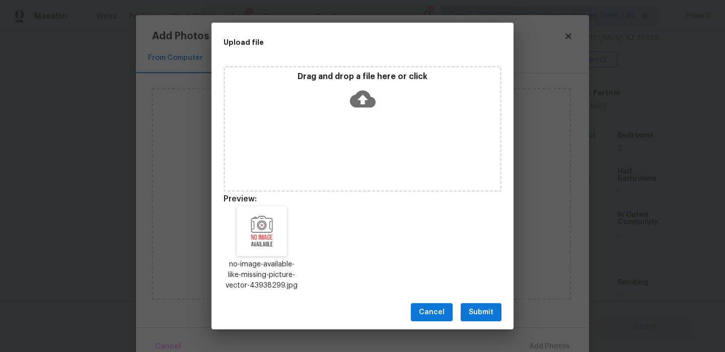
click at [470, 311] on span "Submit" at bounding box center [481, 312] width 25 height 13
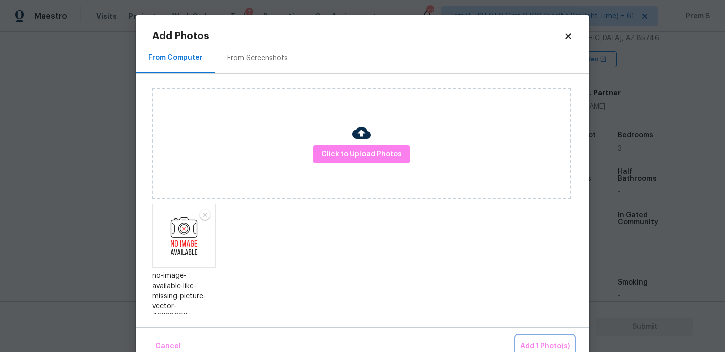
click at [533, 339] on button "Add 1 Photo(s)" at bounding box center [545, 347] width 58 height 22
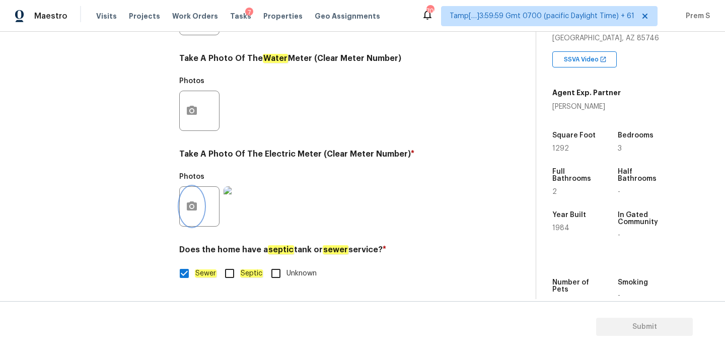
scroll to position [121, 0]
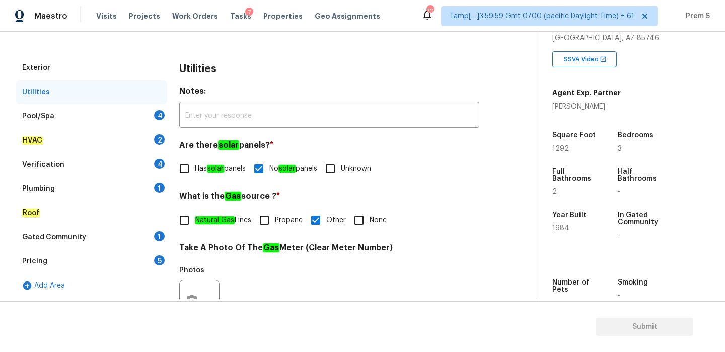
click at [148, 116] on div "Pool/Spa 4" at bounding box center [91, 116] width 151 height 24
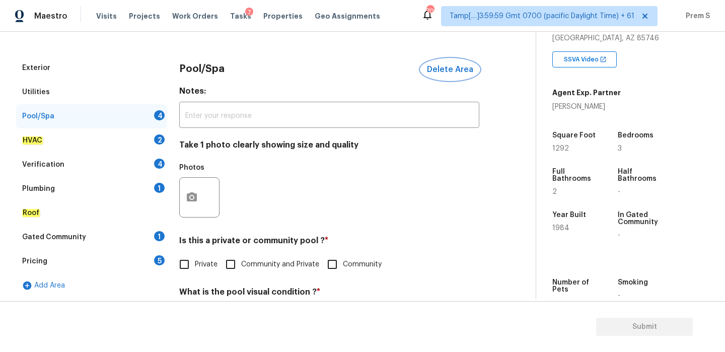
click at [438, 66] on span "Delete Area" at bounding box center [450, 69] width 46 height 9
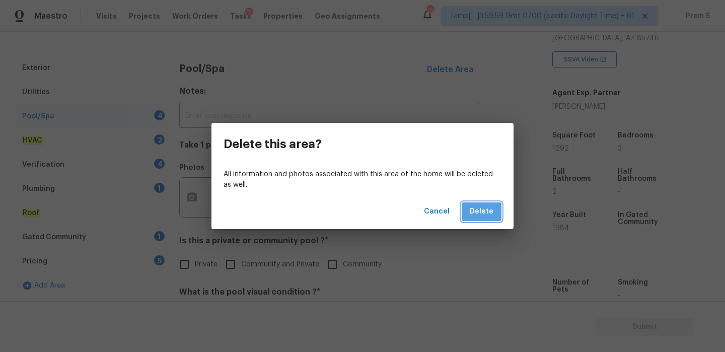
click at [477, 218] on button "Delete" at bounding box center [482, 211] width 40 height 19
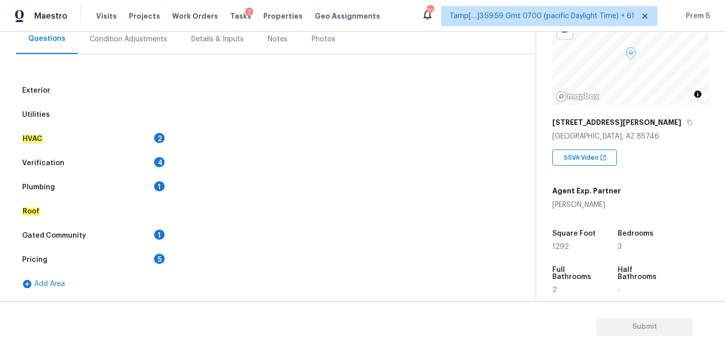
scroll to position [84, 0]
click at [143, 139] on div "HVAC 2" at bounding box center [91, 139] width 151 height 24
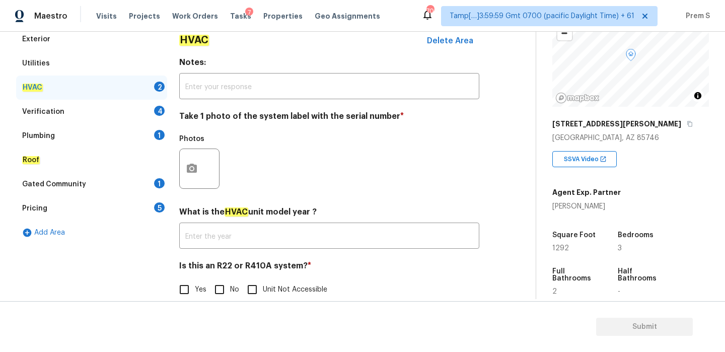
scroll to position [166, 0]
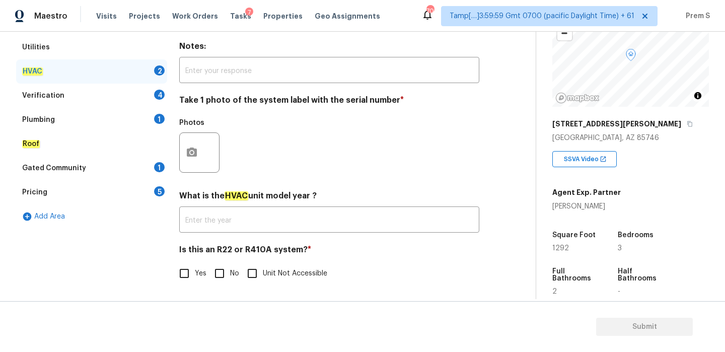
click at [218, 281] on input "No" at bounding box center [219, 273] width 21 height 21
click at [191, 153] on circle "button" at bounding box center [191, 152] width 3 height 3
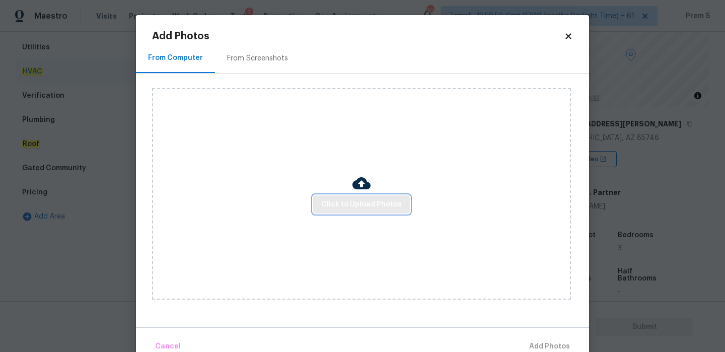
click at [382, 206] on span "Click to Upload Photos" at bounding box center [361, 204] width 81 height 13
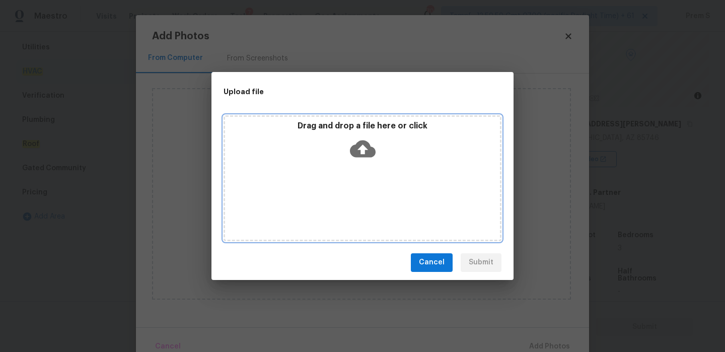
click at [358, 151] on icon at bounding box center [363, 148] width 26 height 17
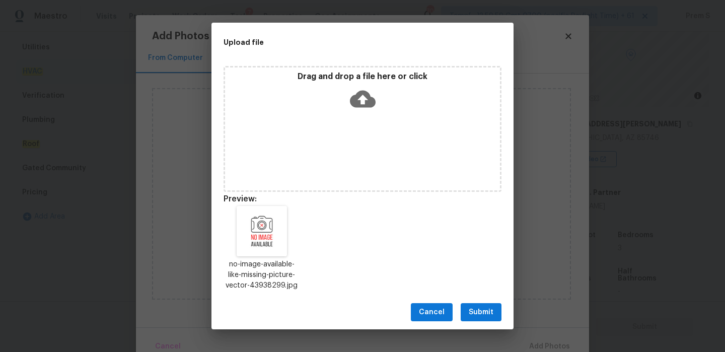
click at [472, 316] on span "Submit" at bounding box center [481, 312] width 25 height 13
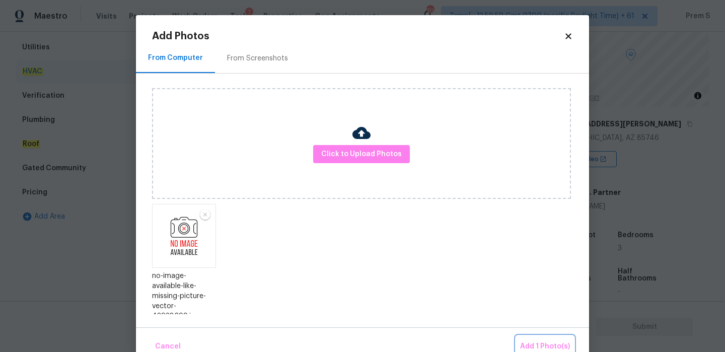
click at [544, 342] on span "Add 1 Photo(s)" at bounding box center [545, 346] width 50 height 13
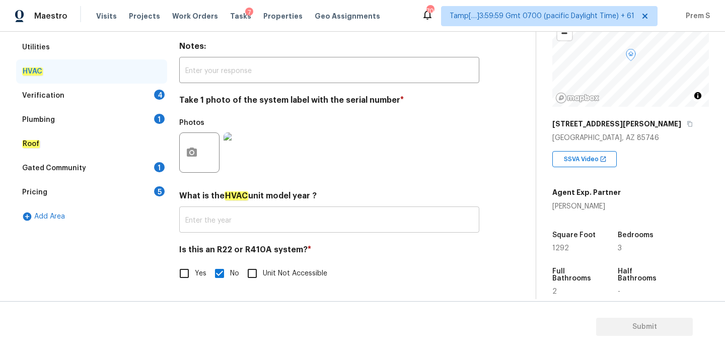
click at [183, 221] on input "text" at bounding box center [329, 221] width 300 height 24
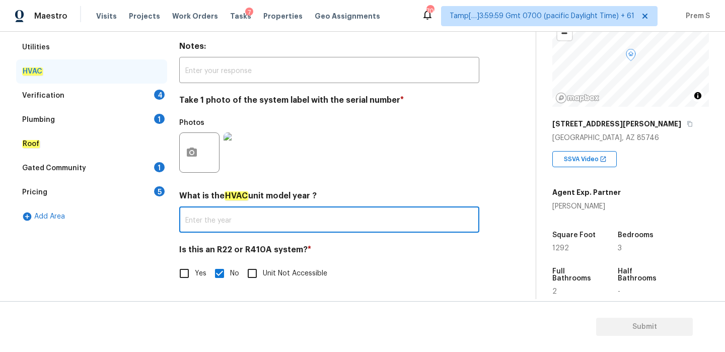
click at [157, 97] on div "4" at bounding box center [159, 95] width 11 height 10
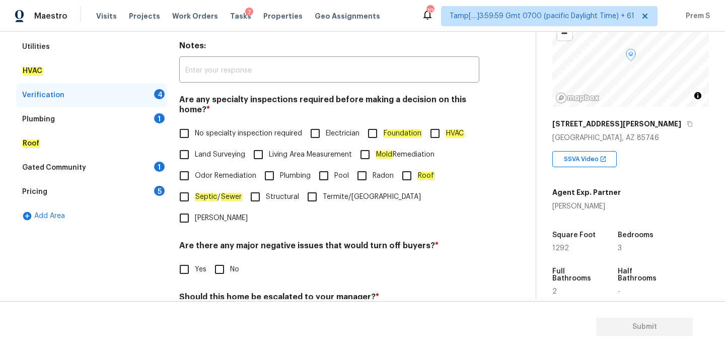
click at [200, 140] on label "No specialty inspection required" at bounding box center [238, 133] width 128 height 21
click at [195, 140] on input "No specialty inspection required" at bounding box center [184, 133] width 21 height 21
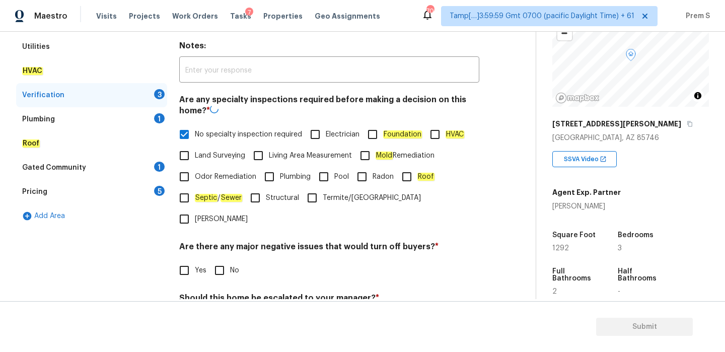
scroll to position [248, 0]
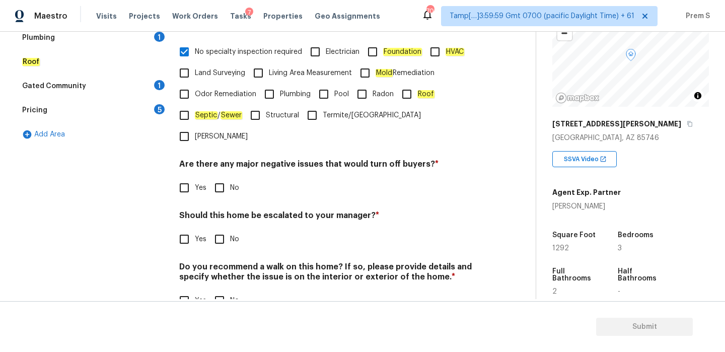
click at [222, 177] on input "No" at bounding box center [219, 187] width 21 height 21
click at [220, 230] on div "Verification Notes: ​ Are any specialty inspections required before making a de…" at bounding box center [329, 126] width 300 height 394
click at [220, 229] on input "No" at bounding box center [219, 239] width 21 height 21
click at [220, 267] on div "Do you recommend a walk on this home? If so, please provide details and specify…" at bounding box center [329, 286] width 300 height 49
click at [220, 290] on input "No" at bounding box center [219, 300] width 21 height 21
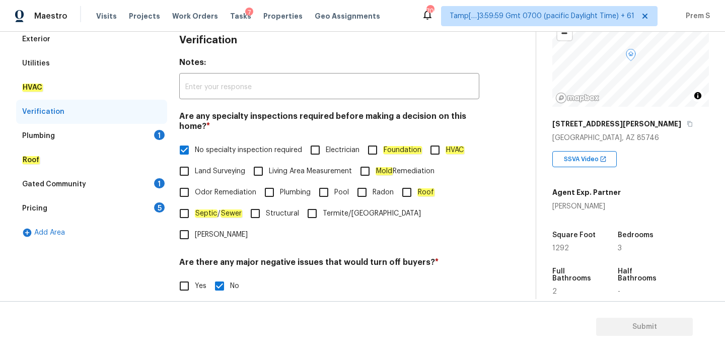
click at [139, 138] on div "Plumbing 1" at bounding box center [91, 136] width 151 height 24
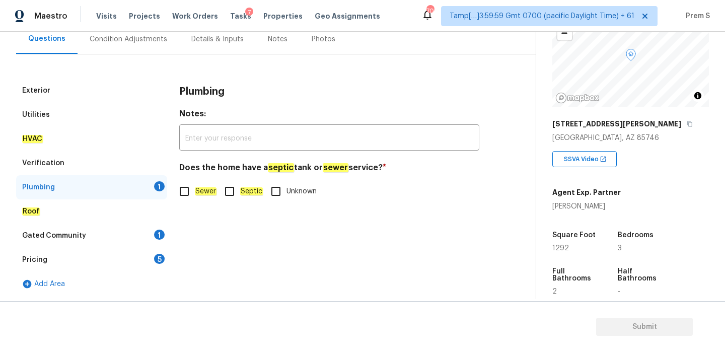
click at [193, 185] on input "Sewer" at bounding box center [184, 191] width 21 height 21
click at [155, 242] on div "Gated Community 1" at bounding box center [91, 236] width 151 height 24
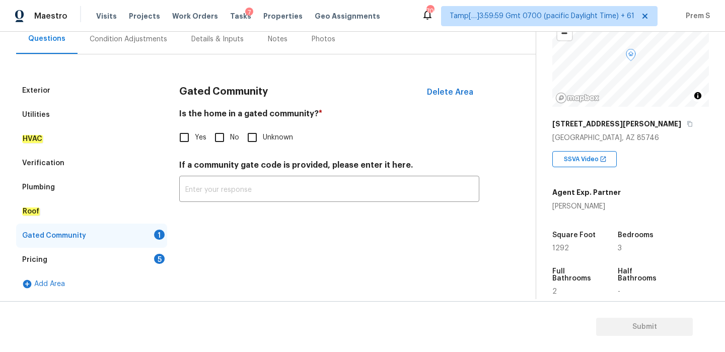
click at [218, 137] on input "No" at bounding box center [219, 137] width 21 height 21
click at [160, 256] on div "5" at bounding box center [159, 259] width 11 height 10
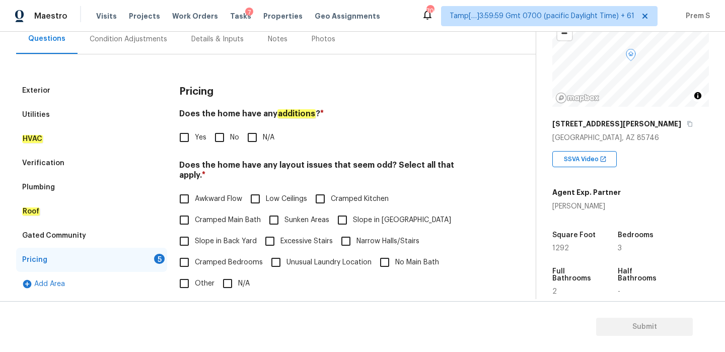
click at [224, 140] on input "No" at bounding box center [219, 137] width 21 height 21
click at [341, 209] on input "Slope in [GEOGRAPHIC_DATA]" at bounding box center [342, 219] width 21 height 21
click at [210, 236] on span "Slope in Back Yard" at bounding box center [226, 241] width 62 height 11
click at [195, 231] on input "Slope in Back Yard" at bounding box center [184, 241] width 21 height 21
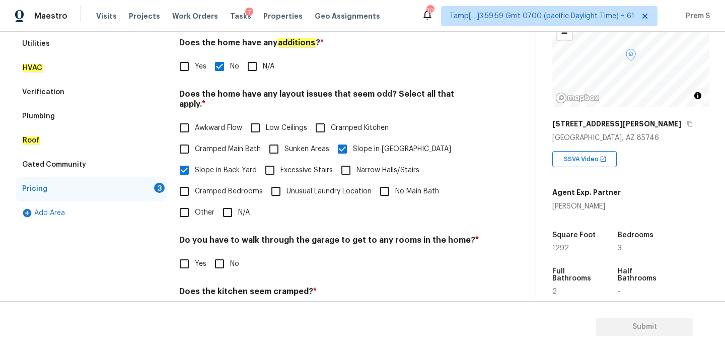
click at [225, 258] on input "No" at bounding box center [219, 263] width 21 height 21
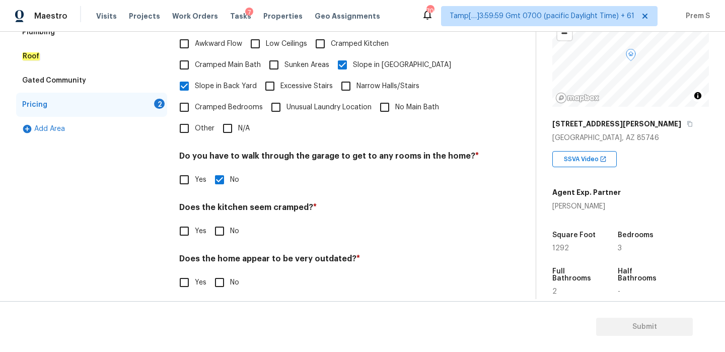
scroll to position [252, 0]
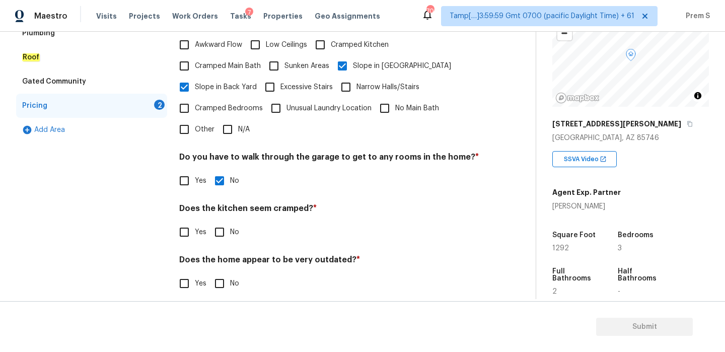
click at [222, 224] on input "No" at bounding box center [219, 232] width 21 height 21
click at [229, 284] on div "Pricing Does the home have any additions ? * Yes No N/A Does the home have any …" at bounding box center [329, 115] width 300 height 383
click at [218, 278] on input "No" at bounding box center [219, 283] width 21 height 21
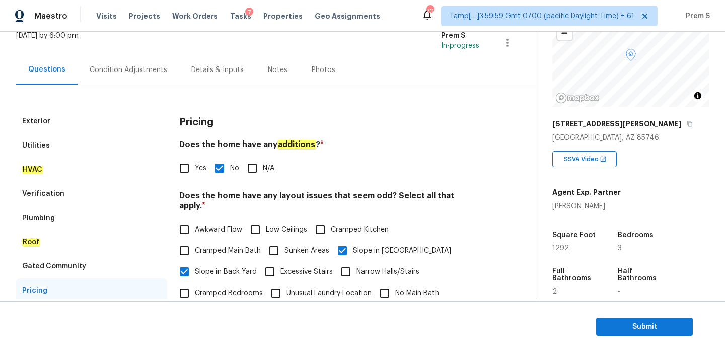
scroll to position [62, 0]
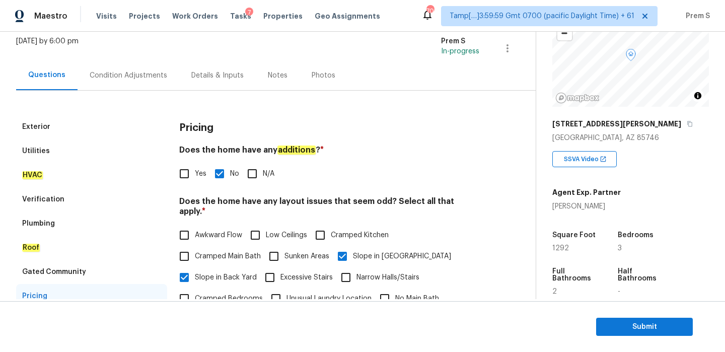
click at [135, 82] on div "Condition Adjustments" at bounding box center [129, 75] width 102 height 30
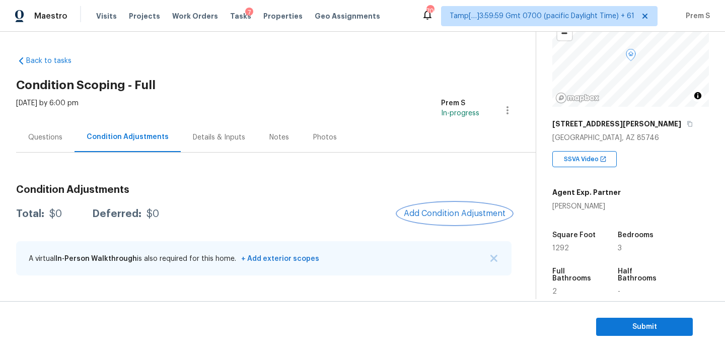
click at [457, 204] on button "Add Condition Adjustment" at bounding box center [455, 213] width 114 height 21
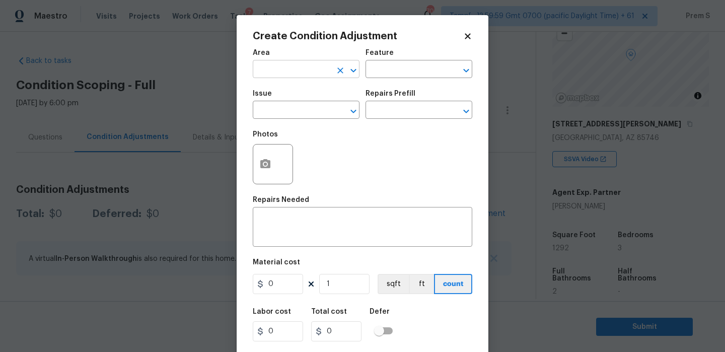
click at [302, 64] on input "text" at bounding box center [292, 70] width 79 height 16
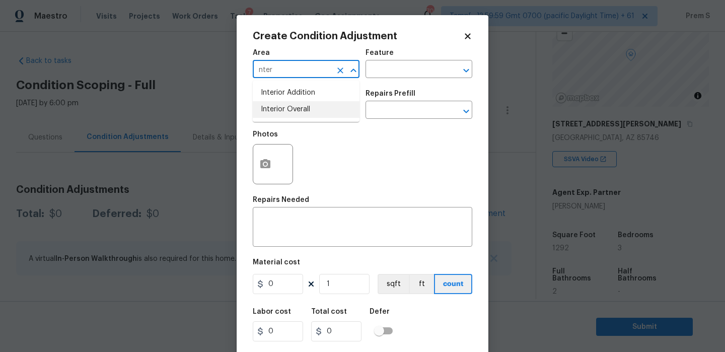
click at [301, 112] on li "Interior Overall" at bounding box center [306, 109] width 107 height 17
click at [301, 112] on input "text" at bounding box center [292, 111] width 79 height 16
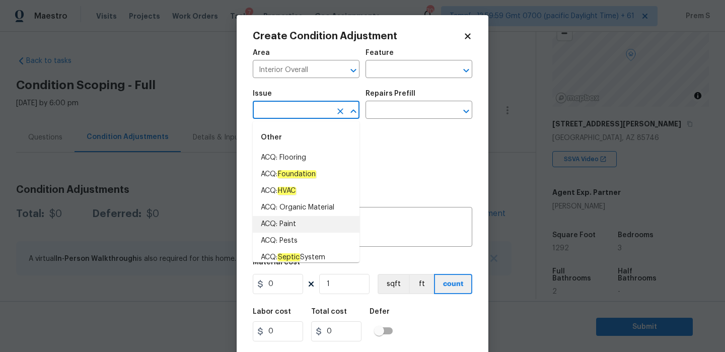
click at [333, 222] on li "ACQ: Paint" at bounding box center [306, 224] width 107 height 17
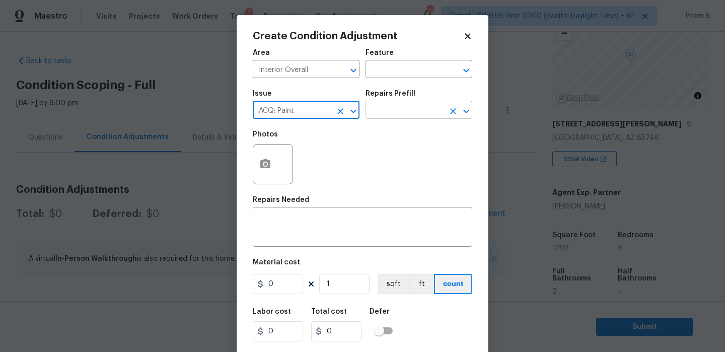
click at [405, 117] on input "text" at bounding box center [404, 111] width 79 height 16
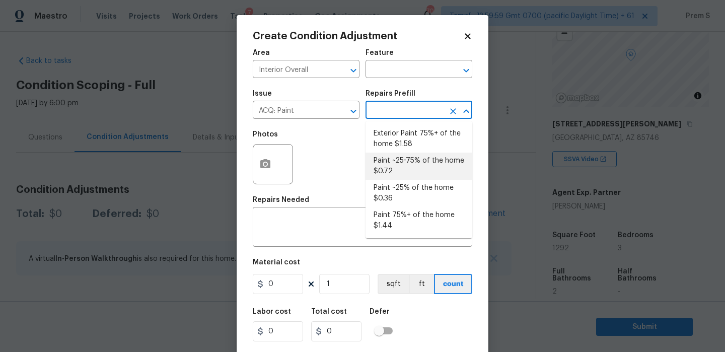
click at [412, 161] on li "Paint ~25-75% of the home $0.72" at bounding box center [418, 166] width 107 height 27
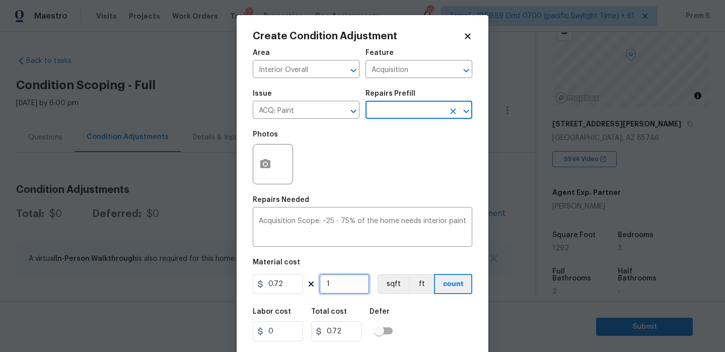
click at [337, 285] on input "1" at bounding box center [344, 284] width 50 height 20
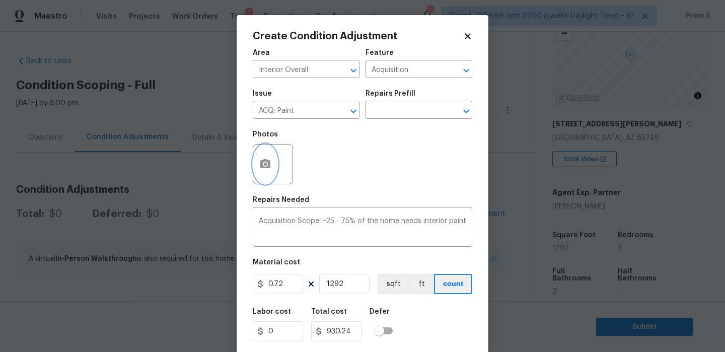
click at [268, 160] on icon "button" at bounding box center [265, 163] width 10 height 9
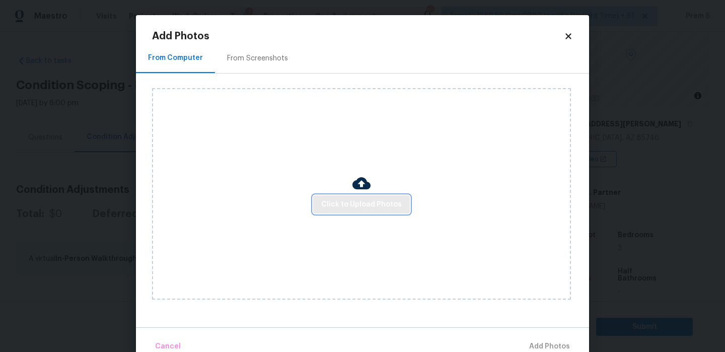
click at [343, 208] on span "Click to Upload Photos" at bounding box center [361, 204] width 81 height 13
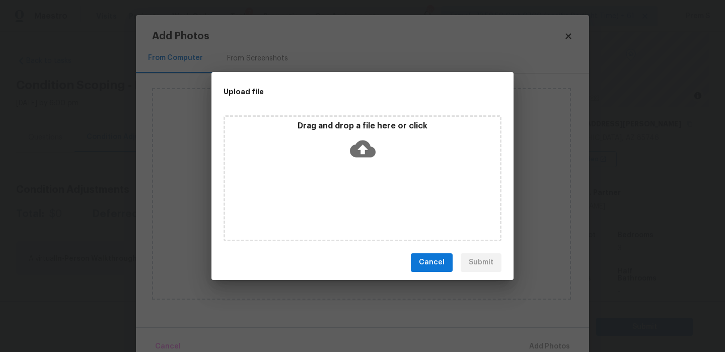
click at [361, 150] on icon at bounding box center [363, 149] width 26 height 26
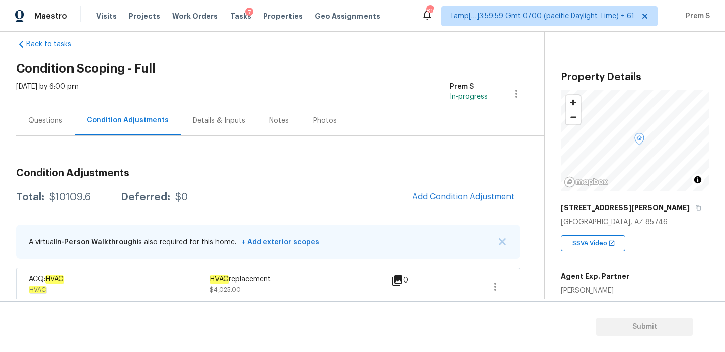
scroll to position [17, 0]
click at [50, 125] on div "Questions" at bounding box center [45, 120] width 58 height 30
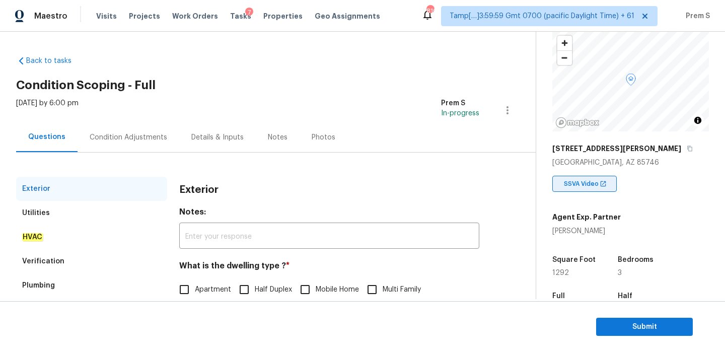
scroll to position [161, 0]
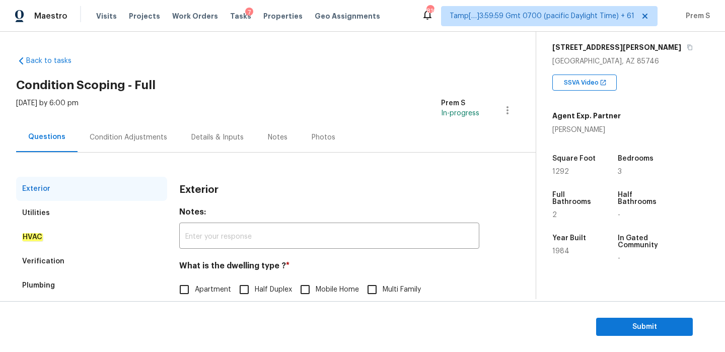
click at [128, 133] on div "Condition Adjustments" at bounding box center [129, 137] width 78 height 10
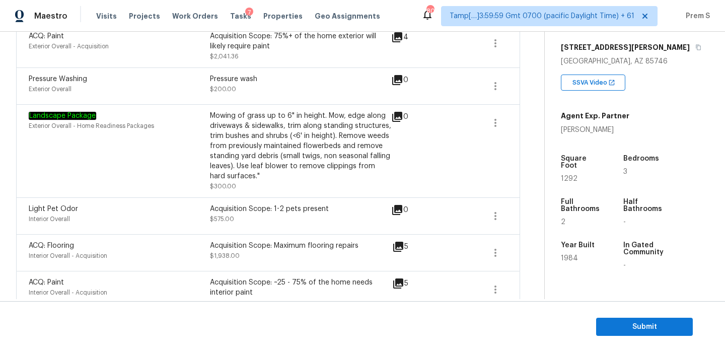
scroll to position [352, 0]
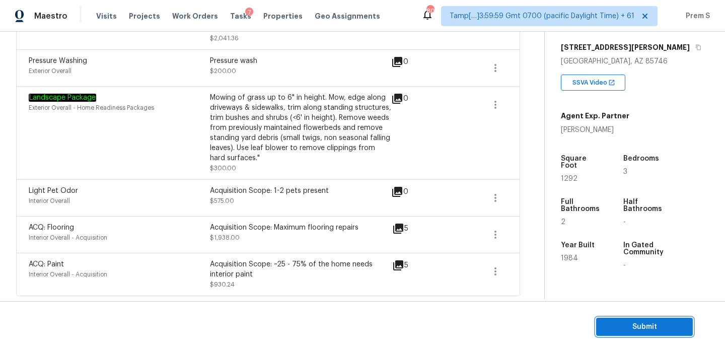
click at [650, 327] on span "Submit" at bounding box center [644, 327] width 81 height 13
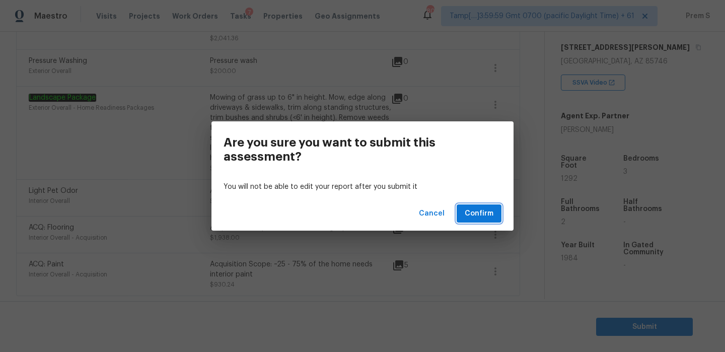
click at [469, 212] on span "Confirm" at bounding box center [479, 213] width 29 height 13
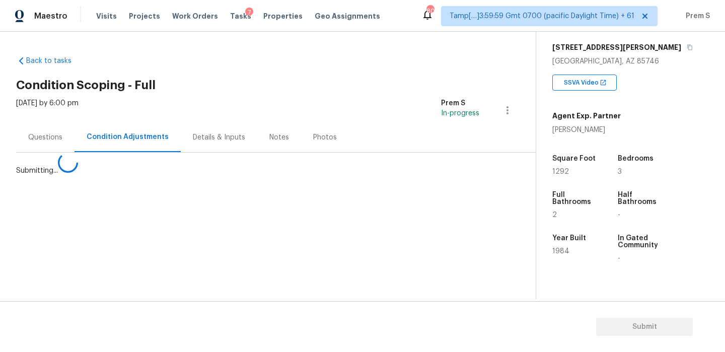
scroll to position [0, 0]
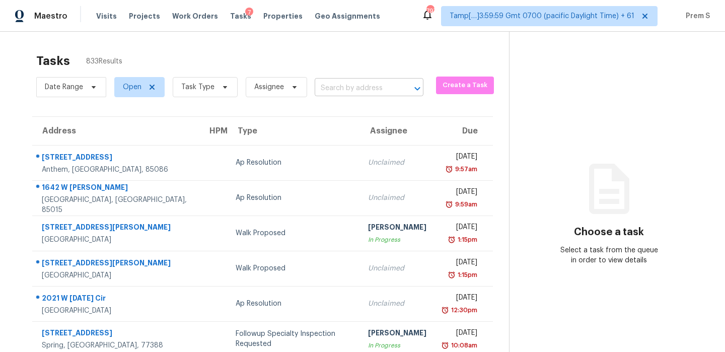
click at [372, 84] on input "text" at bounding box center [355, 89] width 81 height 16
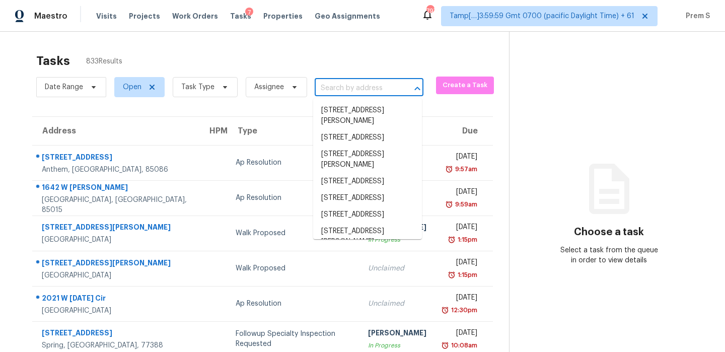
paste input "9432 Carter Dr Overland Park KS 66212"
type input "9432 Carter Dr Overland Park KS 66212"
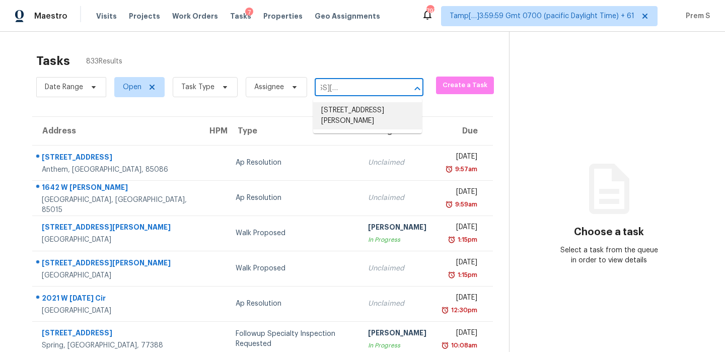
click at [353, 107] on li "9432 Carter Dr, Overland Park, KS 66212" at bounding box center [367, 115] width 109 height 27
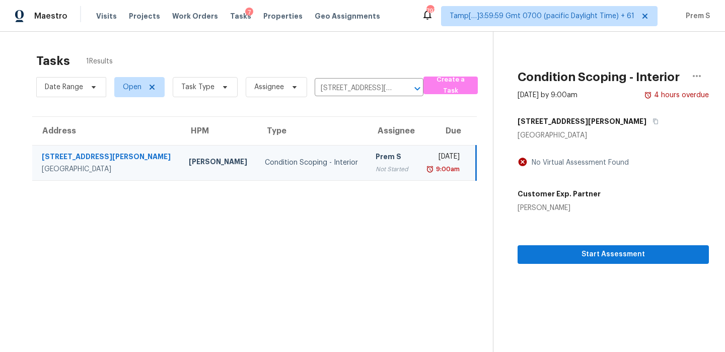
scroll to position [32, 0]
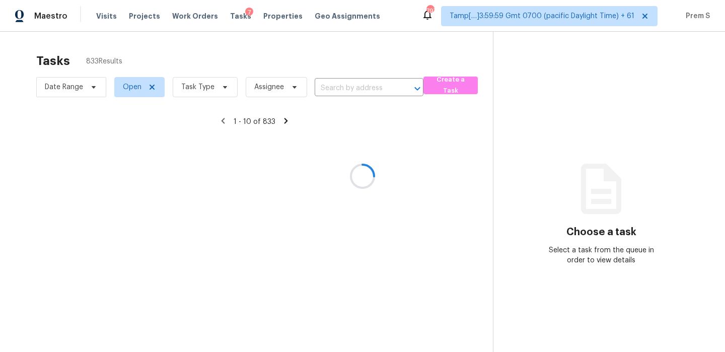
click at [339, 93] on div at bounding box center [362, 176] width 725 height 352
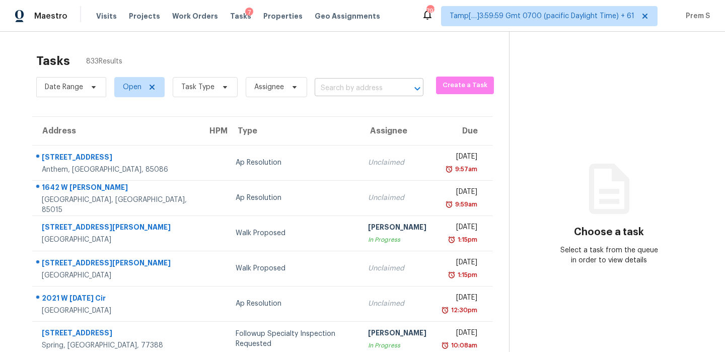
click at [339, 92] on input "text" at bounding box center [355, 89] width 81 height 16
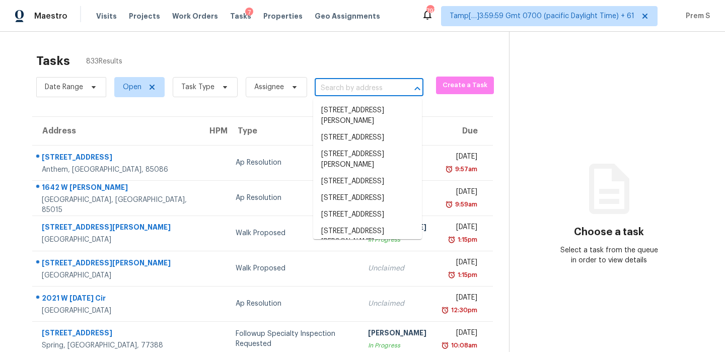
paste input "9432 Carter Dr Overland Park KS 66212"
type input "9432 Carter Dr Overland Park KS 66212"
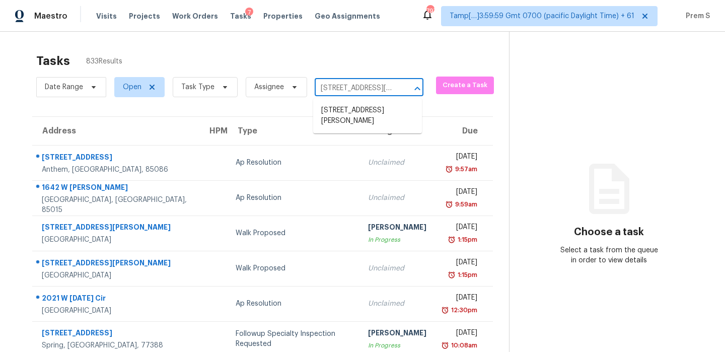
scroll to position [0, 54]
click at [361, 115] on li "9432 Carter Dr, Overland Park, KS 66212" at bounding box center [367, 115] width 109 height 27
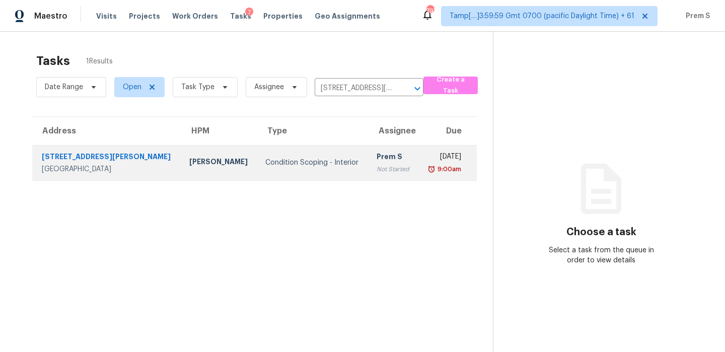
click at [418, 169] on td "Tue, Sep 2nd 2025 9:00am" at bounding box center [447, 162] width 58 height 35
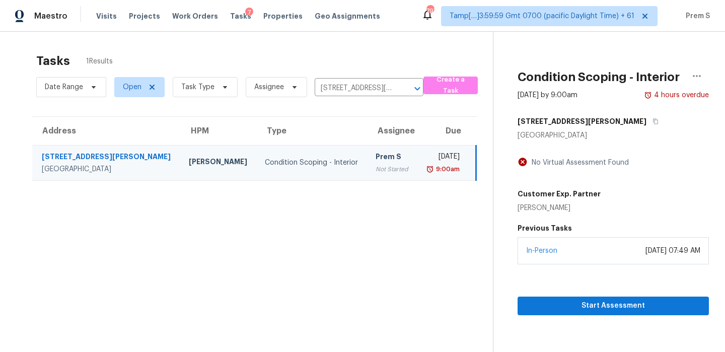
scroll to position [32, 0]
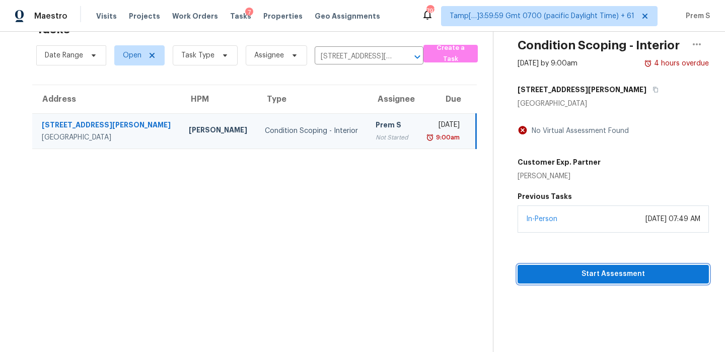
click at [588, 279] on span "Start Assessment" at bounding box center [613, 274] width 175 height 13
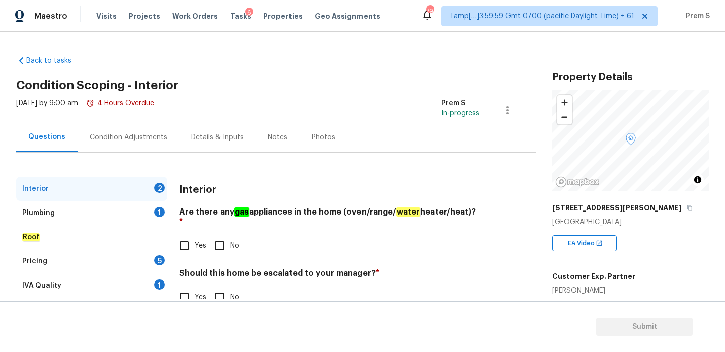
click at [189, 235] on input "Yes" at bounding box center [184, 245] width 21 height 21
checkbox input "true"
click at [220, 286] on input "No" at bounding box center [219, 296] width 21 height 21
checkbox input "true"
click at [153, 209] on div "Plumbing 1" at bounding box center [91, 213] width 151 height 24
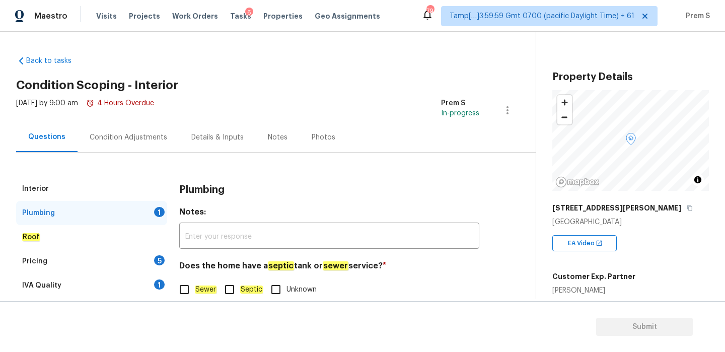
click at [200, 289] on em "Sewer" at bounding box center [206, 289] width 22 height 8
click at [195, 289] on input "Sewer" at bounding box center [184, 289] width 21 height 21
checkbox input "true"
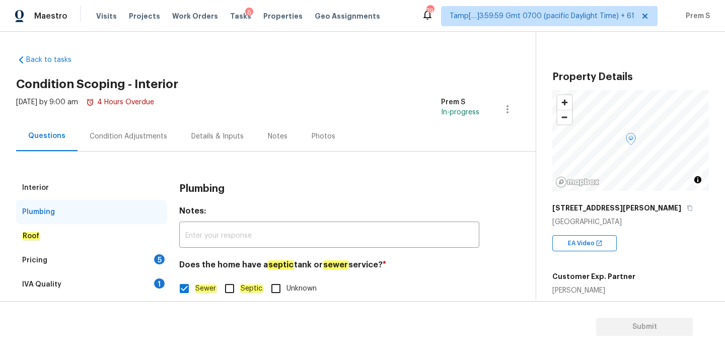
click at [158, 263] on div "5" at bounding box center [159, 259] width 11 height 10
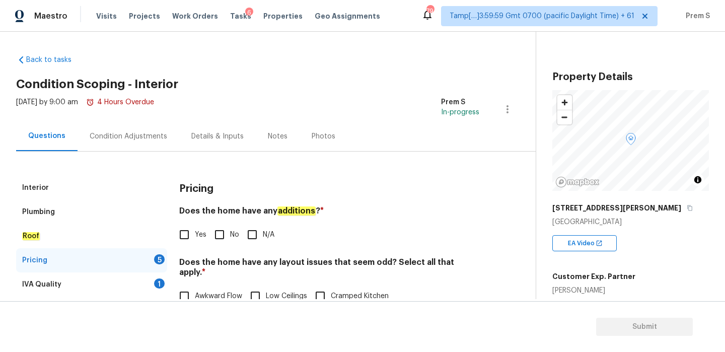
click at [214, 233] on input "No" at bounding box center [219, 234] width 21 height 21
checkbox input "true"
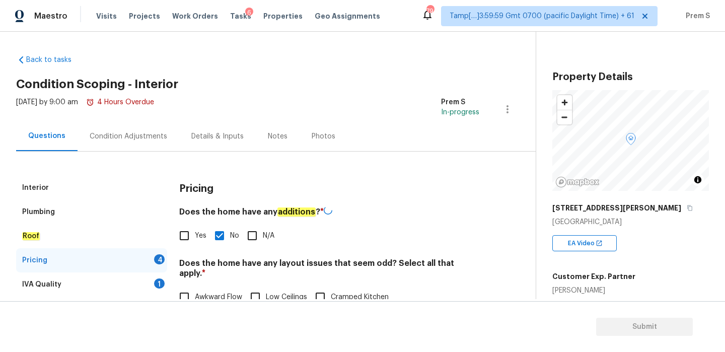
scroll to position [133, 0]
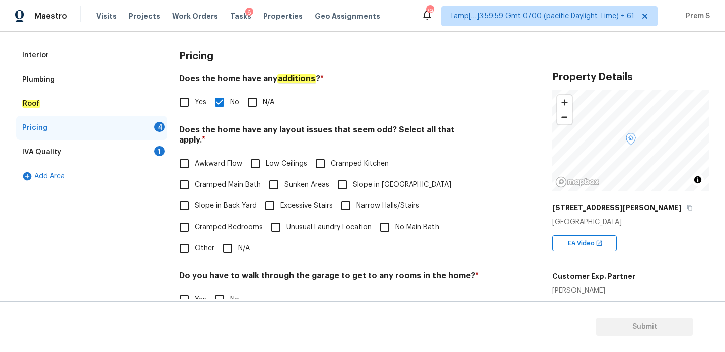
click at [219, 246] on input "N/A" at bounding box center [227, 248] width 21 height 21
checkbox input "true"
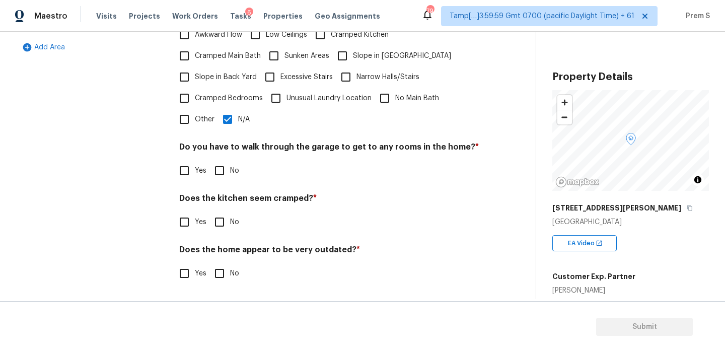
scroll to position [252, 0]
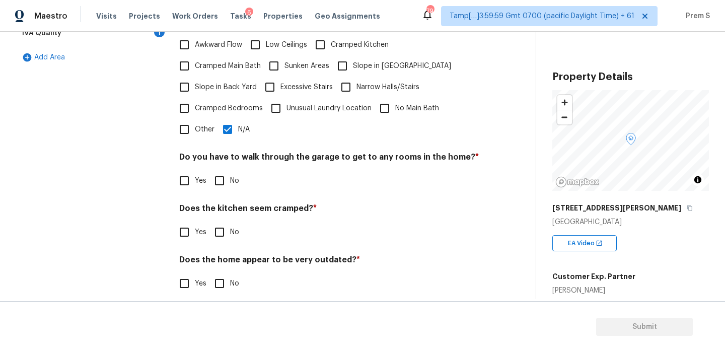
click at [225, 170] on input "No" at bounding box center [219, 180] width 21 height 21
checkbox input "true"
click at [222, 222] on input "No" at bounding box center [219, 232] width 21 height 21
checkbox input "true"
click at [227, 277] on input "No" at bounding box center [219, 283] width 21 height 21
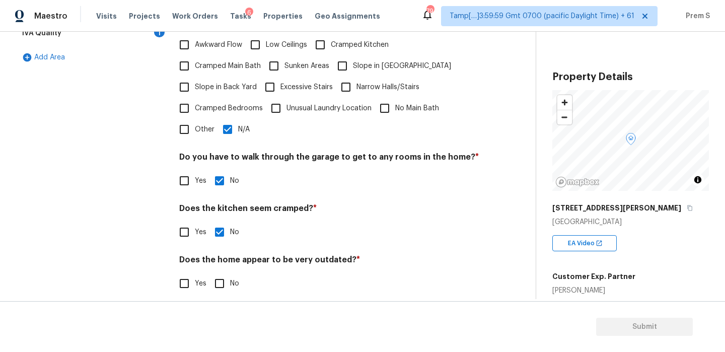
checkbox input "true"
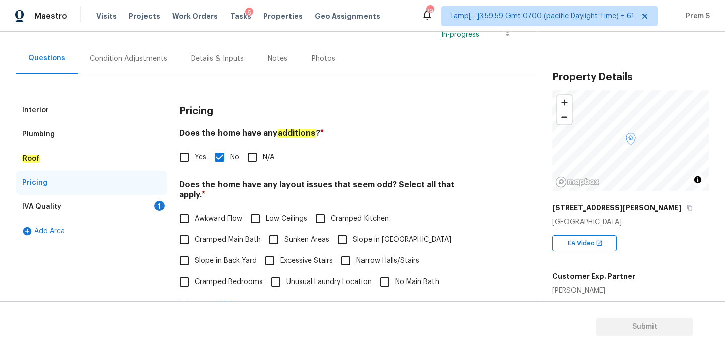
click at [161, 217] on div "IVA Quality 1" at bounding box center [91, 207] width 151 height 24
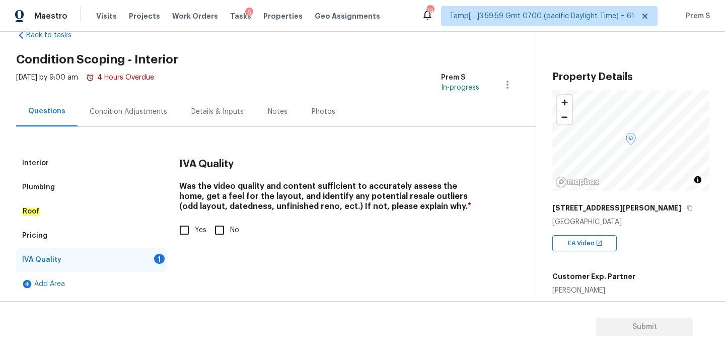
scroll to position [26, 0]
click at [185, 236] on input "Yes" at bounding box center [184, 229] width 21 height 21
checkbox input "true"
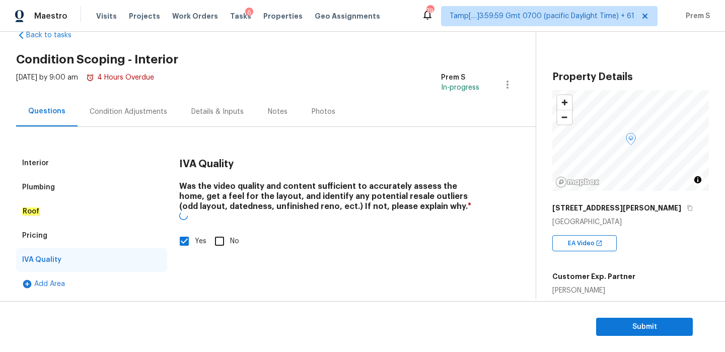
click at [123, 104] on div "Condition Adjustments" at bounding box center [129, 112] width 102 height 30
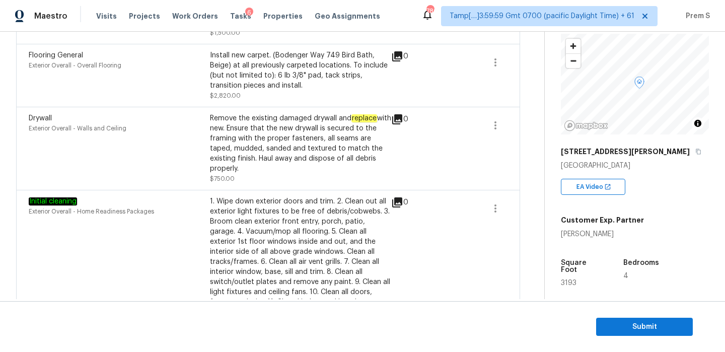
scroll to position [628, 0]
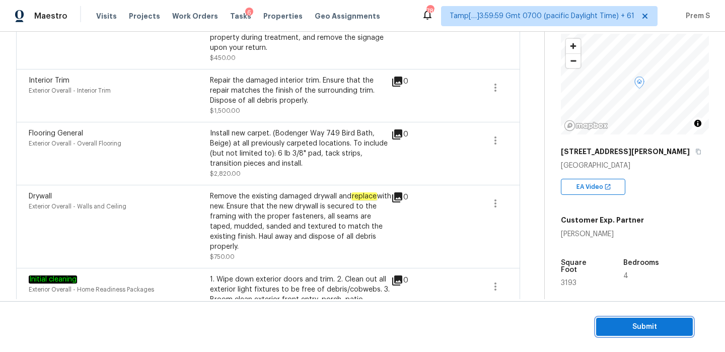
click at [622, 332] on span "Submit" at bounding box center [644, 327] width 81 height 13
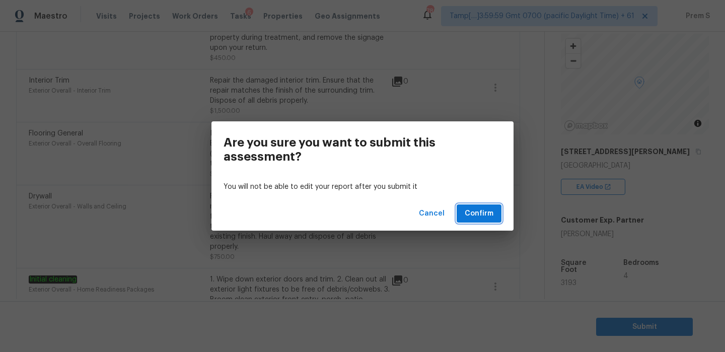
click at [484, 215] on span "Confirm" at bounding box center [479, 213] width 29 height 13
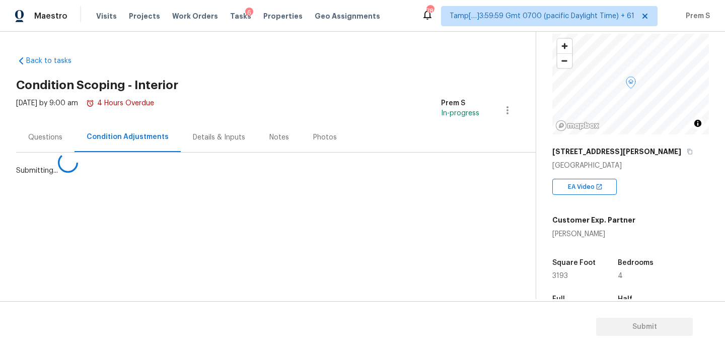
scroll to position [0, 0]
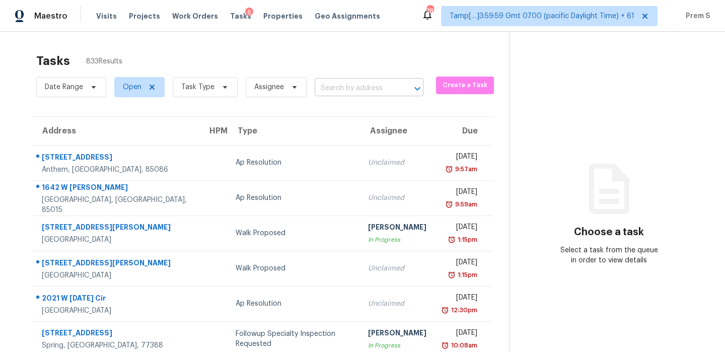
click at [373, 83] on input "text" at bounding box center [355, 89] width 81 height 16
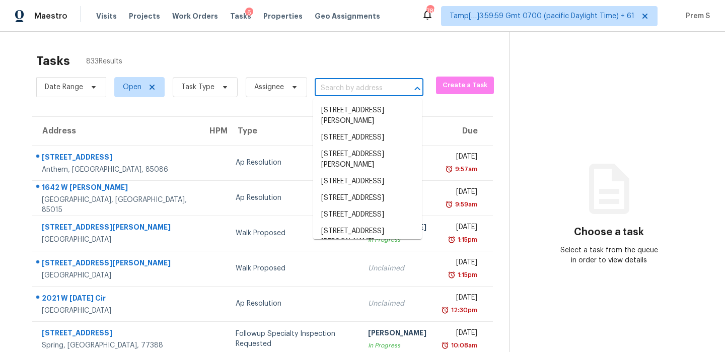
paste input "3010 W Lake Dr NW Cleveland TN 37312"
type input "3010 W Lake Dr NW Cleveland TN 37312"
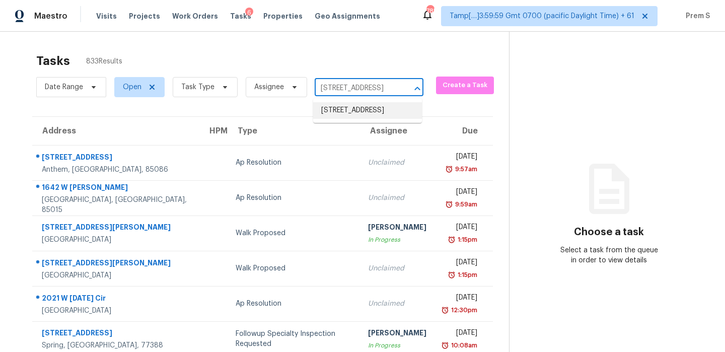
click at [365, 113] on li "3010 W Lake Dr NW, Cleveland, TN 37312" at bounding box center [367, 110] width 109 height 17
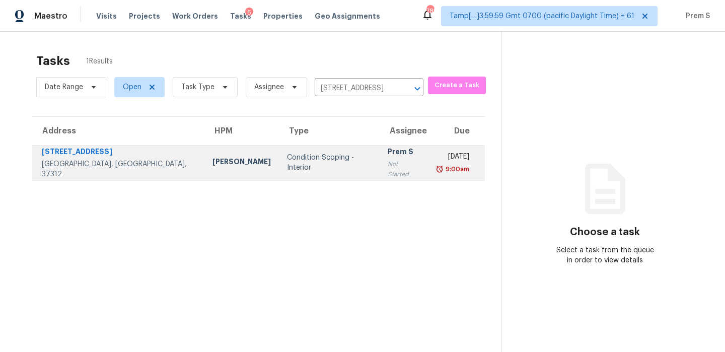
click at [428, 171] on td "Tue, Sep 2nd 2025 9:00am" at bounding box center [456, 162] width 56 height 35
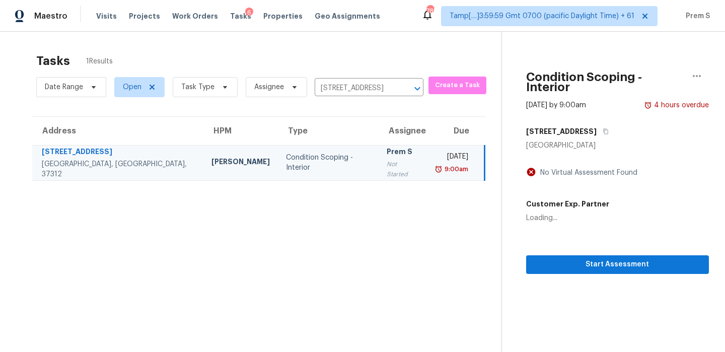
scroll to position [32, 0]
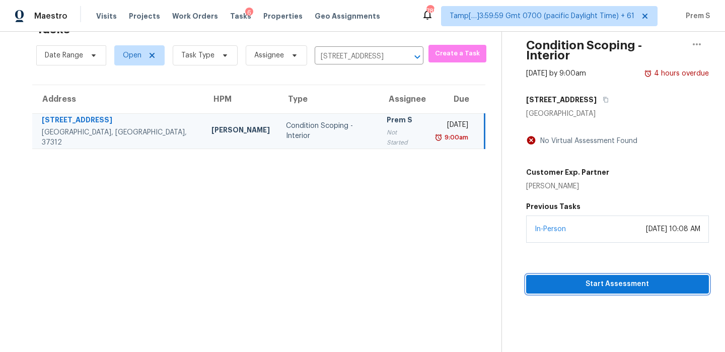
click at [650, 278] on span "Start Assessment" at bounding box center [617, 284] width 167 height 13
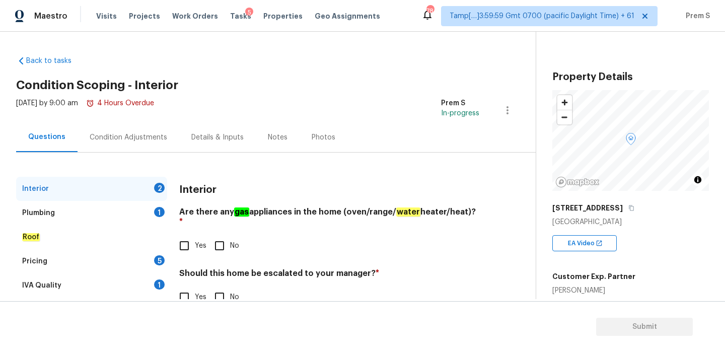
click at [218, 240] on input "No" at bounding box center [219, 245] width 21 height 21
checkbox input "true"
click at [215, 299] on div "Interior Are there any gas appliances in the home (oven/range/ water heater/hea…" at bounding box center [329, 248] width 300 height 143
click at [218, 286] on input "No" at bounding box center [219, 296] width 21 height 21
checkbox input "true"
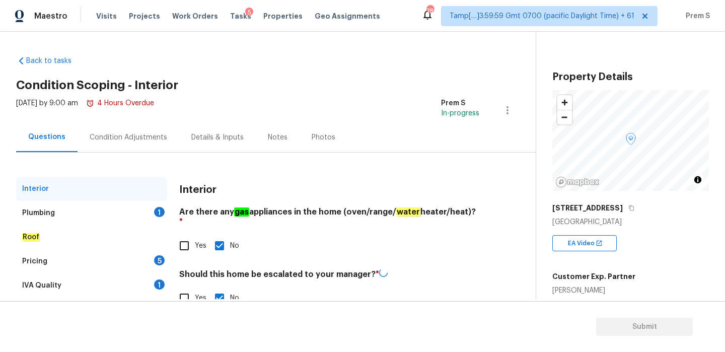
click at [157, 216] on div "Plumbing 1" at bounding box center [91, 213] width 151 height 24
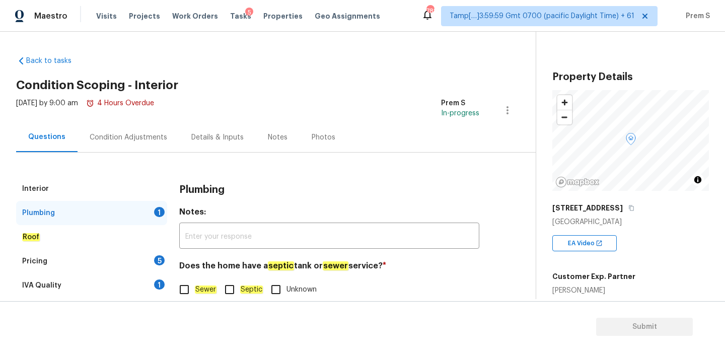
click at [193, 290] on input "Sewer" at bounding box center [184, 289] width 21 height 21
checkbox input "true"
click at [155, 257] on div "5" at bounding box center [159, 260] width 11 height 10
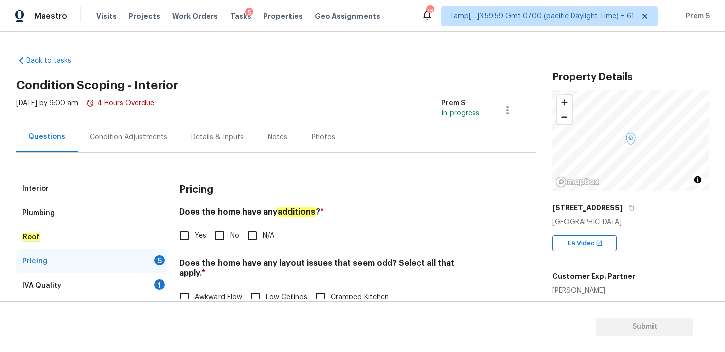
click at [219, 240] on input "No" at bounding box center [219, 235] width 21 height 21
checkbox input "true"
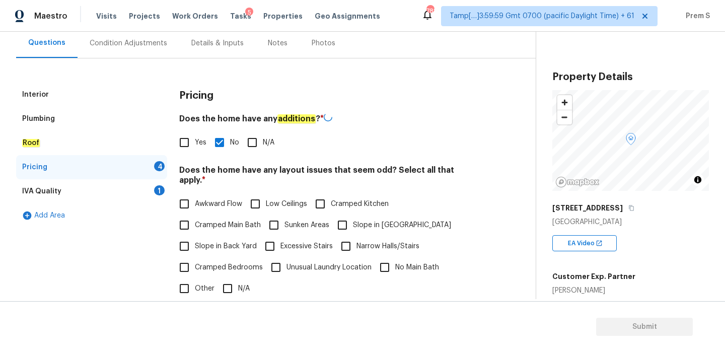
scroll to position [192, 0]
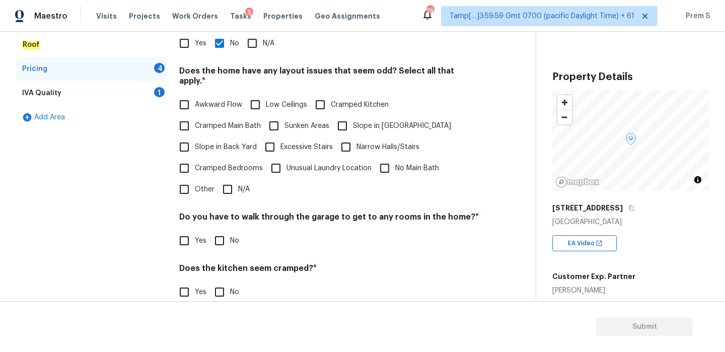
click at [231, 187] on input "N/A" at bounding box center [227, 189] width 21 height 21
checkbox input "true"
click at [217, 238] on input "No" at bounding box center [219, 241] width 21 height 21
checkbox input "true"
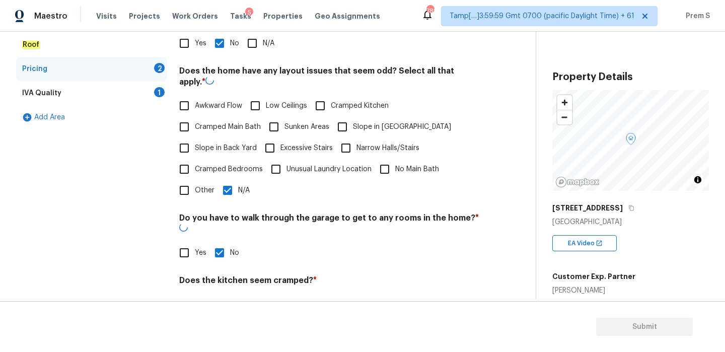
click at [215, 293] on input "No" at bounding box center [219, 303] width 21 height 21
checkbox input "true"
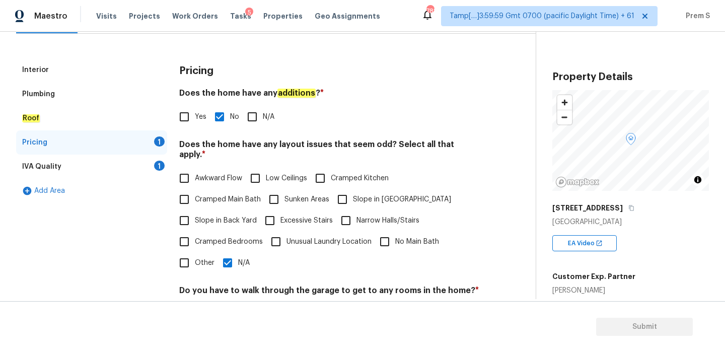
scroll to position [252, 0]
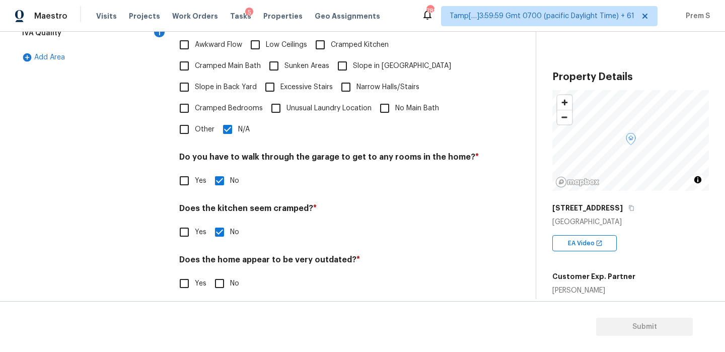
click at [214, 281] on input "No" at bounding box center [219, 283] width 21 height 21
checkbox input "true"
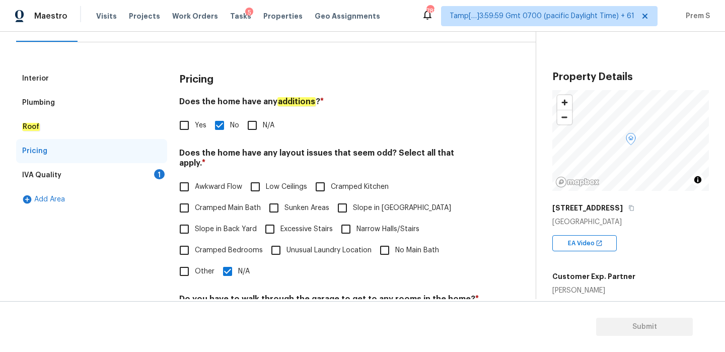
click at [161, 177] on div "1" at bounding box center [159, 174] width 11 height 10
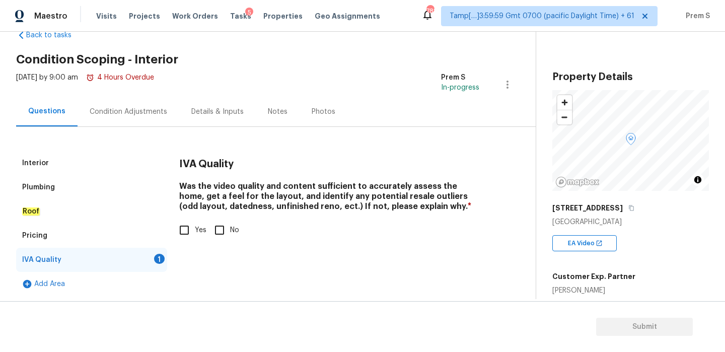
click at [198, 234] on span "Yes" at bounding box center [201, 230] width 12 height 11
click at [195, 234] on input "Yes" at bounding box center [184, 229] width 21 height 21
checkbox input "true"
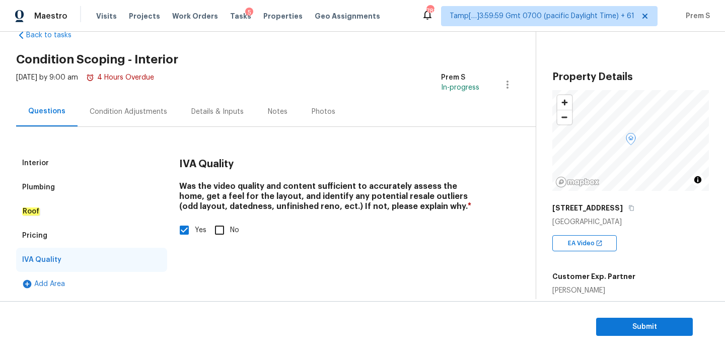
click at [155, 118] on div "Condition Adjustments" at bounding box center [129, 112] width 102 height 30
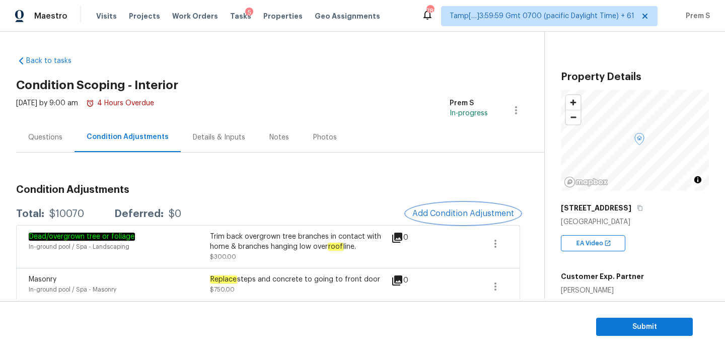
click at [435, 211] on span "Add Condition Adjustment" at bounding box center [463, 213] width 102 height 9
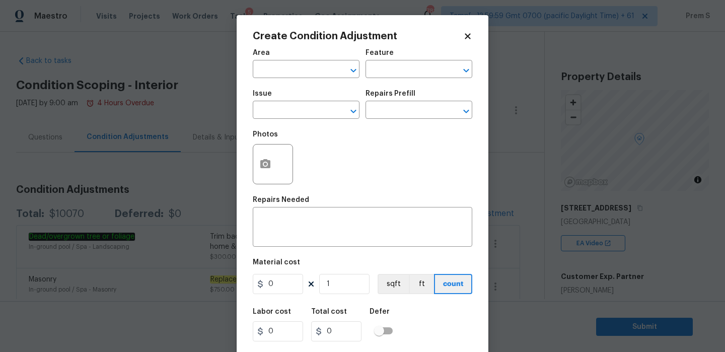
click at [542, 240] on body "Maestro Visits Projects Work Orders Tasks 5 Properties Geo Assignments 782 Tamp…" at bounding box center [362, 176] width 725 height 352
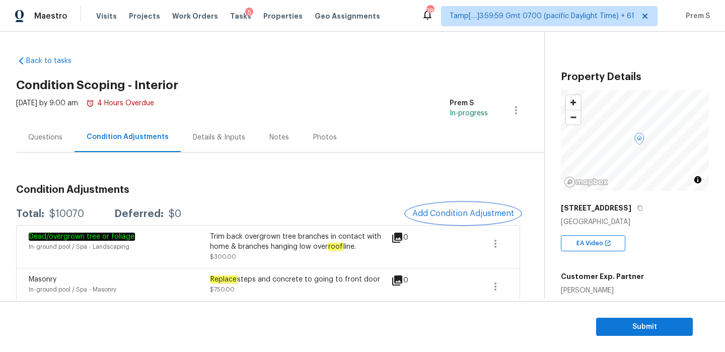
scroll to position [254, 0]
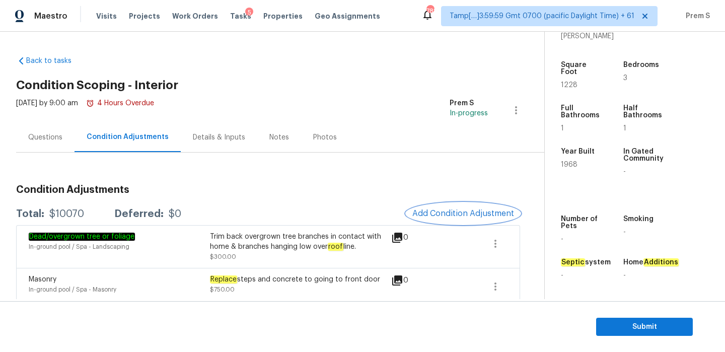
click at [432, 217] on span "Add Condition Adjustment" at bounding box center [463, 213] width 102 height 9
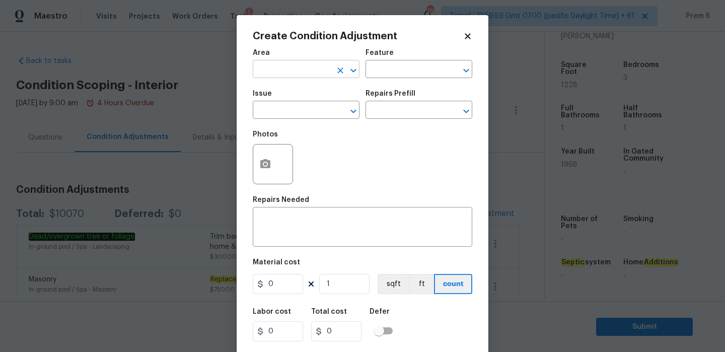
click at [300, 73] on input "text" at bounding box center [292, 70] width 79 height 16
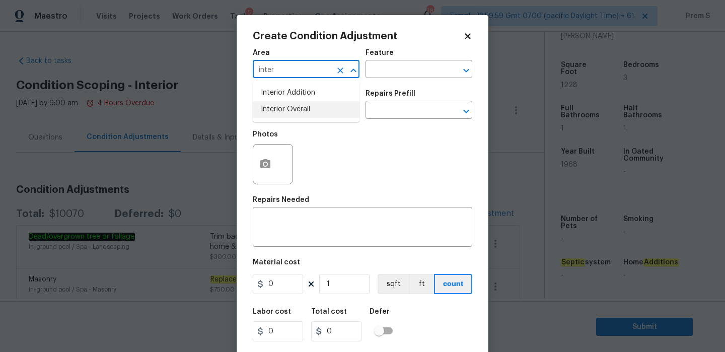
click at [288, 107] on li "Interior Overall" at bounding box center [306, 109] width 107 height 17
type input "Interior Overall"
click at [288, 107] on input "text" at bounding box center [292, 111] width 79 height 16
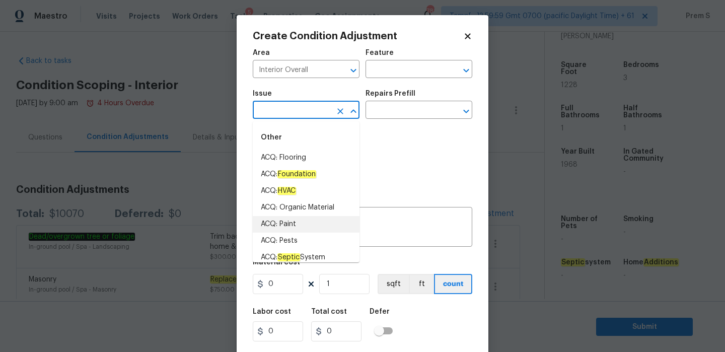
click at [305, 225] on li "ACQ: Paint" at bounding box center [306, 224] width 107 height 17
type input "ACQ: Paint"
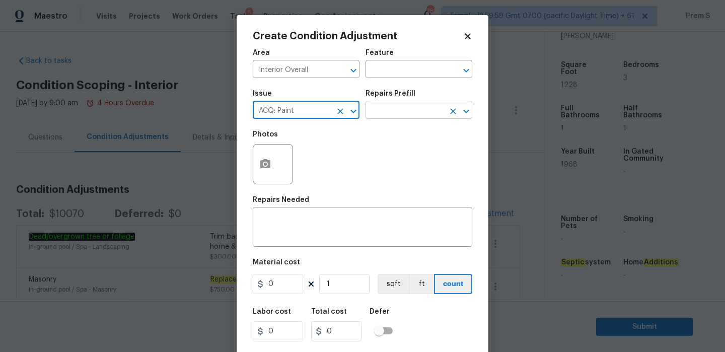
click at [395, 113] on input "text" at bounding box center [404, 111] width 79 height 16
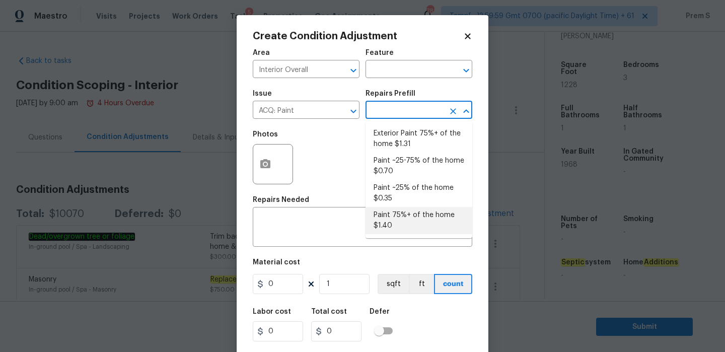
click at [401, 220] on li "Paint 75%+ of the home $1.40" at bounding box center [418, 220] width 107 height 27
type input "Acquisition"
type textarea "Acquisition Scope: 75%+ of the home will likely require interior paint"
type input "1.4"
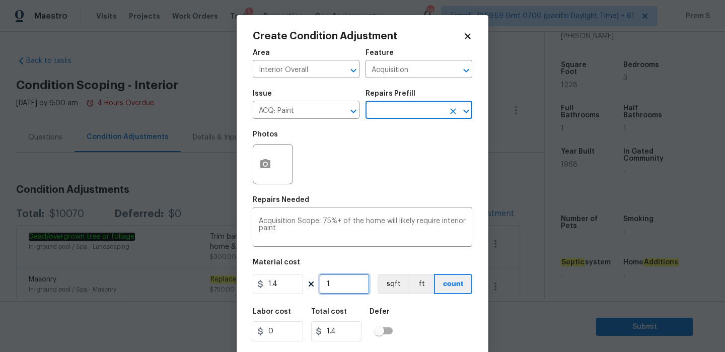
click at [352, 284] on input "1" at bounding box center [344, 284] width 50 height 20
type input "12"
type input "16.8"
type input "122"
type input "170.8"
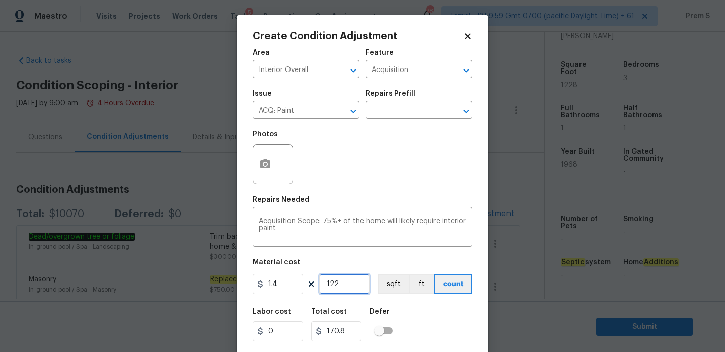
type input "1228"
type input "1719.2"
type input "1228"
click at [269, 172] on button "button" at bounding box center [265, 163] width 24 height 39
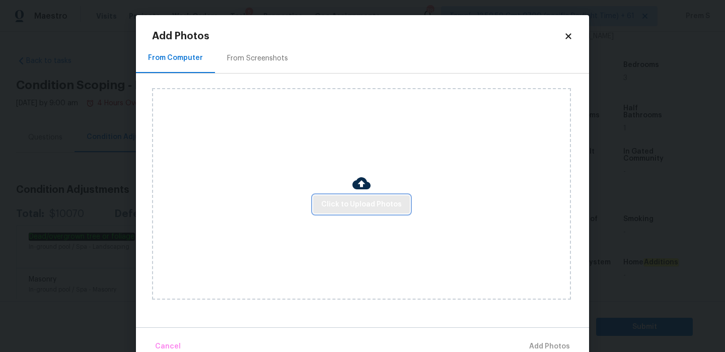
click at [384, 204] on span "Click to Upload Photos" at bounding box center [361, 204] width 81 height 13
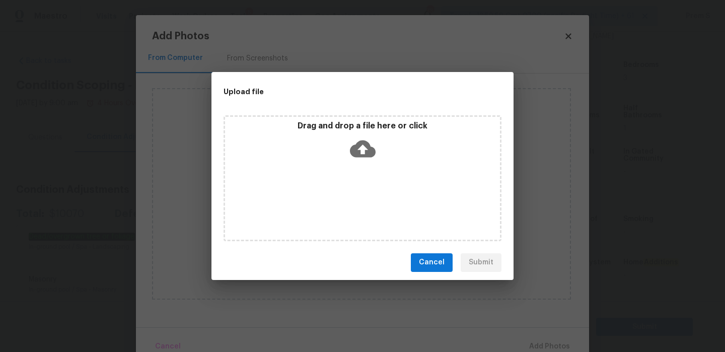
click at [364, 150] on icon at bounding box center [363, 149] width 26 height 26
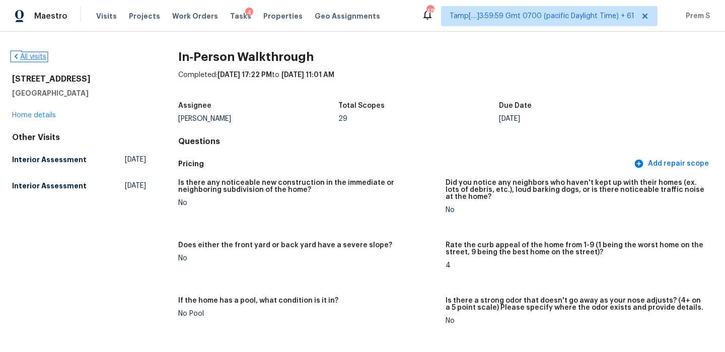
click at [30, 57] on link "All visits" at bounding box center [29, 56] width 34 height 7
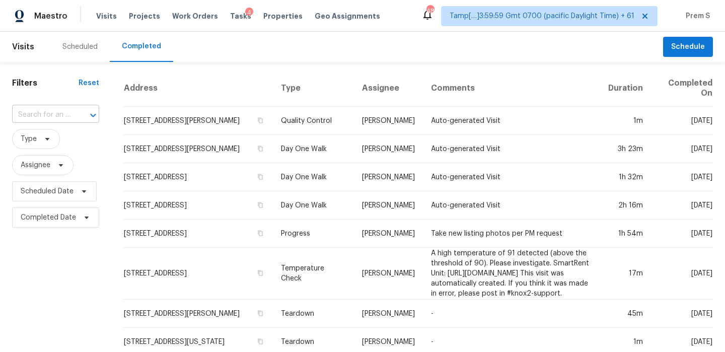
click at [73, 119] on div at bounding box center [86, 115] width 26 height 14
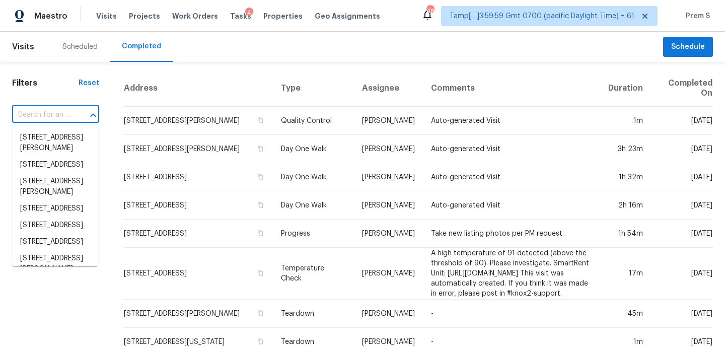
paste input "9432 Carter Dr Overland Park KS 66212"
type input "9432 Carter Dr Overland Park KS 66212"
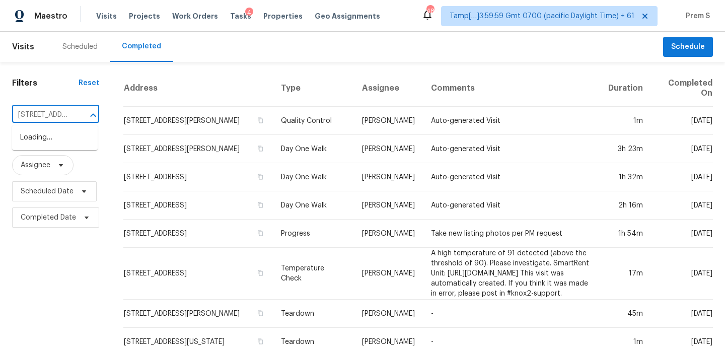
scroll to position [0, 77]
click at [57, 139] on li "9432 Carter Dr, Overland Park, KS 66212" at bounding box center [55, 142] width 86 height 27
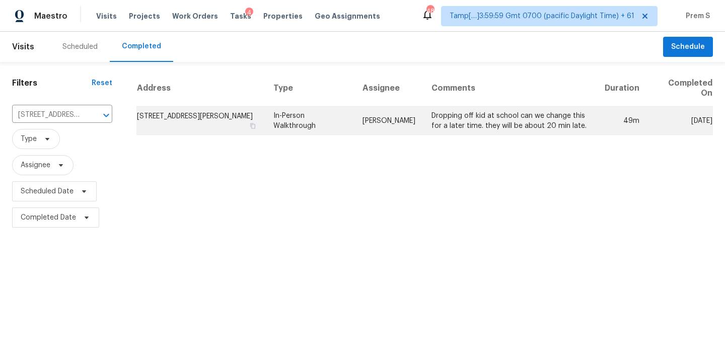
click at [153, 113] on td "9432 Carter Dr, Overland Park, KS 66212" at bounding box center [200, 121] width 129 height 28
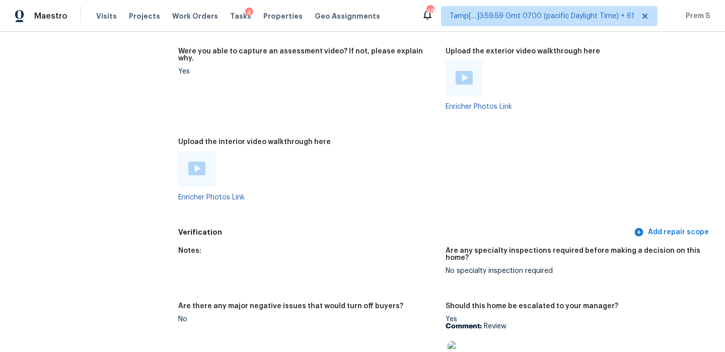
scroll to position [1939, 0]
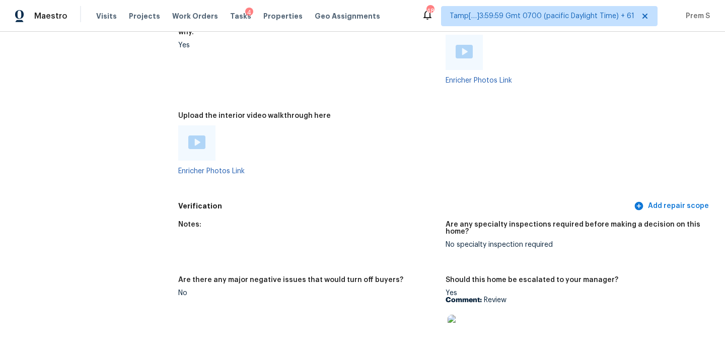
click at [198, 135] on img at bounding box center [196, 142] width 17 height 14
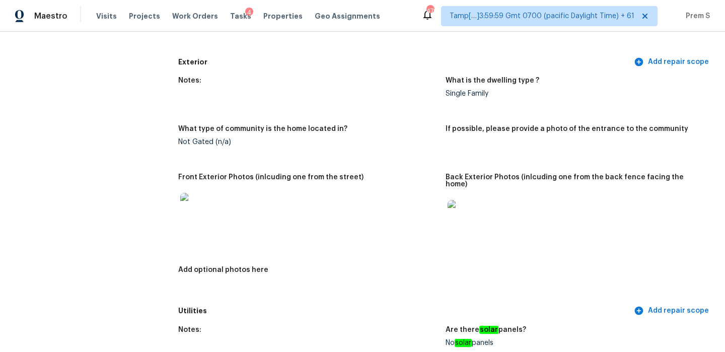
scroll to position [0, 0]
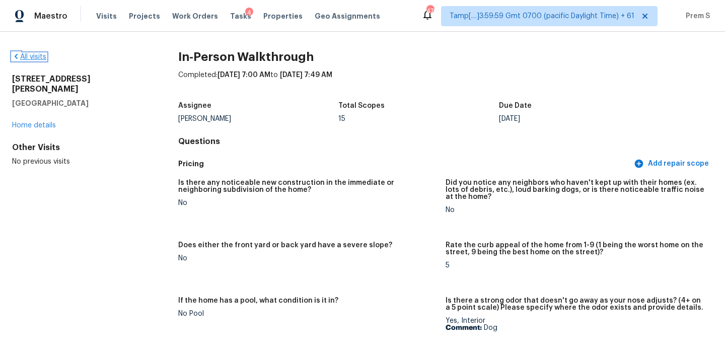
click at [39, 57] on link "All visits" at bounding box center [29, 56] width 34 height 7
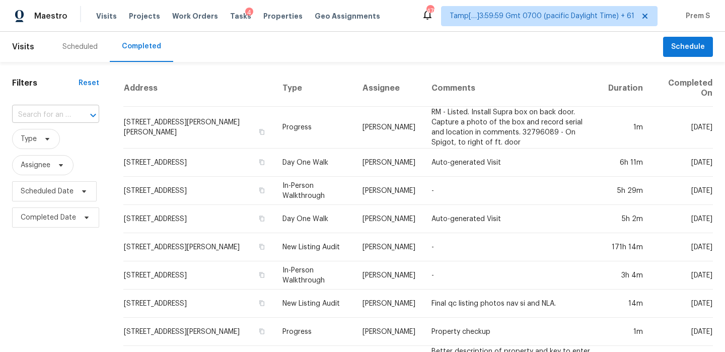
click at [67, 114] on input "text" at bounding box center [41, 115] width 59 height 16
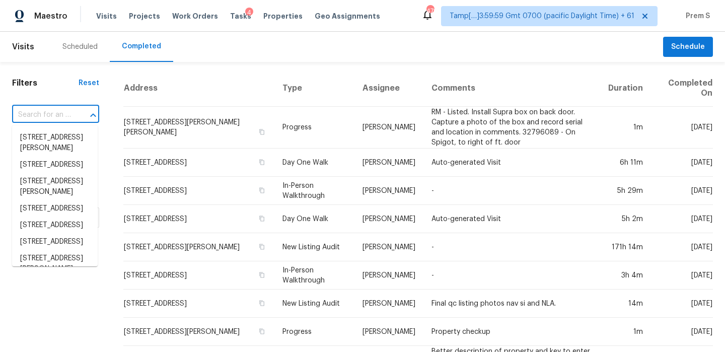
paste input "3010 W Lake Dr NW Cleveland TN 37312"
type input "3010 W Lake Dr NW Cleveland TN 37312"
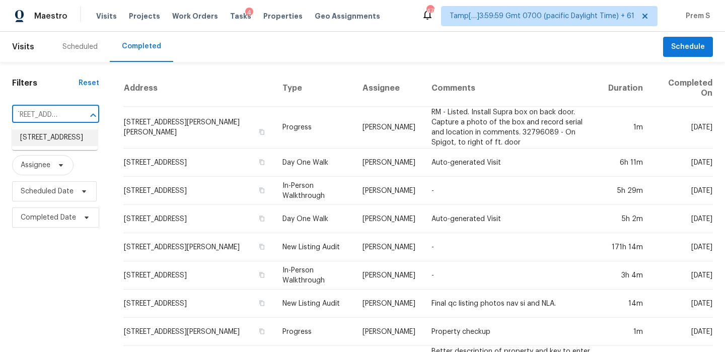
click at [65, 136] on li "3010 W Lake Dr NW, Cleveland, TN 37312" at bounding box center [55, 137] width 86 height 17
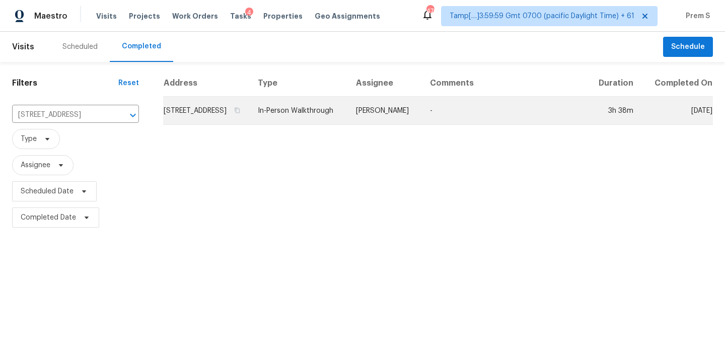
click at [202, 122] on td "3010 W Lake Dr NW, Cleveland, TN 37312" at bounding box center [206, 111] width 87 height 28
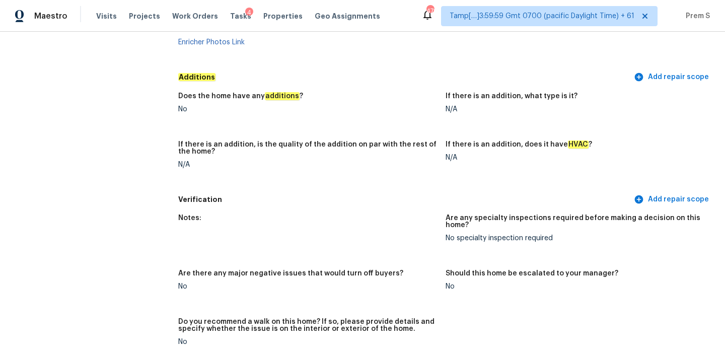
scroll to position [2189, 0]
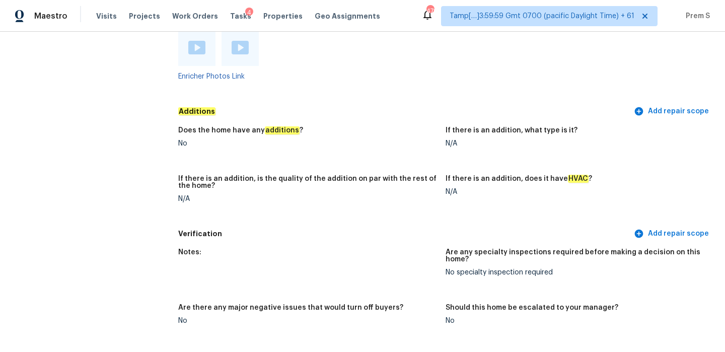
click at [195, 41] on img at bounding box center [196, 48] width 17 height 14
click at [237, 41] on img at bounding box center [240, 48] width 17 height 14
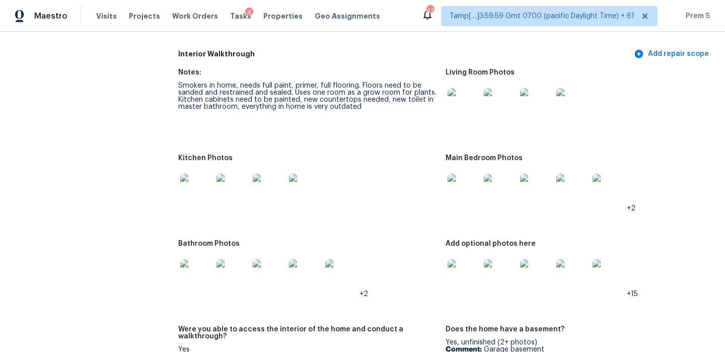
scroll to position [1263, 0]
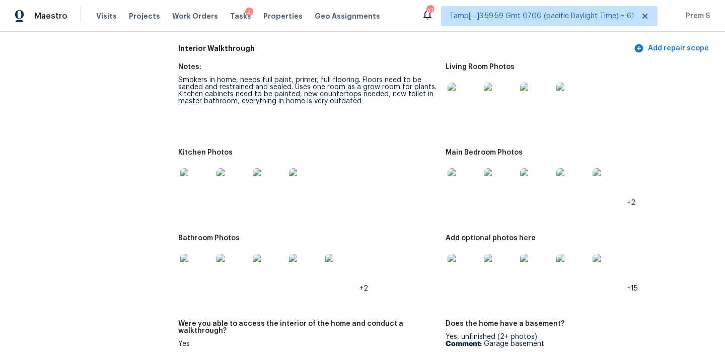
click at [469, 100] on img at bounding box center [464, 99] width 32 height 32
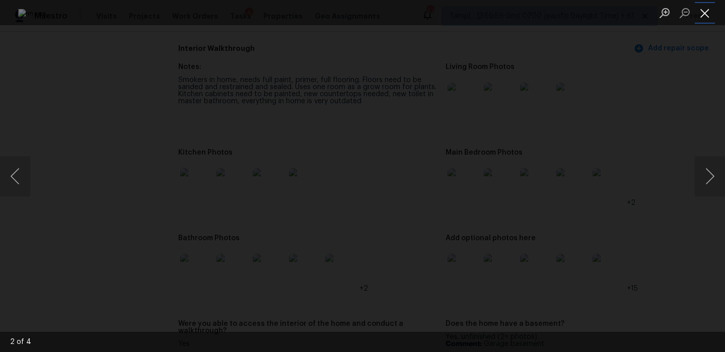
click at [705, 10] on button "Close lightbox" at bounding box center [705, 13] width 20 height 18
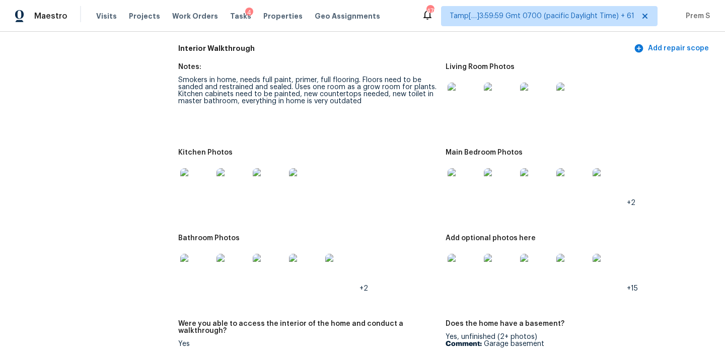
click at [474, 178] on img at bounding box center [464, 184] width 32 height 32
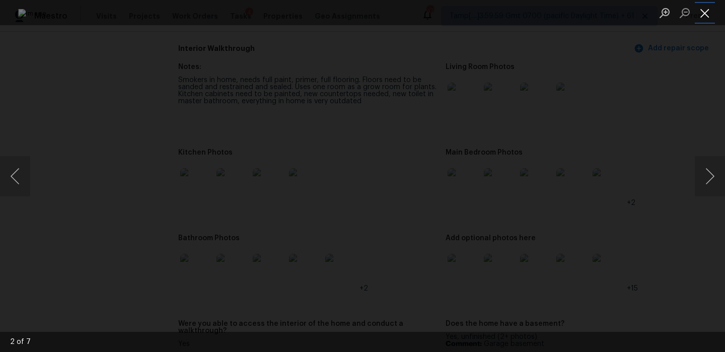
click at [706, 12] on button "Close lightbox" at bounding box center [705, 13] width 20 height 18
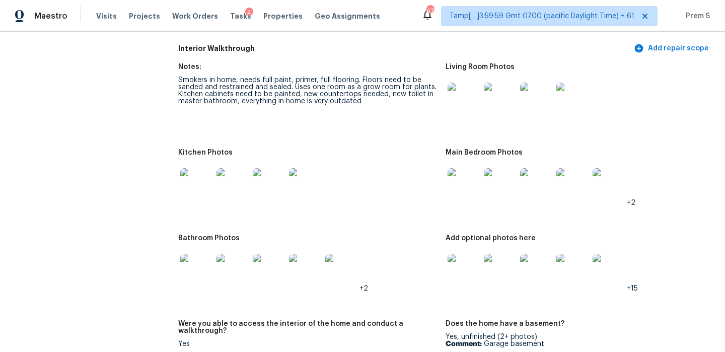
click at [459, 273] on img at bounding box center [464, 270] width 32 height 32
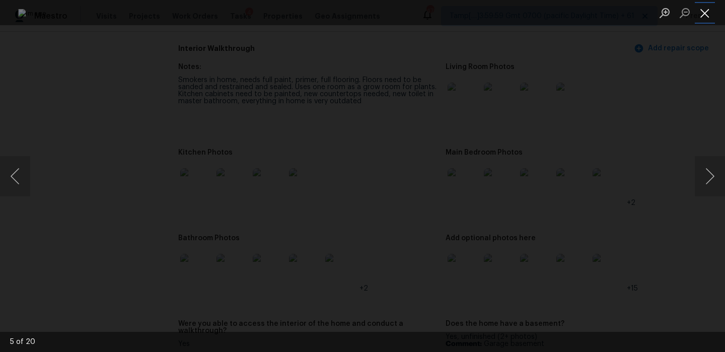
click at [707, 14] on button "Close lightbox" at bounding box center [705, 13] width 20 height 18
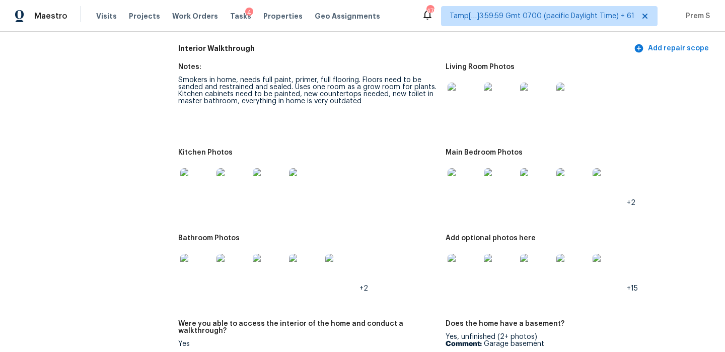
click at [197, 176] on img at bounding box center [196, 184] width 32 height 32
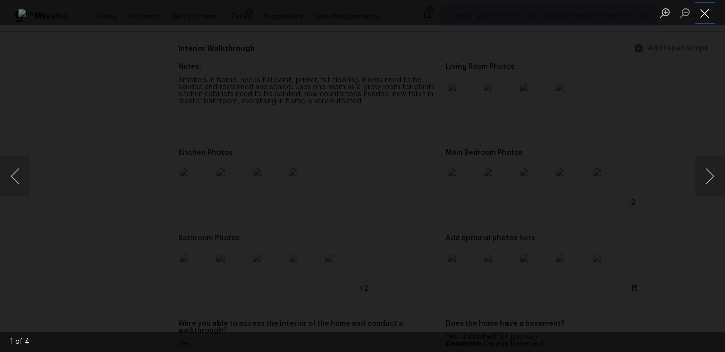
click at [703, 14] on button "Close lightbox" at bounding box center [705, 13] width 20 height 18
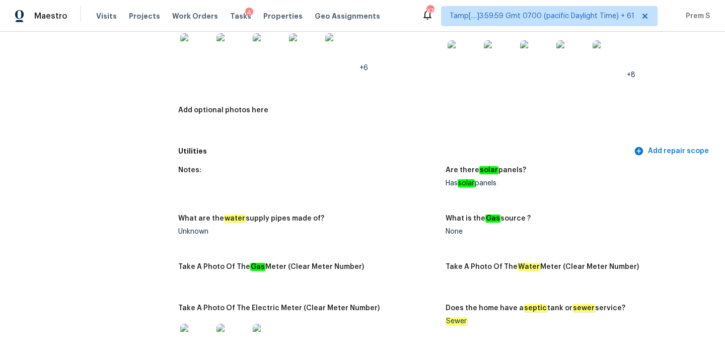
scroll to position [0, 0]
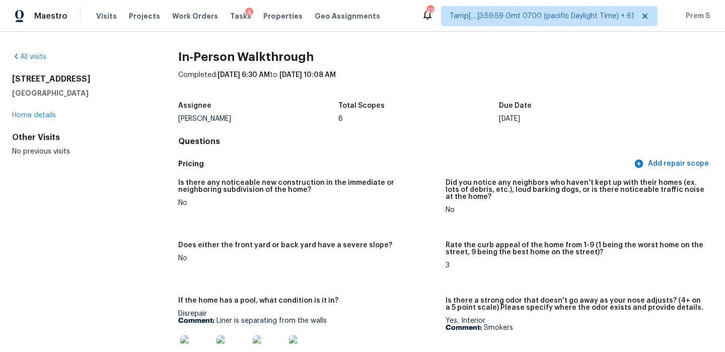
click at [38, 61] on div "All visits" at bounding box center [79, 57] width 134 height 10
click at [39, 59] on link "All visits" at bounding box center [29, 56] width 34 height 7
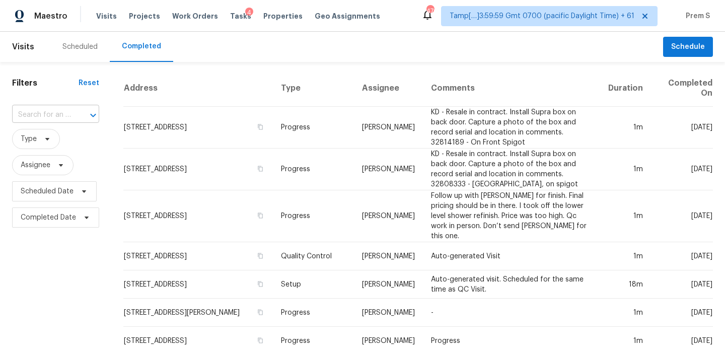
click at [52, 118] on input "text" at bounding box center [41, 115] width 59 height 16
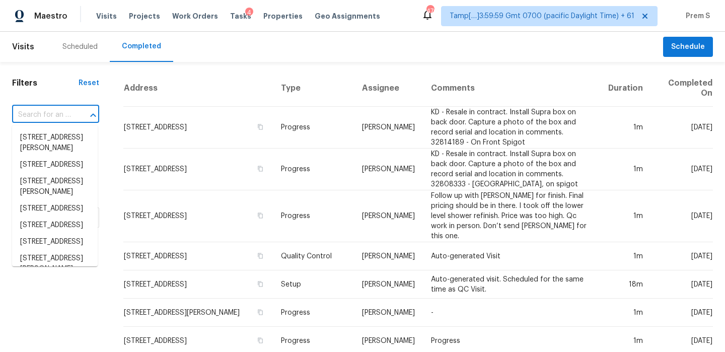
paste input "4132 Malaer Dr Cincinnati OH 45241"
type input "4132 Malaer Dr Cincinnati OH 45241"
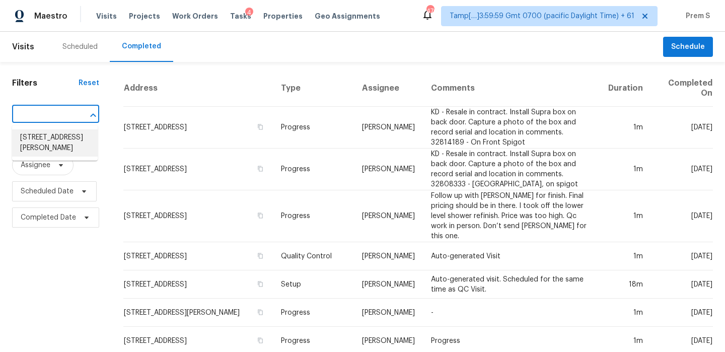
click at [74, 136] on li "4132 Malaer Dr, Cincinnati, OH 45241" at bounding box center [55, 142] width 86 height 27
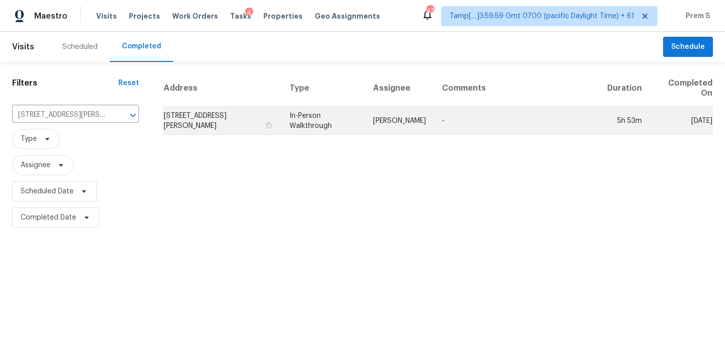
click at [190, 121] on td "4132 Malaer Dr, Cincinnati, OH 45241" at bounding box center [222, 121] width 118 height 28
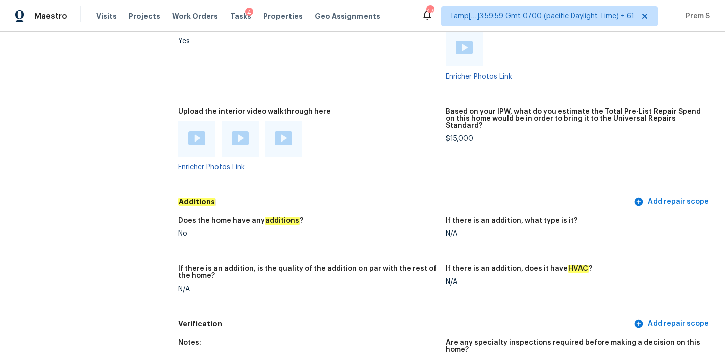
scroll to position [2254, 0]
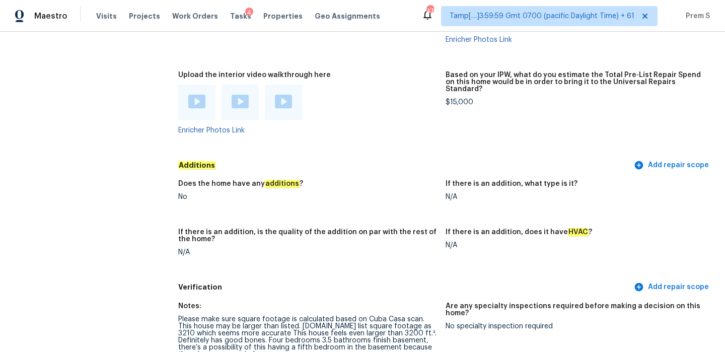
click at [194, 95] on img at bounding box center [196, 102] width 17 height 14
click at [242, 95] on img at bounding box center [240, 102] width 17 height 14
click at [288, 95] on img at bounding box center [283, 102] width 17 height 14
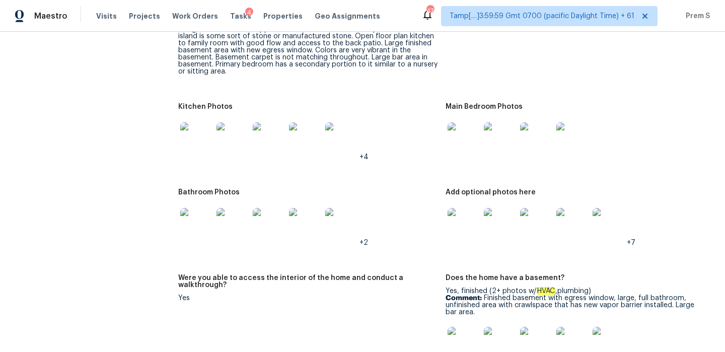
scroll to position [1238, 0]
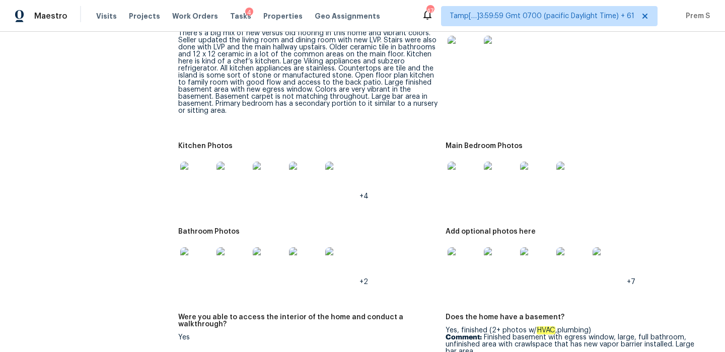
click at [468, 247] on img at bounding box center [464, 263] width 32 height 32
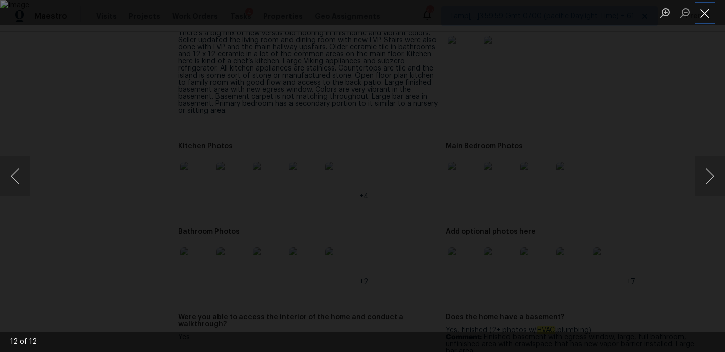
click at [712, 11] on button "Close lightbox" at bounding box center [705, 13] width 20 height 18
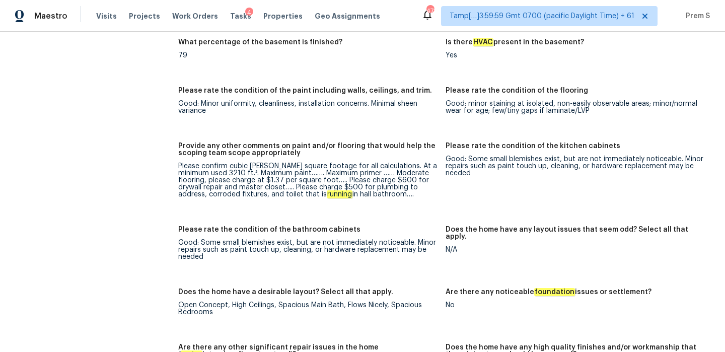
scroll to position [1632, 0]
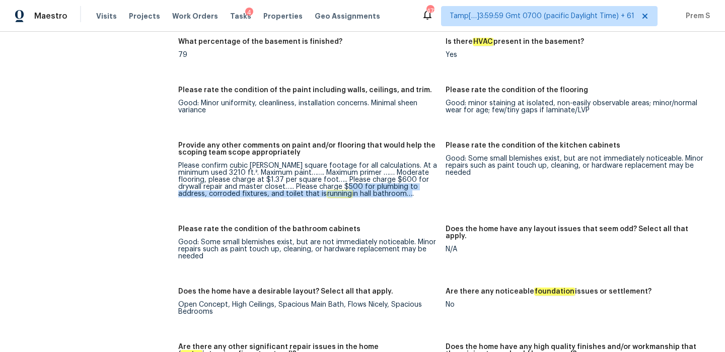
drag, startPoint x: 349, startPoint y: 174, endPoint x: 376, endPoint y: 178, distance: 26.5
click at [376, 178] on div "Please confirm cubic Casas square footage for all calculations. At a minimum us…" at bounding box center [307, 179] width 259 height 35
copy div "plumbing to address, corroded fixtures, and toilet that is running in hall bath…"
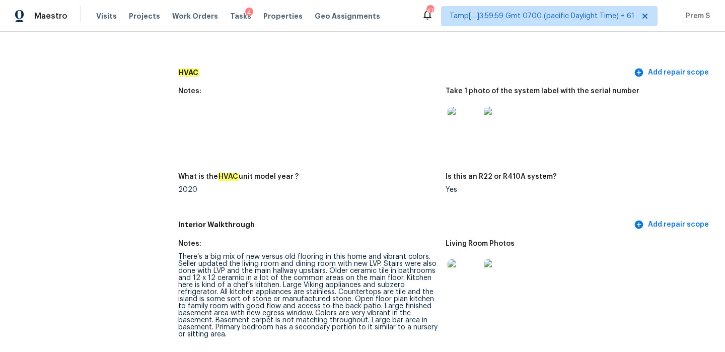
scroll to position [0, 0]
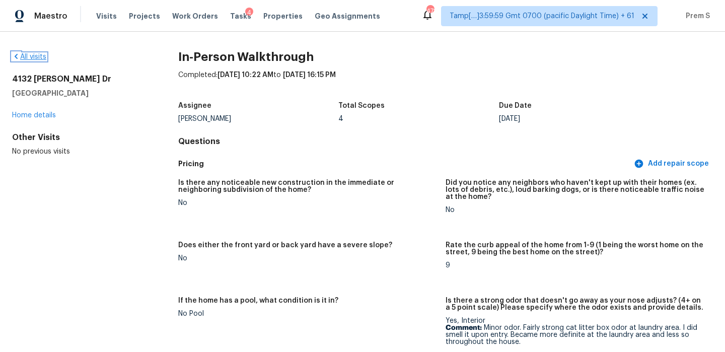
click at [37, 56] on link "All visits" at bounding box center [29, 56] width 34 height 7
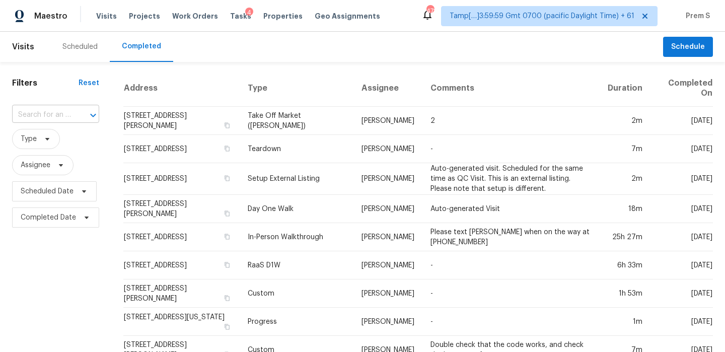
click at [61, 117] on input "text" at bounding box center [41, 115] width 59 height 16
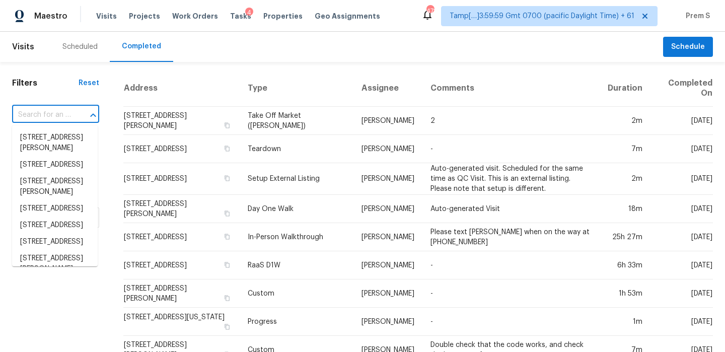
paste input "8407 Caddis Ct Colorado Springs CO 80924"
type input "8407 Caddis Ct Colorado Springs CO 80924"
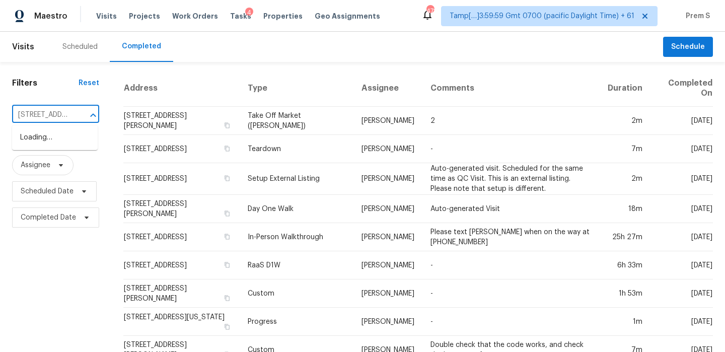
scroll to position [0, 95]
click at [77, 139] on li "8407 Caddis Ct, Colorado Springs, CO 80924" at bounding box center [55, 142] width 86 height 27
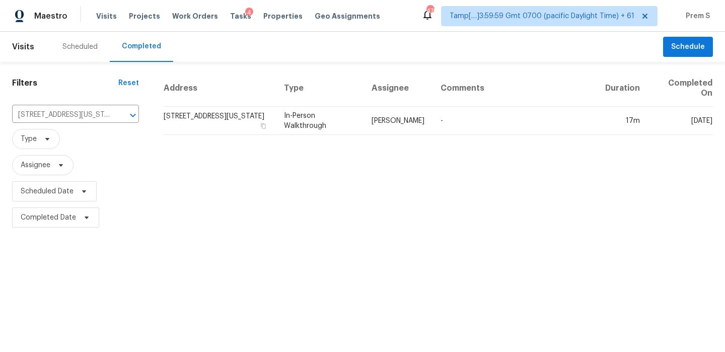
click at [164, 114] on td "8407 Caddis Ct, Colorado Springs, CO 80924" at bounding box center [219, 121] width 113 height 28
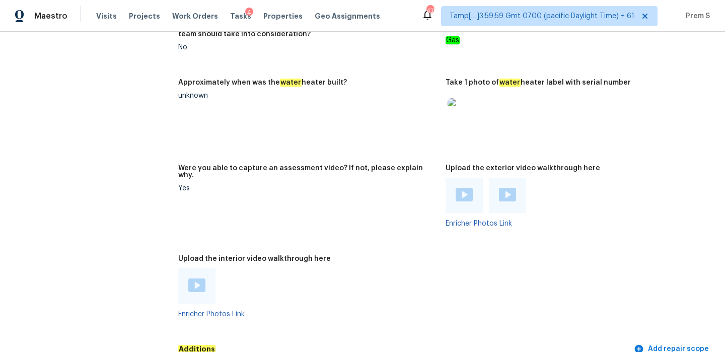
scroll to position [2215, 0]
click at [198, 278] on img at bounding box center [196, 285] width 17 height 14
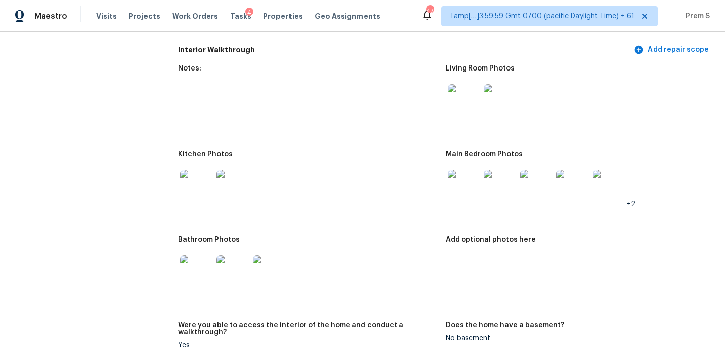
scroll to position [1582, 0]
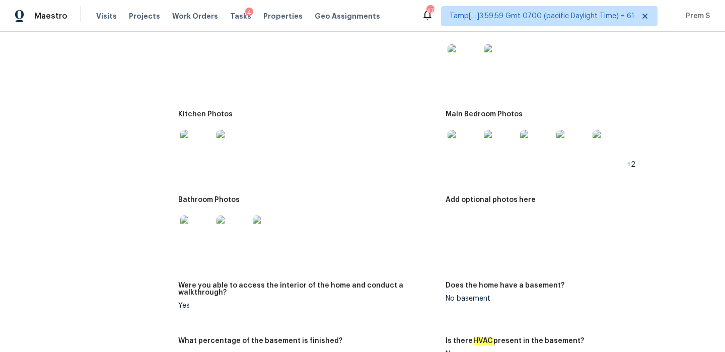
click at [461, 141] on img at bounding box center [464, 146] width 32 height 32
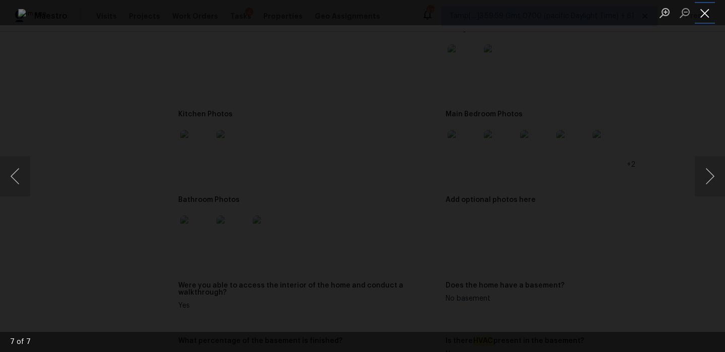
click at [705, 15] on button "Close lightbox" at bounding box center [705, 13] width 20 height 18
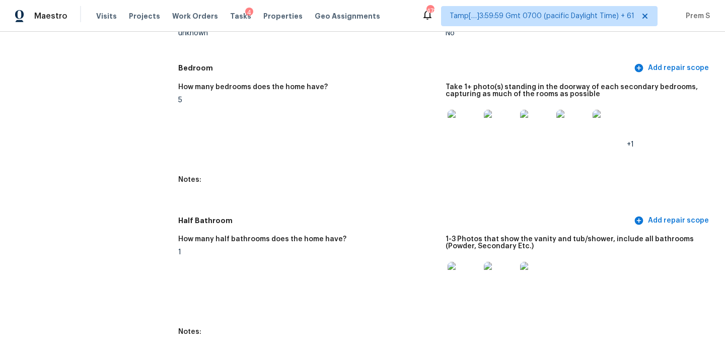
scroll to position [0, 0]
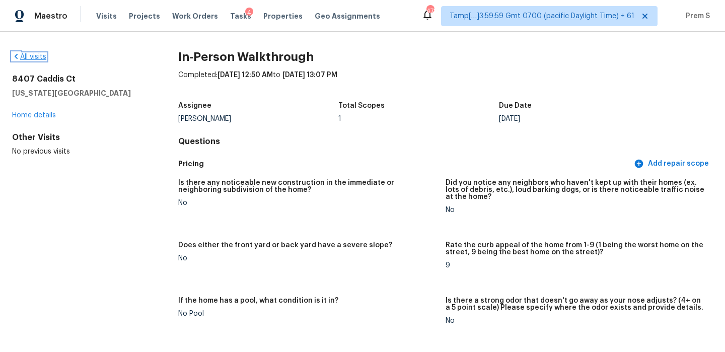
click at [34, 56] on link "All visits" at bounding box center [29, 56] width 34 height 7
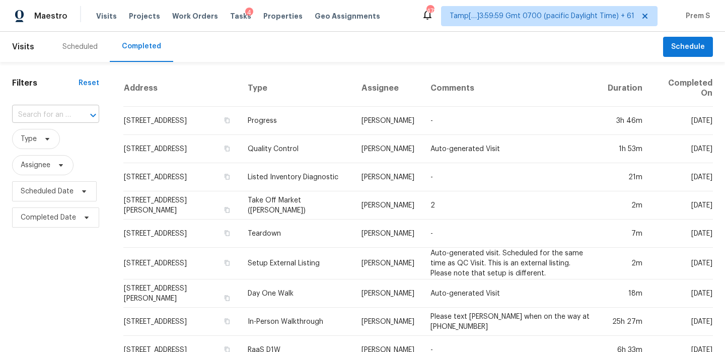
click at [46, 119] on input "text" at bounding box center [41, 115] width 59 height 16
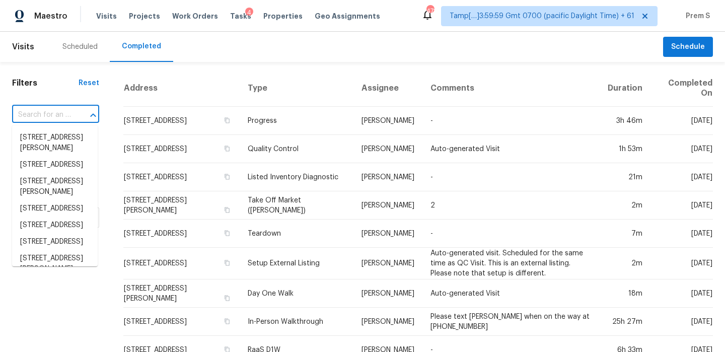
paste input "26635 Stix Dr Menifee CA 92585"
type input "26635 Stix Dr Menifee CA 92585"
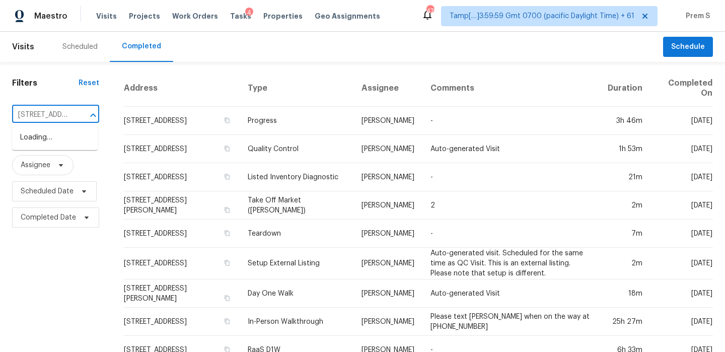
scroll to position [0, 55]
click at [72, 138] on li "26635 Stix Dr, Menifee, CA 92585" at bounding box center [55, 142] width 86 height 27
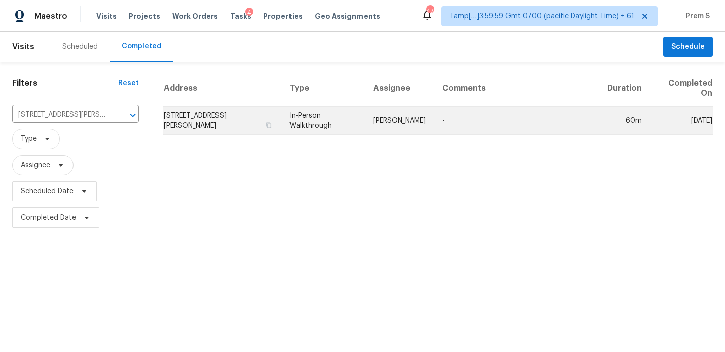
click at [191, 129] on td "26635 Stix Dr, Menifee, CA 92585" at bounding box center [222, 121] width 118 height 28
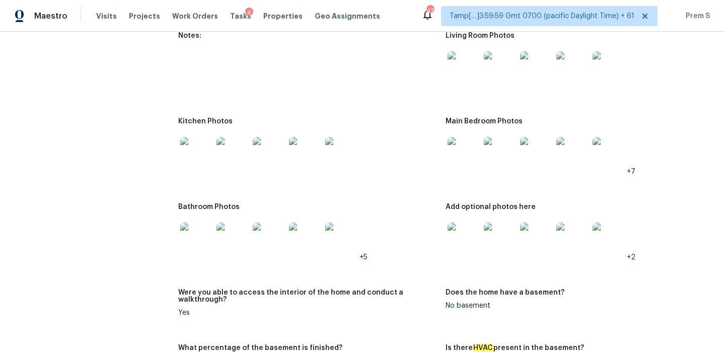
scroll to position [1181, 0]
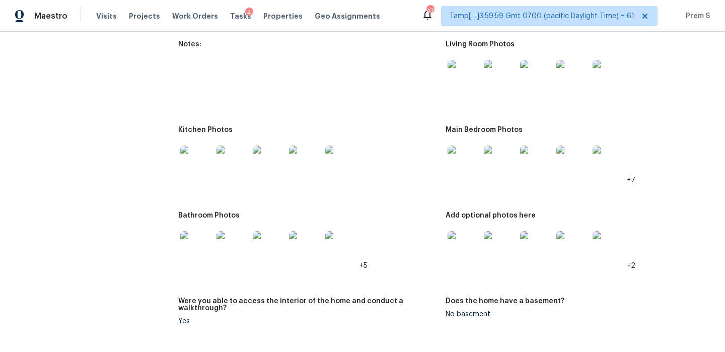
click at [461, 81] on img at bounding box center [464, 76] width 32 height 32
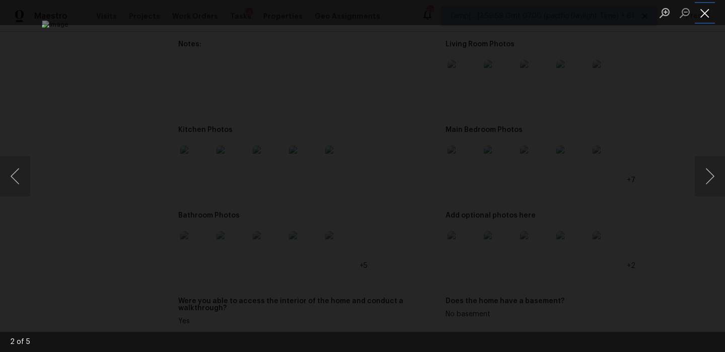
click at [703, 17] on button "Close lightbox" at bounding box center [705, 13] width 20 height 18
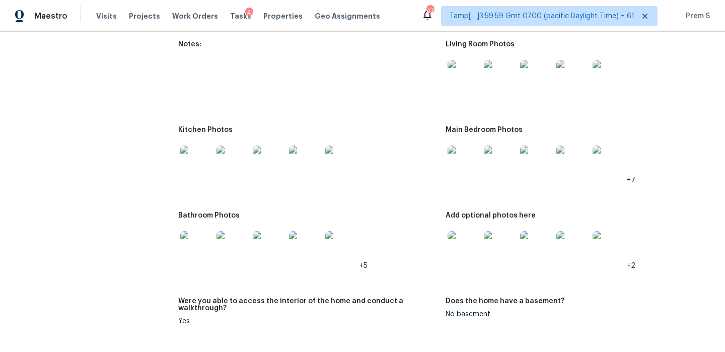
click at [461, 160] on img at bounding box center [464, 161] width 32 height 32
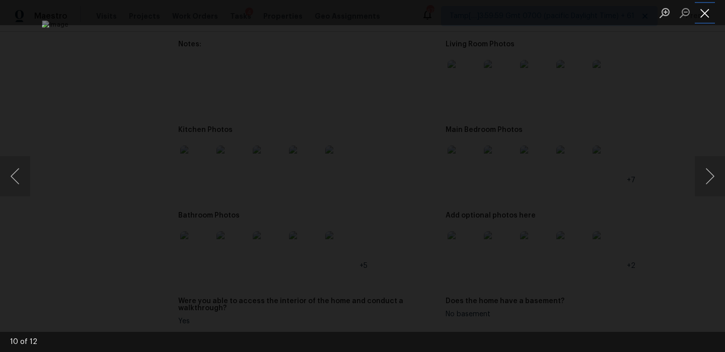
click at [701, 18] on button "Close lightbox" at bounding box center [705, 13] width 20 height 18
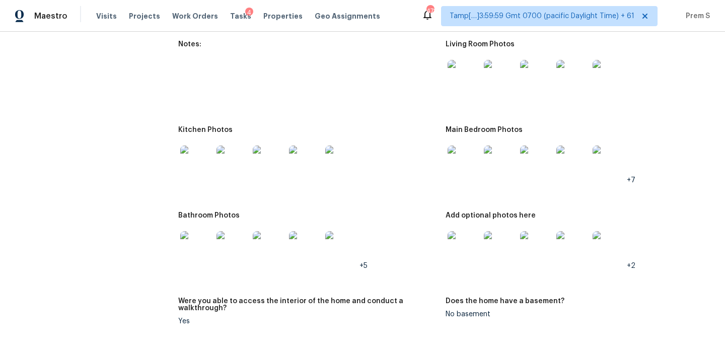
click at [462, 244] on img at bounding box center [464, 247] width 32 height 32
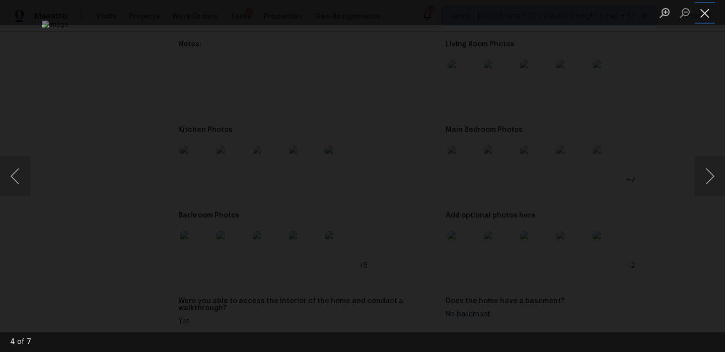
click at [701, 17] on button "Close lightbox" at bounding box center [705, 13] width 20 height 18
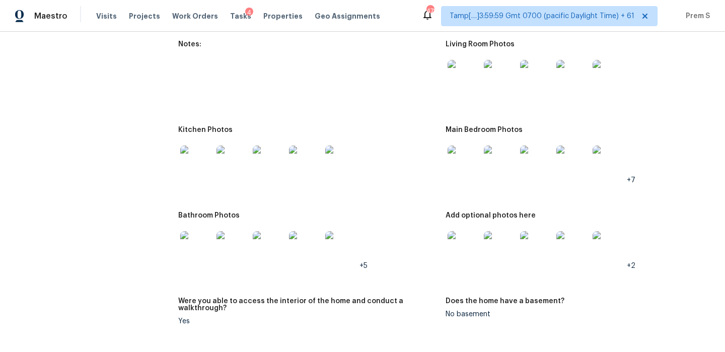
click at [197, 165] on img at bounding box center [196, 161] width 32 height 32
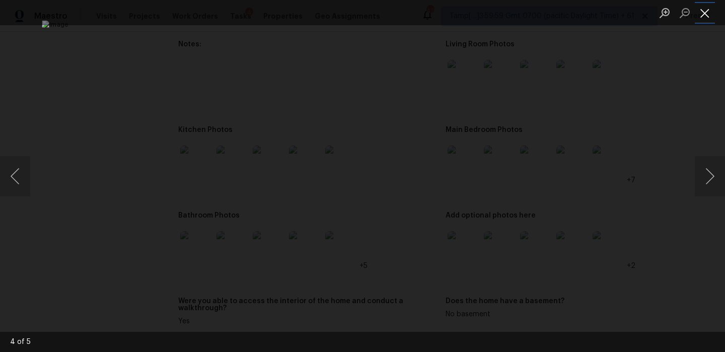
click at [706, 12] on button "Close lightbox" at bounding box center [705, 13] width 20 height 18
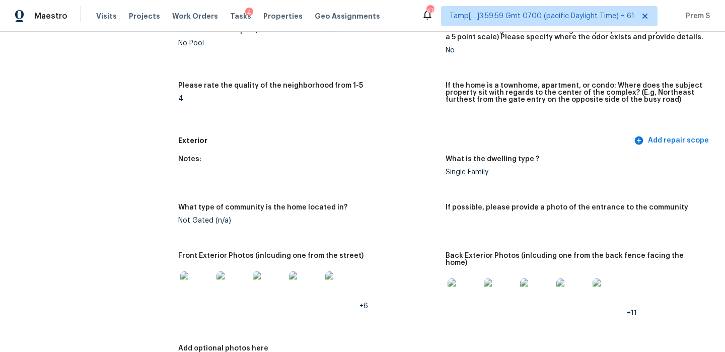
scroll to position [0, 0]
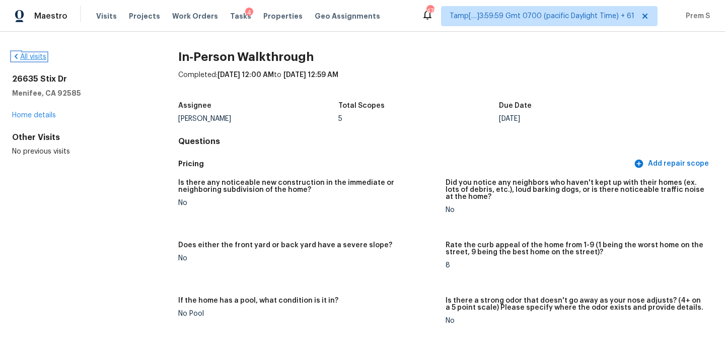
click at [34, 57] on link "All visits" at bounding box center [29, 56] width 34 height 7
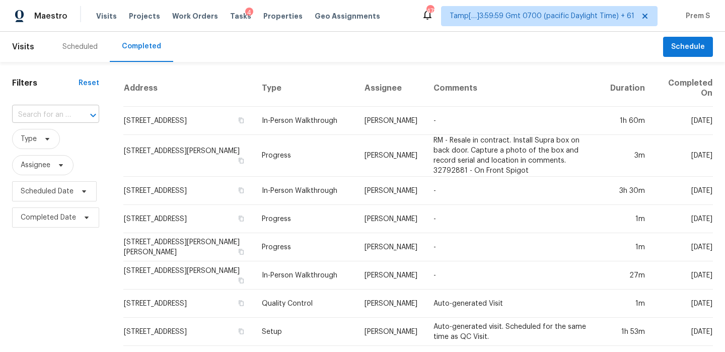
click at [51, 113] on input "text" at bounding box center [41, 115] width 59 height 16
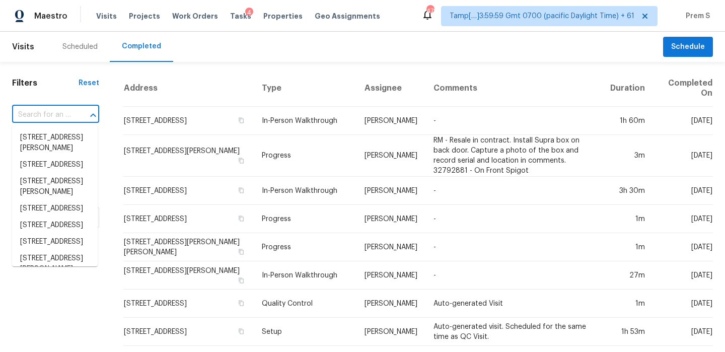
paste input "1021 Churchill Downs Ct Apt G Charlotte NC 28211"
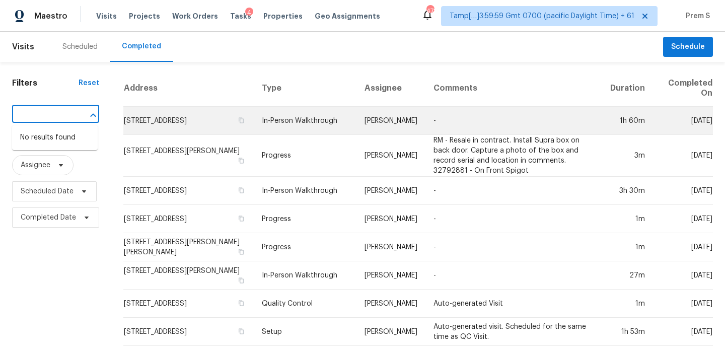
scroll to position [0, 113]
drag, startPoint x: 34, startPoint y: 116, endPoint x: 137, endPoint y: 116, distance: 103.7
type input "1021 Churchill Downs"
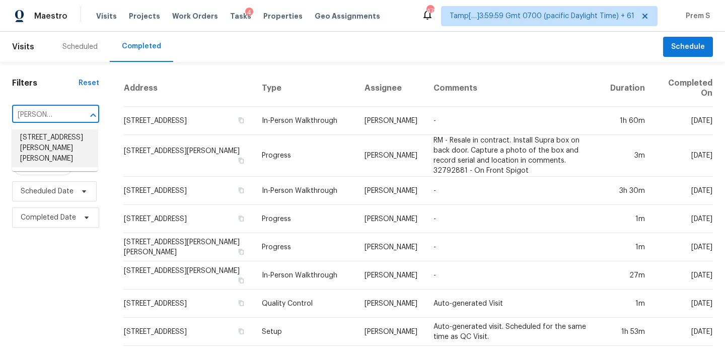
click at [66, 146] on li "1021 Churchill Downs Ct Apt G, Charlotte, NC 28211" at bounding box center [55, 148] width 86 height 38
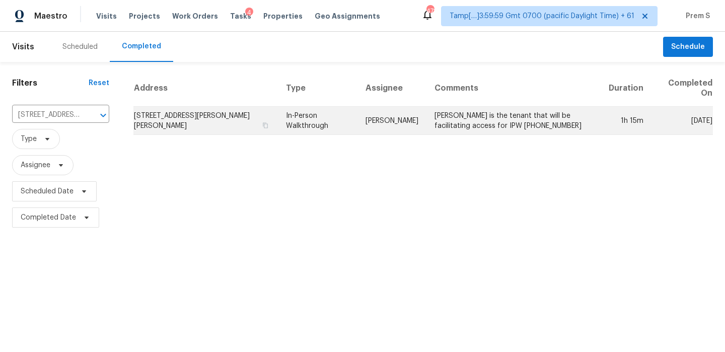
click at [191, 128] on td "1021 Churchill Downs Ct Apt G, Charlotte, NC 28211" at bounding box center [205, 121] width 145 height 28
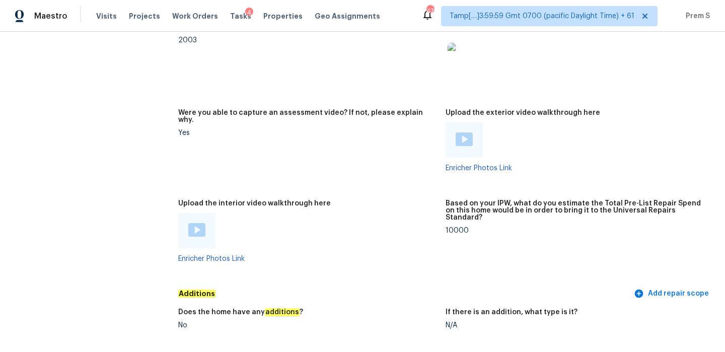
scroll to position [1790, 0]
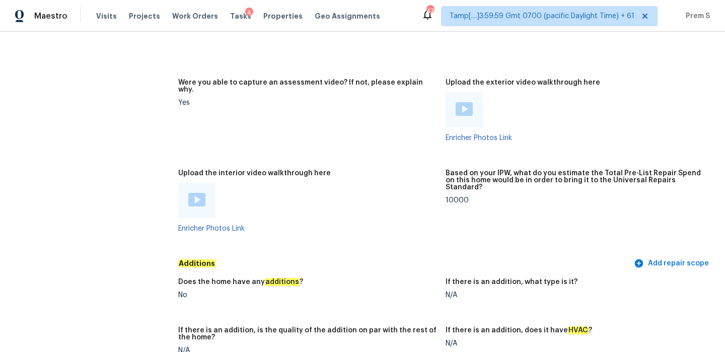
click at [201, 193] on img at bounding box center [196, 200] width 17 height 14
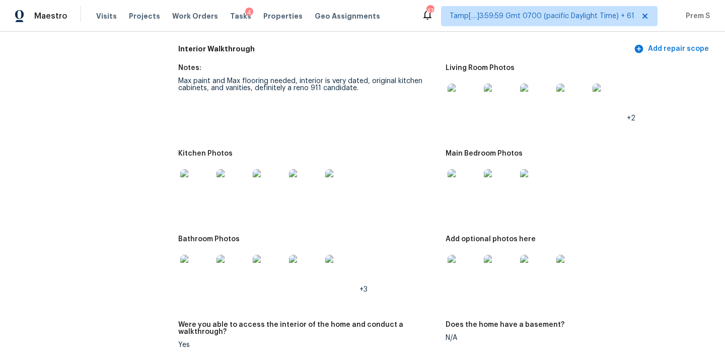
scroll to position [1018, 0]
click at [451, 98] on img at bounding box center [464, 100] width 32 height 32
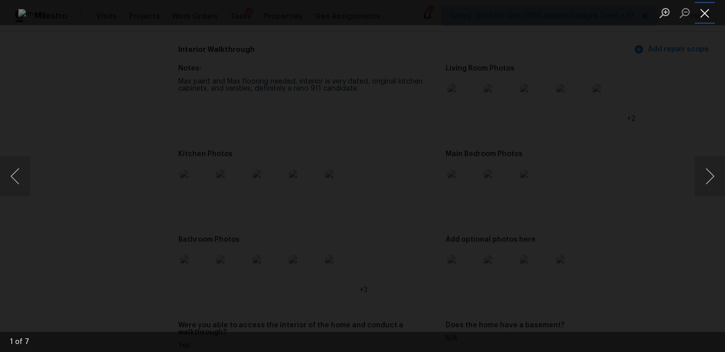
click at [704, 13] on button "Close lightbox" at bounding box center [705, 13] width 20 height 18
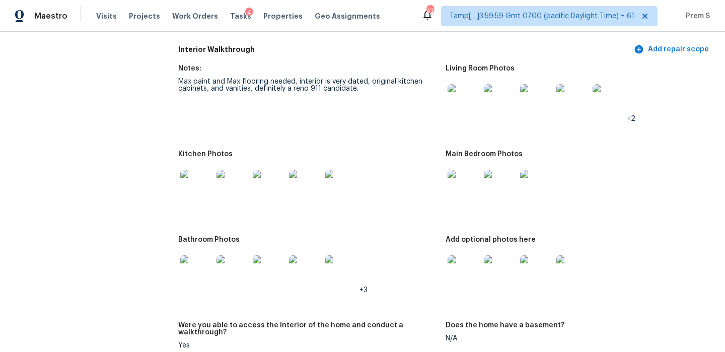
click at [470, 107] on img at bounding box center [464, 100] width 32 height 32
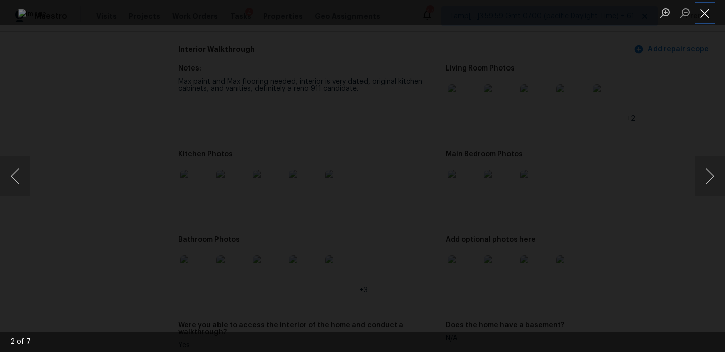
click at [702, 12] on button "Close lightbox" at bounding box center [705, 13] width 20 height 18
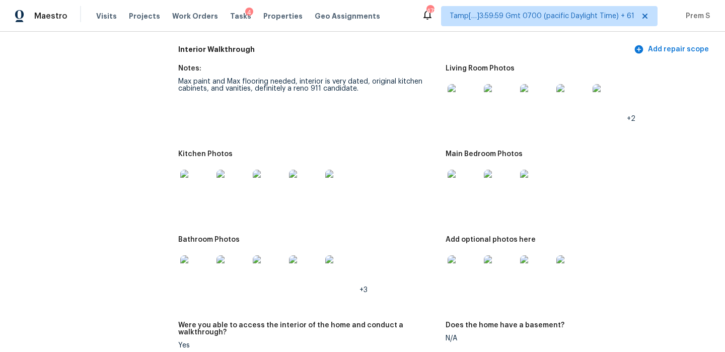
click at [466, 191] on img at bounding box center [464, 186] width 32 height 32
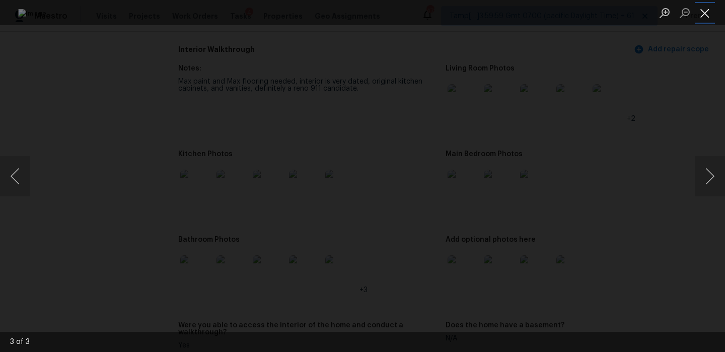
click at [701, 12] on button "Close lightbox" at bounding box center [705, 13] width 20 height 18
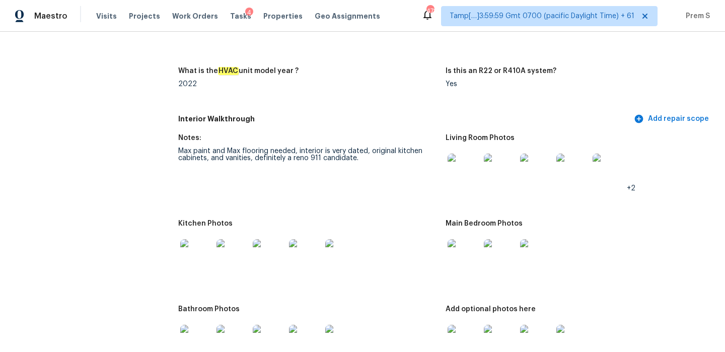
scroll to position [950, 0]
